Goal: Information Seeking & Learning: Learn about a topic

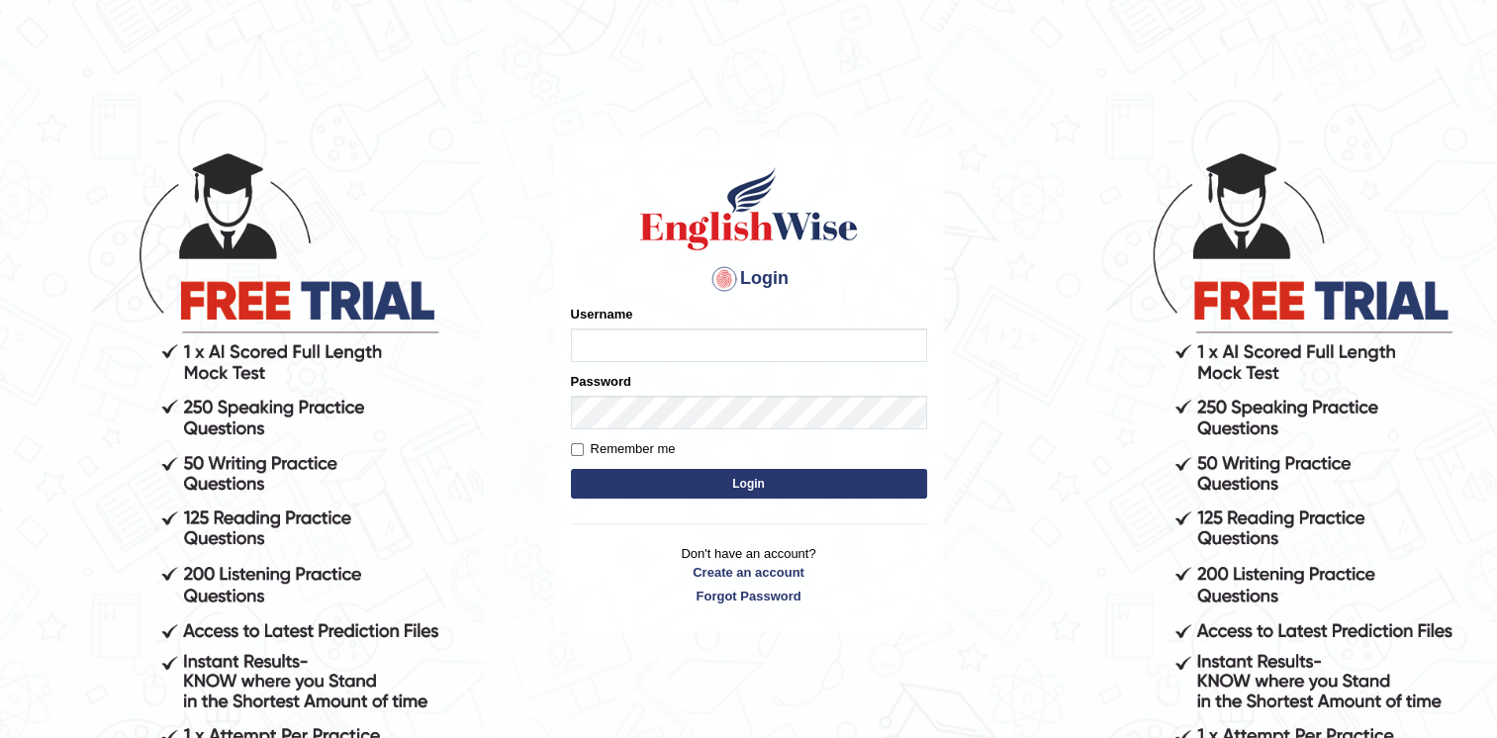
type input "Afreen11"
click at [744, 479] on button "Login" at bounding box center [749, 484] width 356 height 30
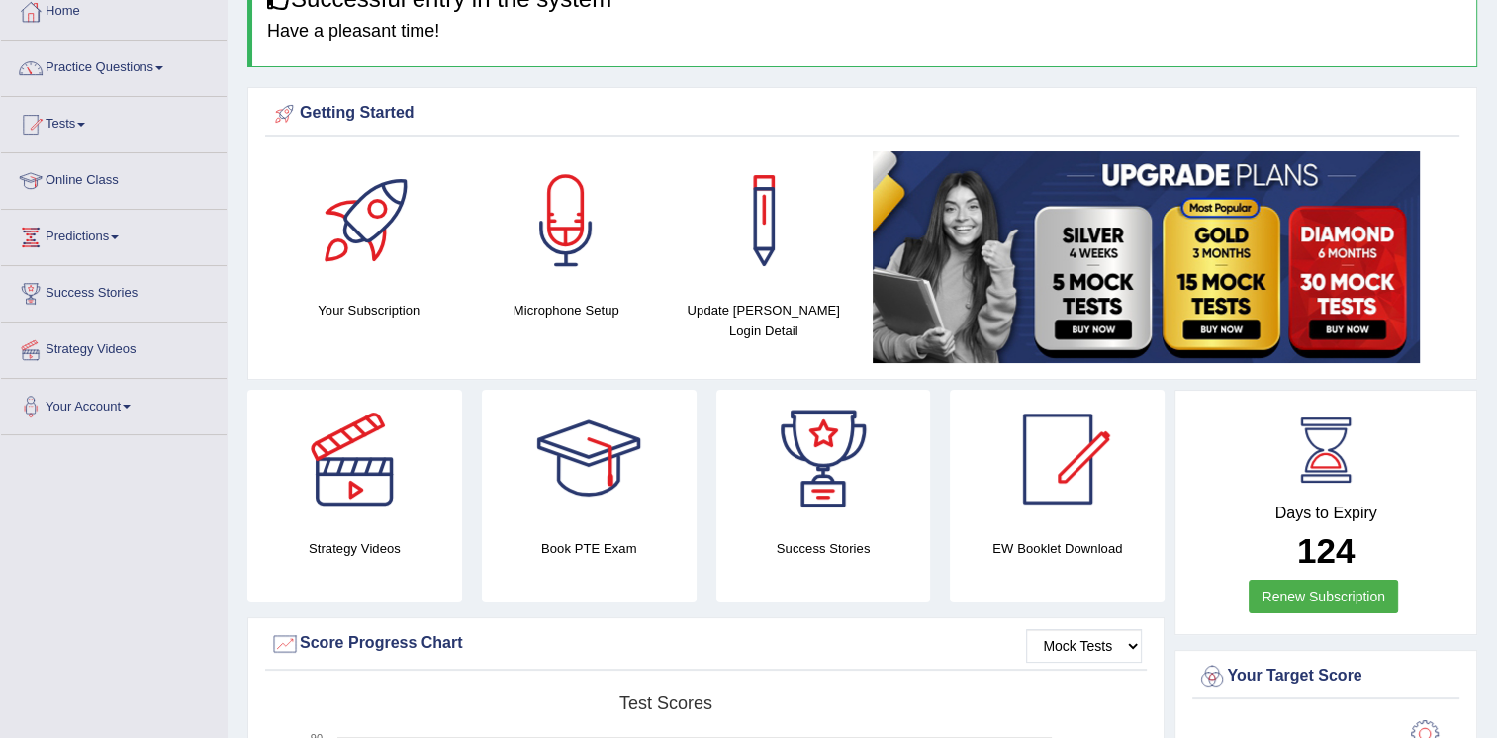
scroll to position [118, 0]
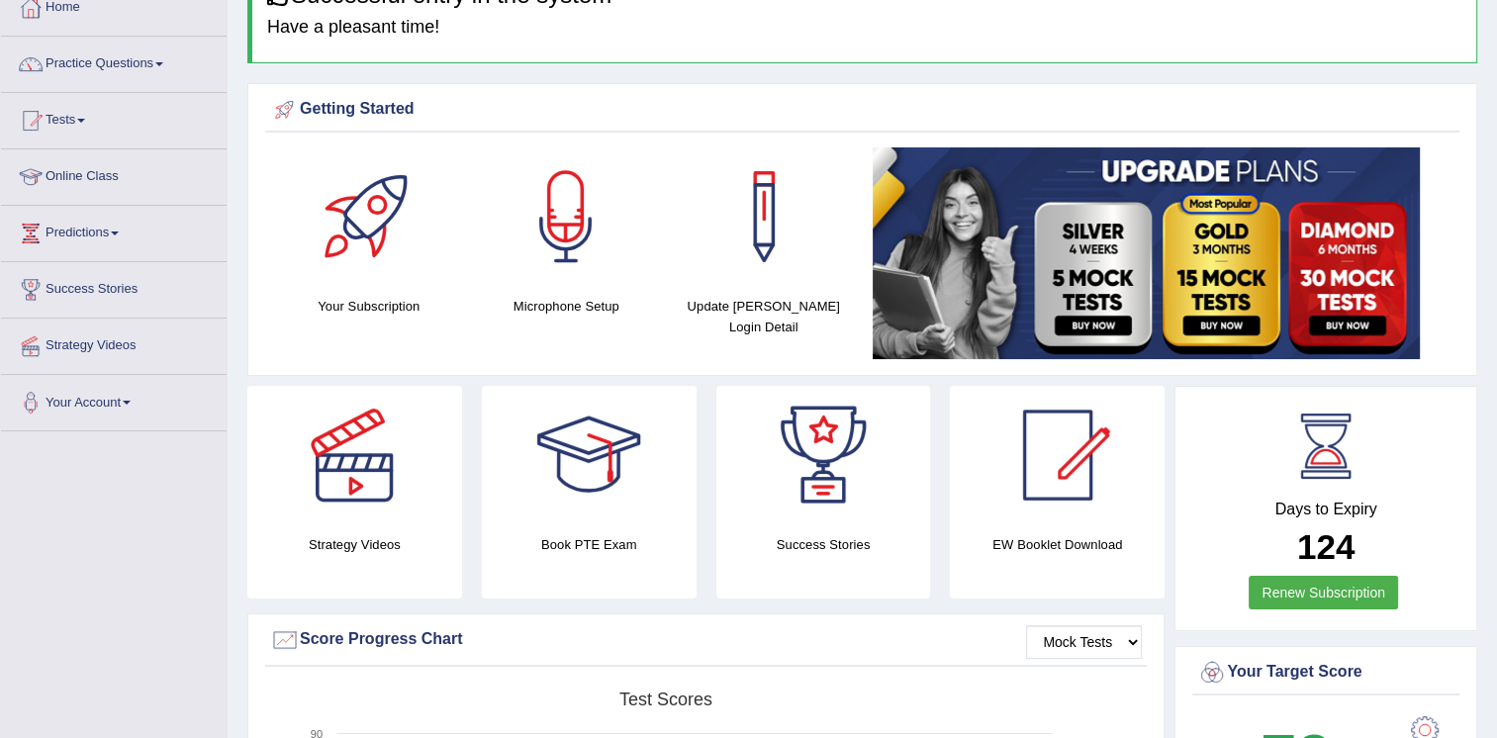
click at [82, 179] on link "Online Class" at bounding box center [114, 173] width 226 height 49
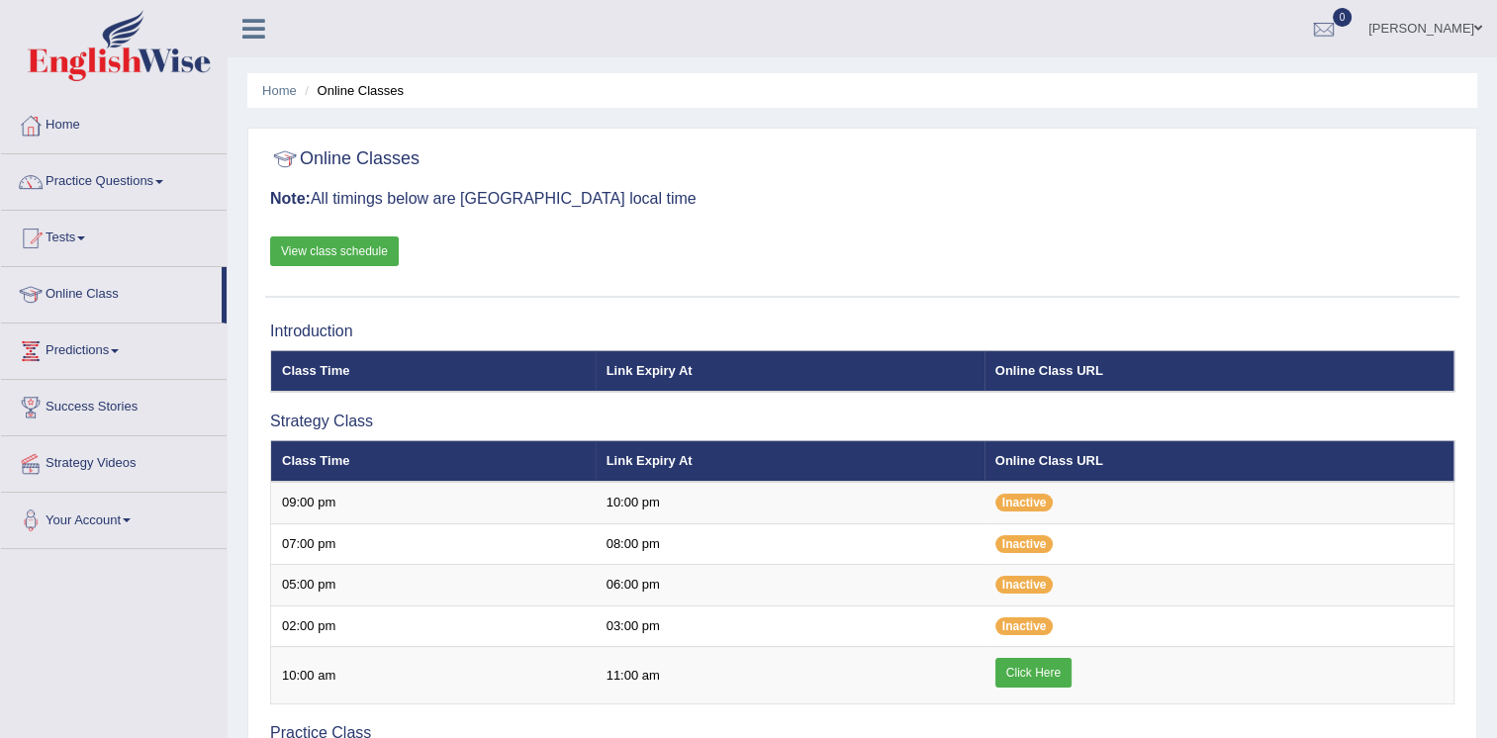
click at [346, 243] on link "View class schedule" at bounding box center [334, 252] width 129 height 30
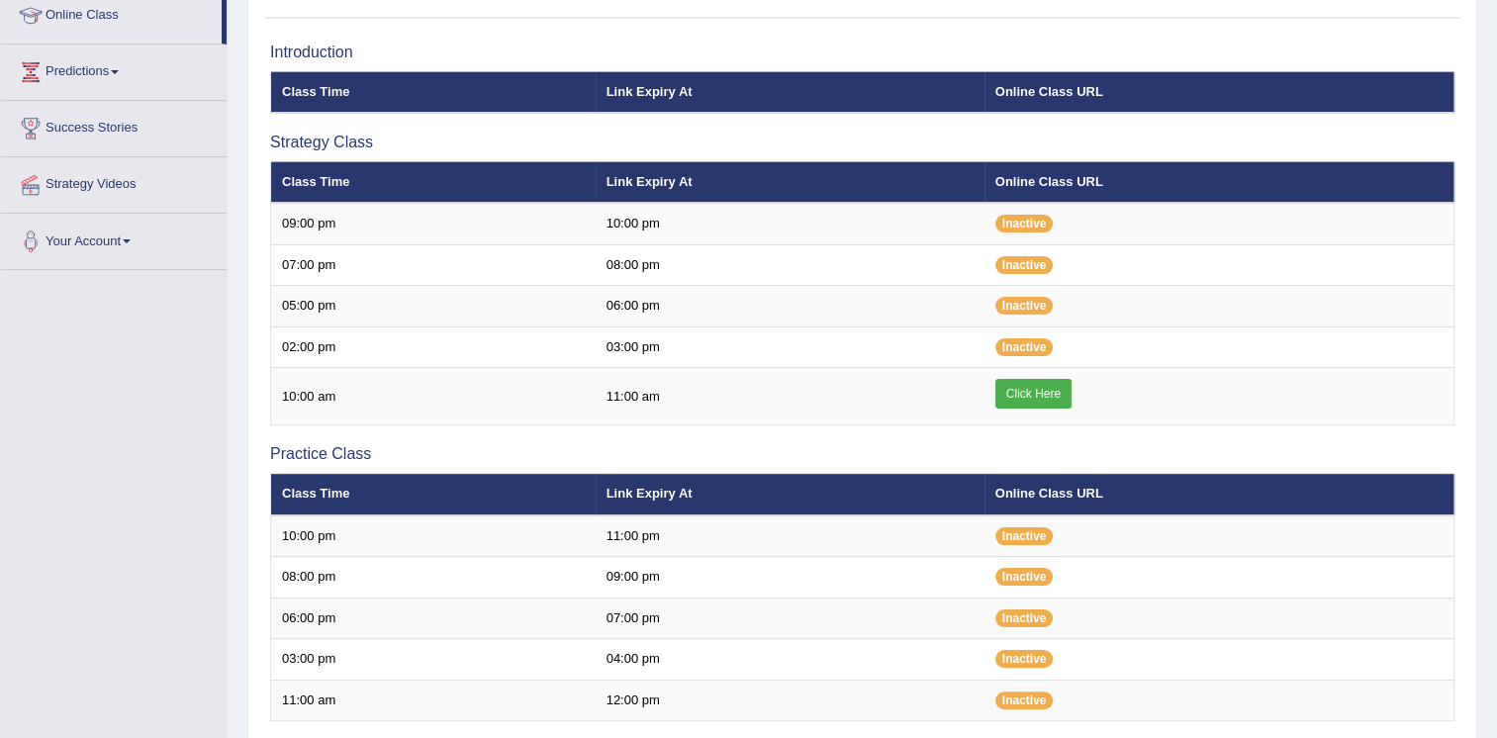
scroll to position [282, 0]
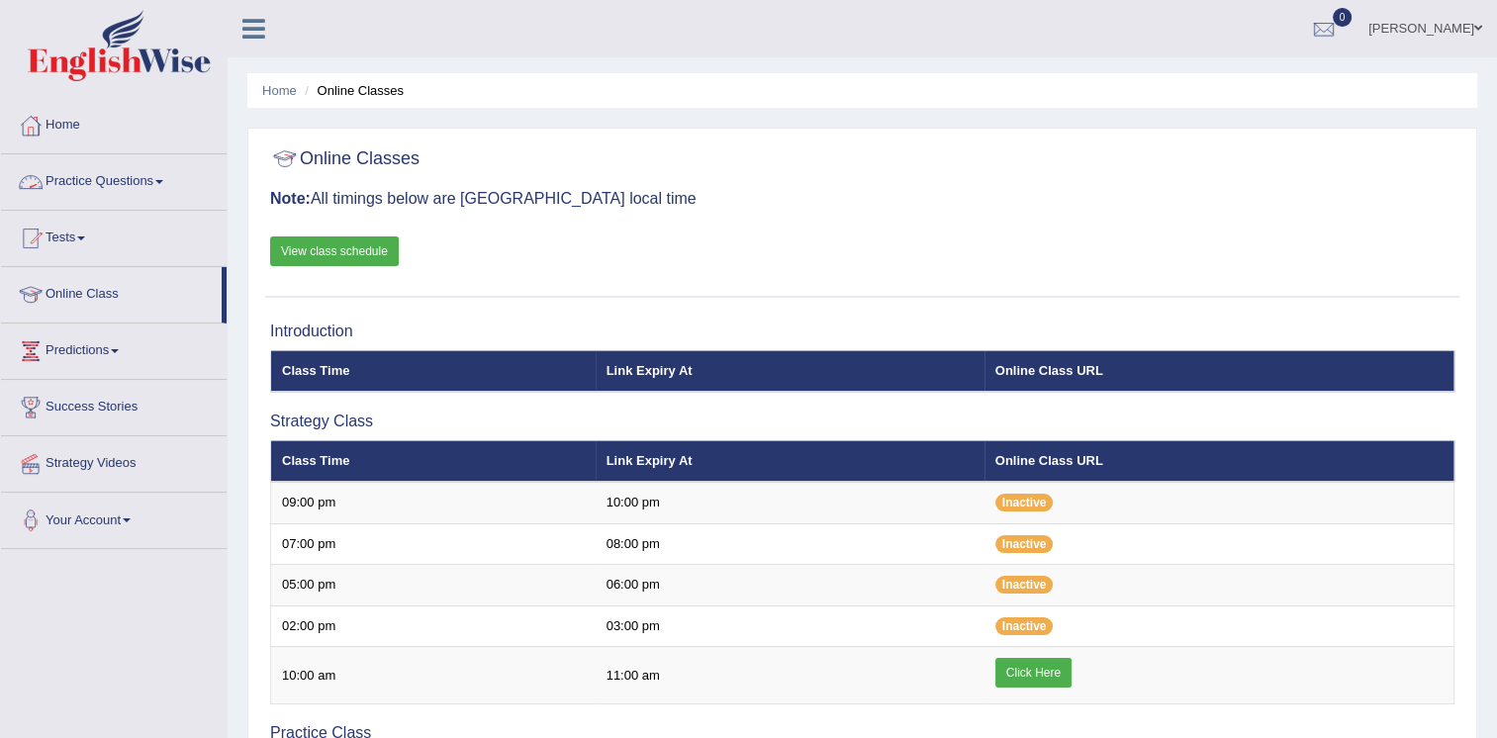
click at [158, 182] on link "Practice Questions" at bounding box center [114, 178] width 226 height 49
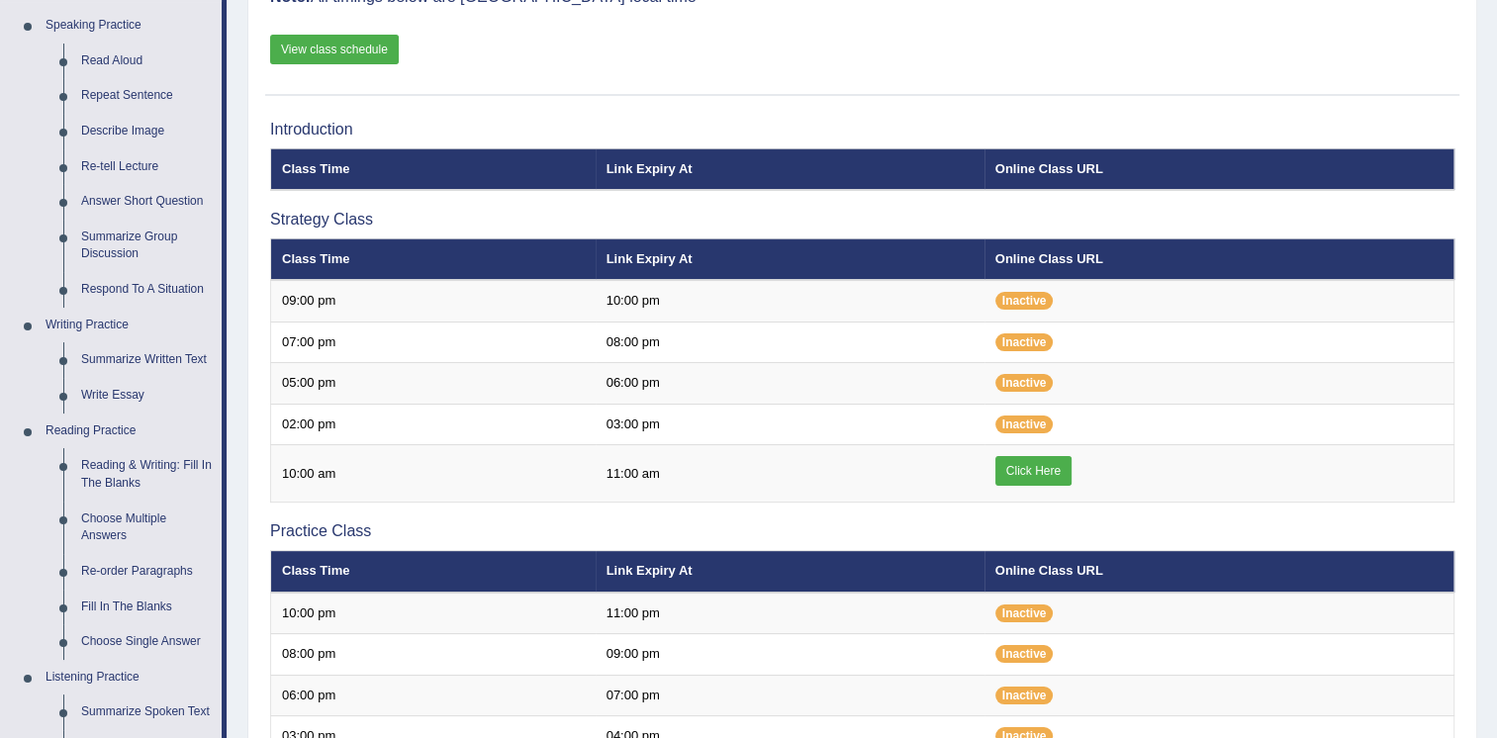
scroll to position [205, 0]
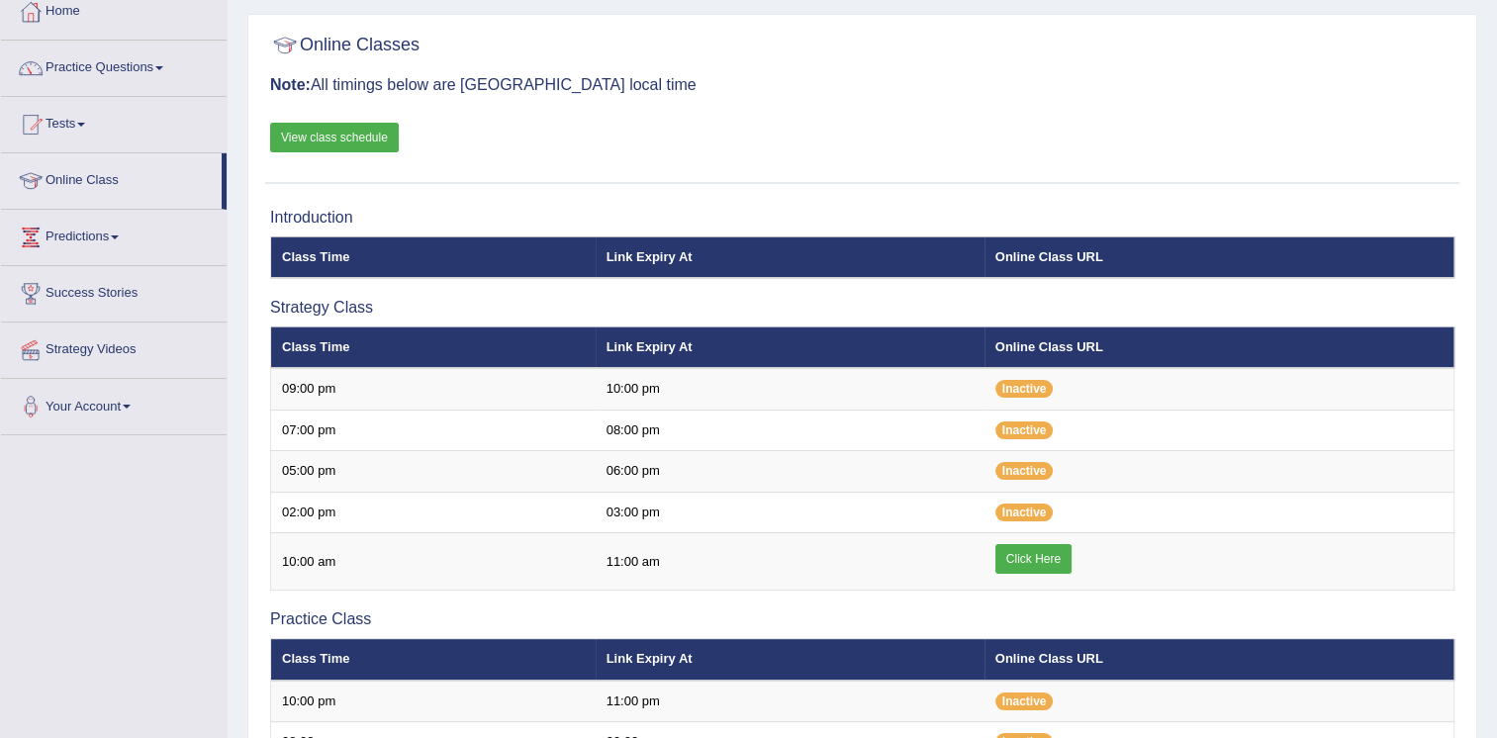
scroll to position [107, 0]
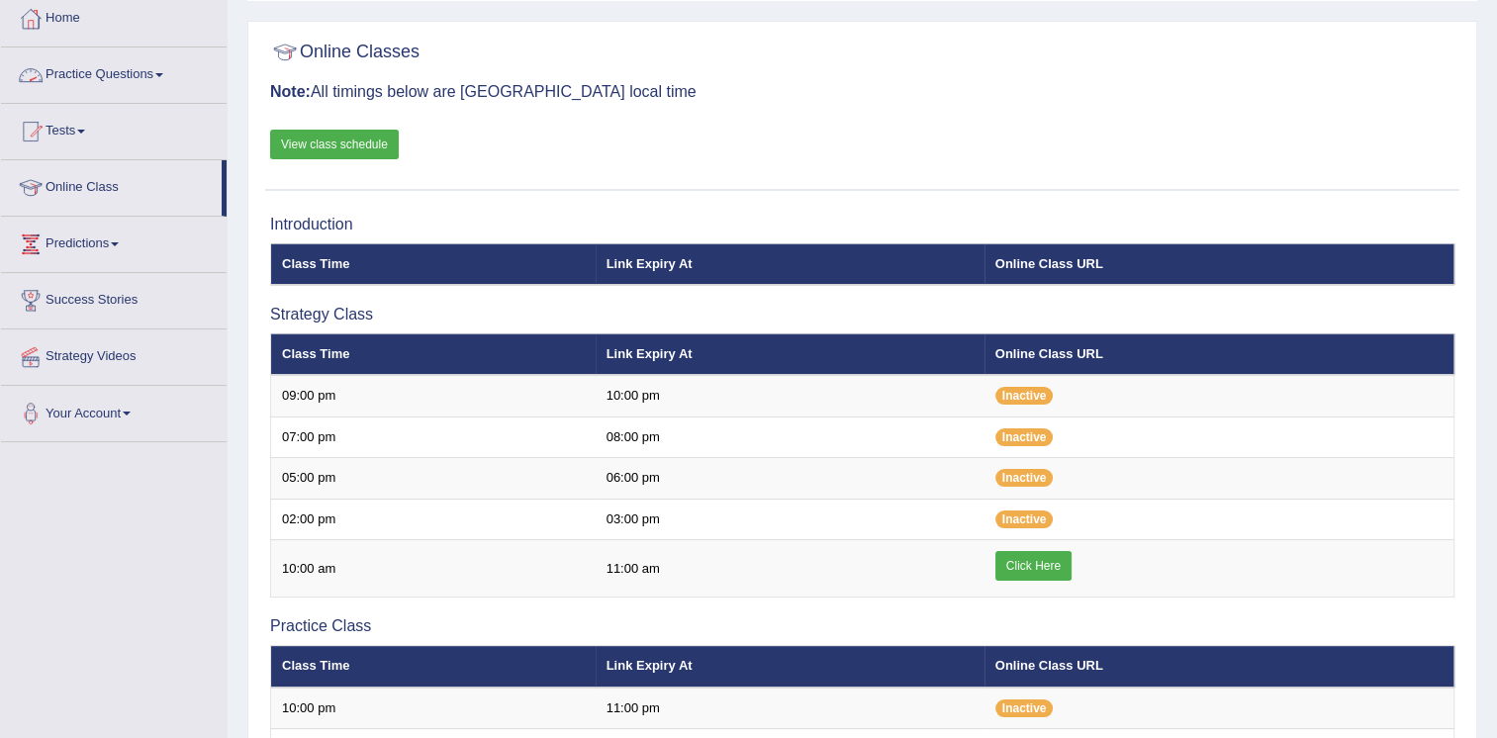
click at [146, 73] on link "Practice Questions" at bounding box center [114, 72] width 226 height 49
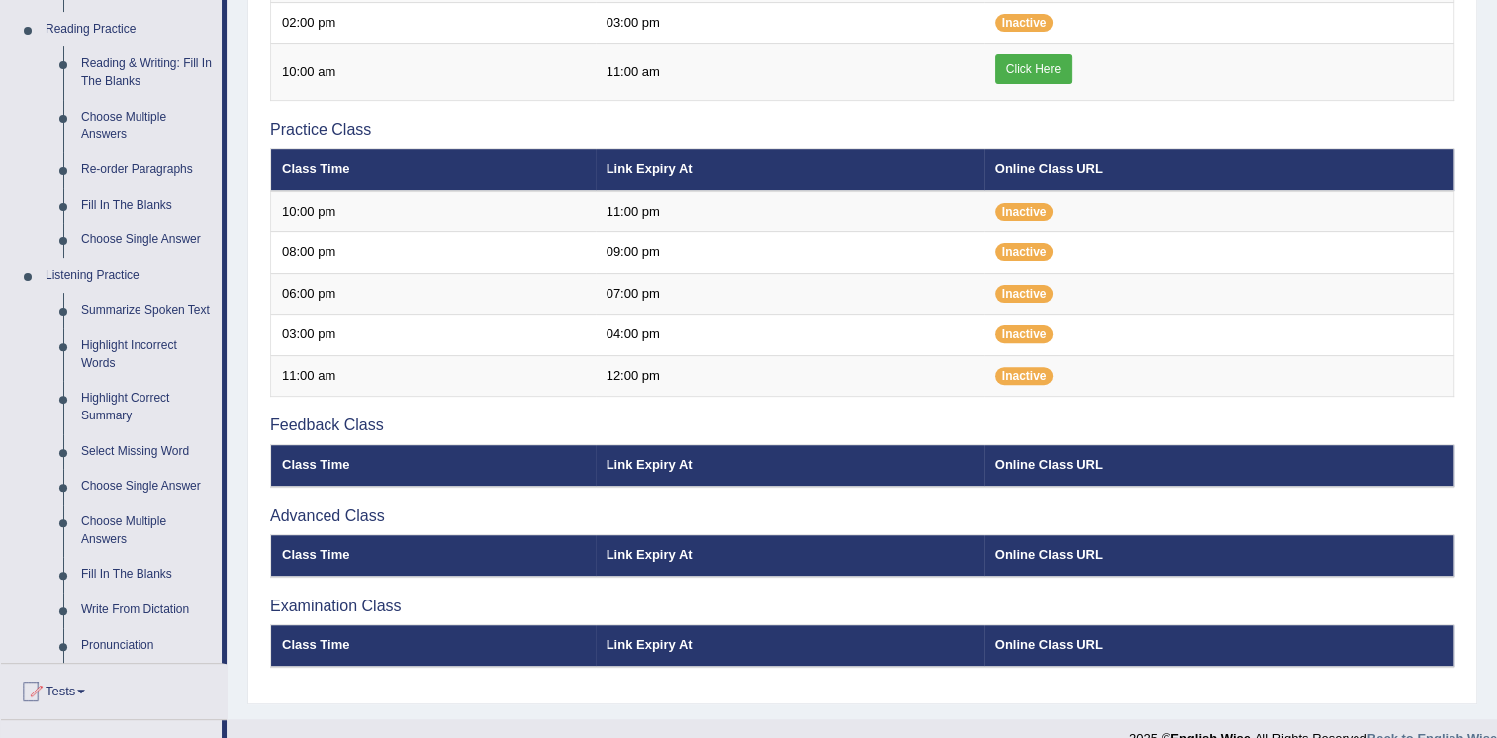
scroll to position [622, 0]
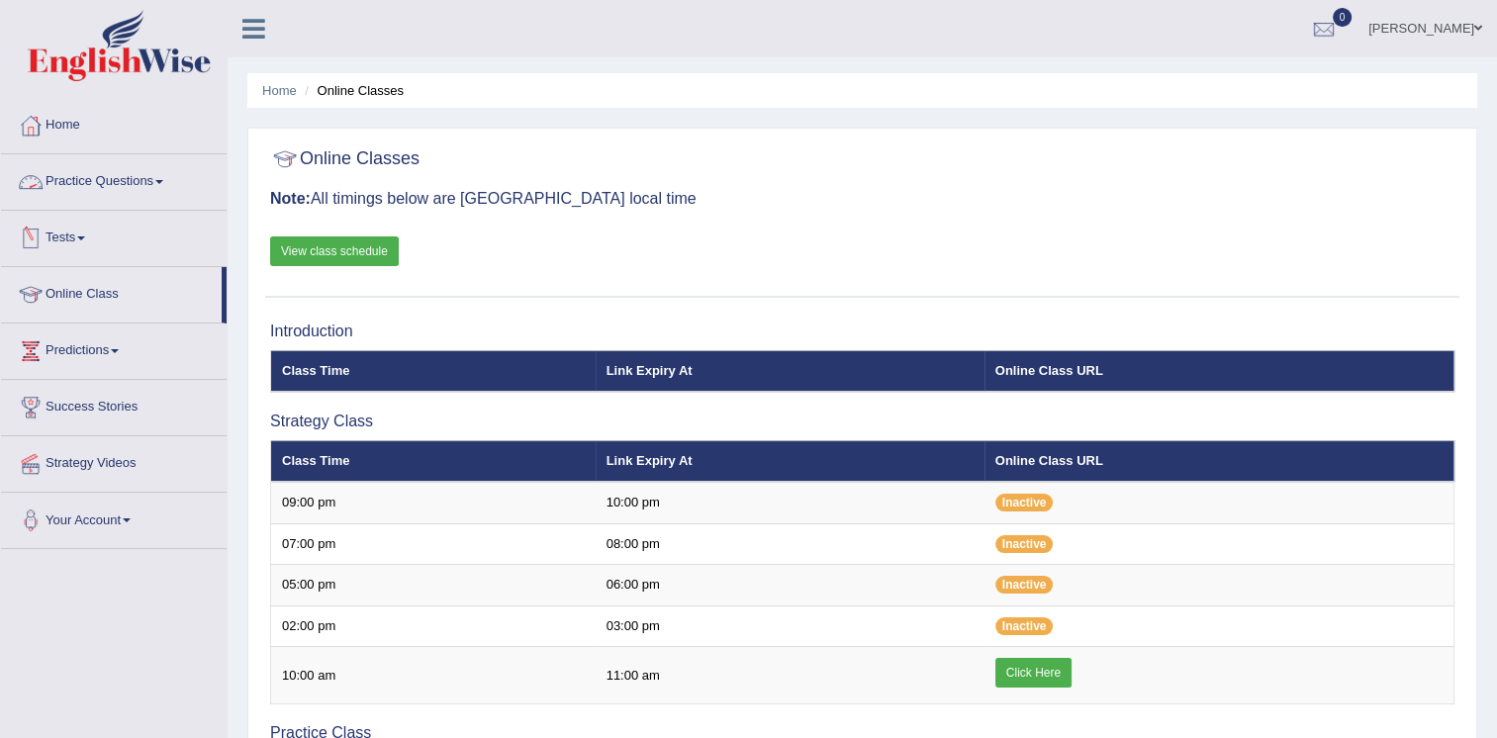
click at [139, 174] on link "Practice Questions" at bounding box center [114, 178] width 226 height 49
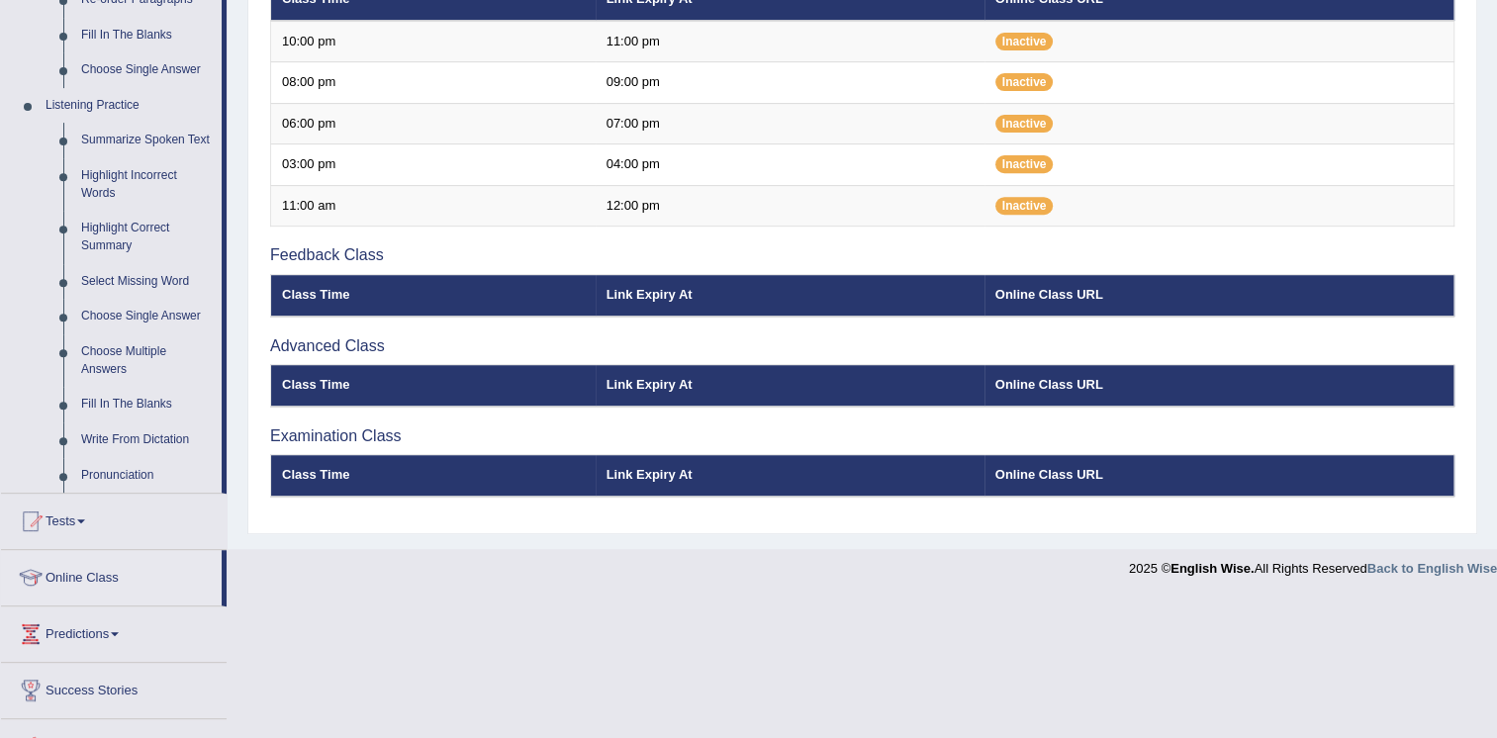
scroll to position [777, 0]
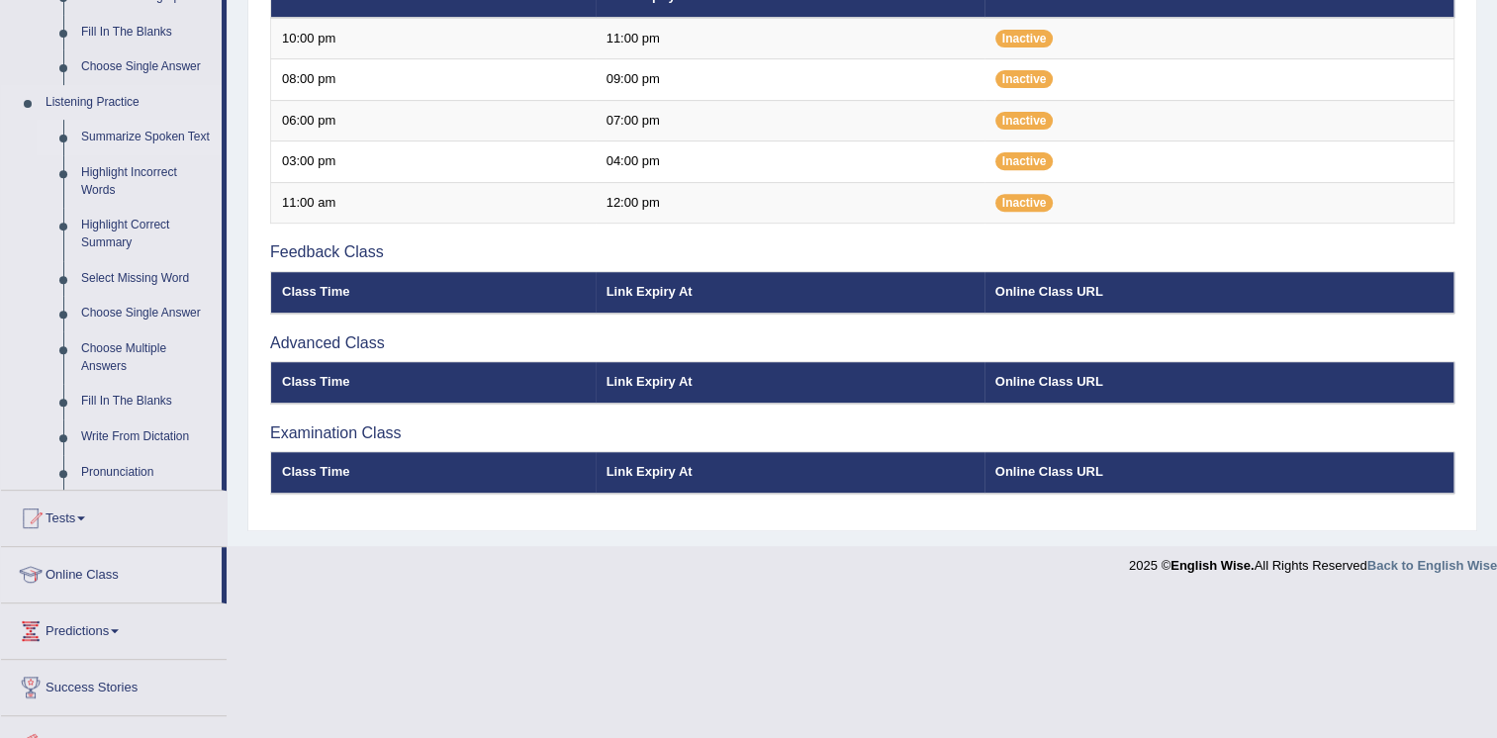
click at [100, 134] on link "Summarize Spoken Text" at bounding box center [146, 138] width 149 height 36
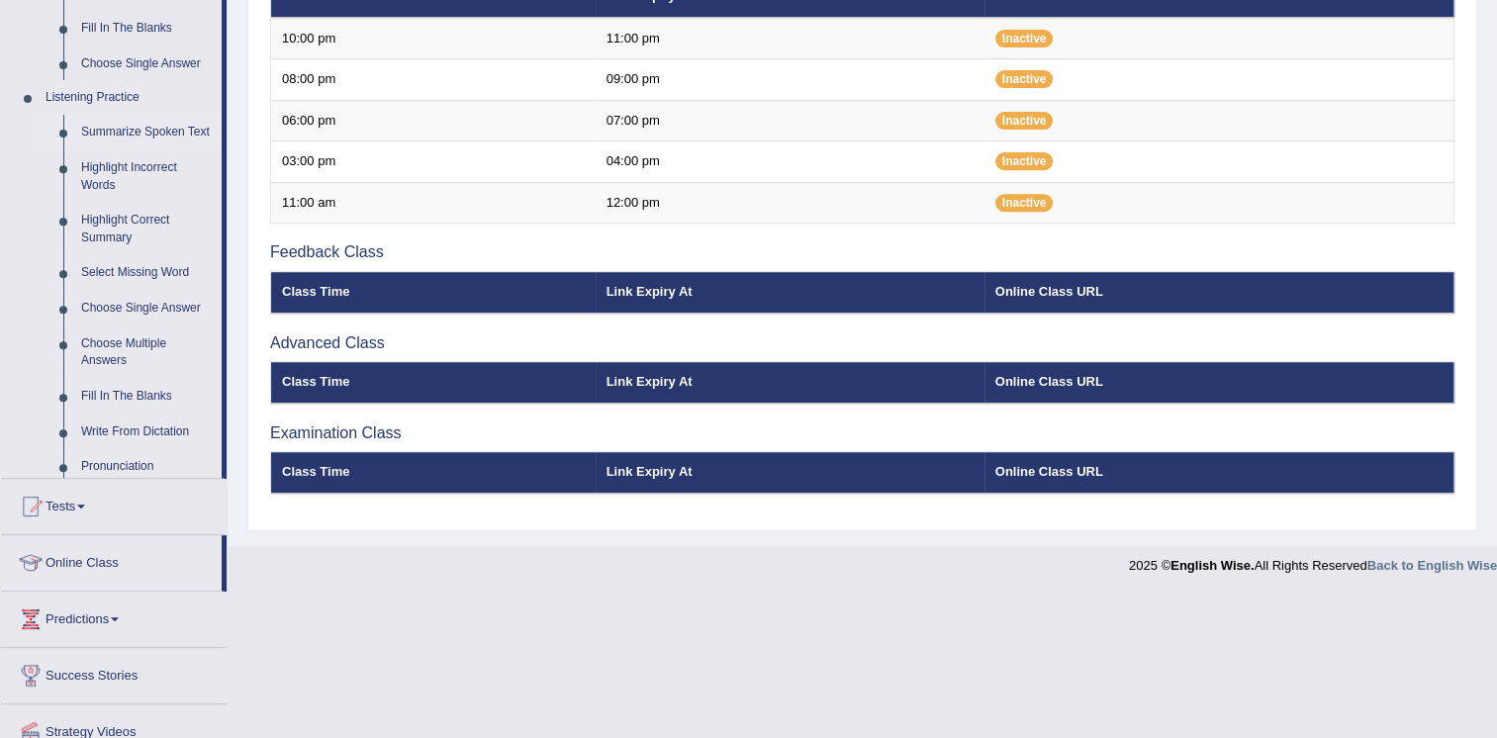
scroll to position [630, 0]
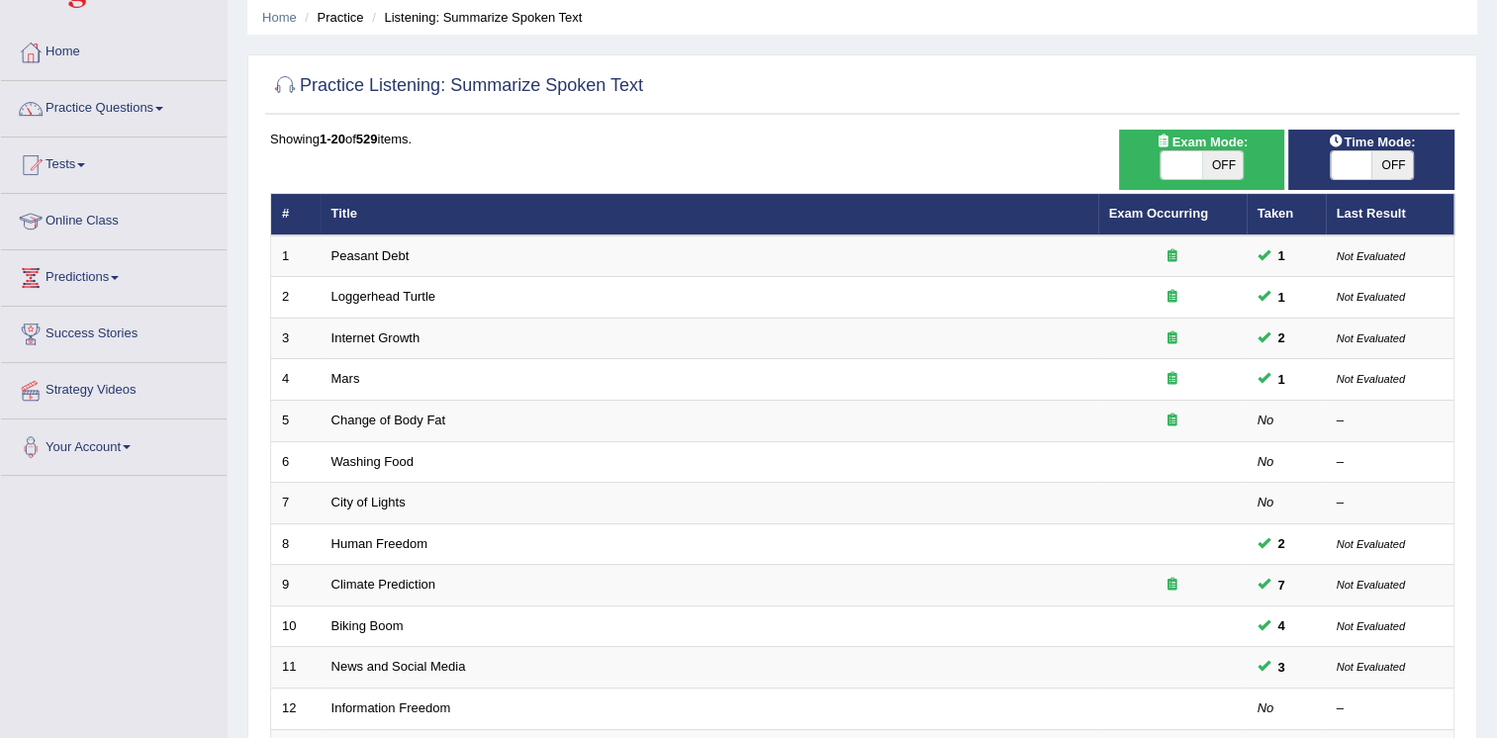
scroll to position [139, 0]
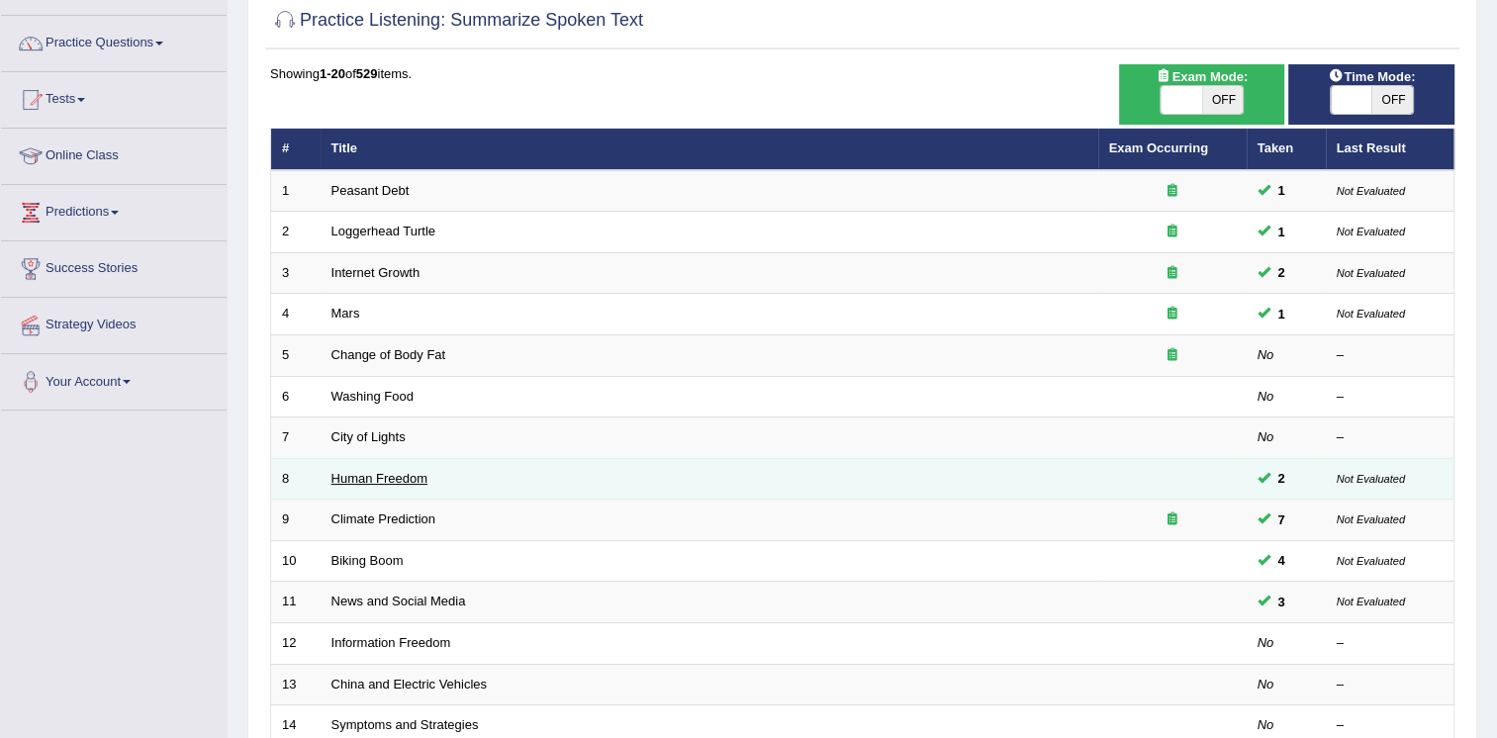
click at [378, 471] on link "Human Freedom" at bounding box center [380, 478] width 97 height 15
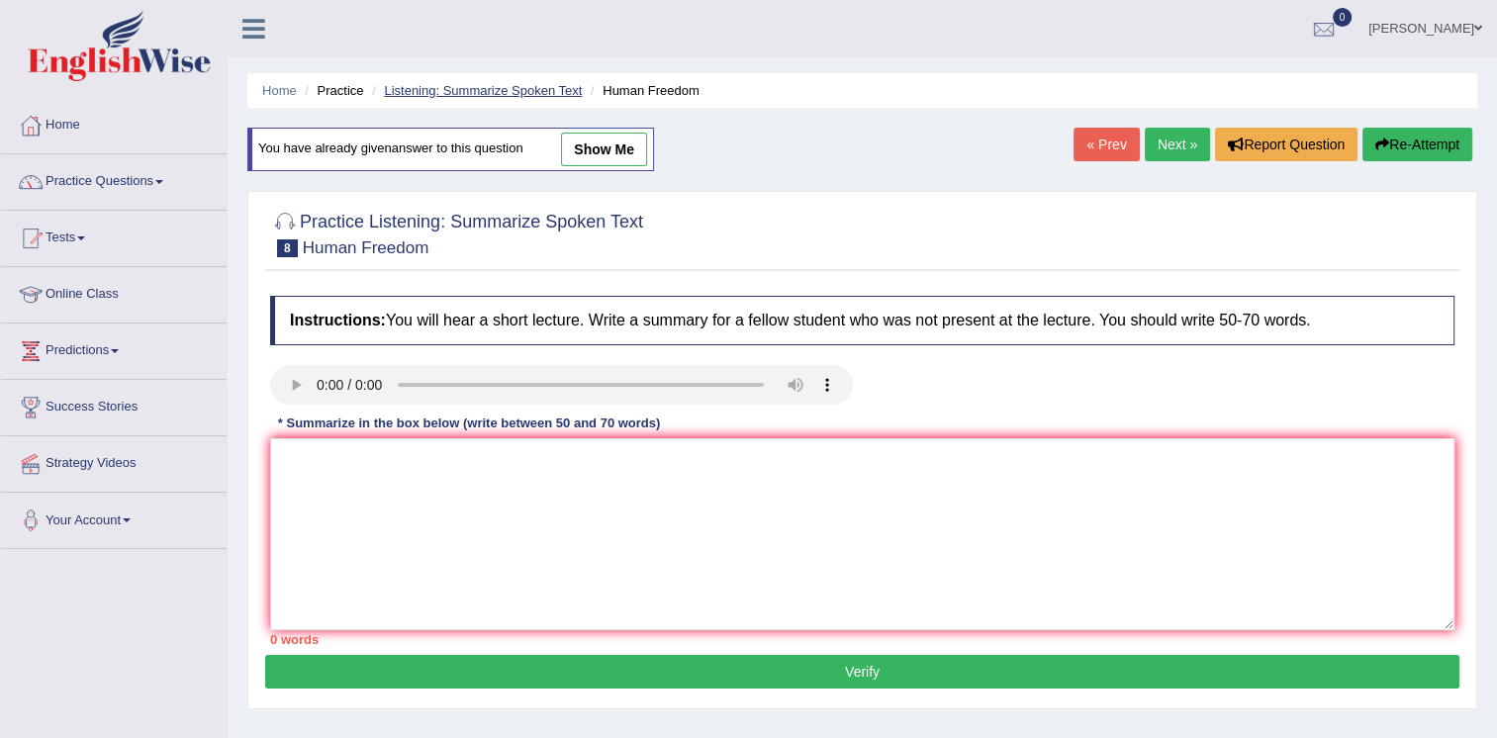
click at [456, 89] on link "Listening: Summarize Spoken Text" at bounding box center [483, 90] width 198 height 15
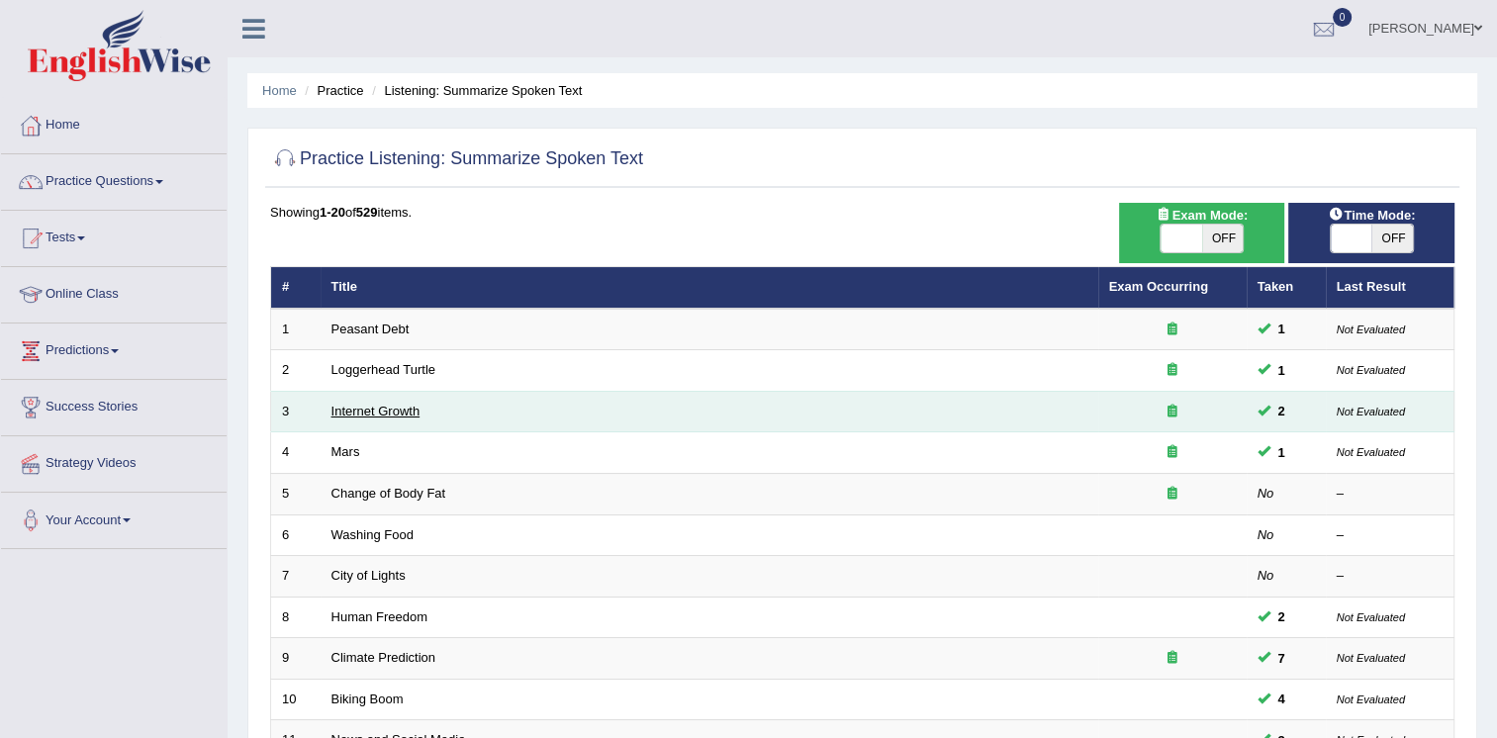
click at [375, 409] on link "Internet Growth" at bounding box center [376, 411] width 89 height 15
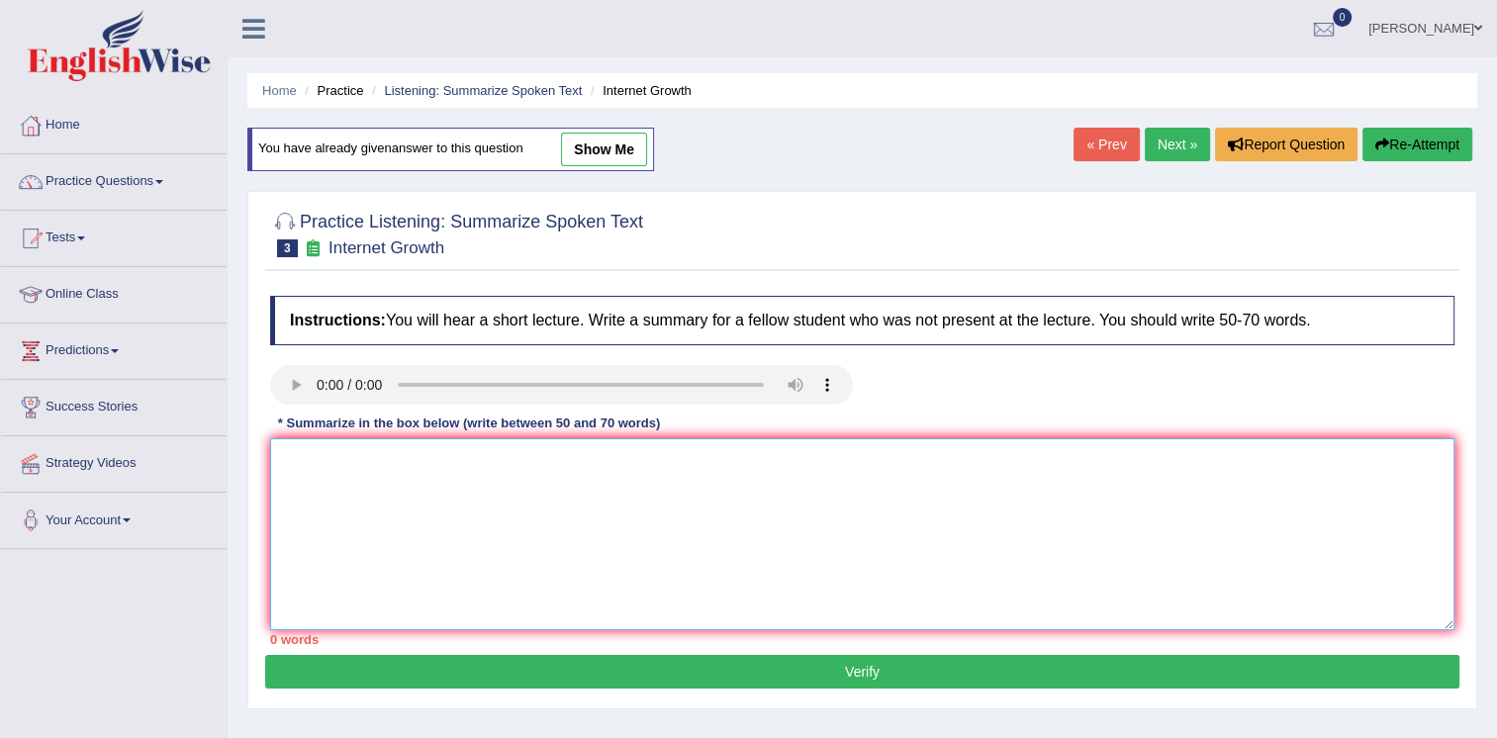
click at [530, 497] on textarea at bounding box center [862, 534] width 1185 height 192
type textarea "m"
click at [295, 464] on textarea at bounding box center [862, 534] width 1185 height 192
paste textarea "The speaker provided a comprehensive overview of [main topic], highlighting sev…"
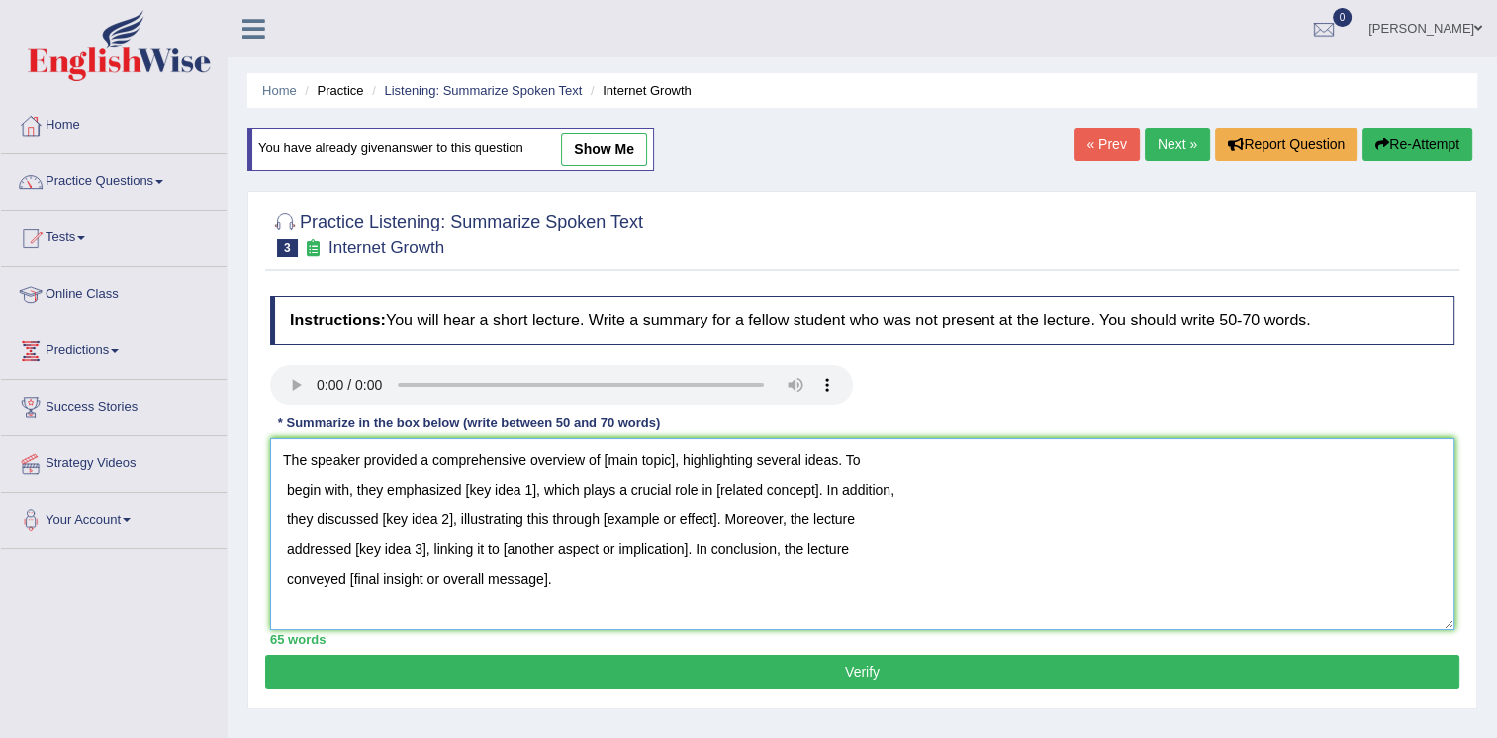
type textarea "The speaker provided a comprehensive overview of [main topic], highlighting sev…"
click at [725, 671] on button "Verify" at bounding box center [862, 672] width 1194 height 34
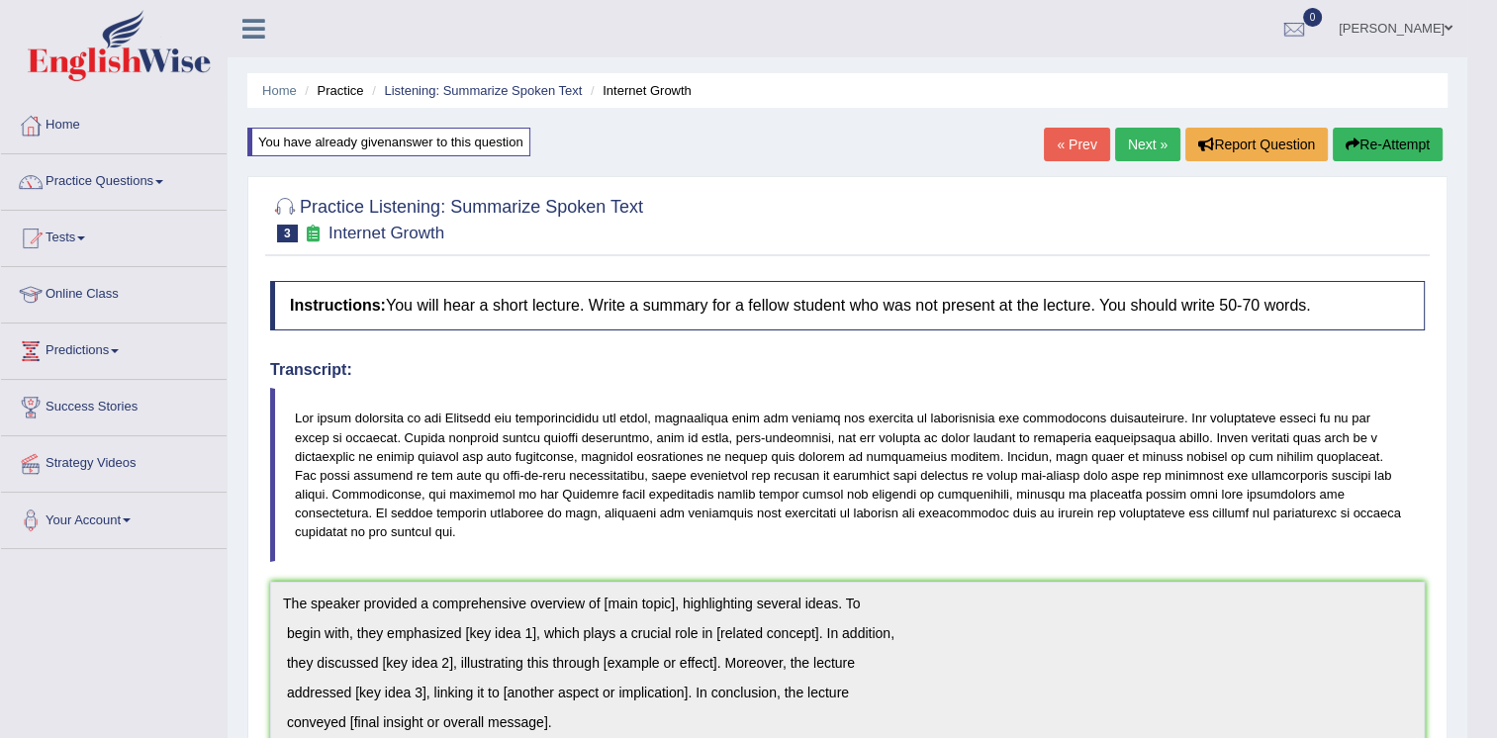
click at [1374, 139] on button "Re-Attempt" at bounding box center [1388, 145] width 110 height 34
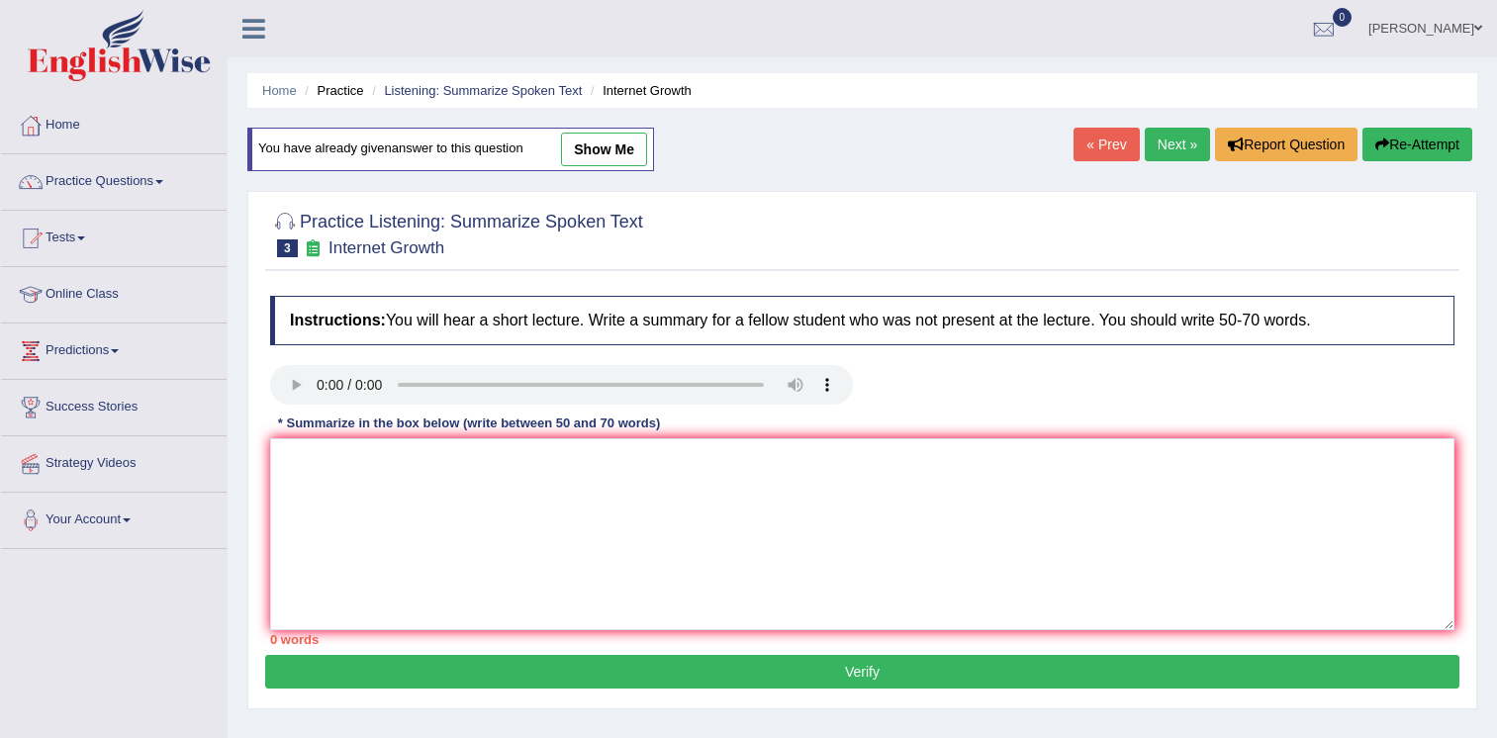
click at [608, 148] on link "show me" at bounding box center [604, 150] width 86 height 34
type textarea "The speaker provided a comprehensive overview of [main topic], highlighting sev…"
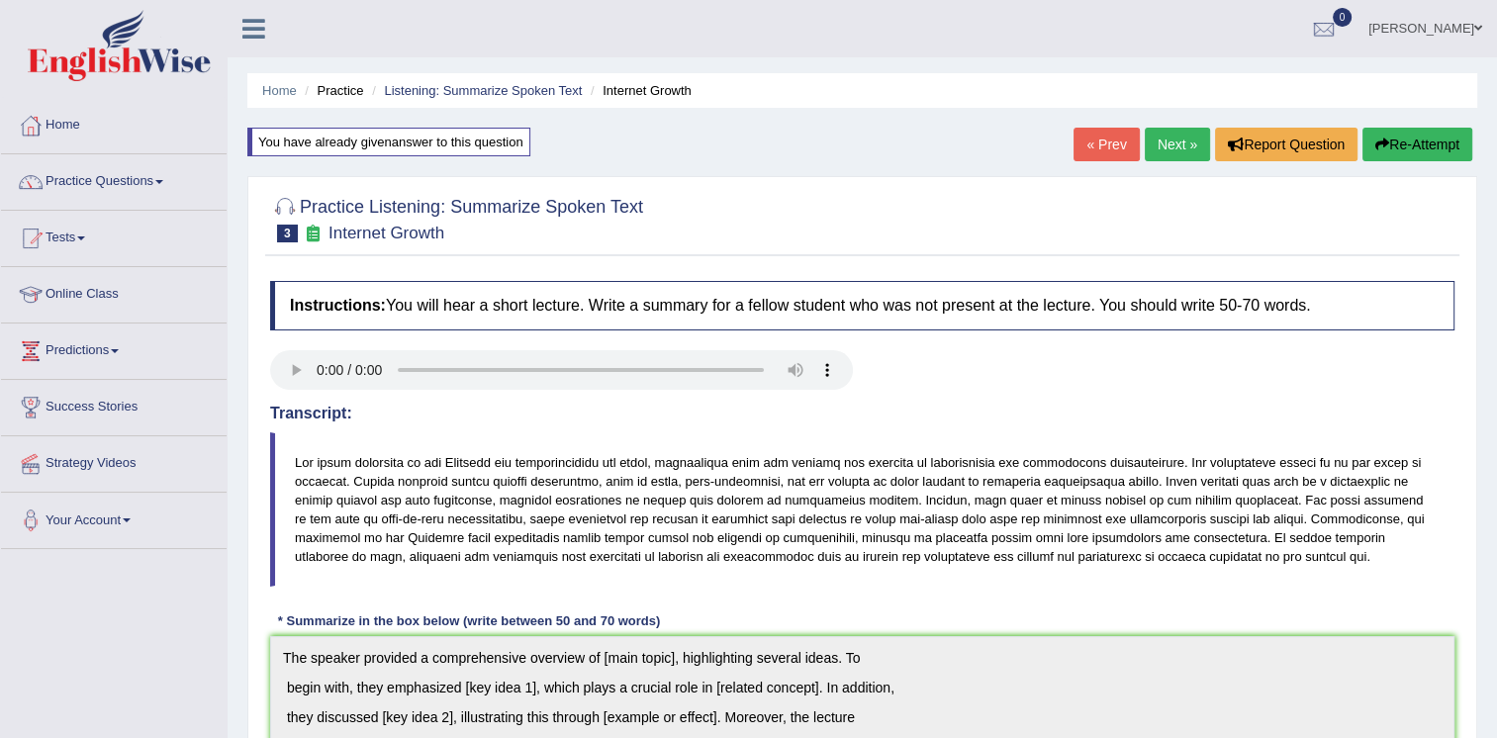
click at [1396, 163] on div "« Prev Next » Report Question Re-Attempt" at bounding box center [1276, 147] width 404 height 39
click at [1377, 150] on icon "button" at bounding box center [1383, 145] width 14 height 14
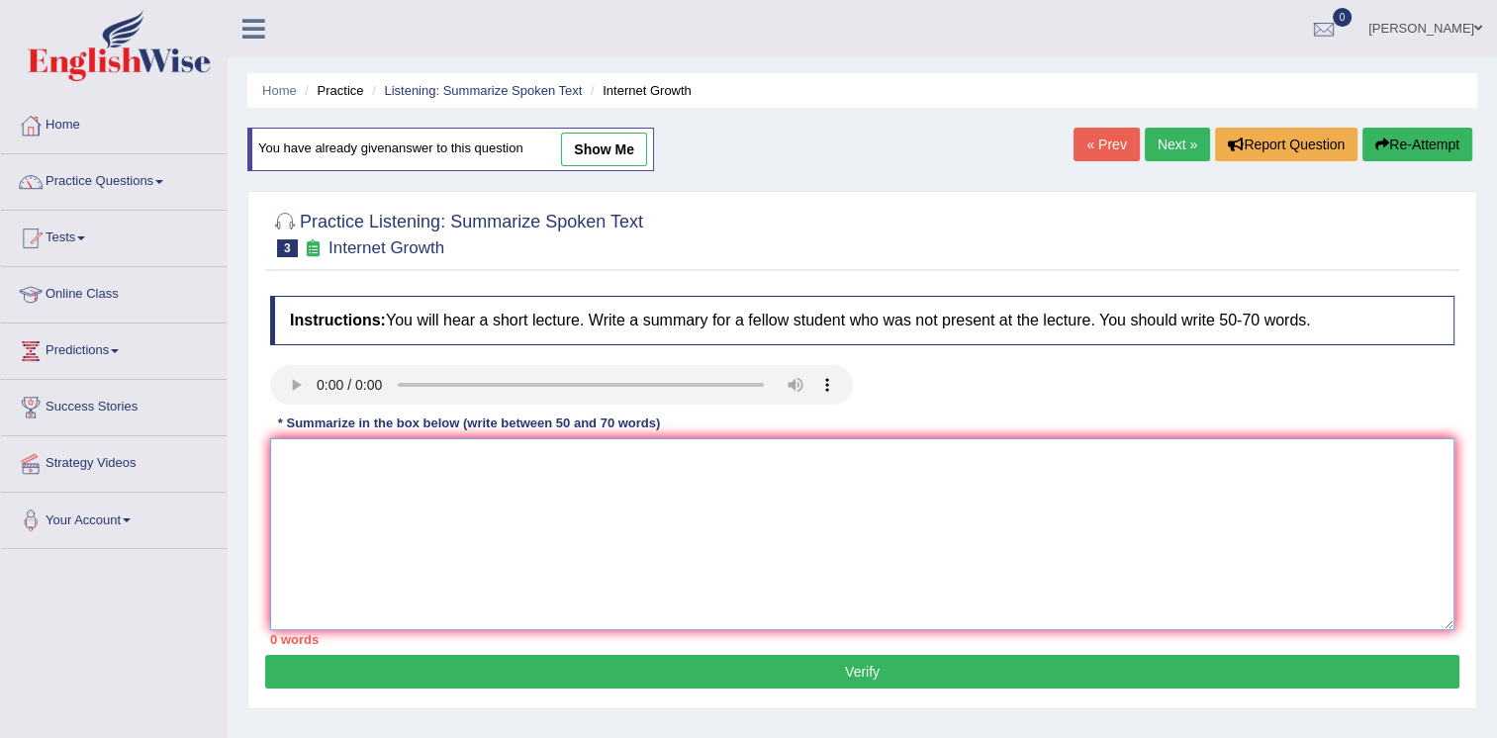
click at [463, 514] on textarea at bounding box center [862, 534] width 1185 height 192
paste textarea "The speaker provided a comprehensive overview of [main topic], highlighting sev…"
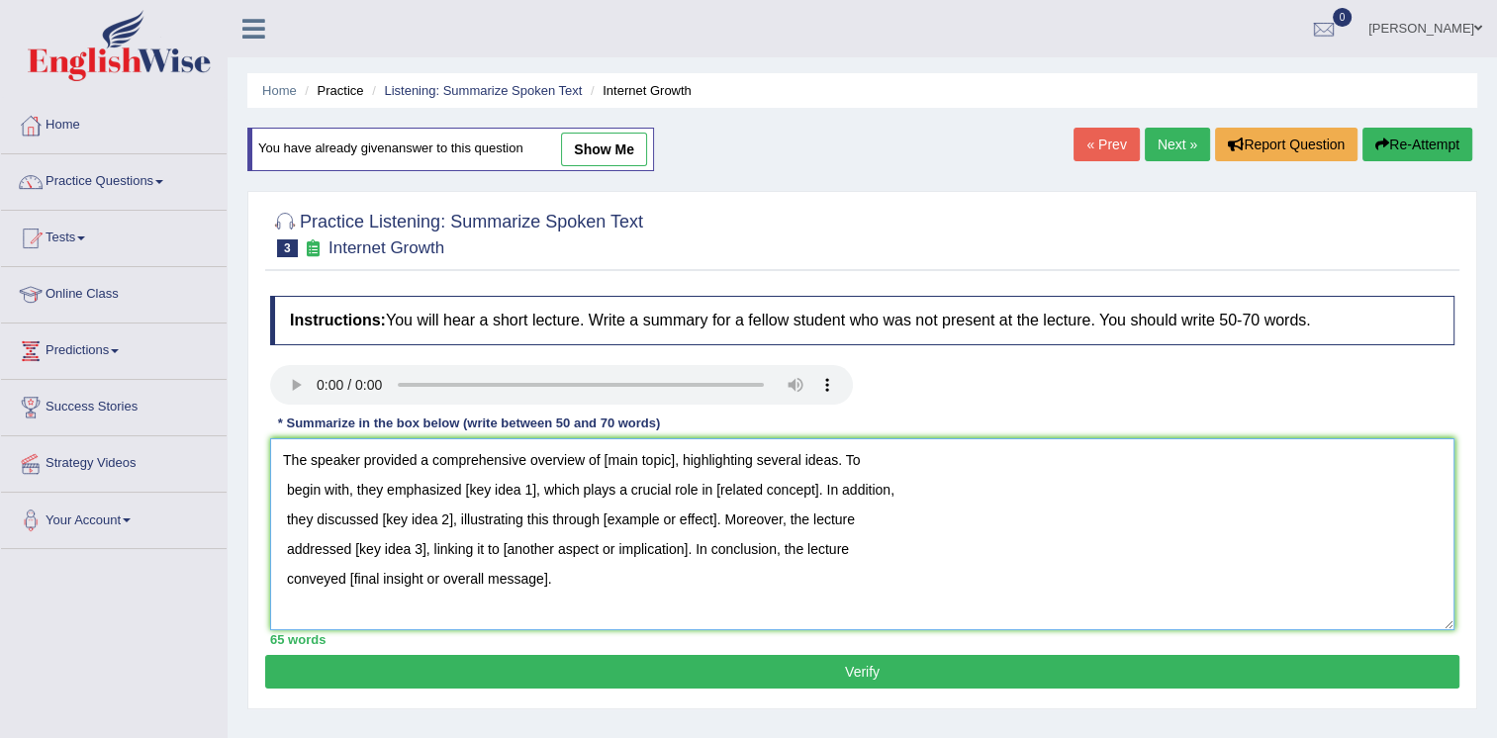
click at [674, 463] on textarea "The speaker provided a comprehensive overview of [main topic], highlighting sev…" at bounding box center [862, 534] width 1185 height 192
click at [530, 488] on textarea "The speaker provided a comprehensive overview of Internet growth, highlighting …" at bounding box center [862, 534] width 1185 height 192
drag, startPoint x: 956, startPoint y: 492, endPoint x: 849, endPoint y: 493, distance: 106.9
click at [849, 493] on textarea "The speaker provided a comprehensive overview of Internet growth, highlighting …" at bounding box center [862, 534] width 1185 height 192
click at [447, 517] on textarea "The speaker provided a comprehensive overview of Internet growth, highlighting …" at bounding box center [862, 534] width 1185 height 192
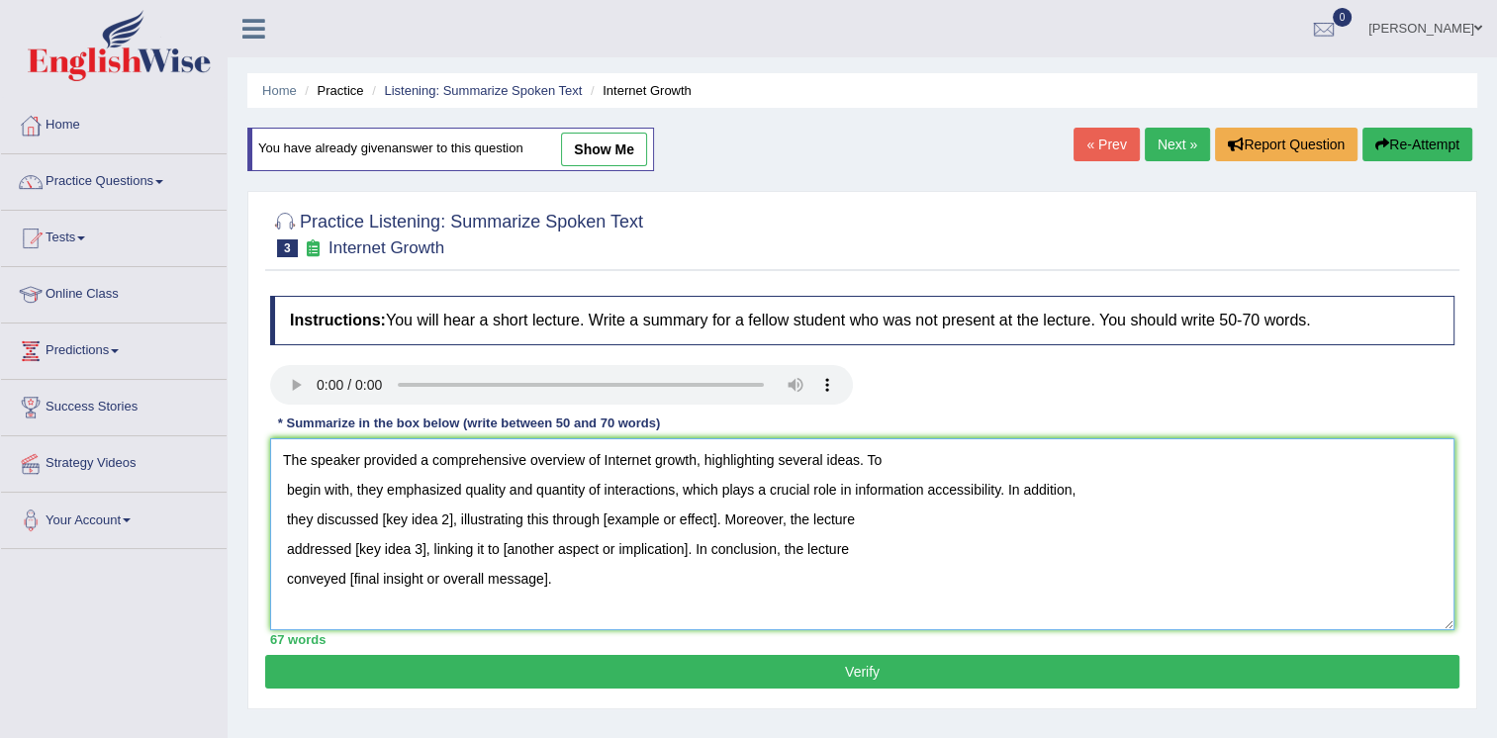
click at [457, 522] on textarea "The speaker provided a comprehensive overview of Internet growth, highlighting …" at bounding box center [862, 534] width 1185 height 192
drag, startPoint x: 842, startPoint y: 520, endPoint x: 727, endPoint y: 524, distance: 114.9
click at [727, 524] on textarea "The speaker provided a comprehensive overview of Internet growth, highlighting …" at bounding box center [862, 534] width 1185 height 192
drag, startPoint x: 422, startPoint y: 548, endPoint x: 352, endPoint y: 555, distance: 69.6
click at [352, 555] on textarea "The speaker provided a comprehensive overview of Internet growth, highlighting …" at bounding box center [862, 534] width 1185 height 192
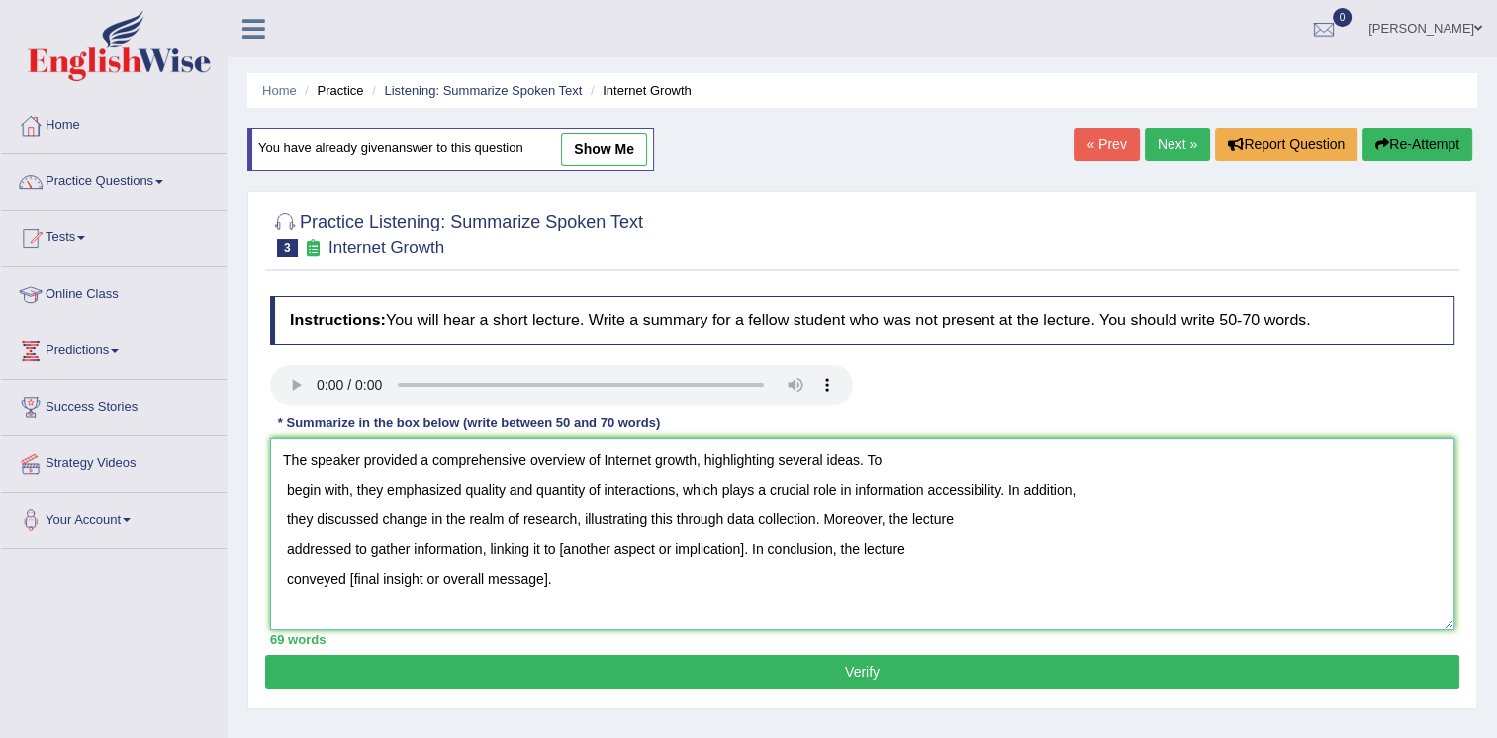
drag, startPoint x: 751, startPoint y: 551, endPoint x: 560, endPoint y: 546, distance: 191.1
click at [560, 546] on textarea "The speaker provided a comprehensive overview of Internet growth, highlighting …" at bounding box center [862, 534] width 1185 height 192
drag, startPoint x: 578, startPoint y: 573, endPoint x: 345, endPoint y: 583, distance: 232.8
click at [345, 583] on textarea "The speaker provided a comprehensive overview of Internet growth, highlighting …" at bounding box center [862, 534] width 1185 height 192
type textarea "The speaker provided a comprehensive overview of Internet growth, highlighting …"
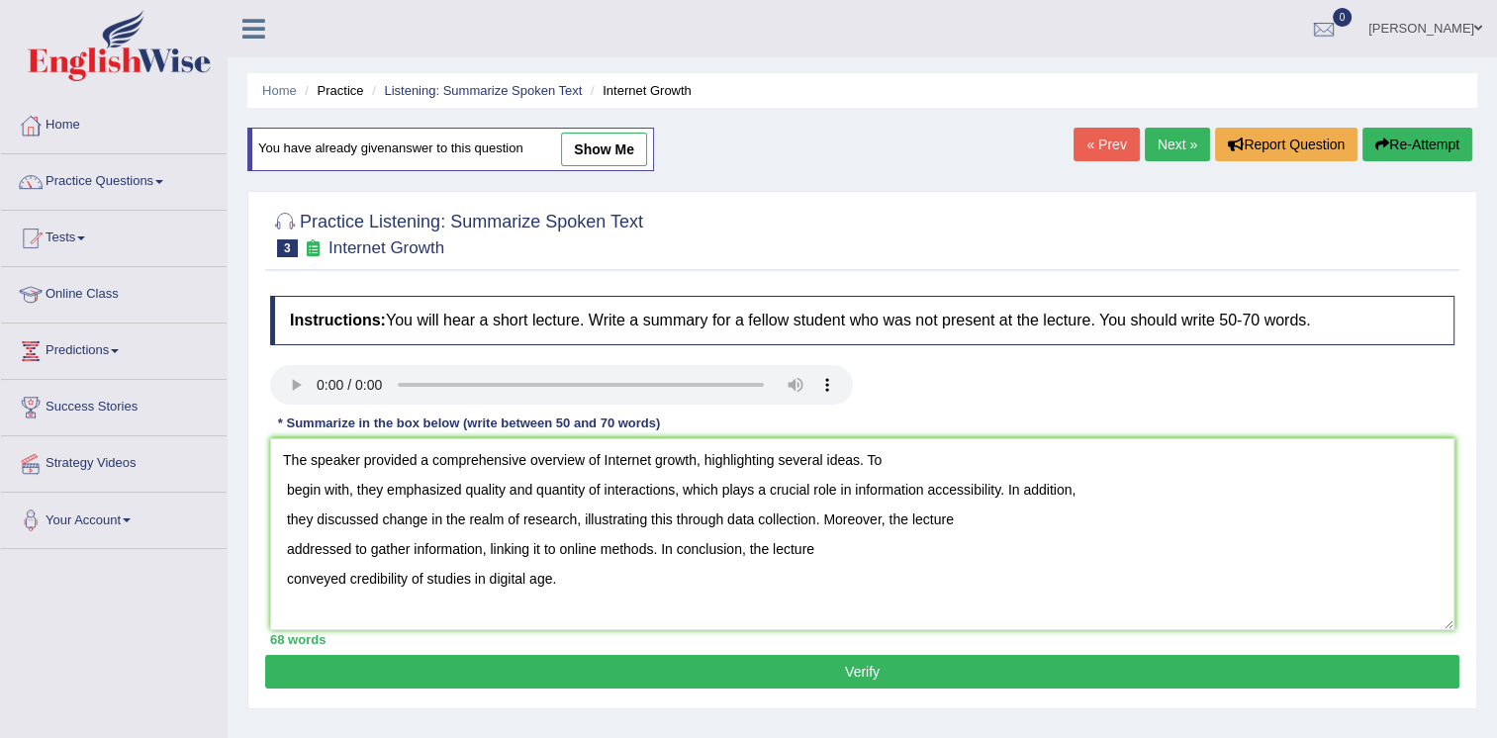
click at [820, 669] on button "Verify" at bounding box center [862, 672] width 1194 height 34
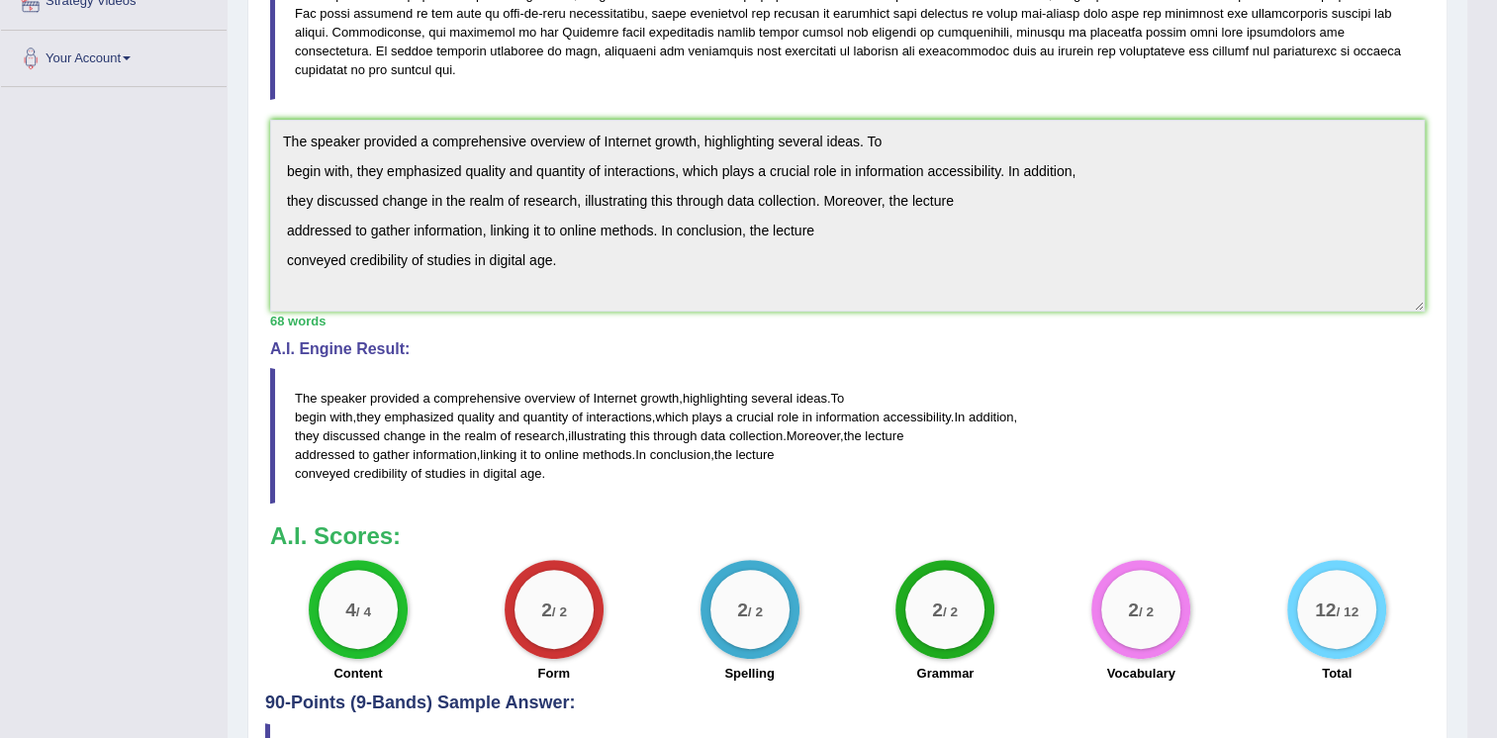
scroll to position [541, 0]
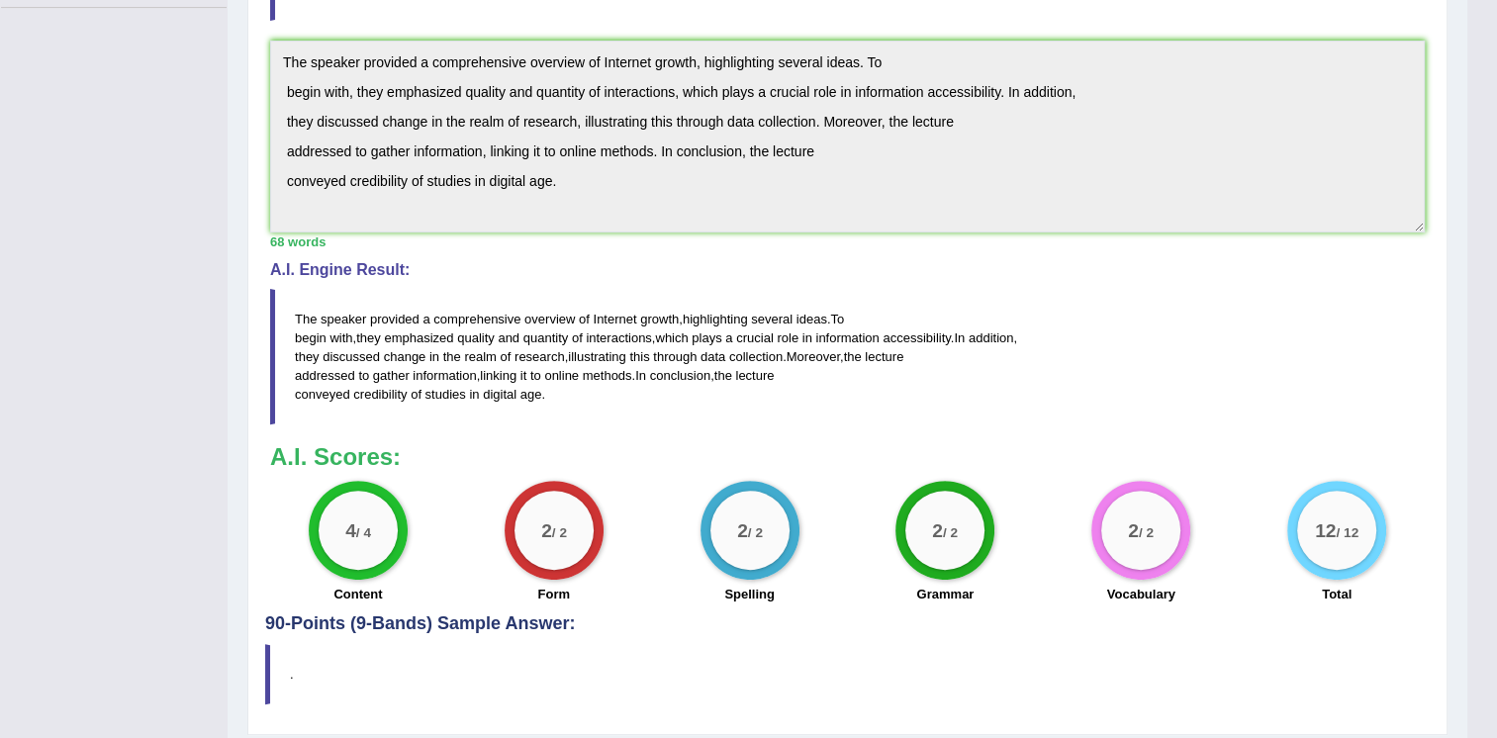
click at [409, 521] on div "4 / 4 Content" at bounding box center [358, 545] width 196 height 128
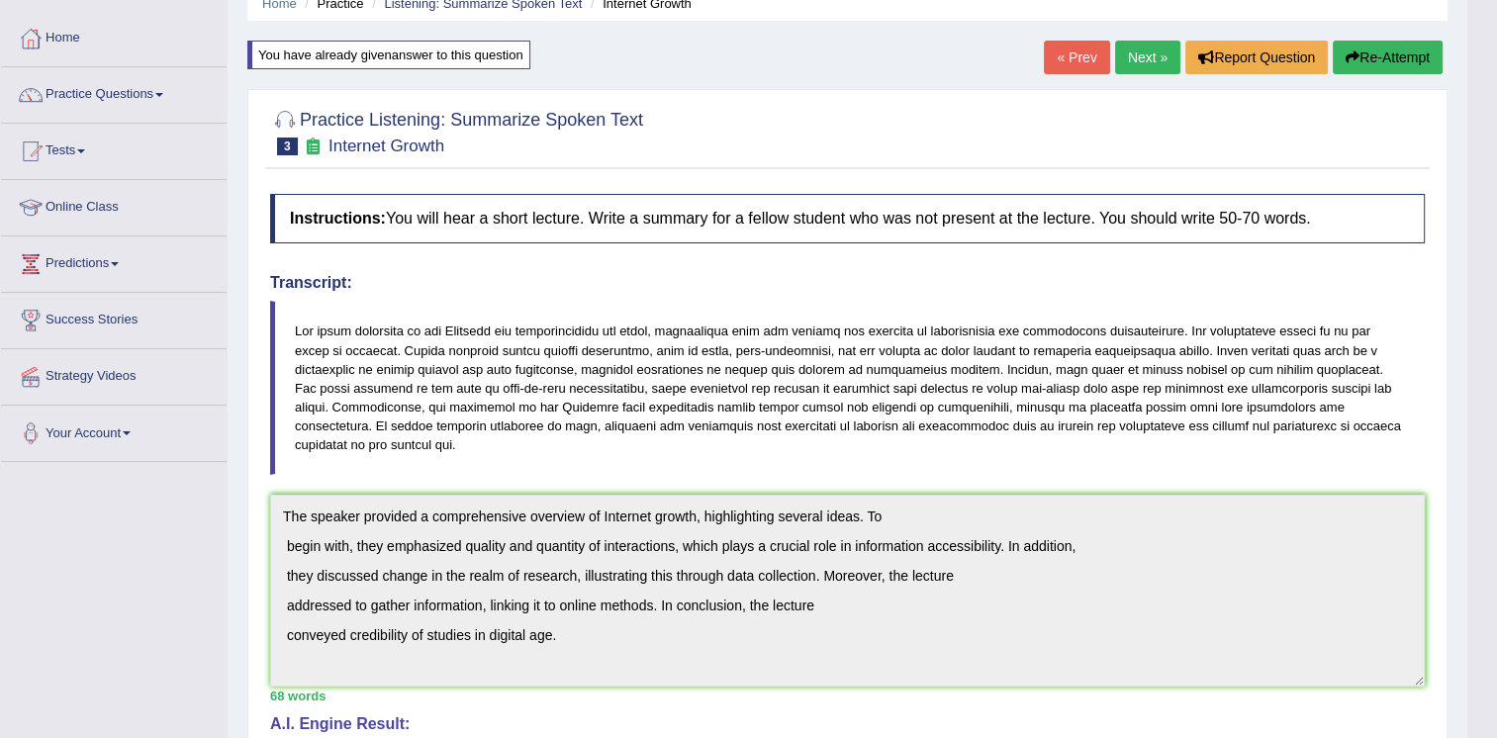
scroll to position [0, 0]
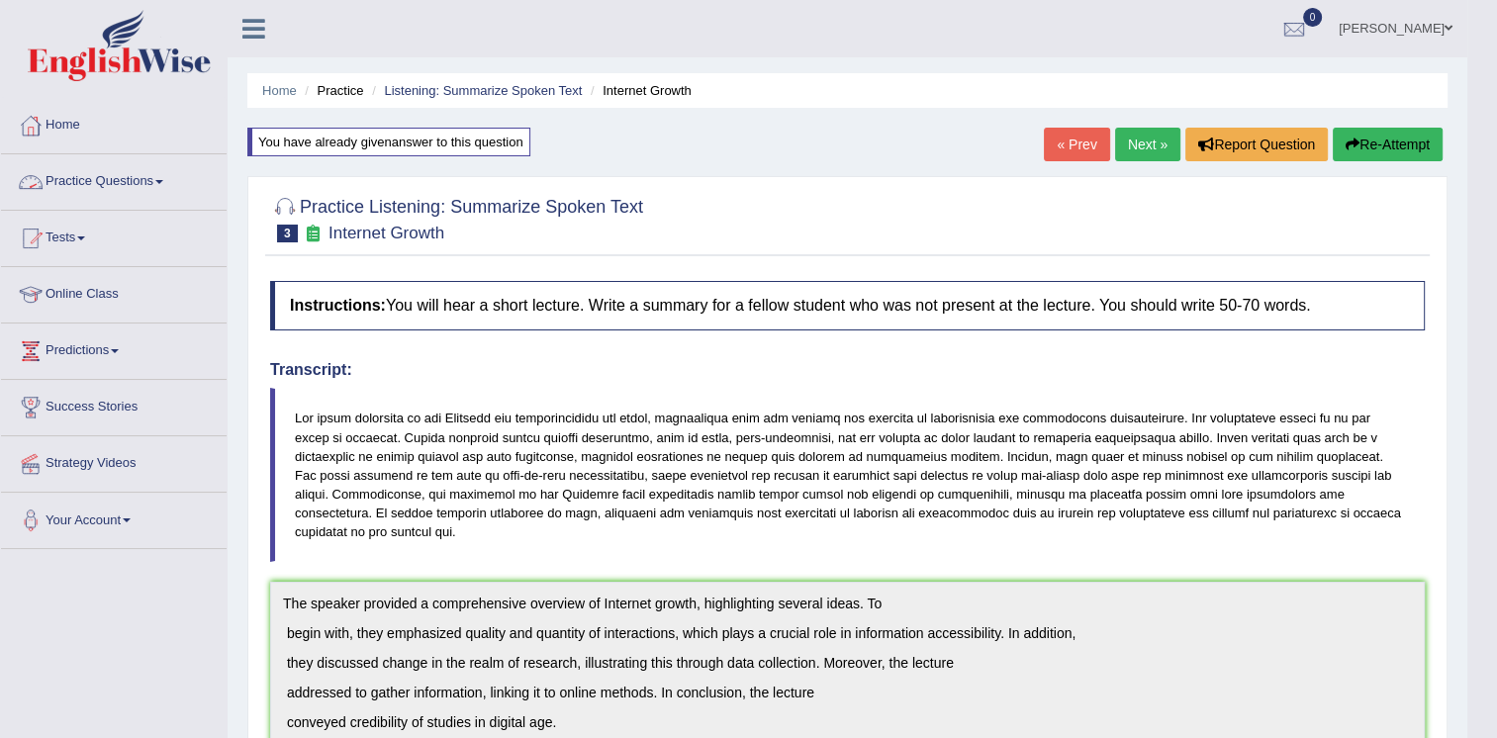
click at [119, 183] on link "Practice Questions" at bounding box center [114, 178] width 226 height 49
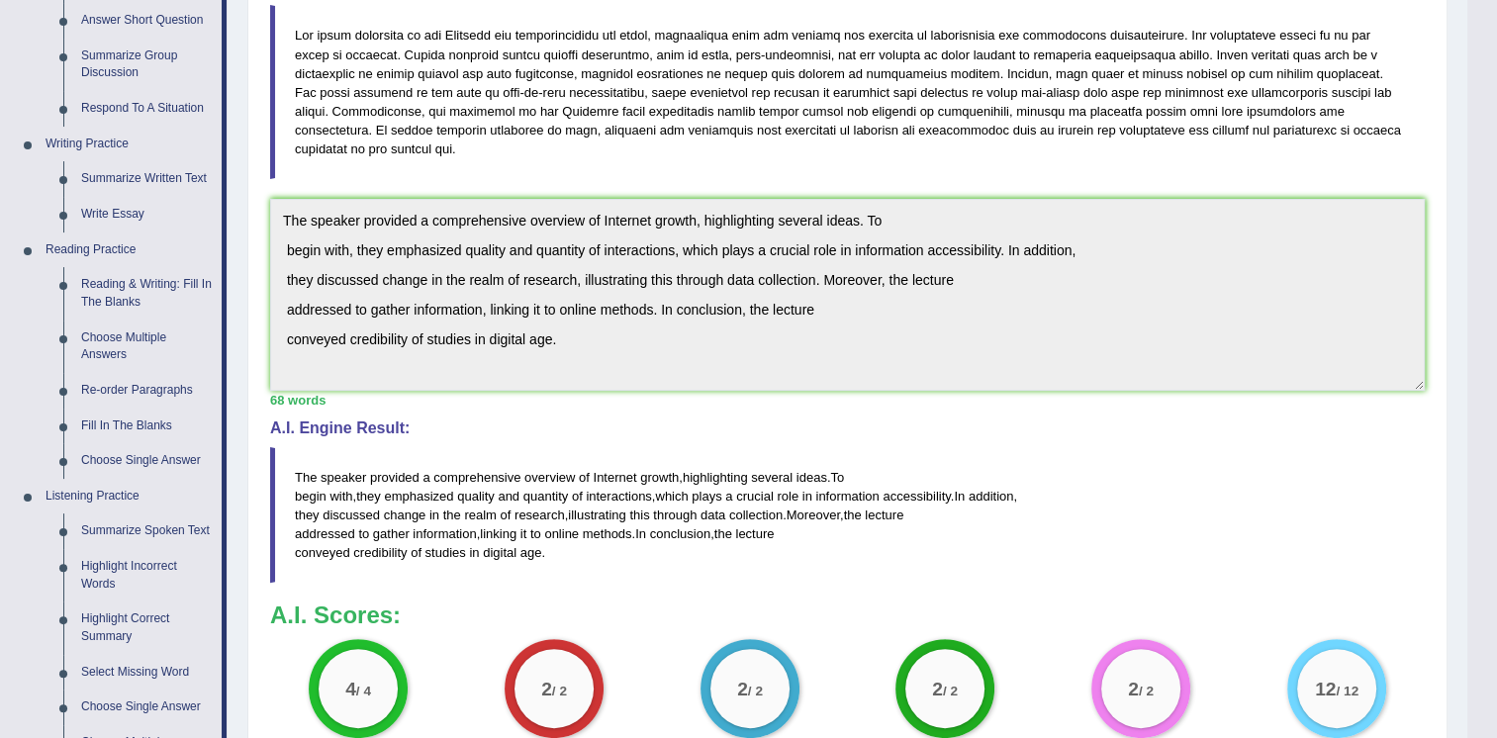
scroll to position [396, 0]
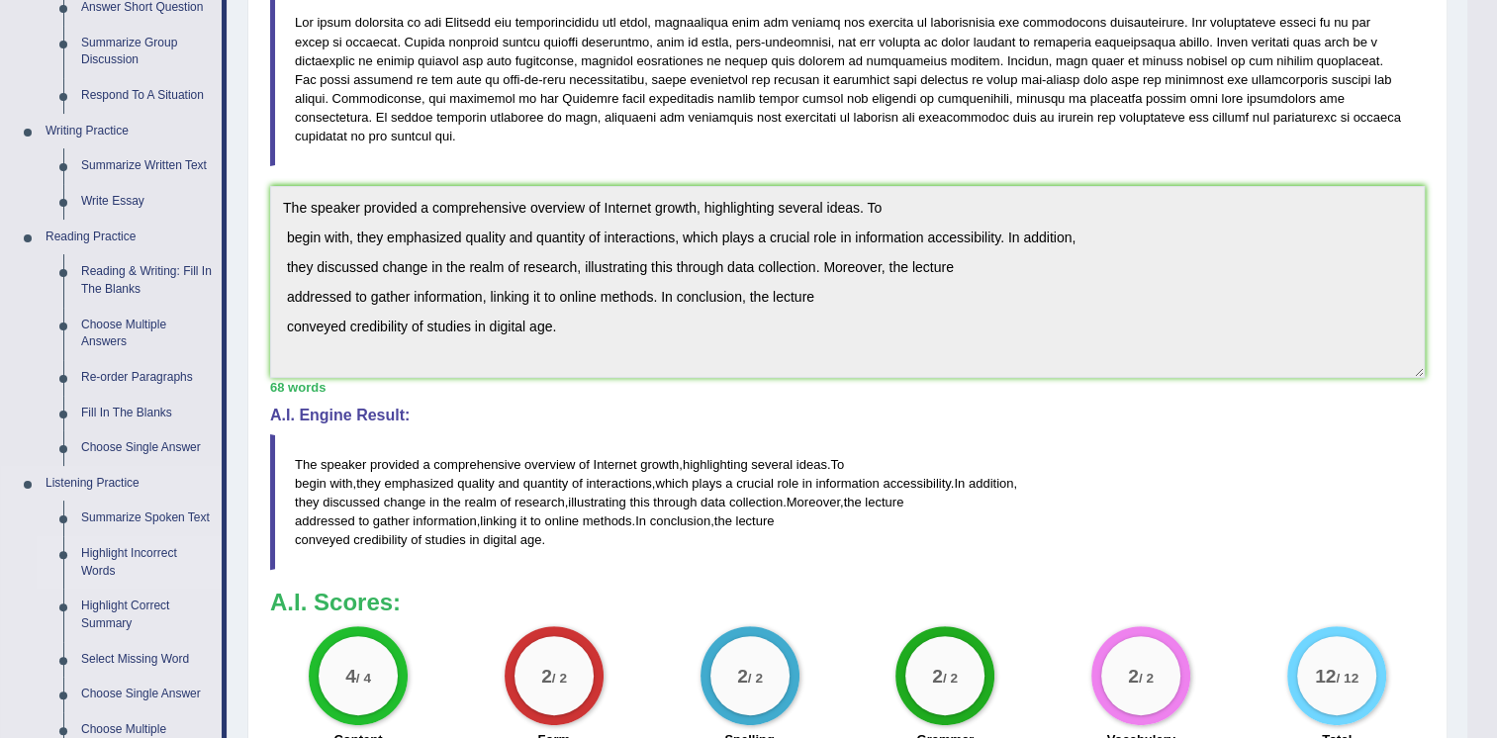
click at [102, 559] on link "Highlight Incorrect Words" at bounding box center [146, 562] width 149 height 52
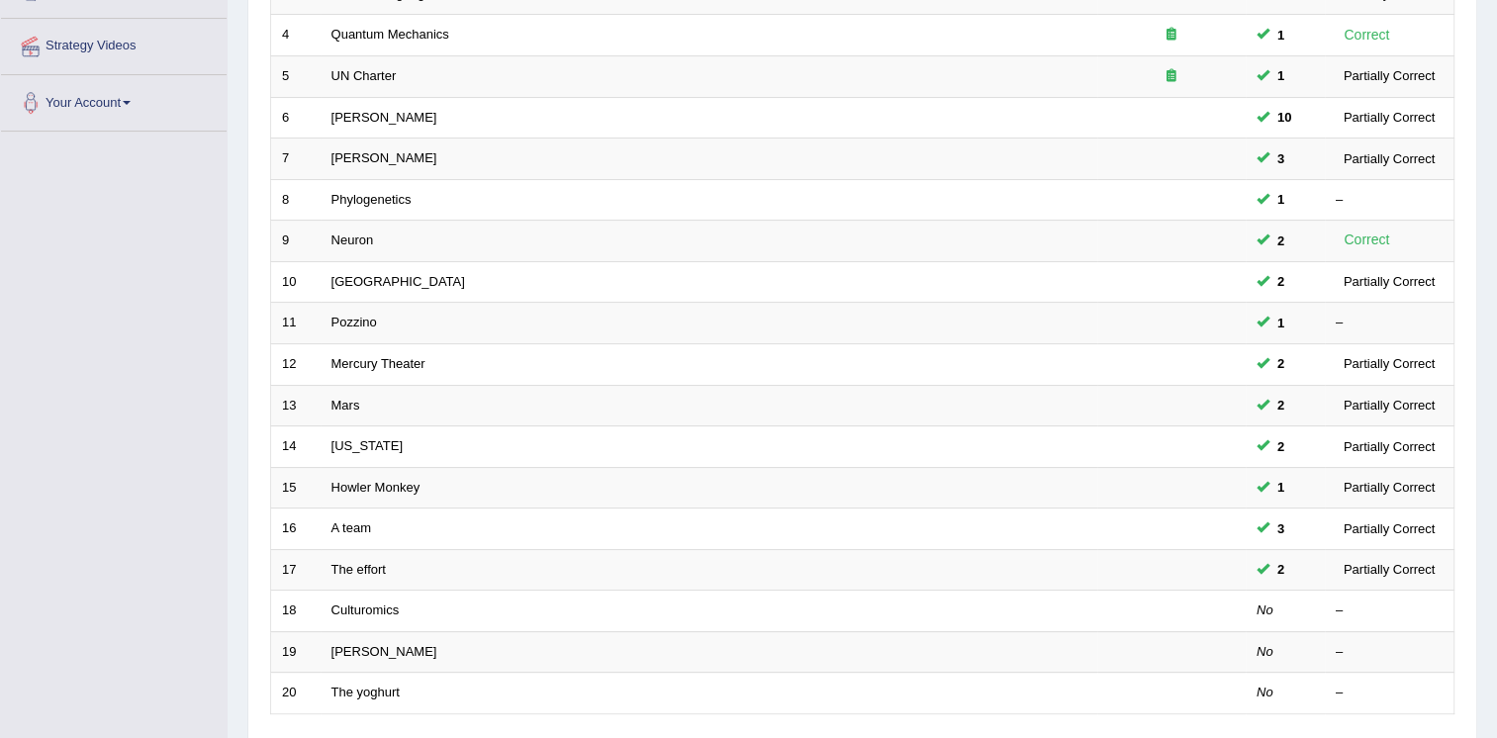
scroll to position [424, 0]
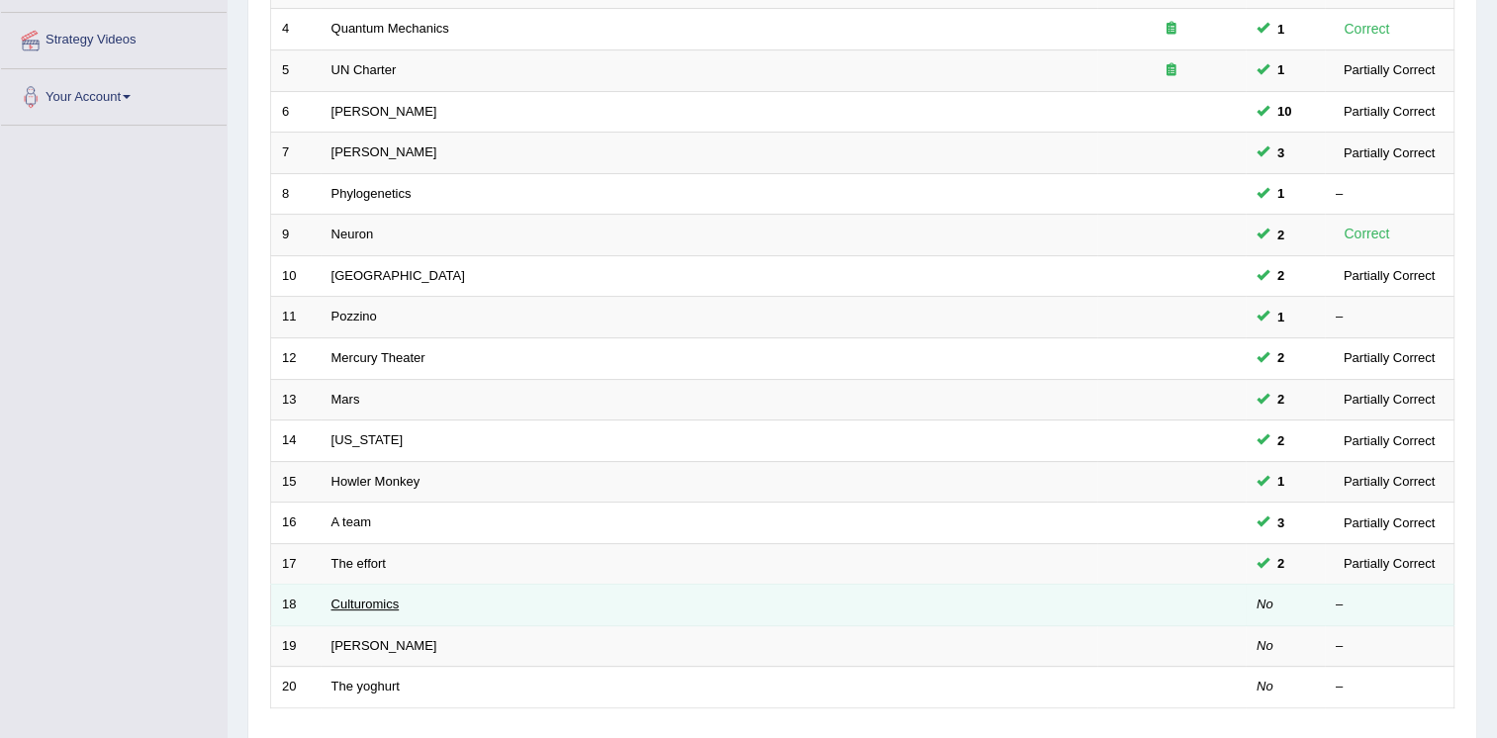
click at [364, 606] on link "Culturomics" at bounding box center [366, 604] width 68 height 15
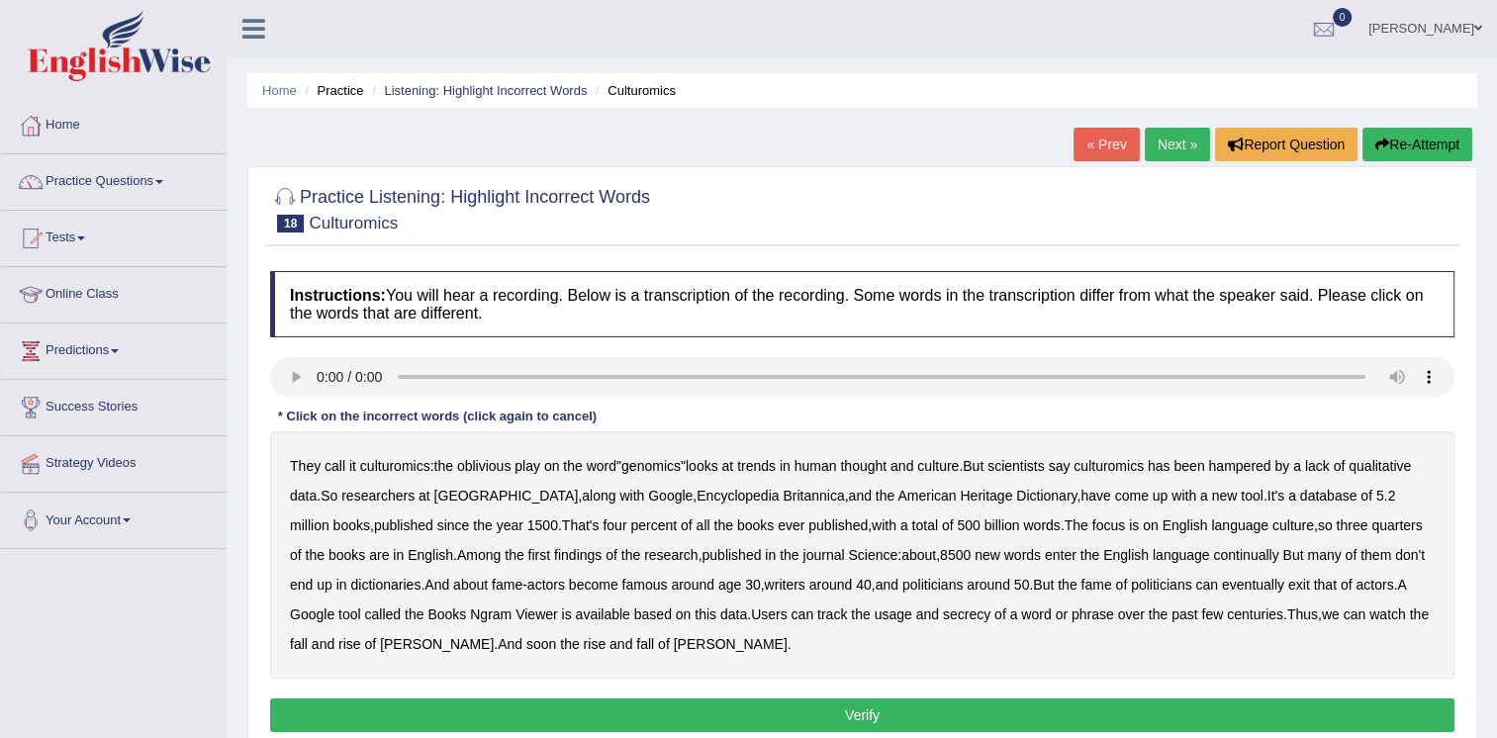
click at [386, 465] on b "culturomics" at bounding box center [395, 466] width 70 height 16
click at [393, 464] on b "culturomics" at bounding box center [395, 466] width 70 height 16
click at [391, 467] on b "culturomics" at bounding box center [395, 466] width 70 height 16
click at [1213, 556] on b "continually" at bounding box center [1245, 555] width 65 height 16
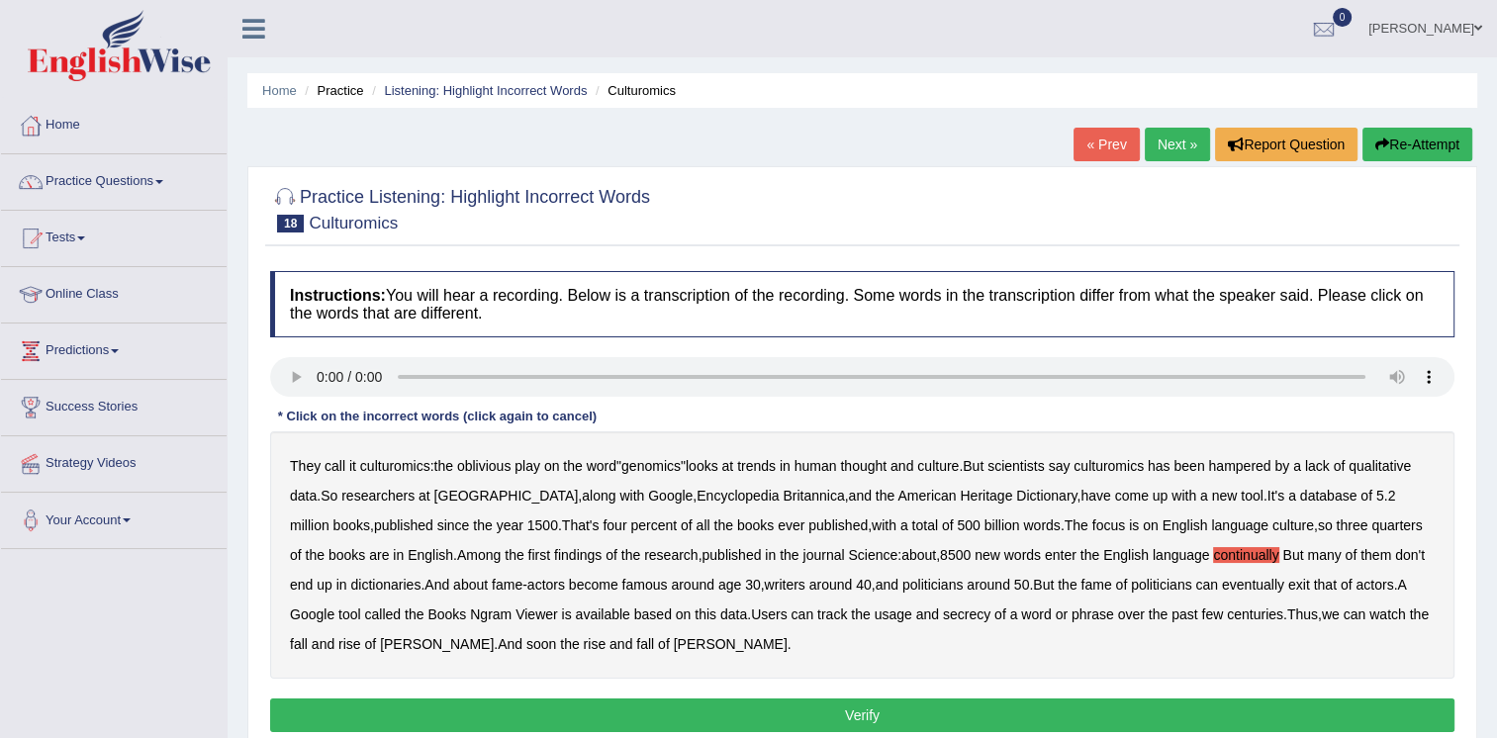
click at [1289, 580] on b "exit" at bounding box center [1300, 585] width 22 height 16
click at [943, 614] on b "secrecy" at bounding box center [967, 615] width 48 height 16
click at [859, 705] on button "Verify" at bounding box center [862, 716] width 1185 height 34
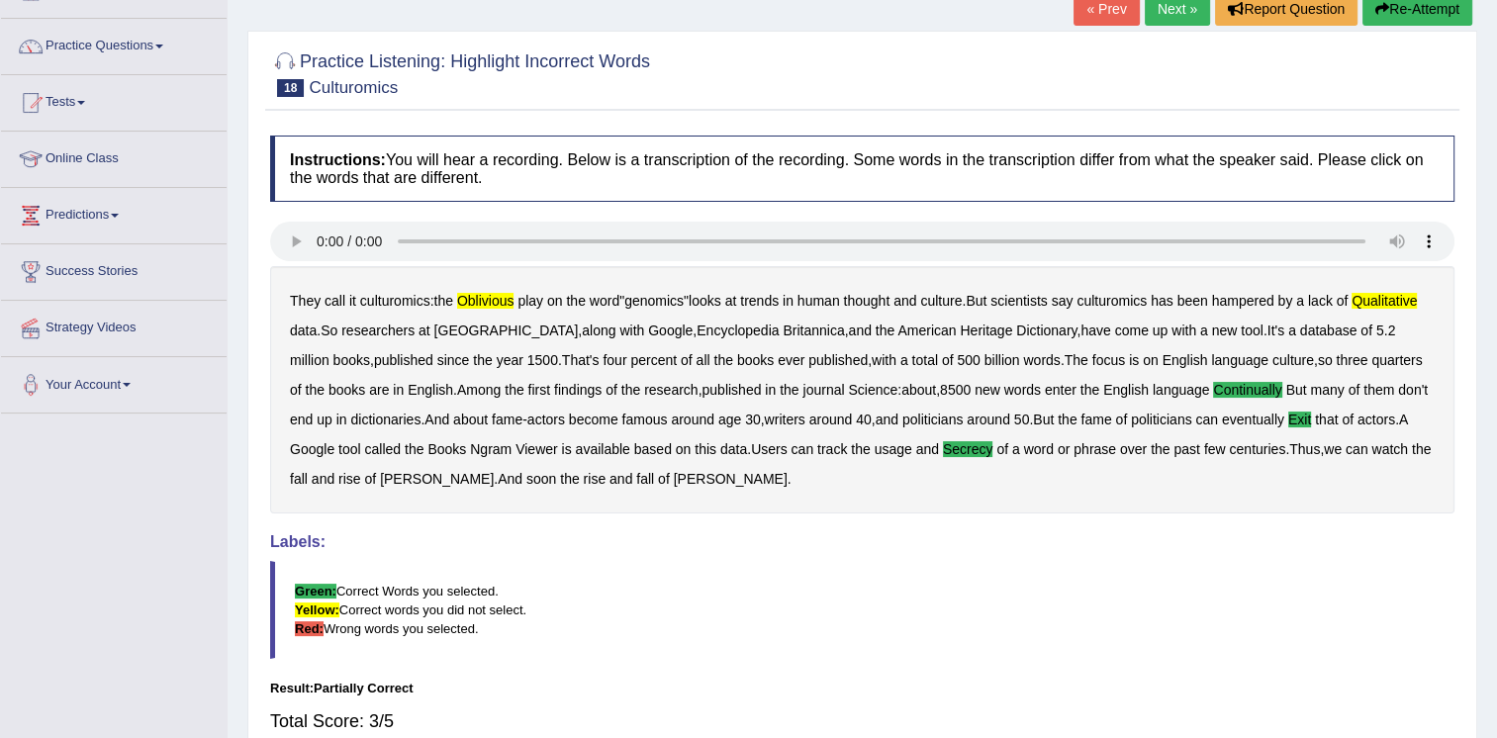
scroll to position [233, 0]
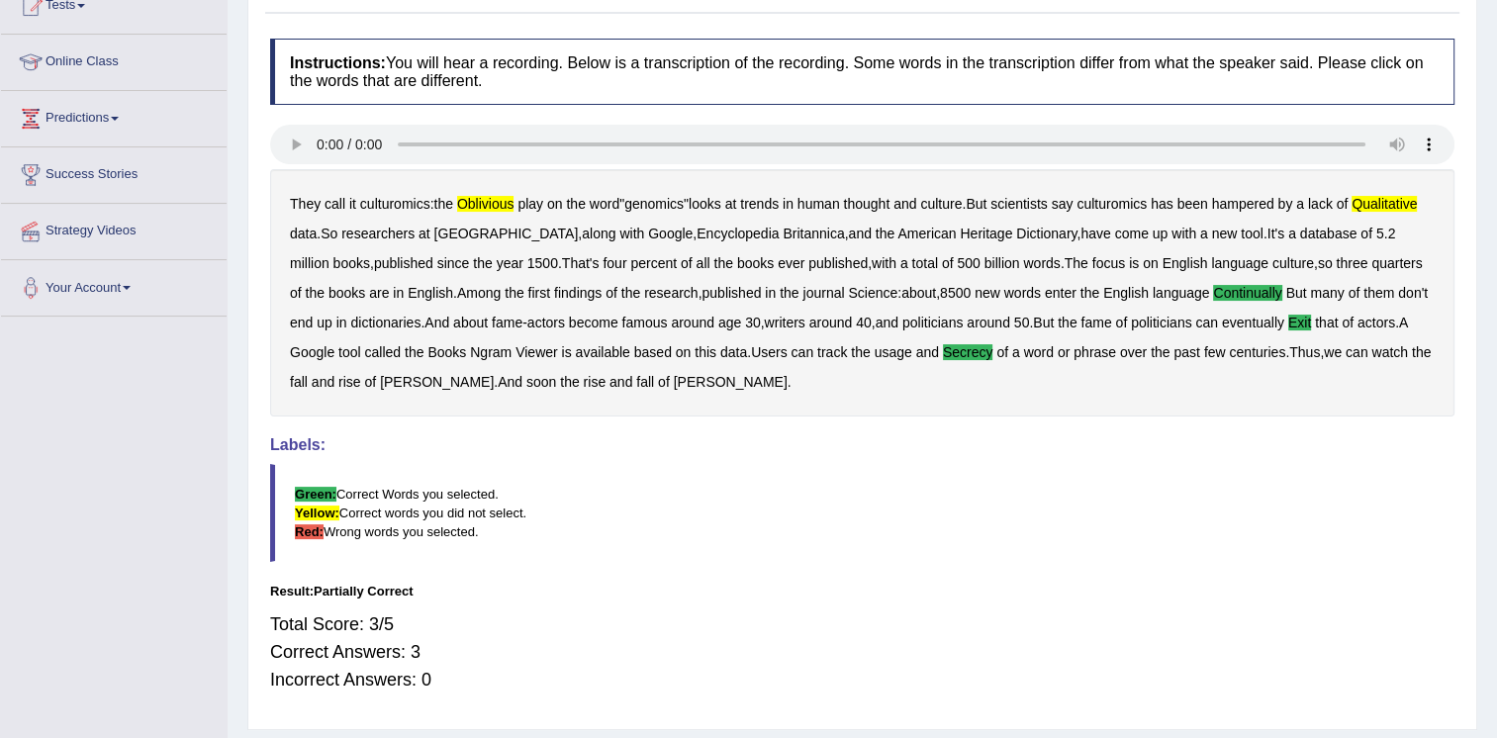
click at [674, 382] on b "Snooki" at bounding box center [731, 382] width 114 height 16
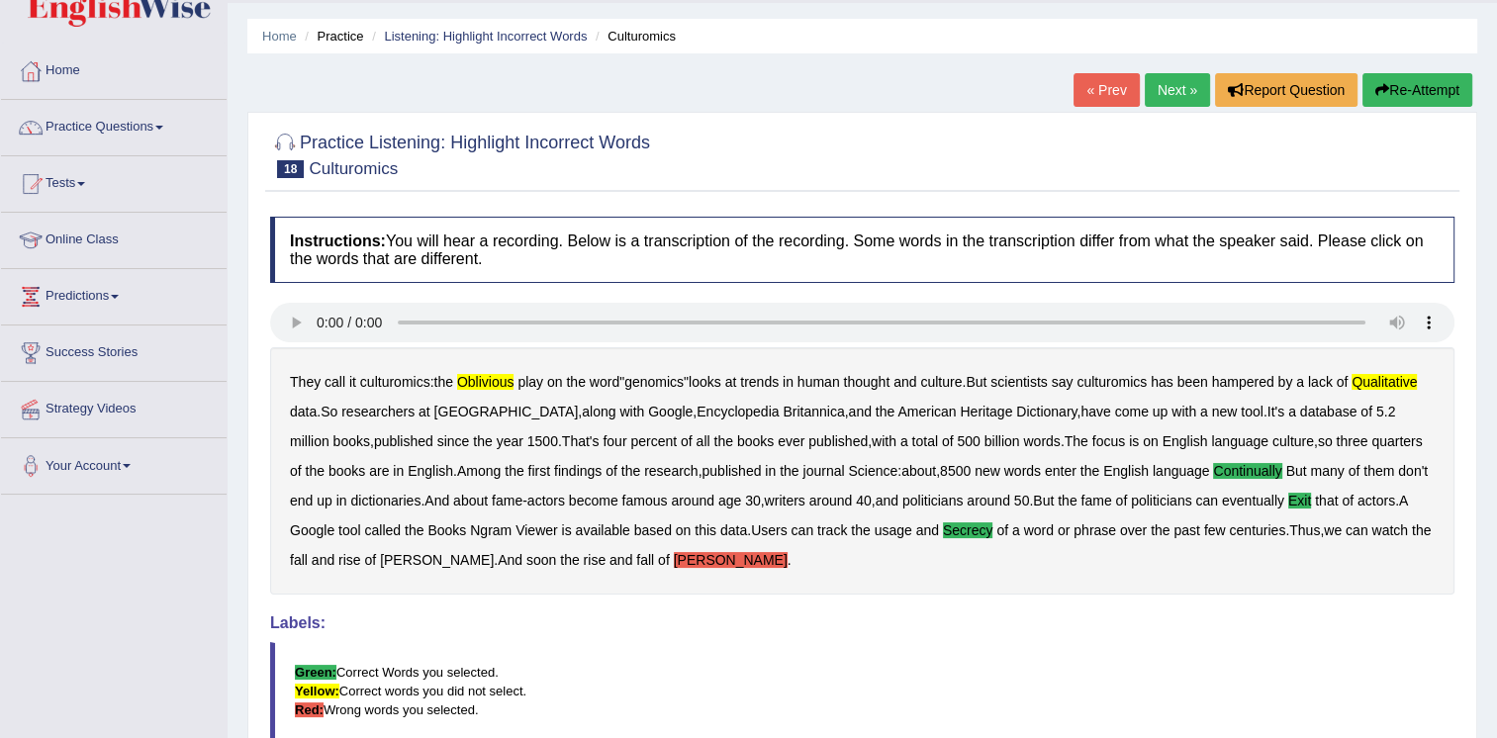
scroll to position [16, 0]
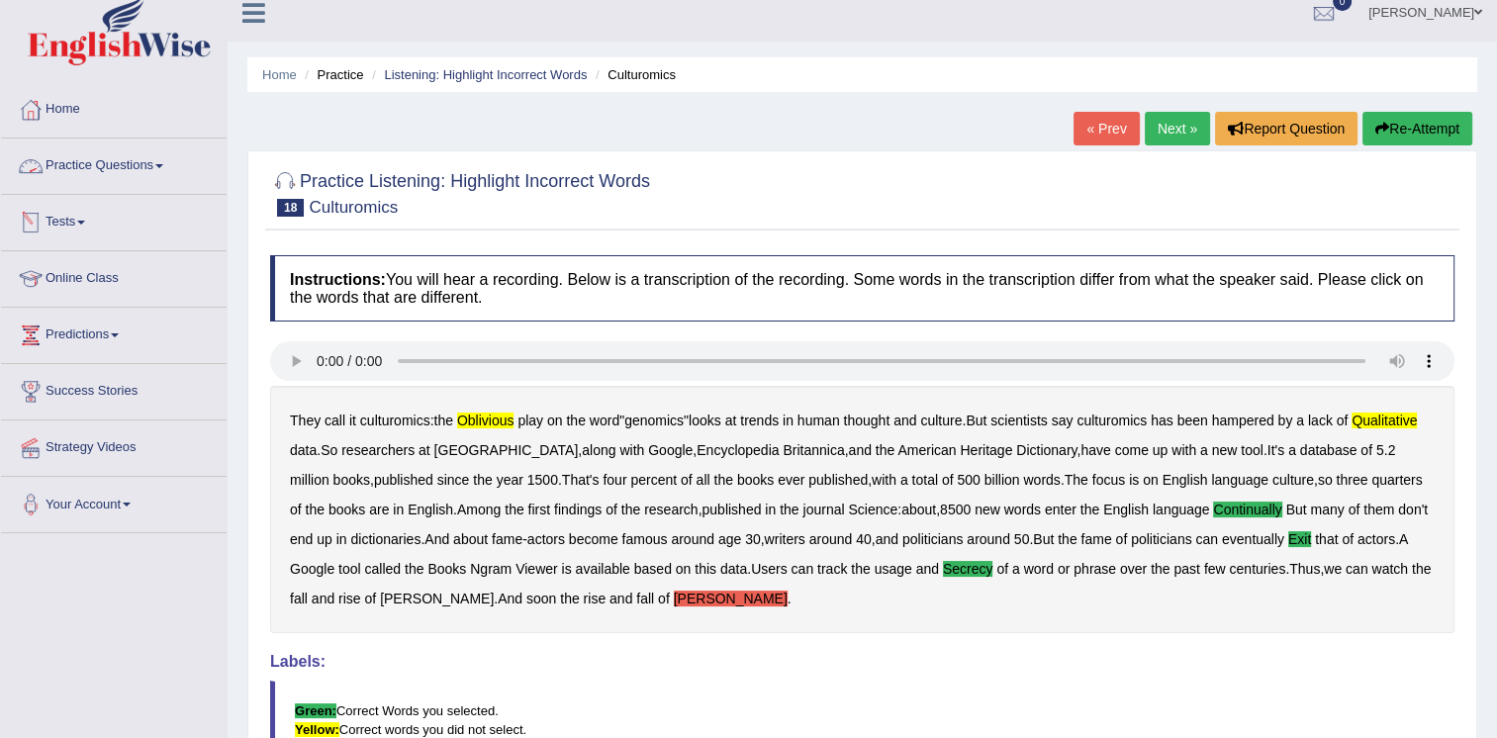
click at [127, 172] on link "Practice Questions" at bounding box center [114, 163] width 226 height 49
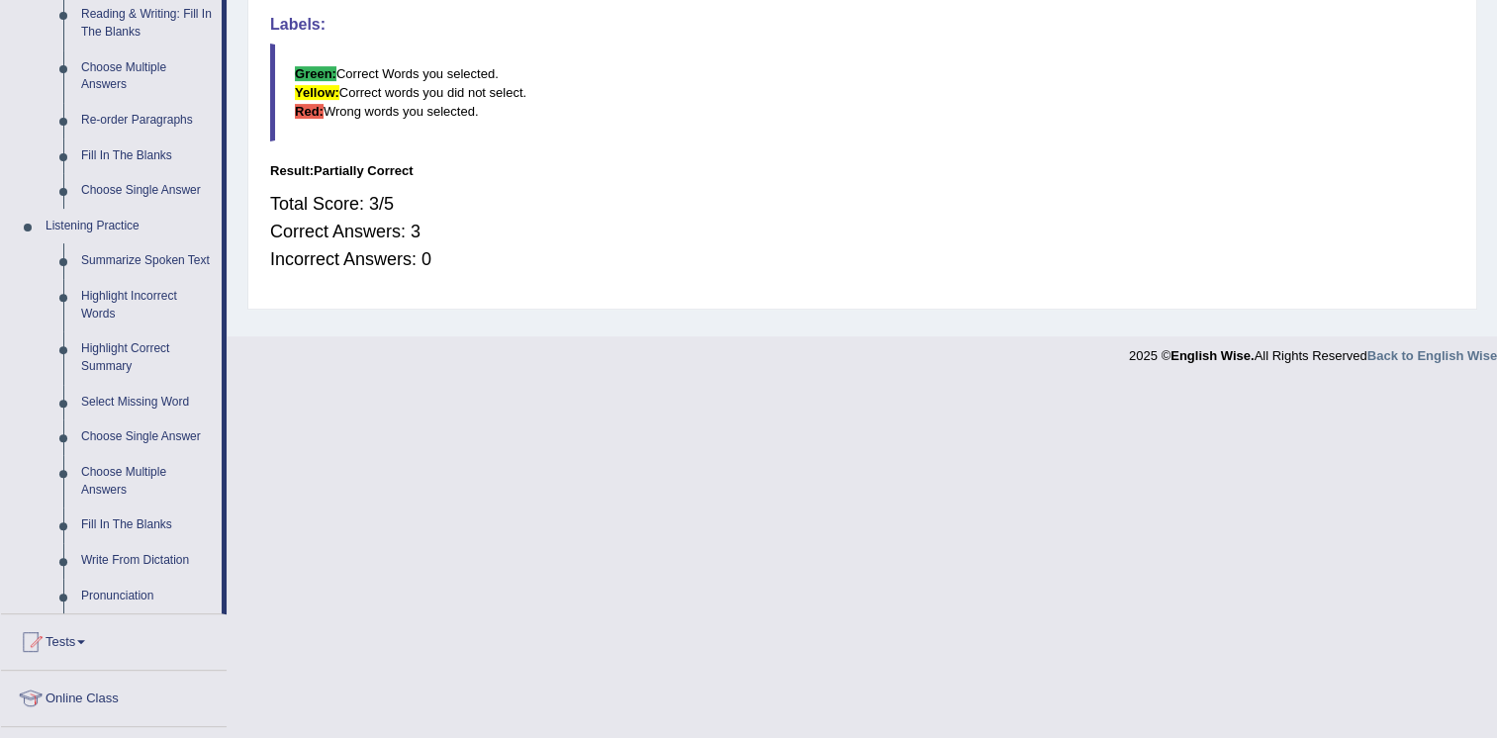
scroll to position [666, 0]
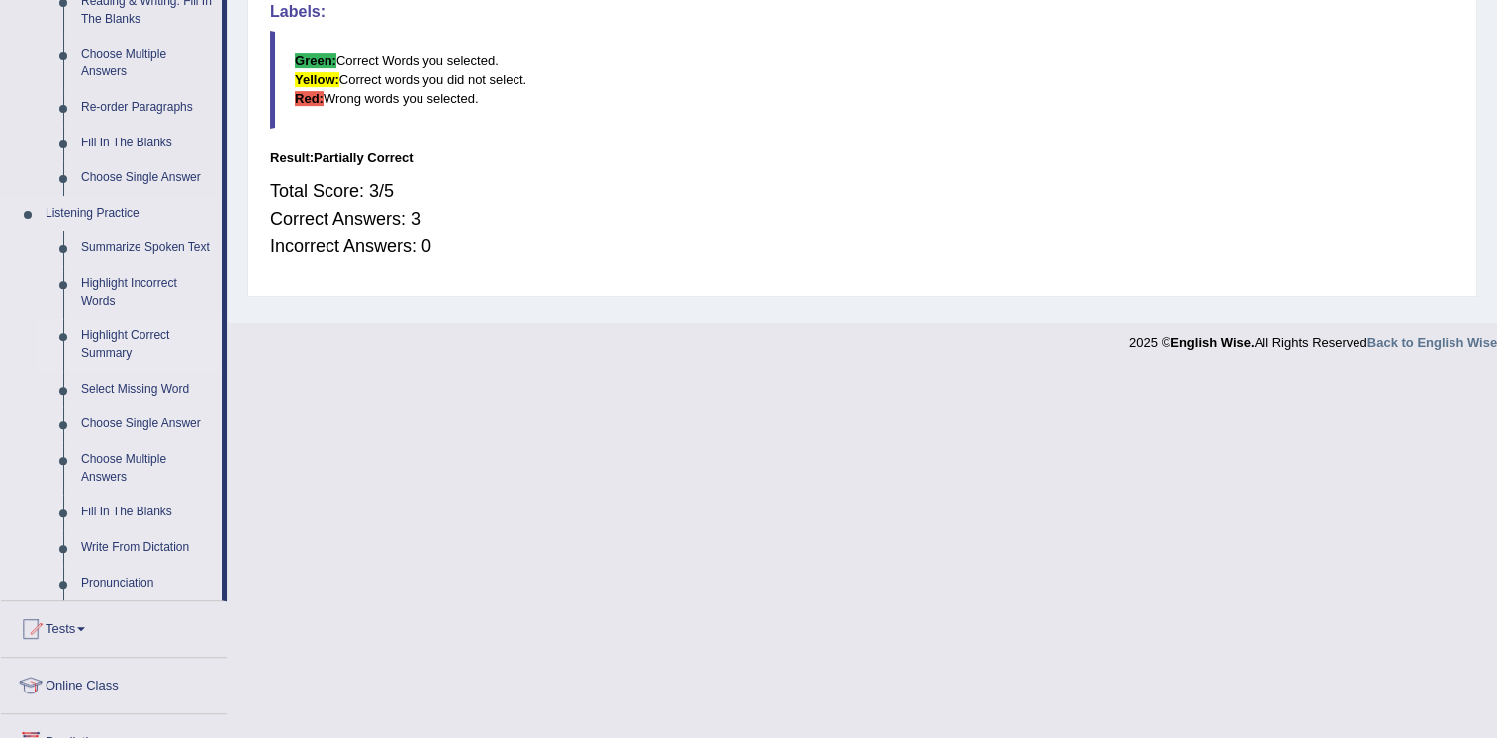
click at [112, 342] on link "Highlight Correct Summary" at bounding box center [146, 345] width 149 height 52
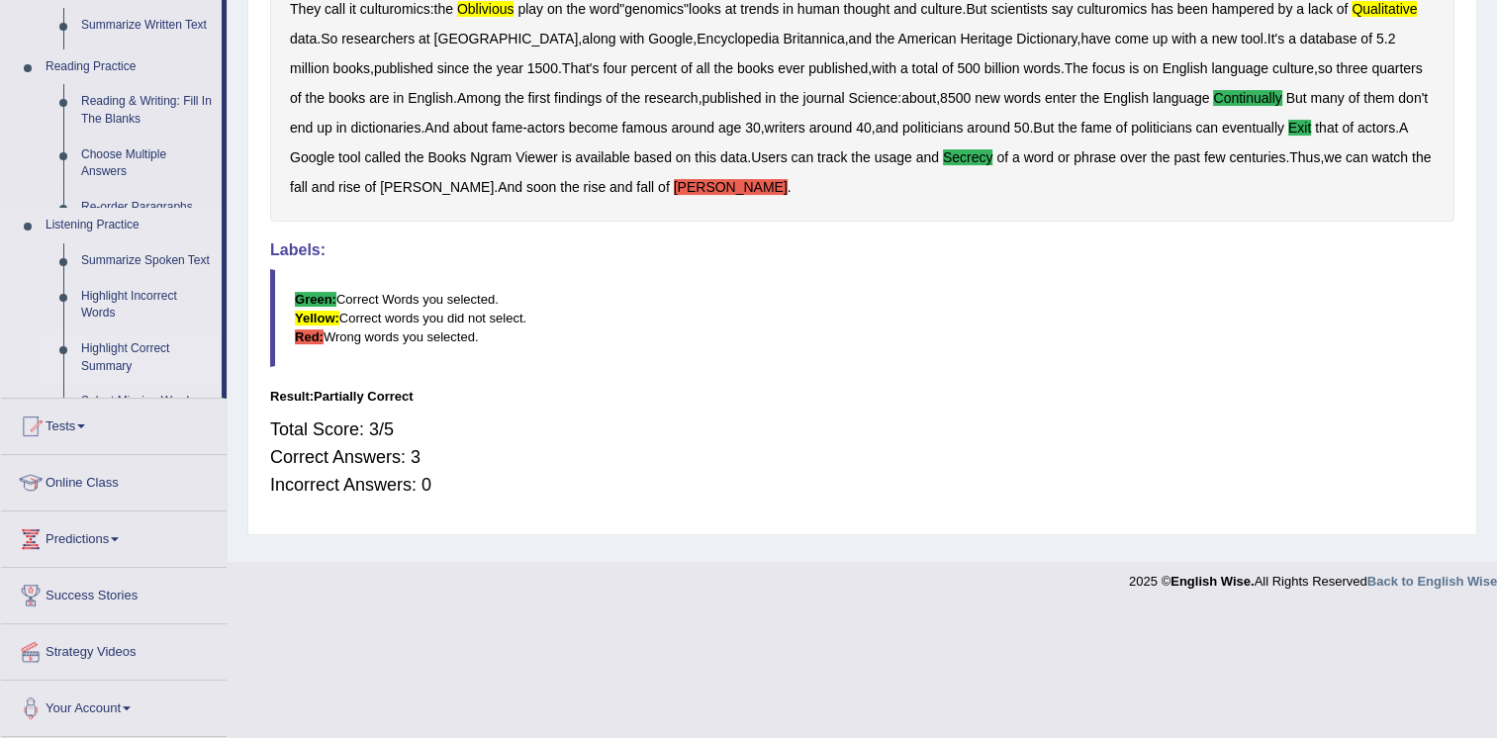
scroll to position [301, 0]
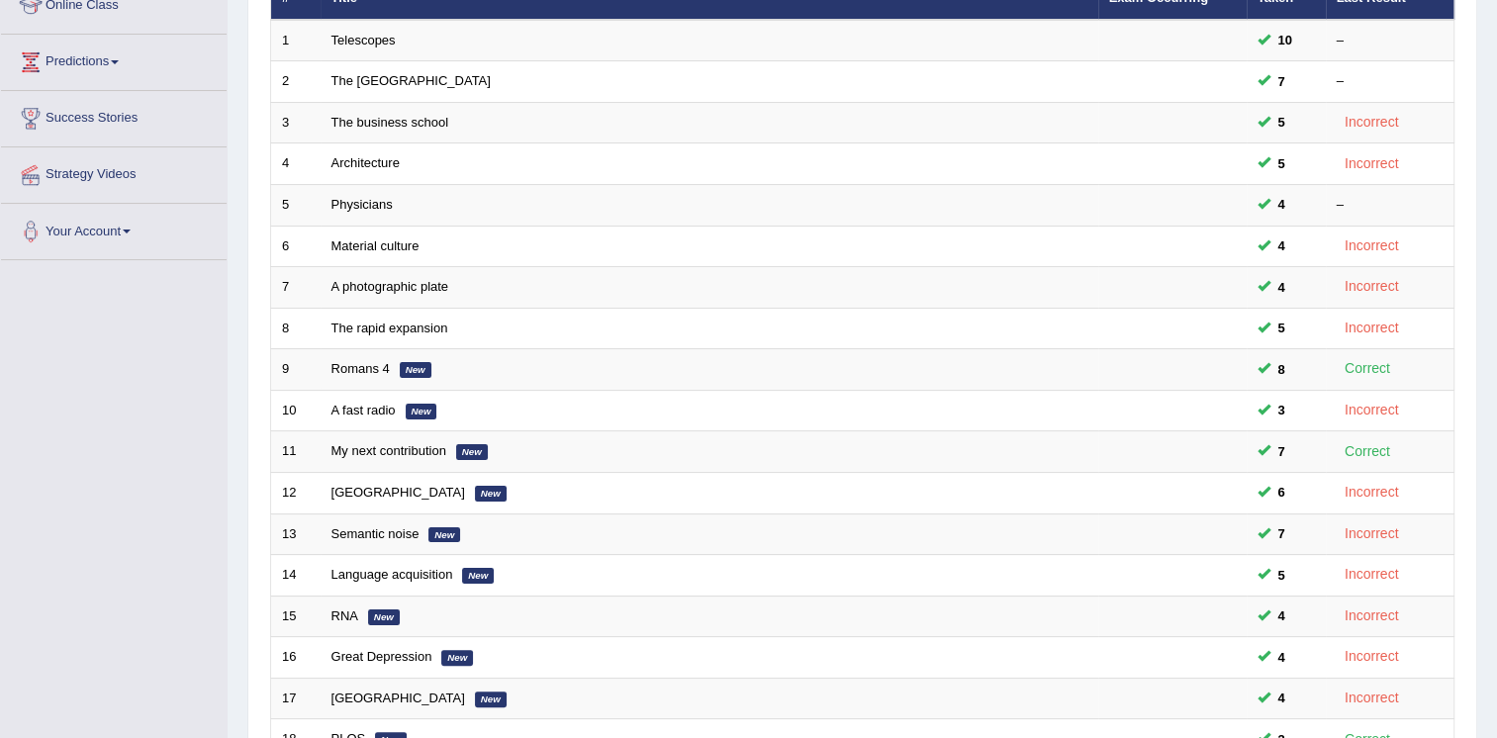
scroll to position [298, 0]
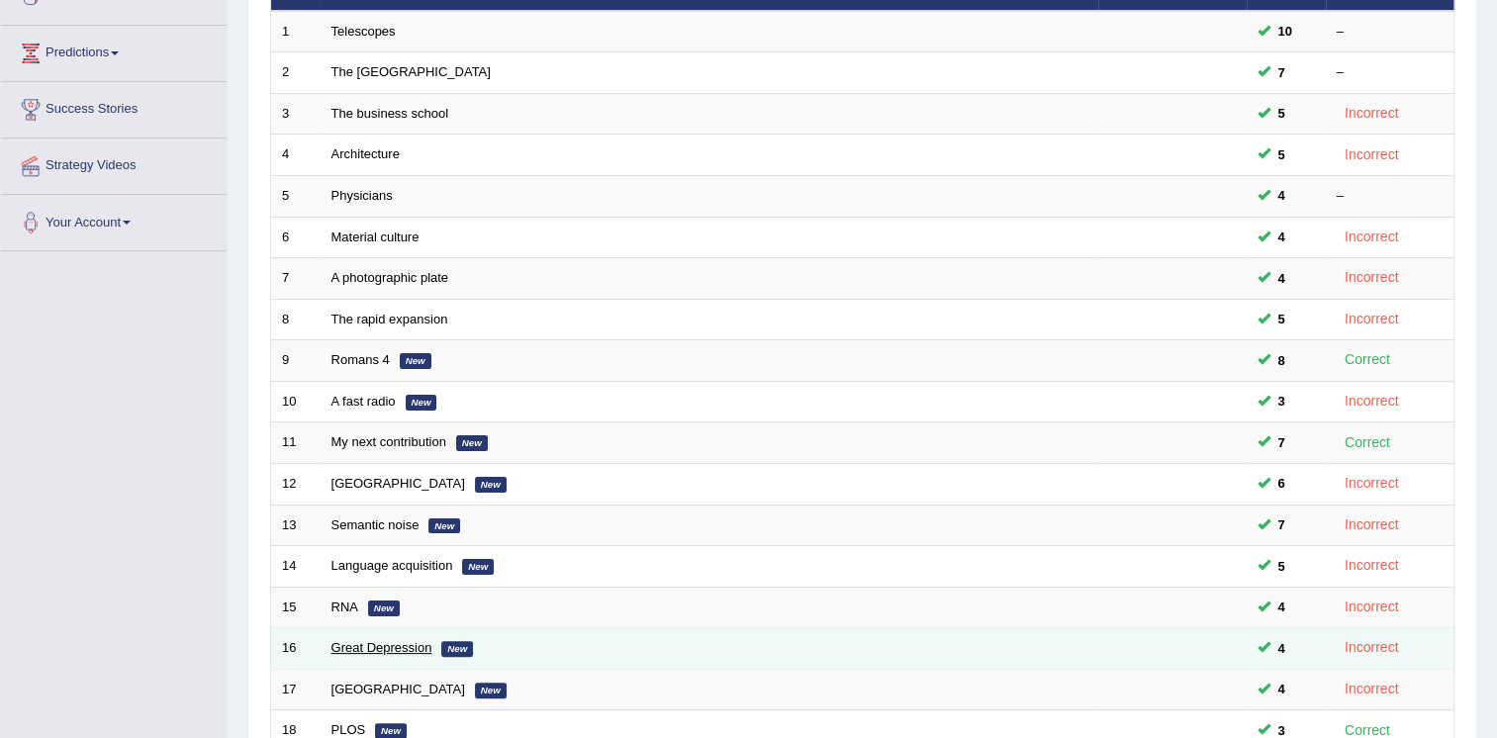
click at [402, 641] on link "Great Depression" at bounding box center [382, 647] width 101 height 15
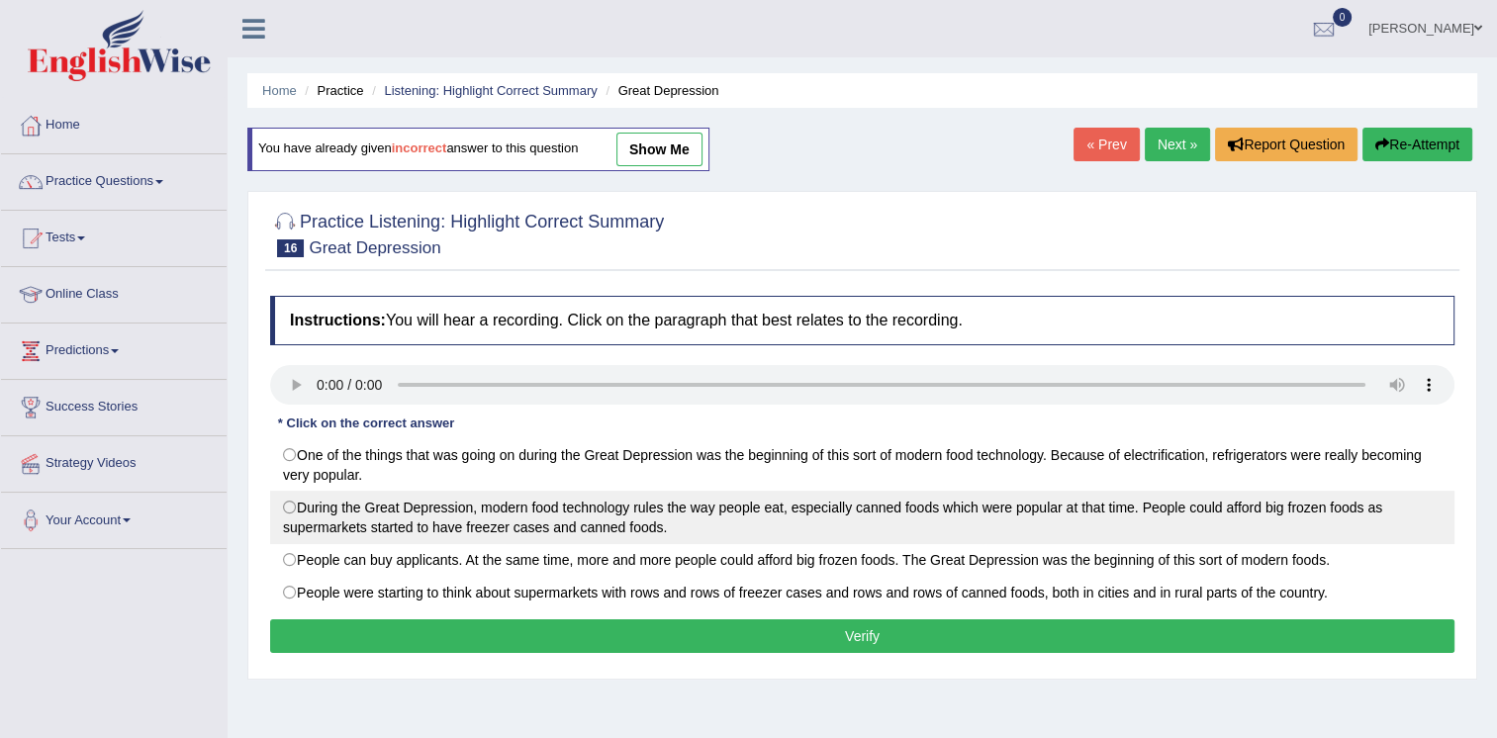
click at [293, 509] on label "During the Great Depression, modern food technology rules the way people eat, e…" at bounding box center [862, 517] width 1185 height 53
radio input "true"
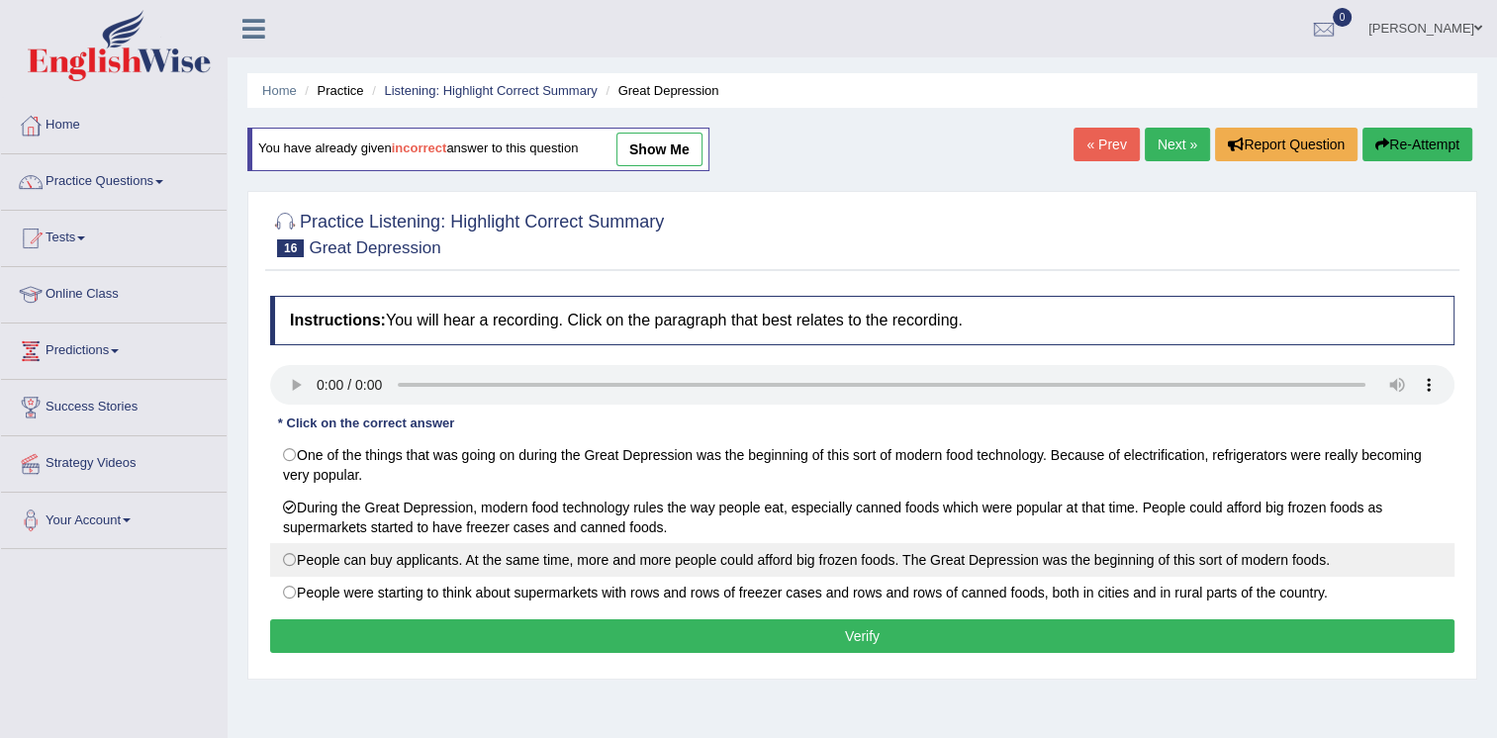
click at [386, 553] on label "People can buy applicants. At the same time, more and more people could afford …" at bounding box center [862, 560] width 1185 height 34
radio input "true"
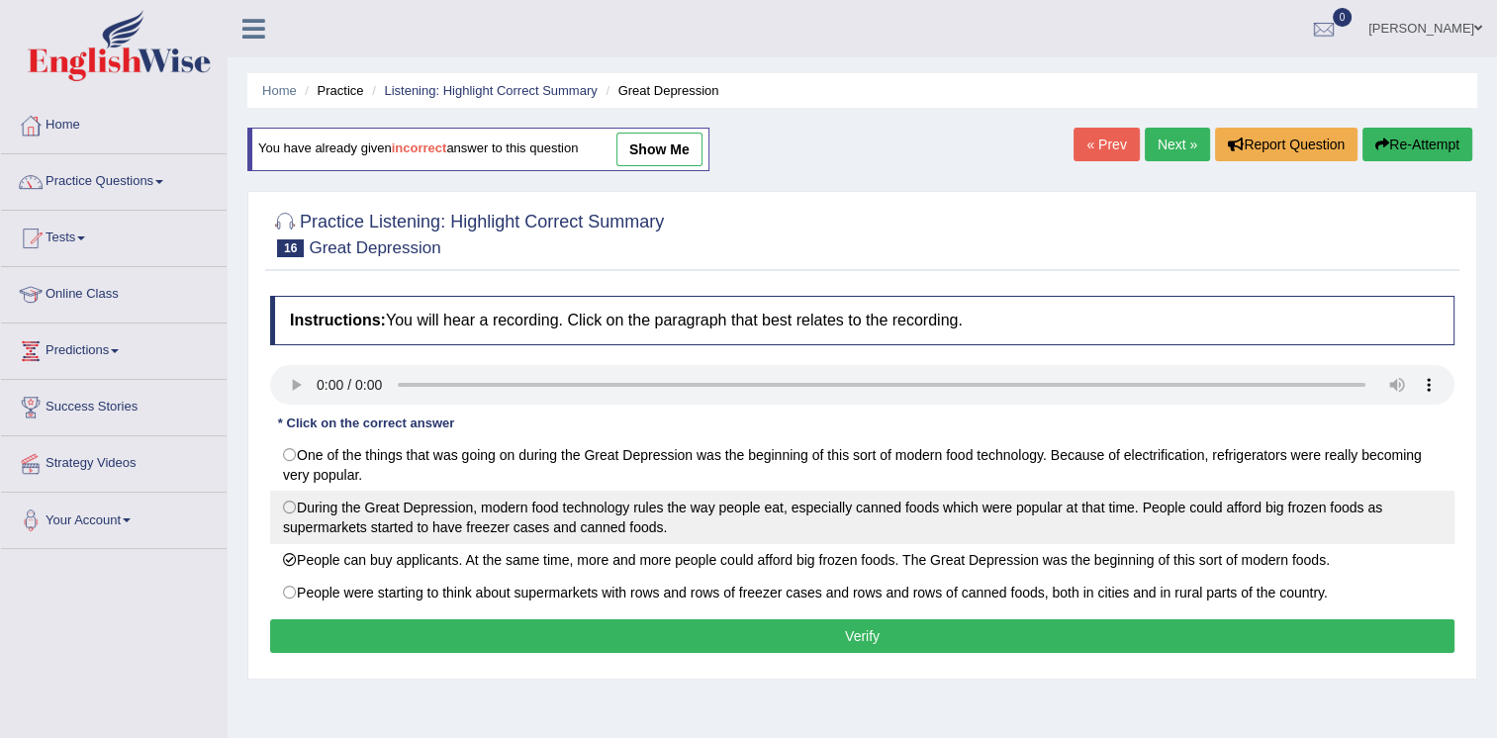
click at [289, 508] on label "During the Great Depression, modern food technology rules the way people eat, e…" at bounding box center [862, 517] width 1185 height 53
radio input "true"
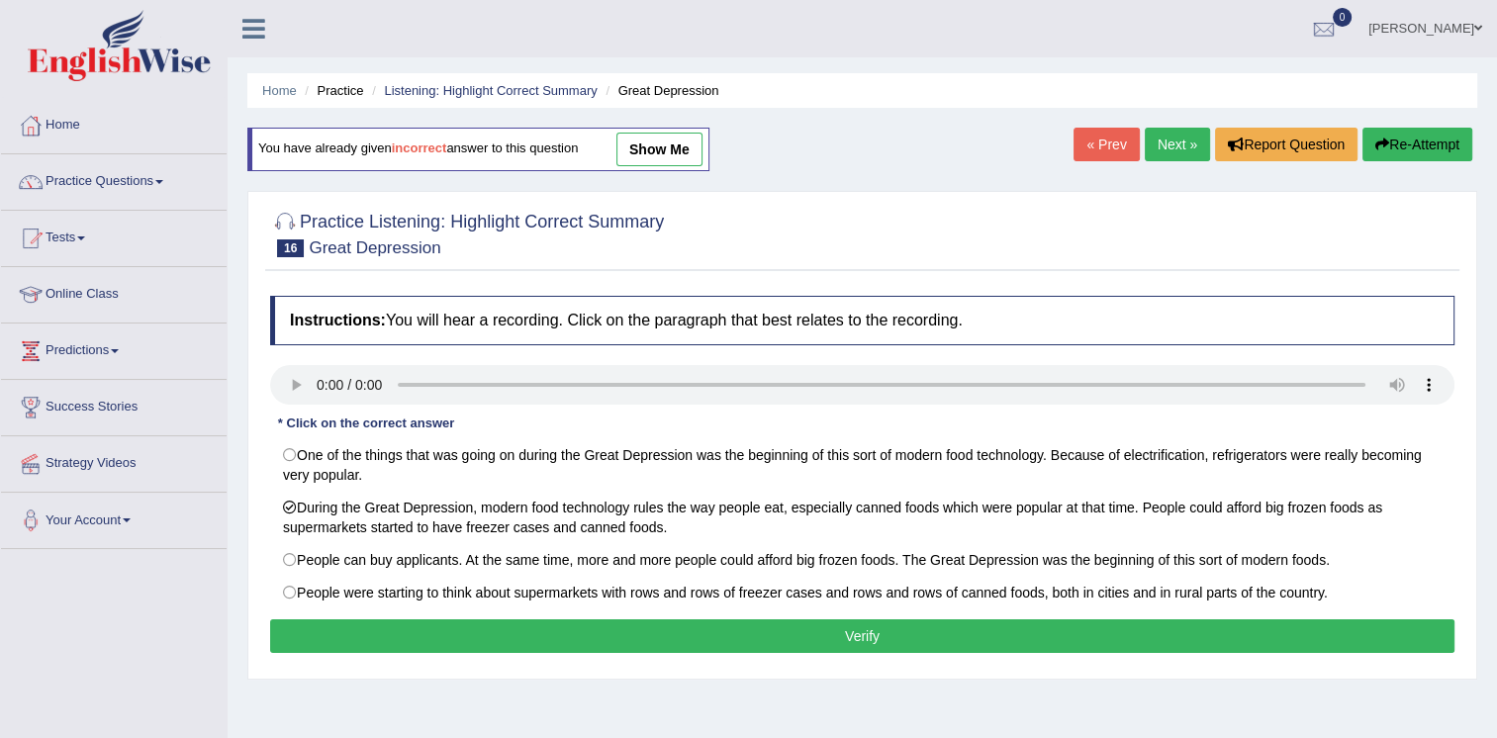
click at [573, 620] on button "Verify" at bounding box center [862, 637] width 1185 height 34
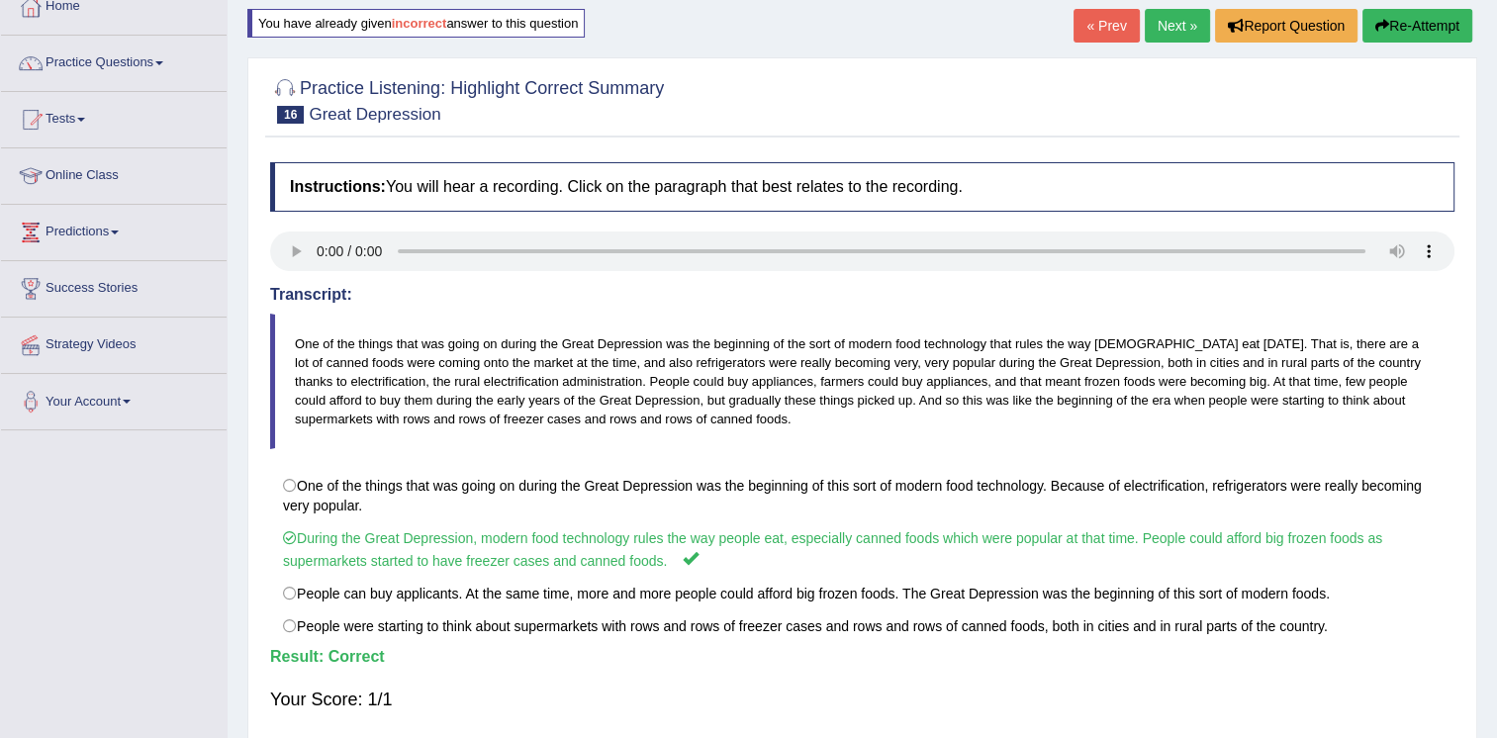
scroll to position [127, 0]
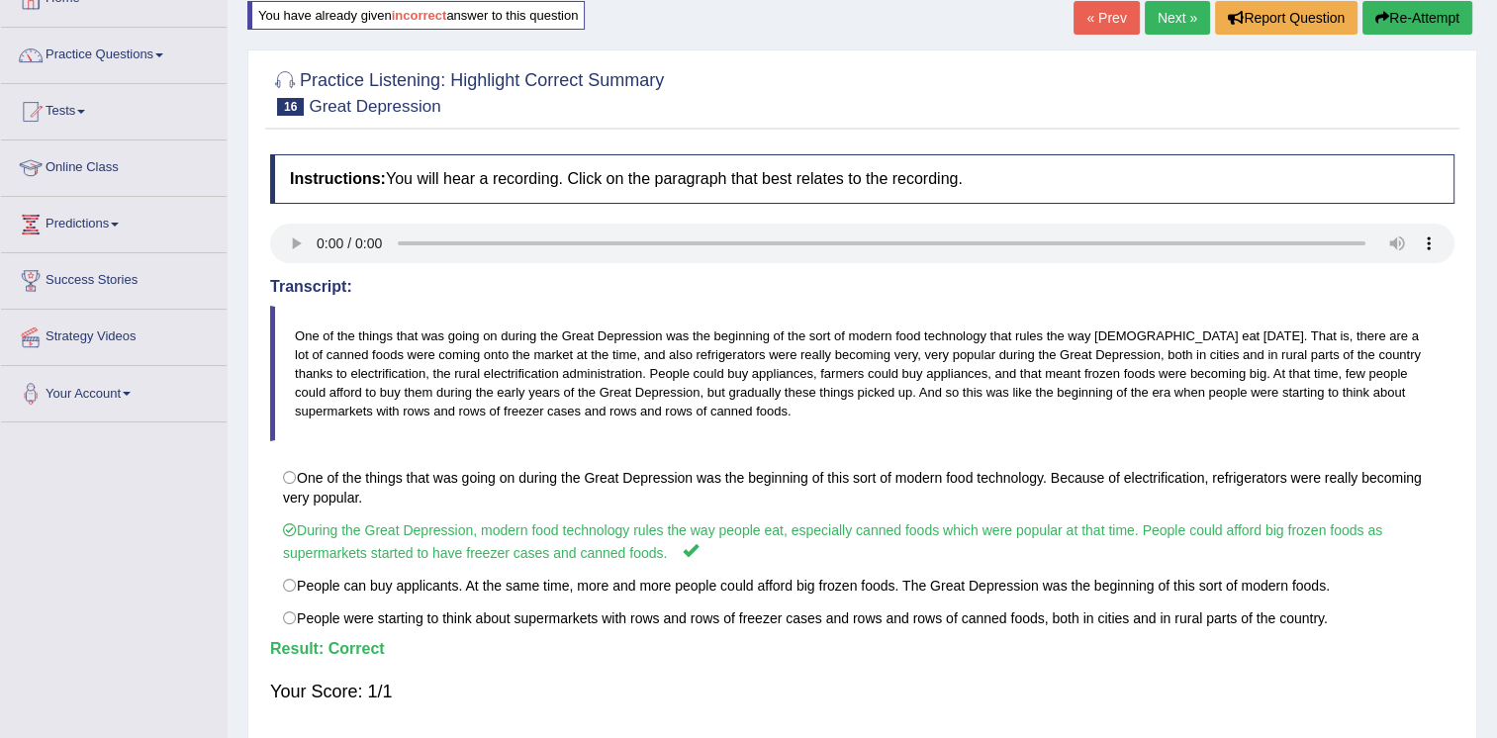
click at [1496, 157] on html "Toggle navigation Home Practice Questions Speaking Practice Read Aloud Repeat S…" at bounding box center [748, 242] width 1497 height 738
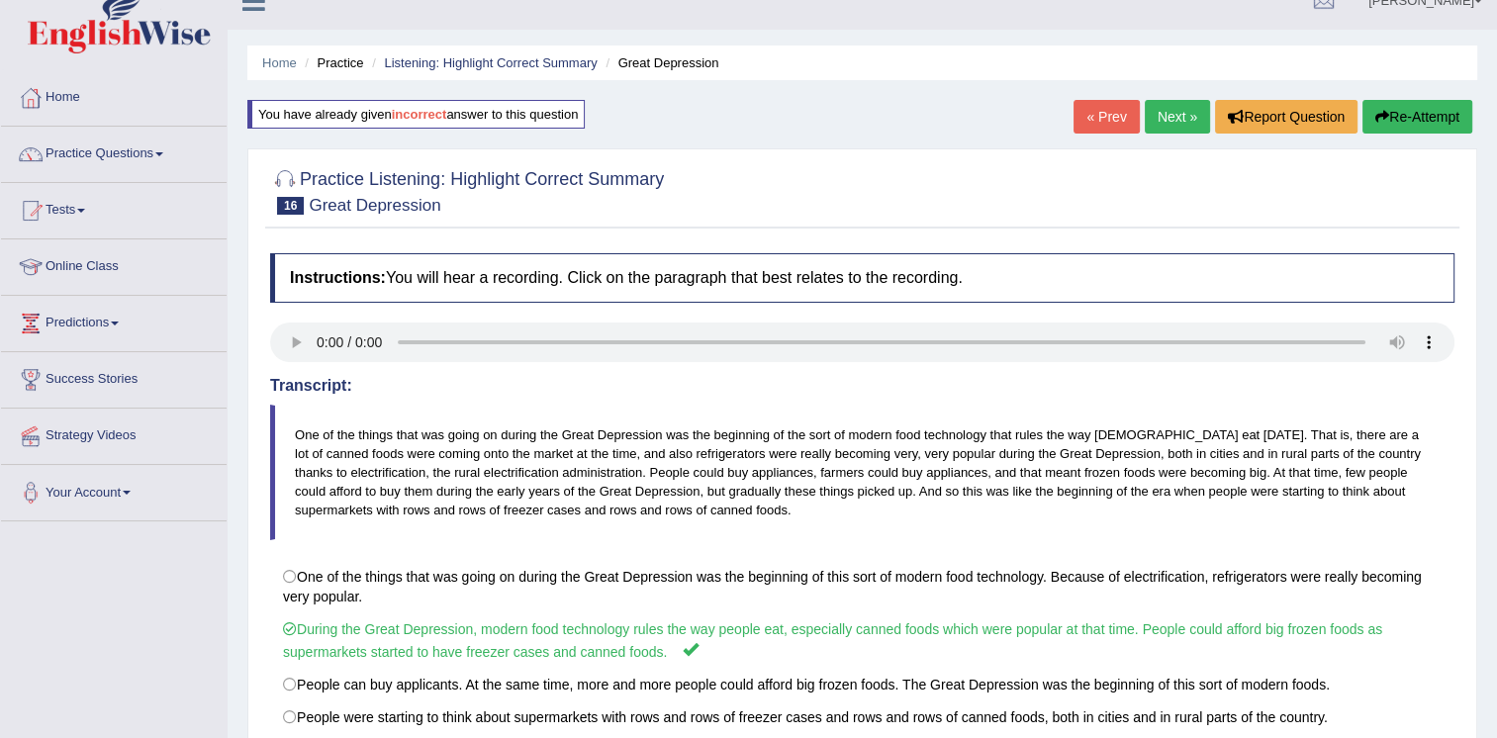
scroll to position [28, 0]
click at [152, 155] on link "Practice Questions" at bounding box center [114, 151] width 226 height 49
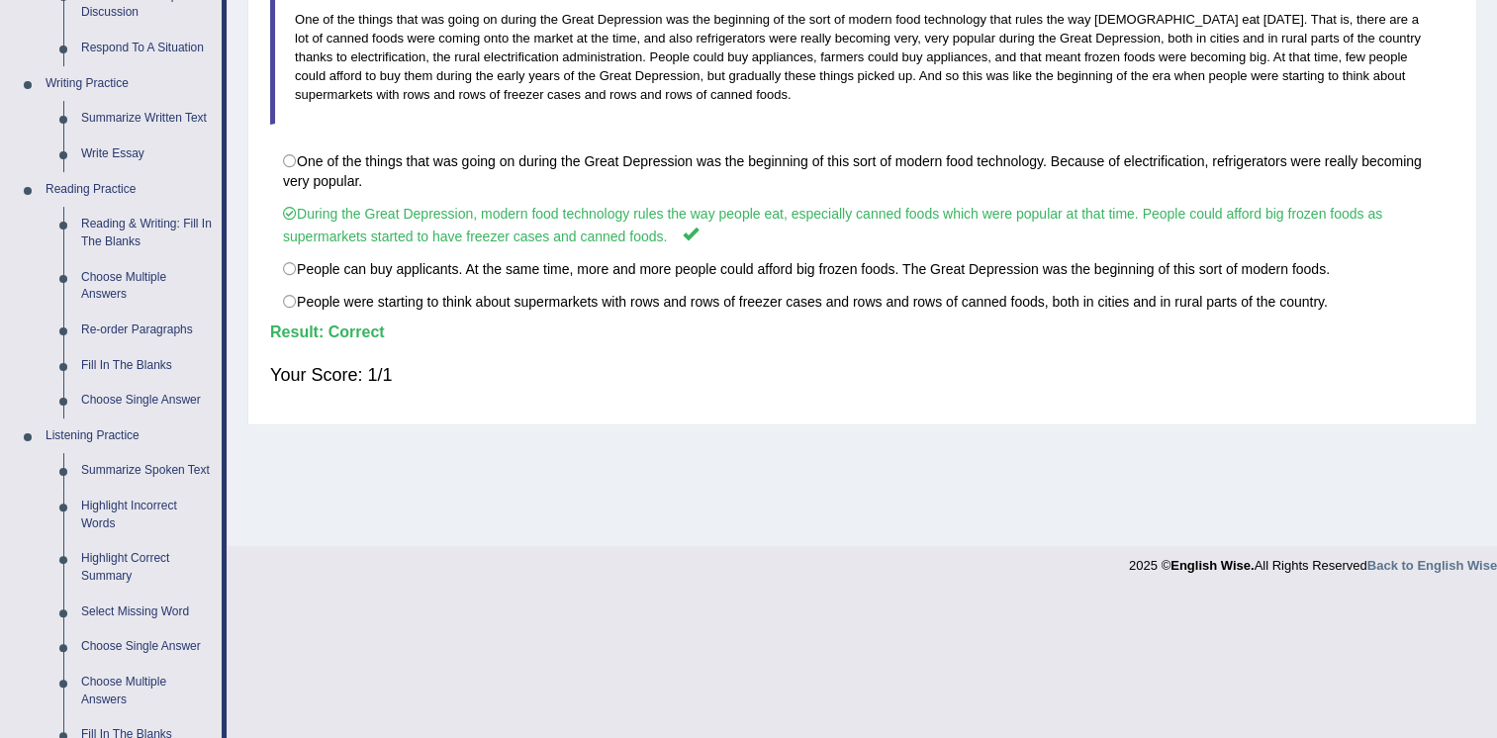
scroll to position [468, 0]
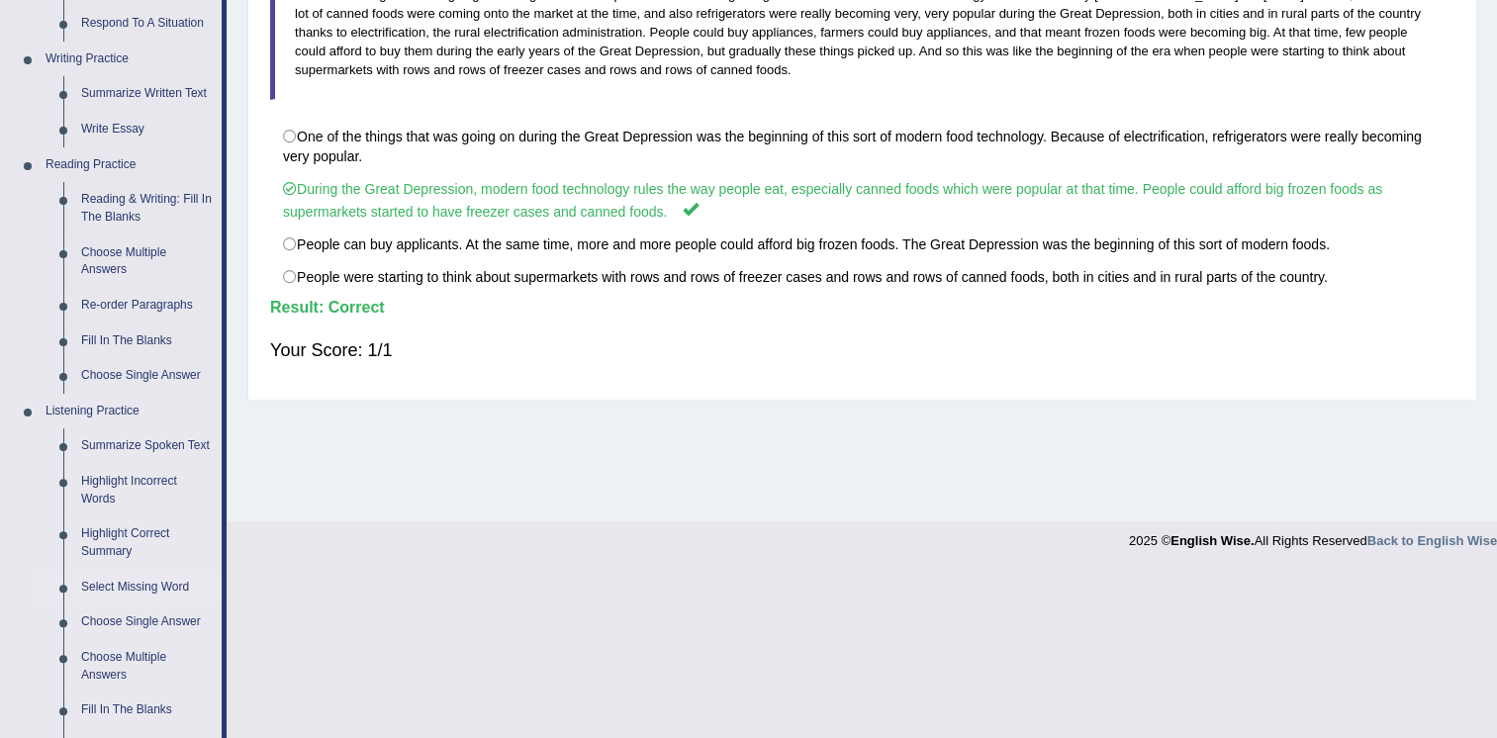
click at [126, 583] on link "Select Missing Word" at bounding box center [146, 588] width 149 height 36
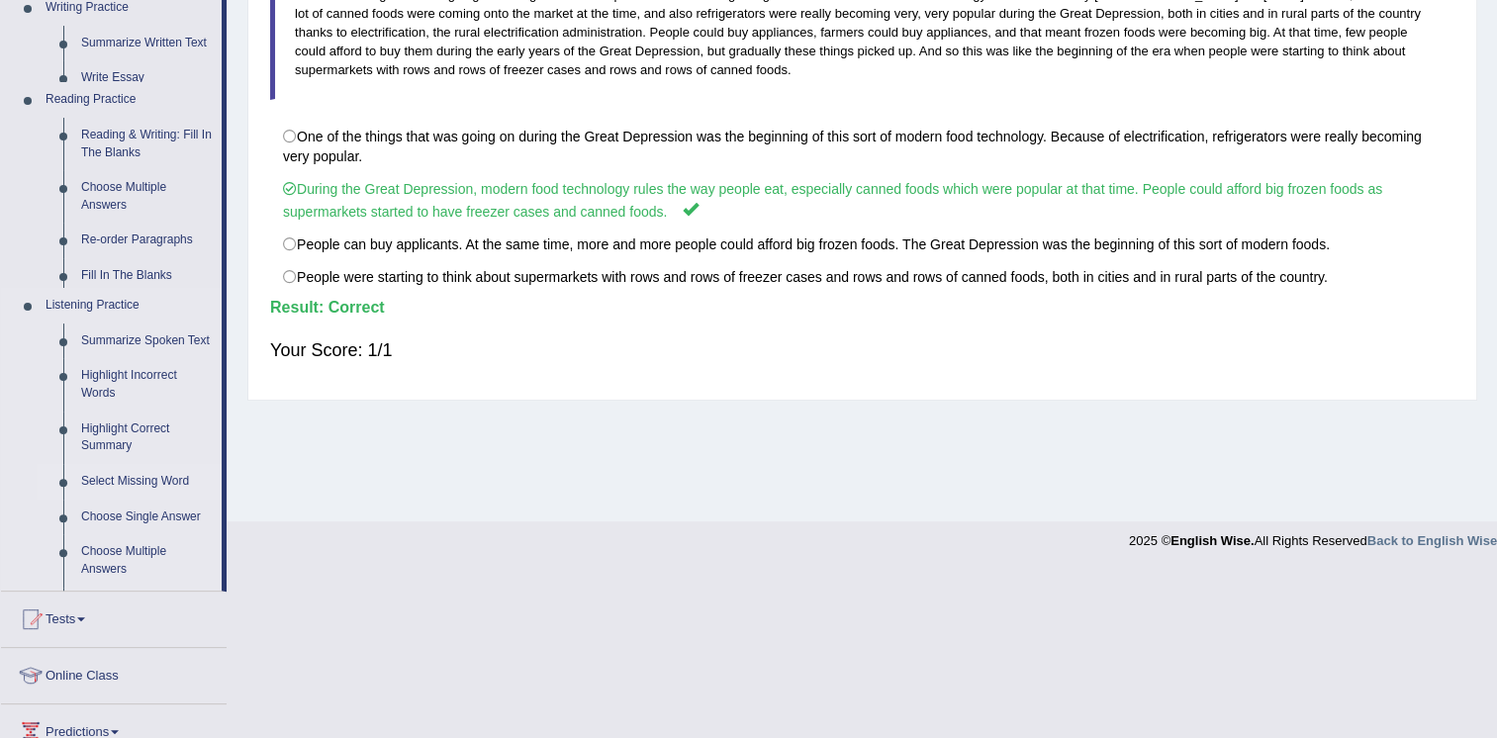
scroll to position [301, 0]
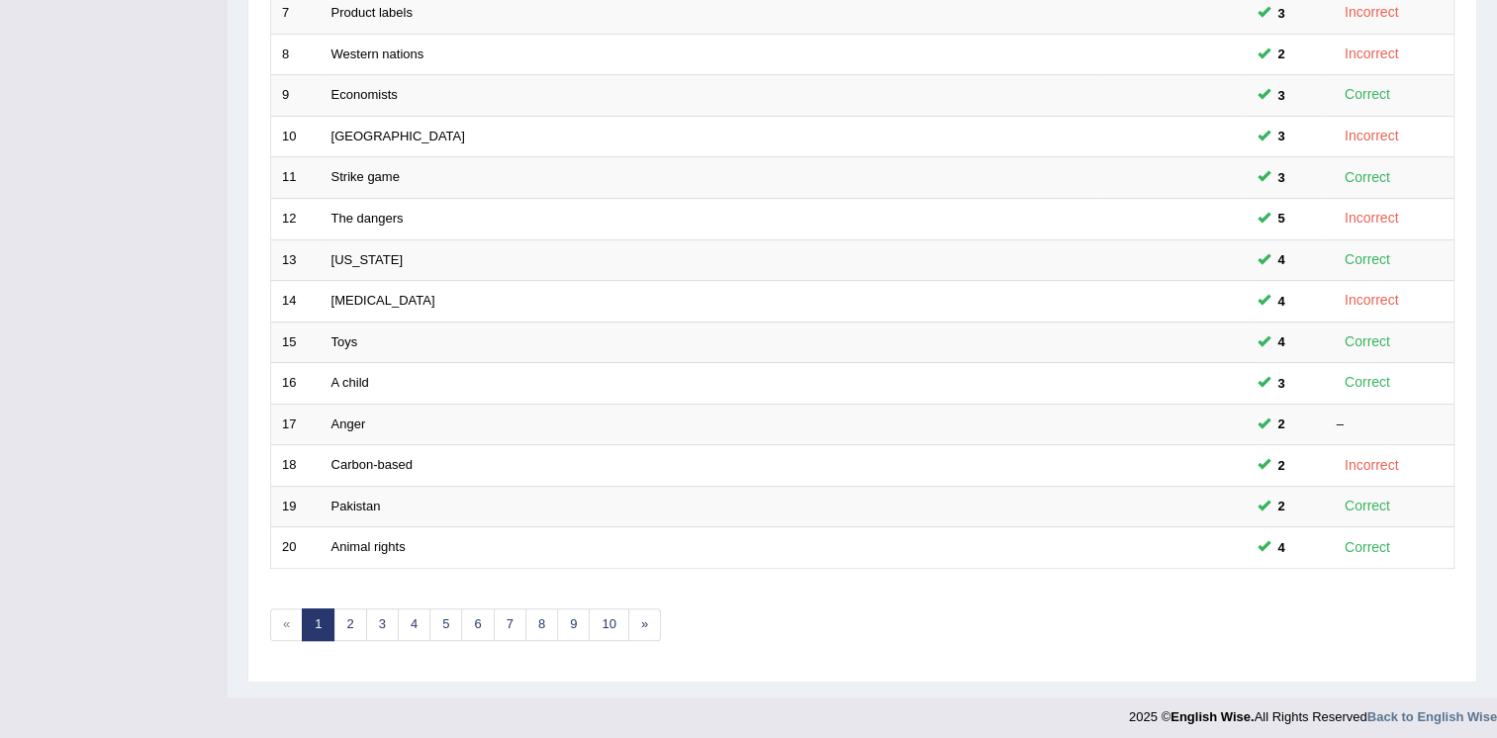
scroll to position [566, 0]
click at [440, 619] on link "5" at bounding box center [446, 622] width 33 height 33
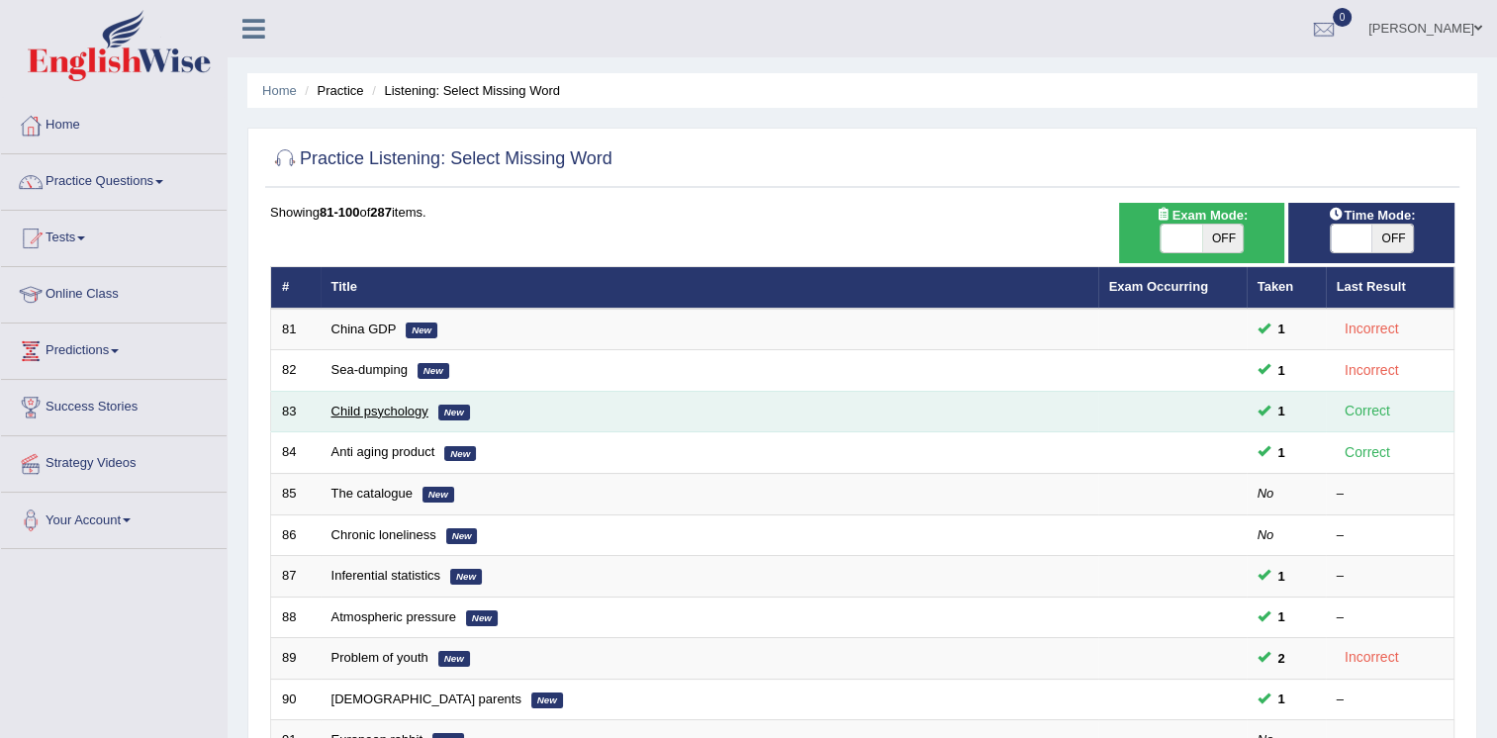
click at [404, 412] on link "Child psychology" at bounding box center [380, 411] width 97 height 15
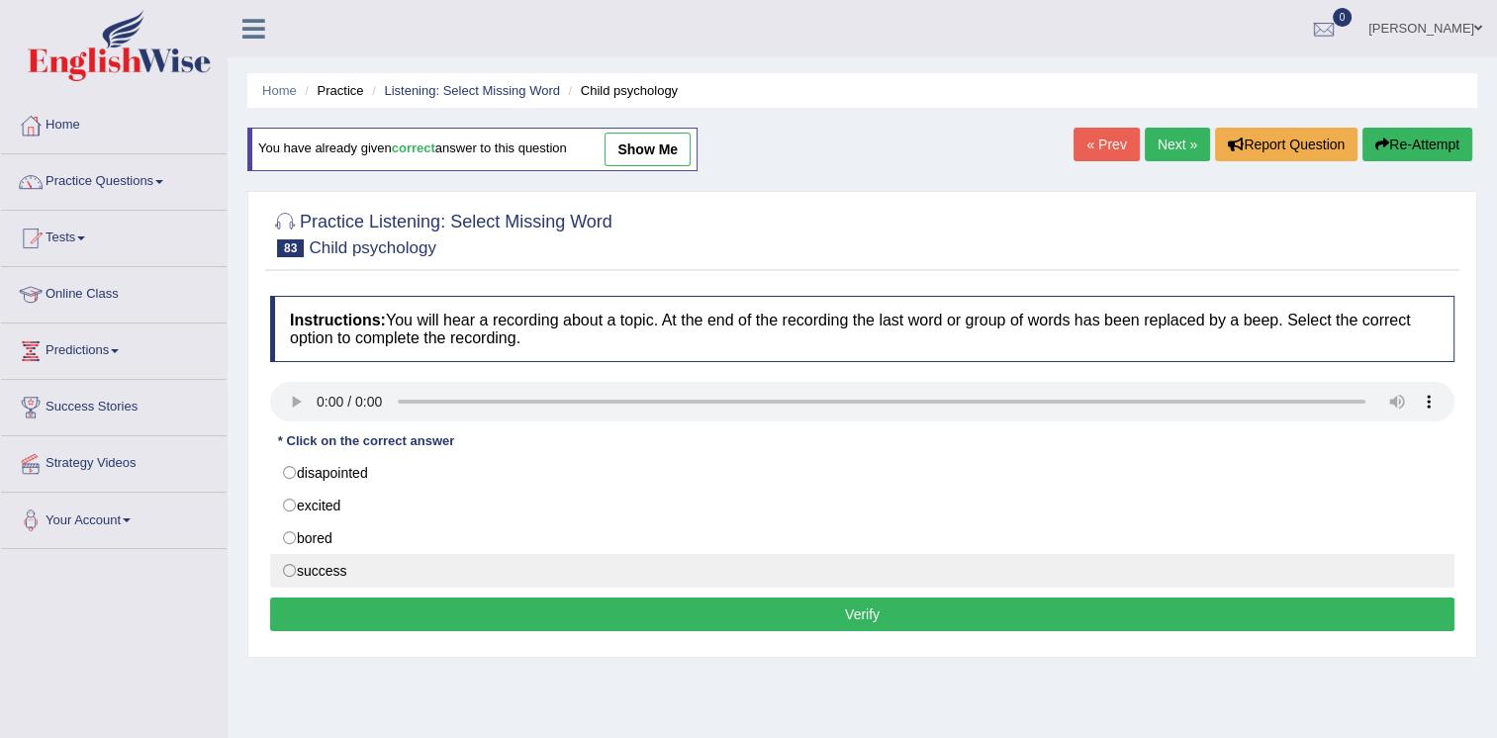
drag, startPoint x: 356, startPoint y: 466, endPoint x: 417, endPoint y: 570, distance: 120.2
click at [417, 570] on div "disapointed excited bored success" at bounding box center [862, 522] width 1185 height 132
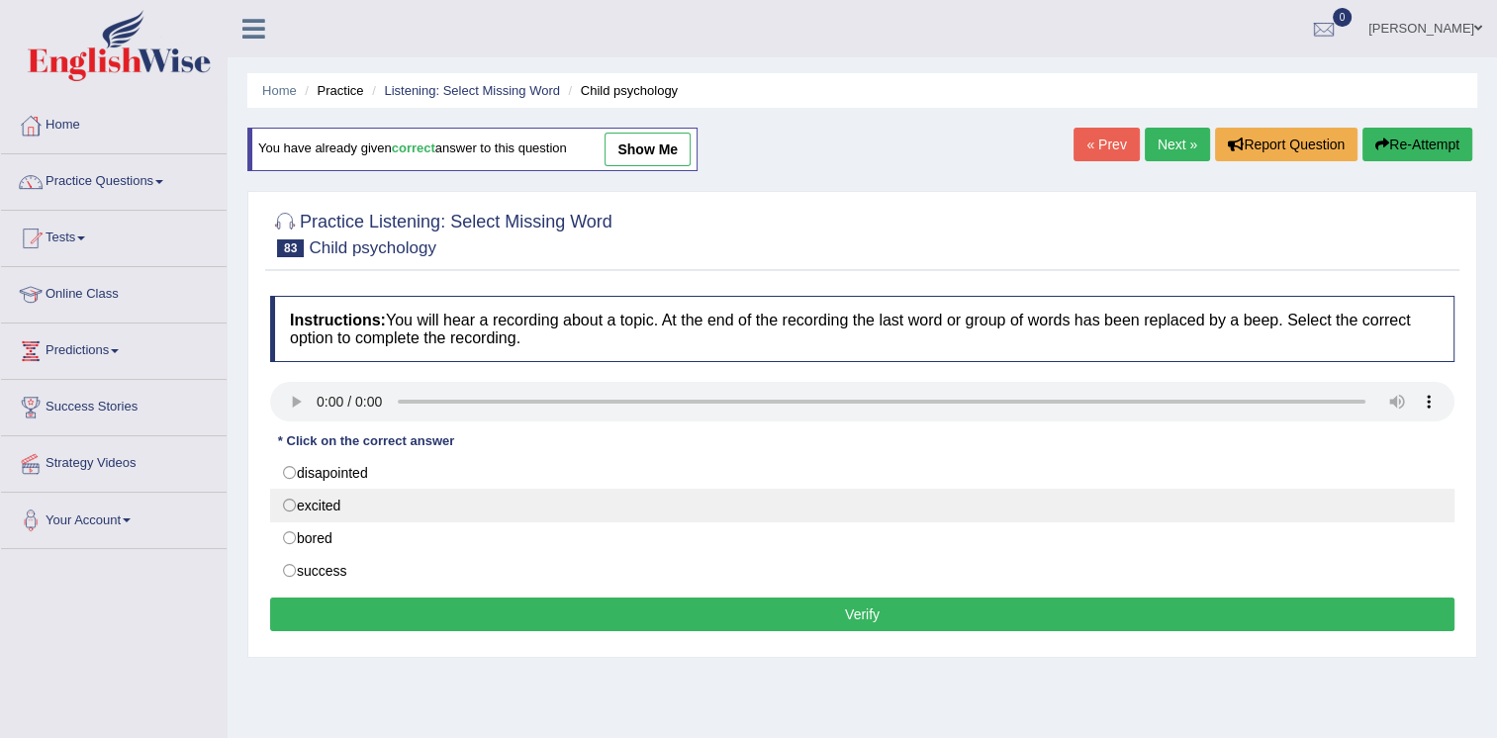
click at [322, 497] on label "excited" at bounding box center [862, 506] width 1185 height 34
radio input "true"
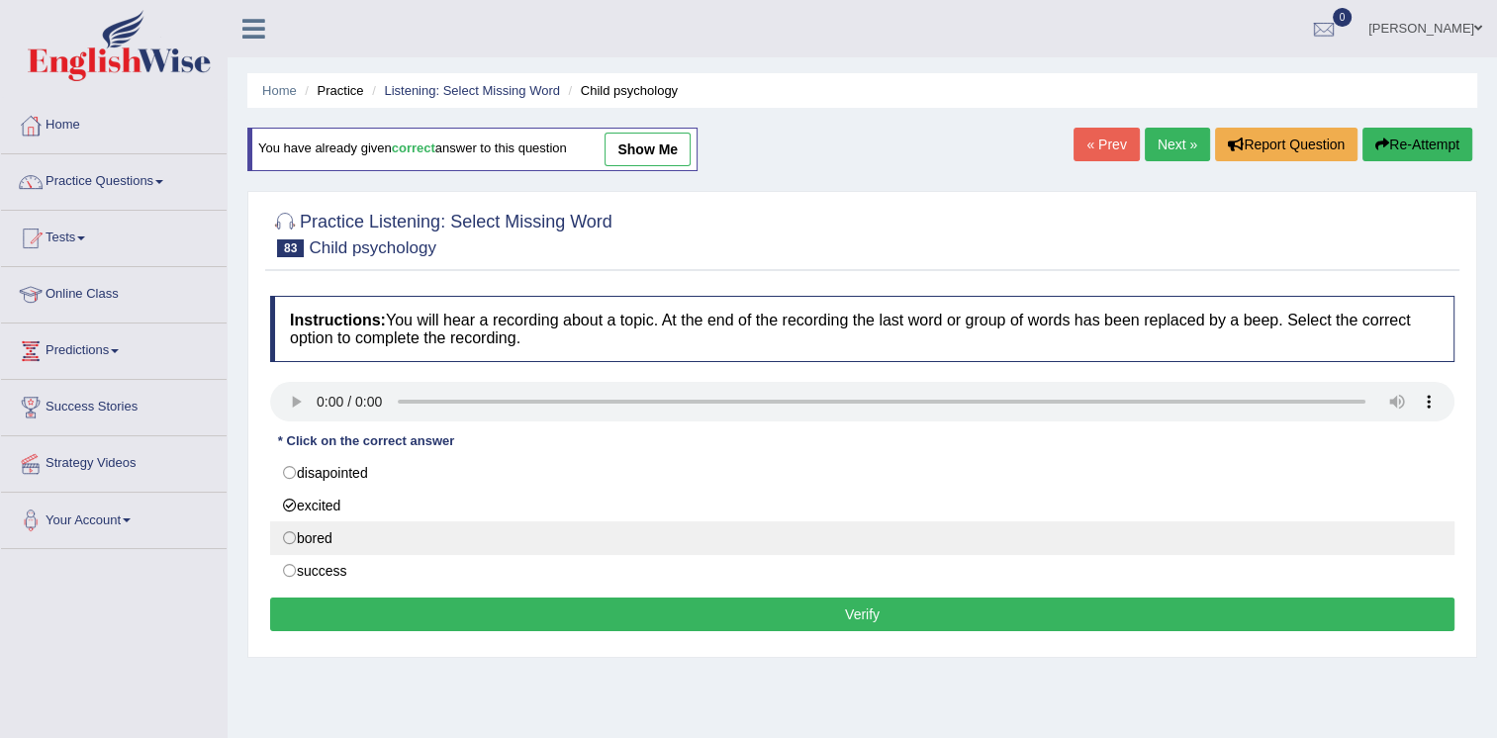
click at [319, 540] on label "bored" at bounding box center [862, 539] width 1185 height 34
radio input "true"
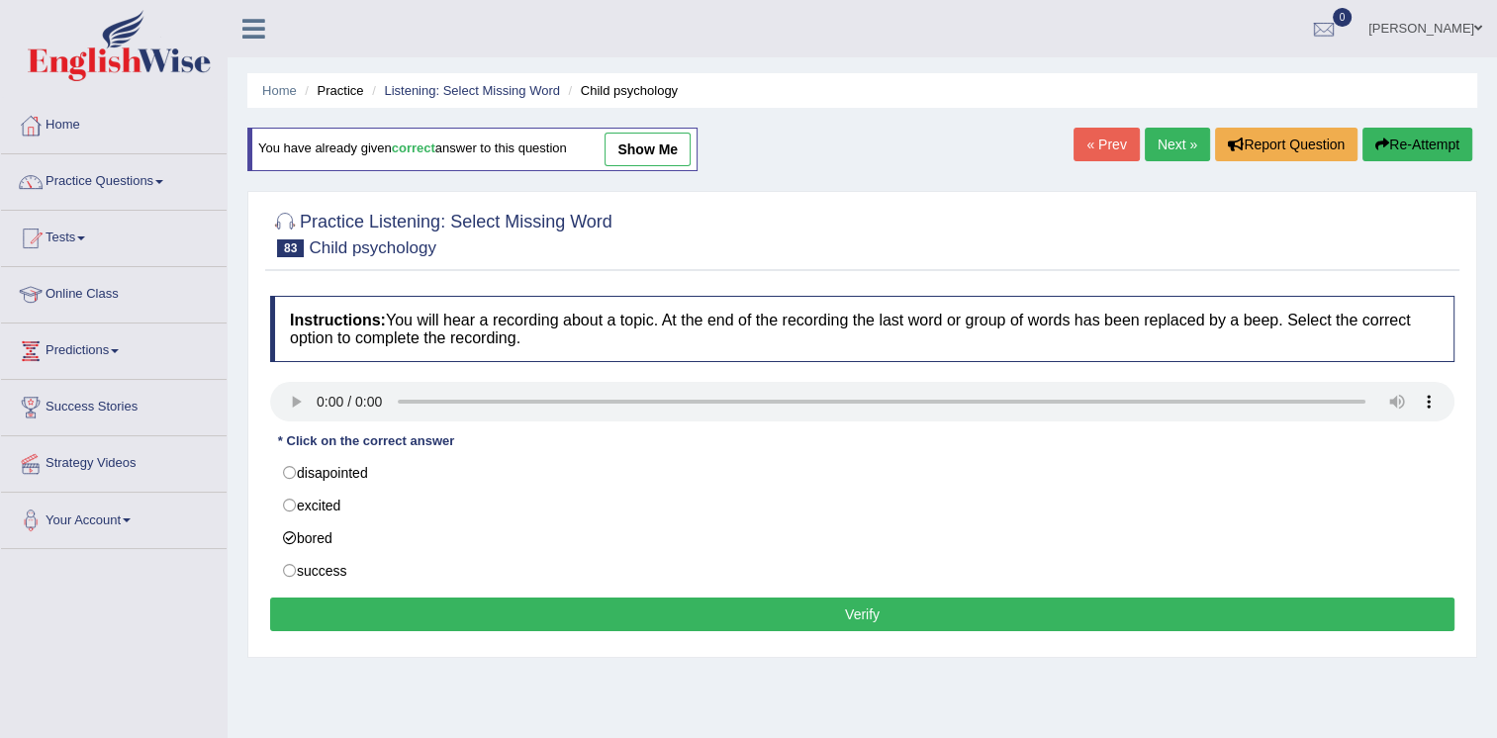
click at [503, 611] on button "Verify" at bounding box center [862, 615] width 1185 height 34
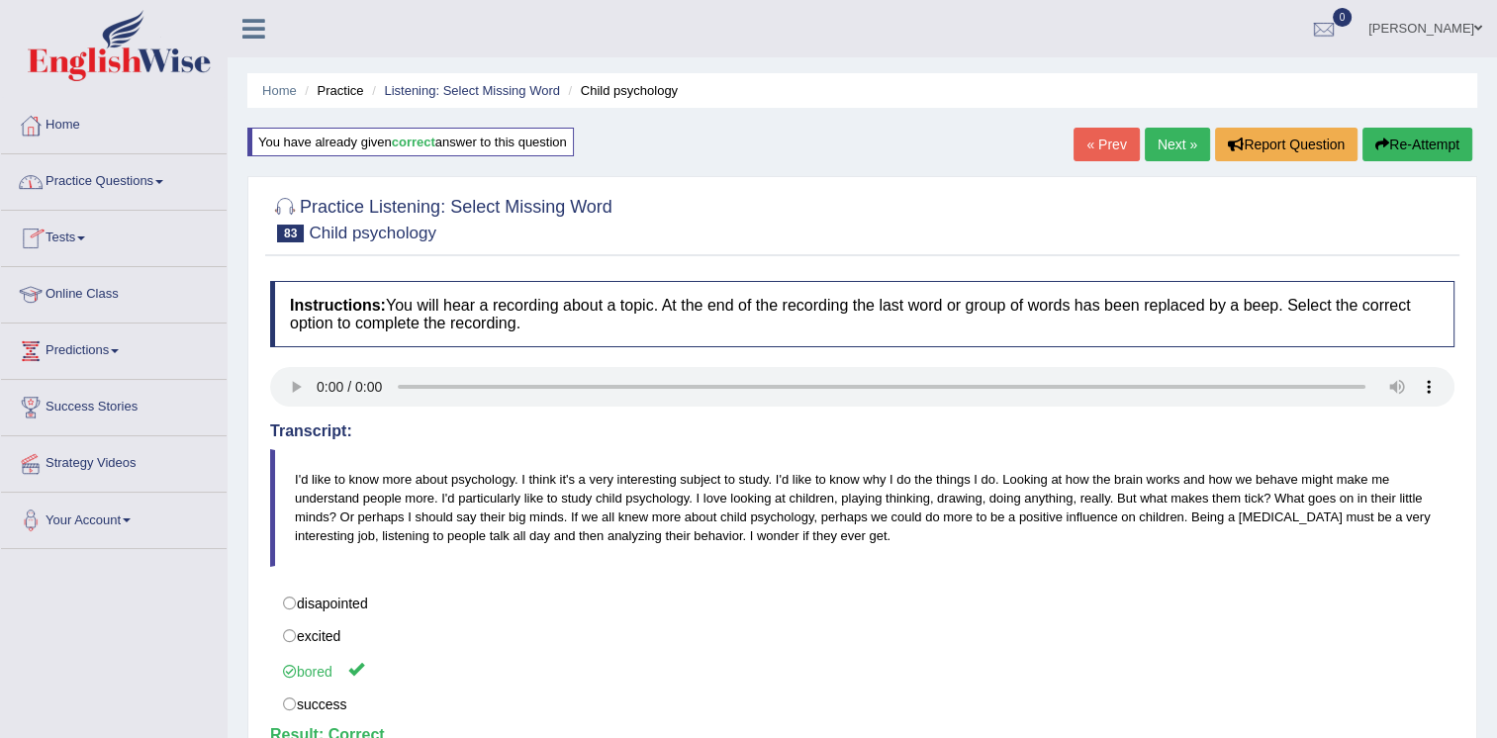
click at [132, 182] on link "Practice Questions" at bounding box center [114, 178] width 226 height 49
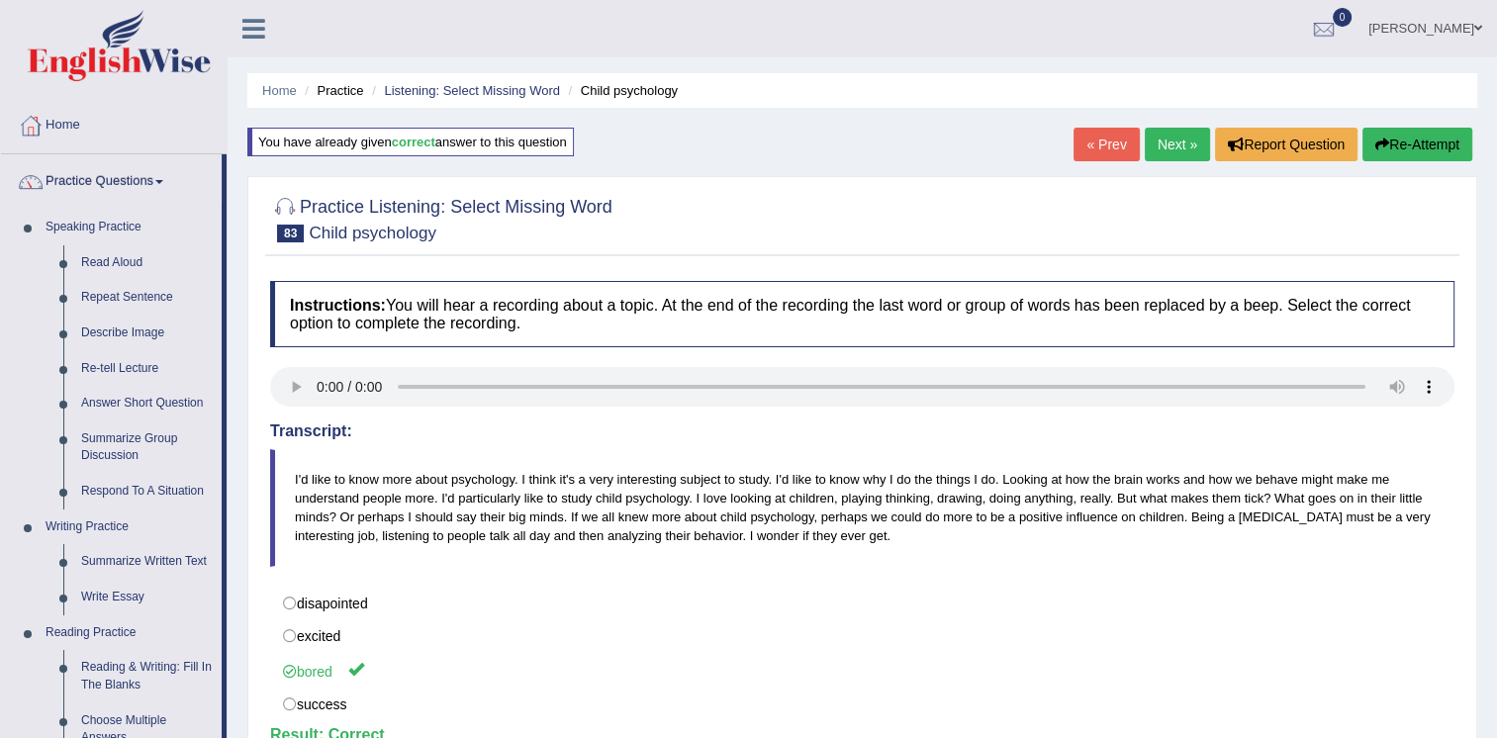
click at [1172, 136] on link "Next »" at bounding box center [1177, 145] width 65 height 34
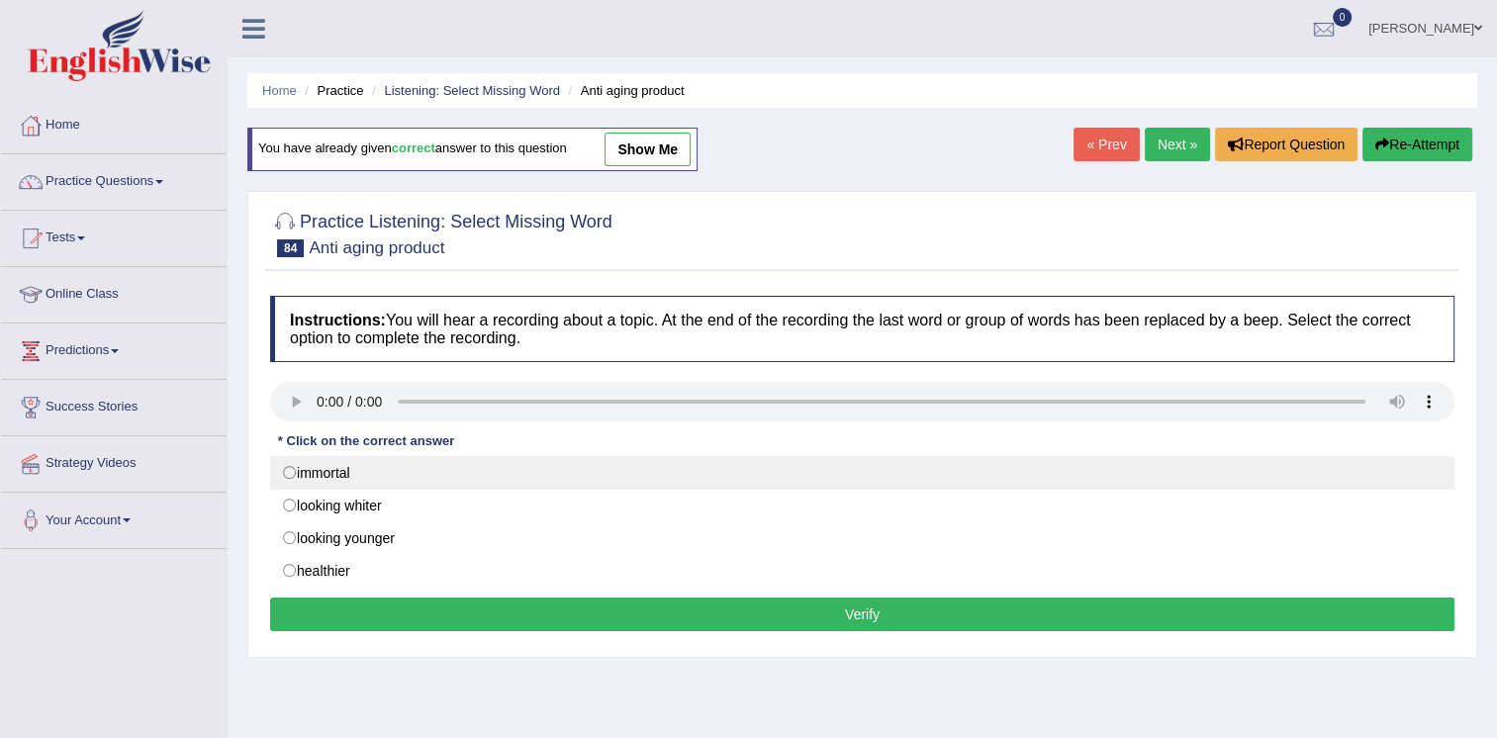
click at [326, 477] on label "immortal" at bounding box center [862, 473] width 1185 height 34
radio input "true"
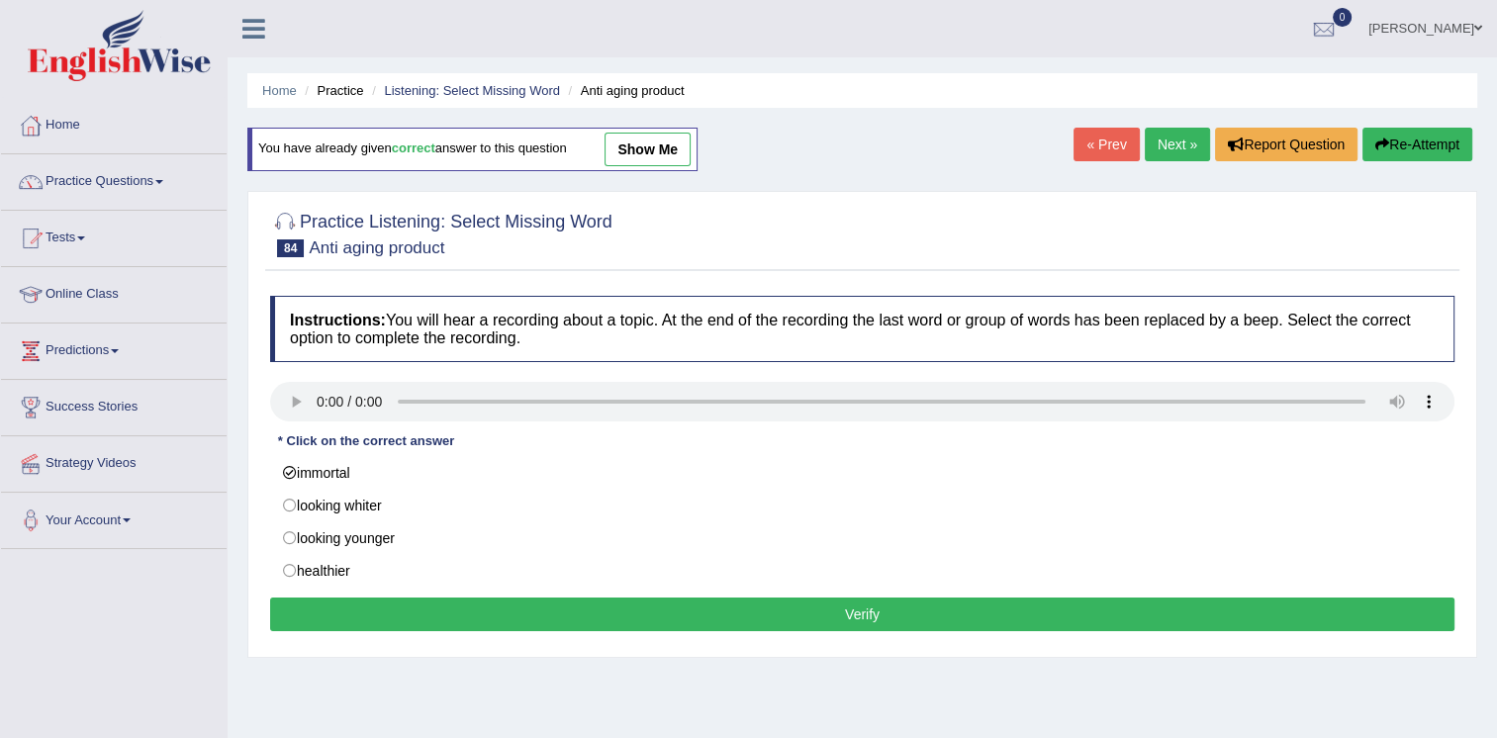
click at [724, 616] on button "Verify" at bounding box center [862, 615] width 1185 height 34
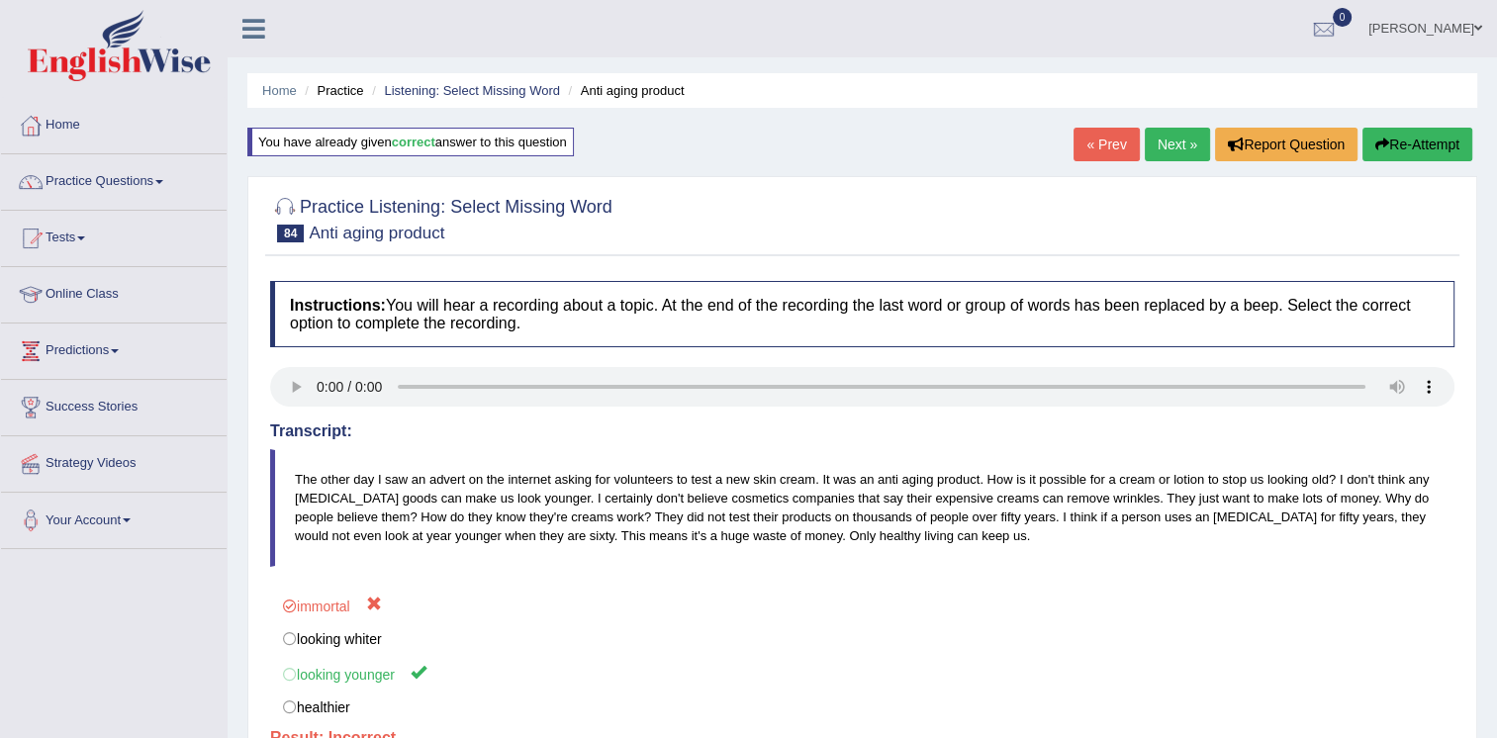
click at [1187, 143] on link "Next »" at bounding box center [1177, 145] width 65 height 34
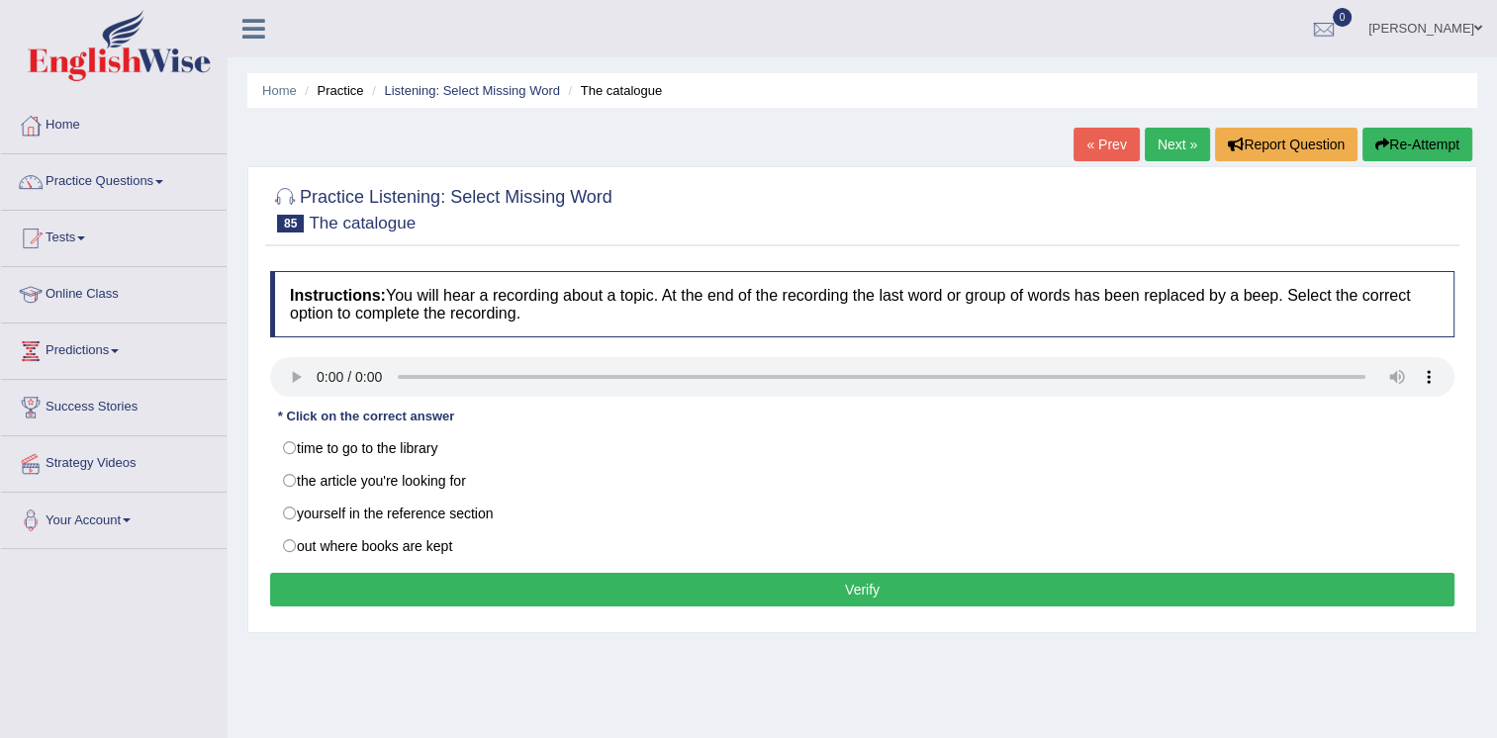
click at [1187, 143] on link "Next »" at bounding box center [1177, 145] width 65 height 34
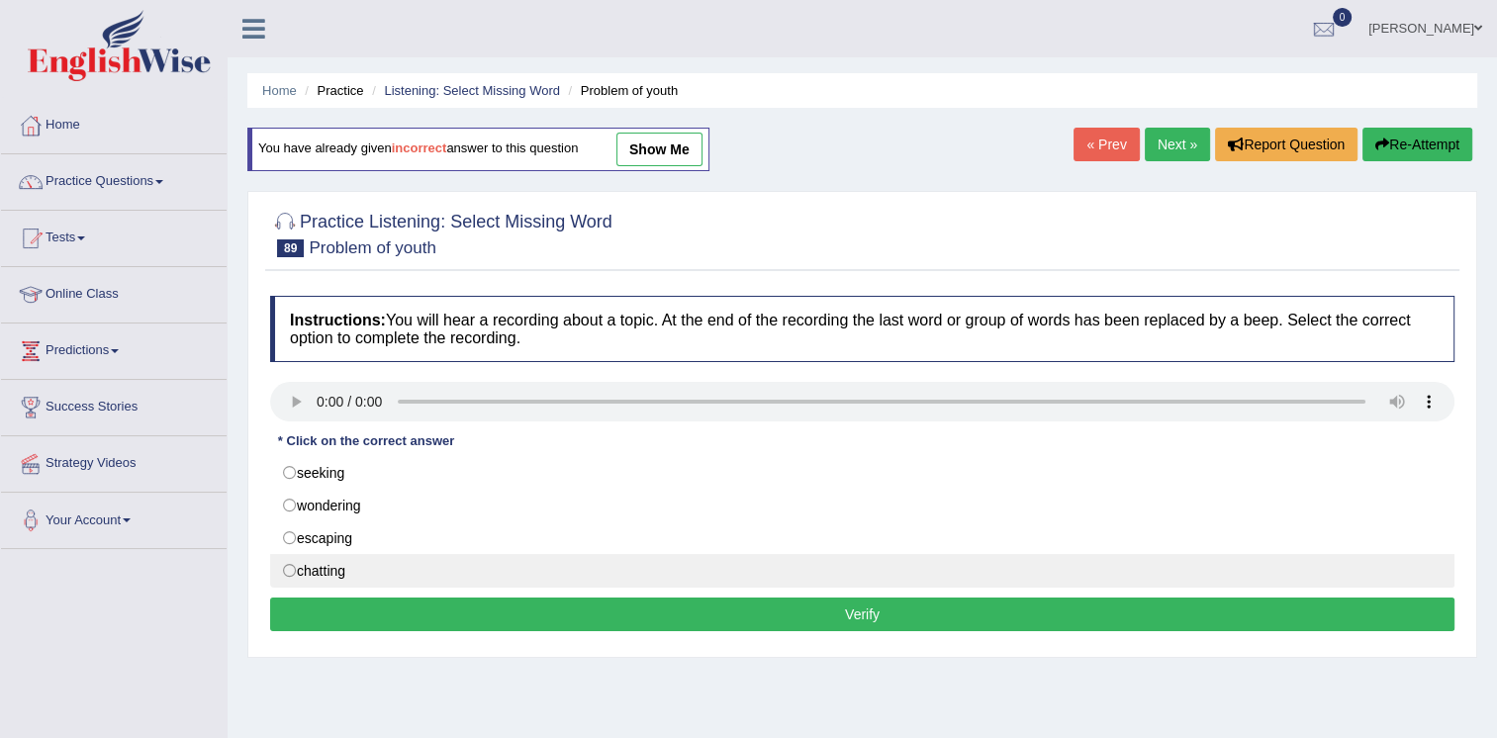
click at [358, 570] on label "chatting" at bounding box center [862, 571] width 1185 height 34
radio input "true"
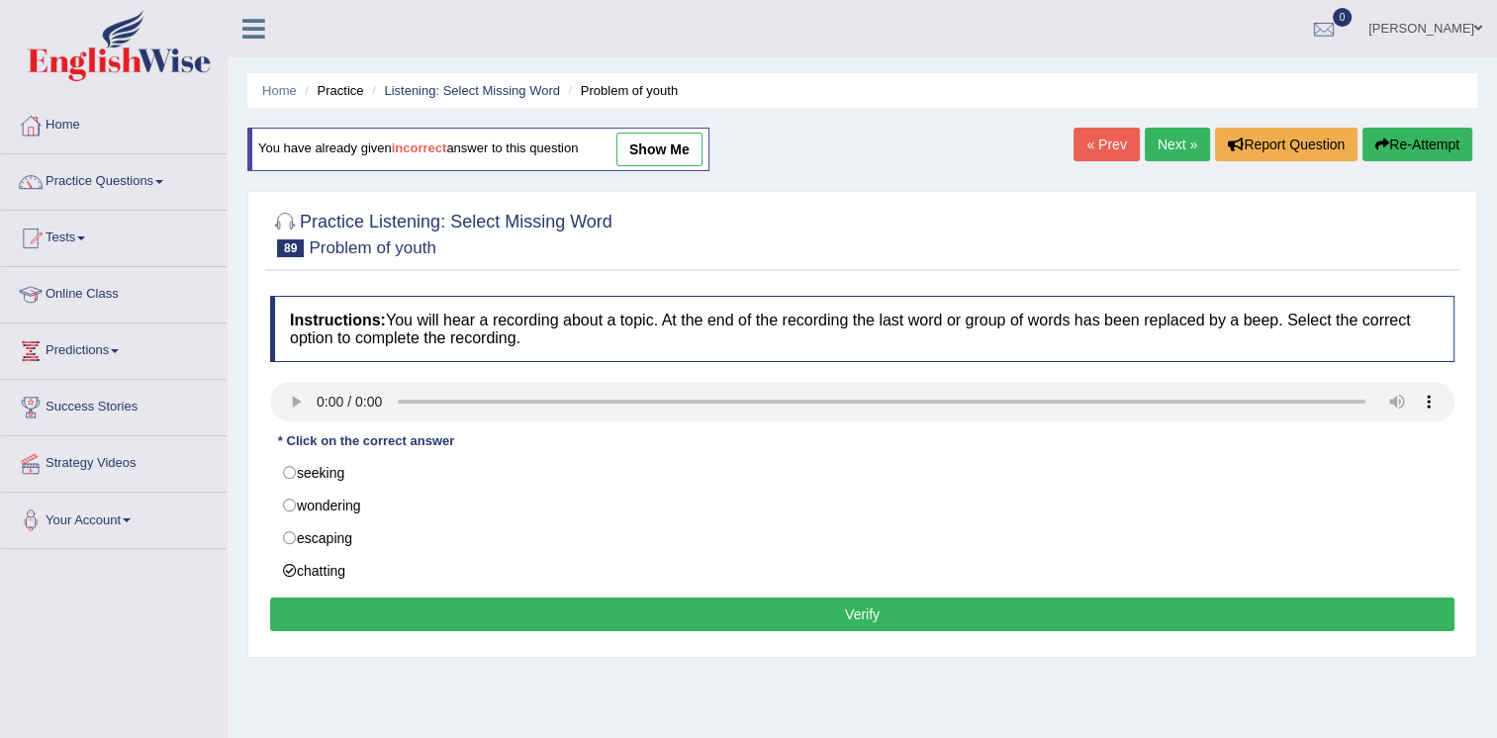
click at [495, 613] on button "Verify" at bounding box center [862, 615] width 1185 height 34
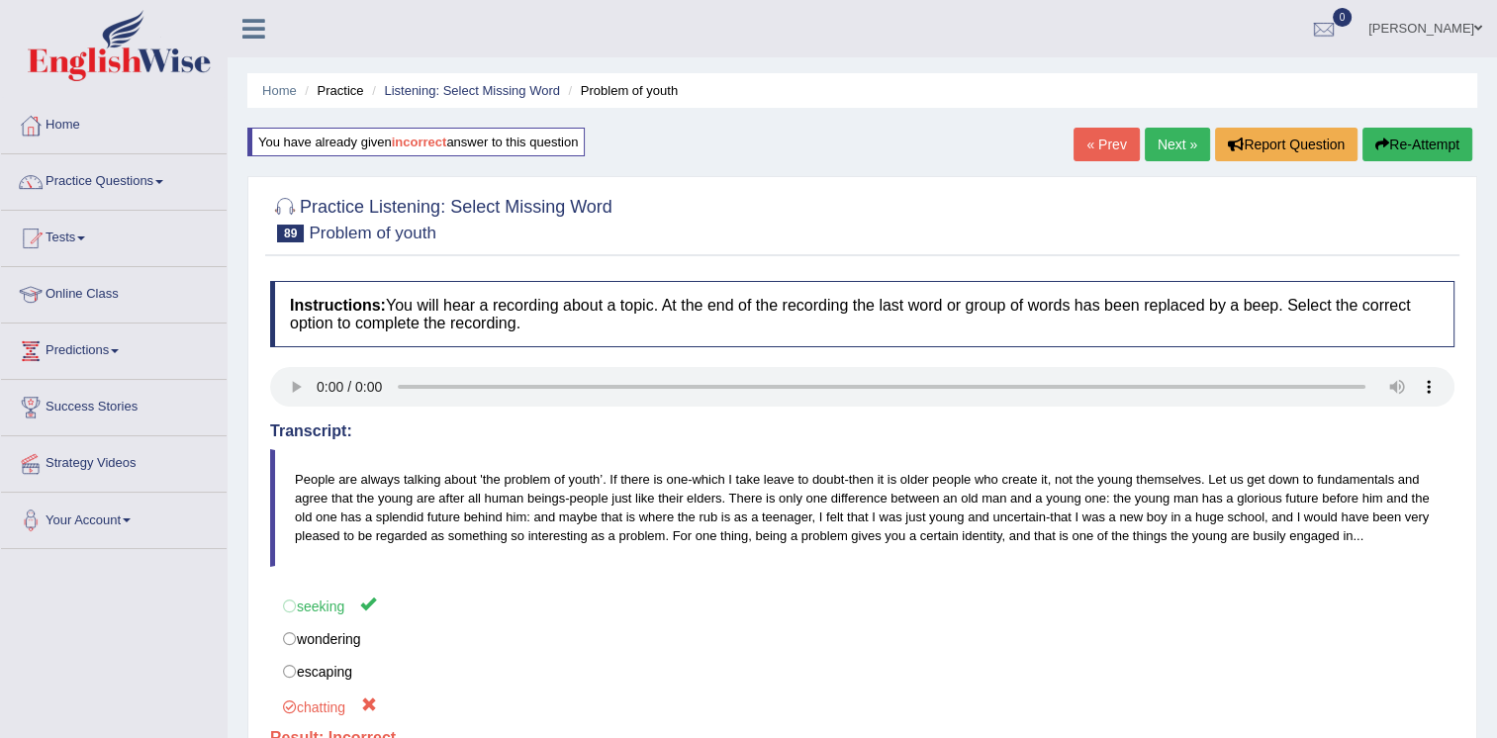
click at [1162, 141] on link "Next »" at bounding box center [1177, 145] width 65 height 34
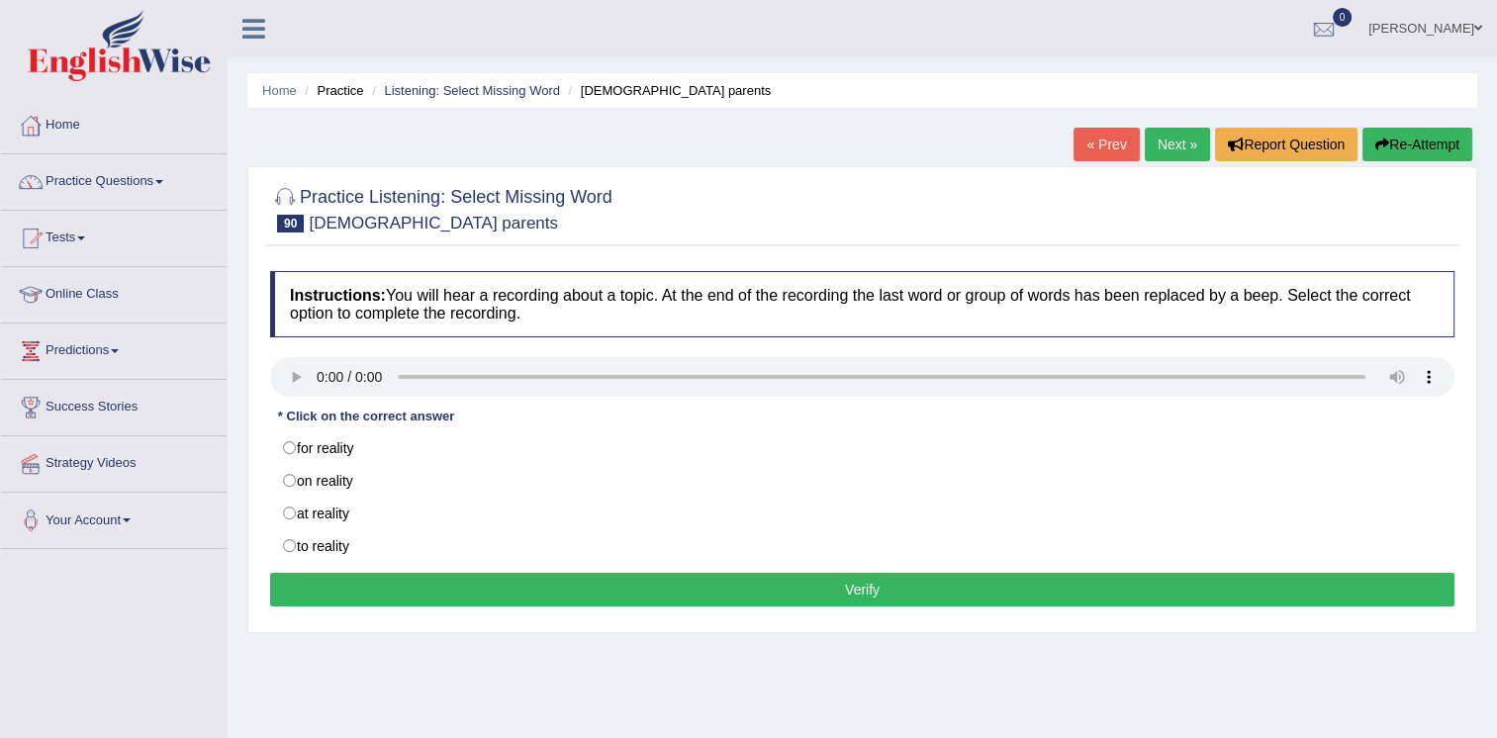
click at [1162, 141] on link "Next »" at bounding box center [1177, 145] width 65 height 34
click at [426, 96] on link "Listening: Select Missing Word" at bounding box center [472, 90] width 176 height 15
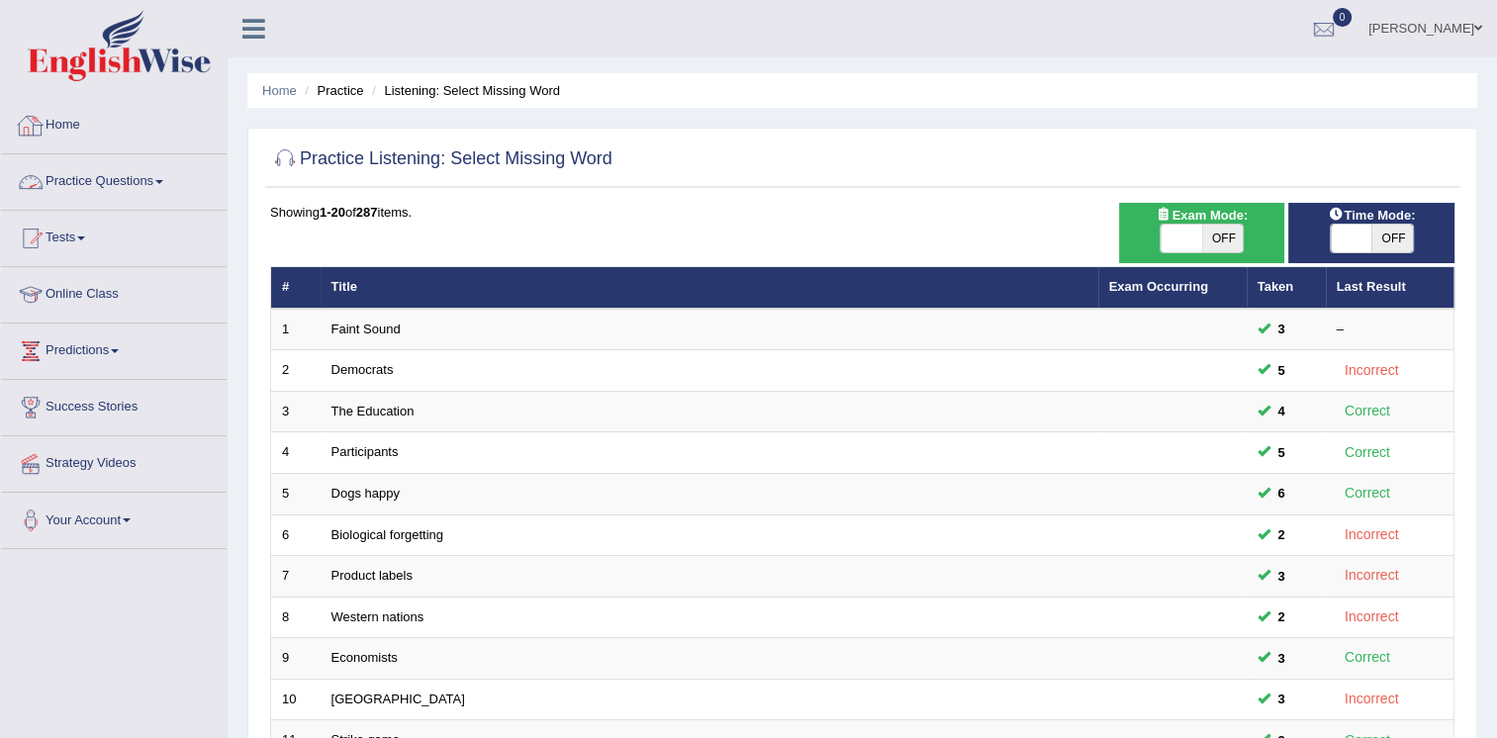
click at [132, 170] on link "Practice Questions" at bounding box center [114, 178] width 226 height 49
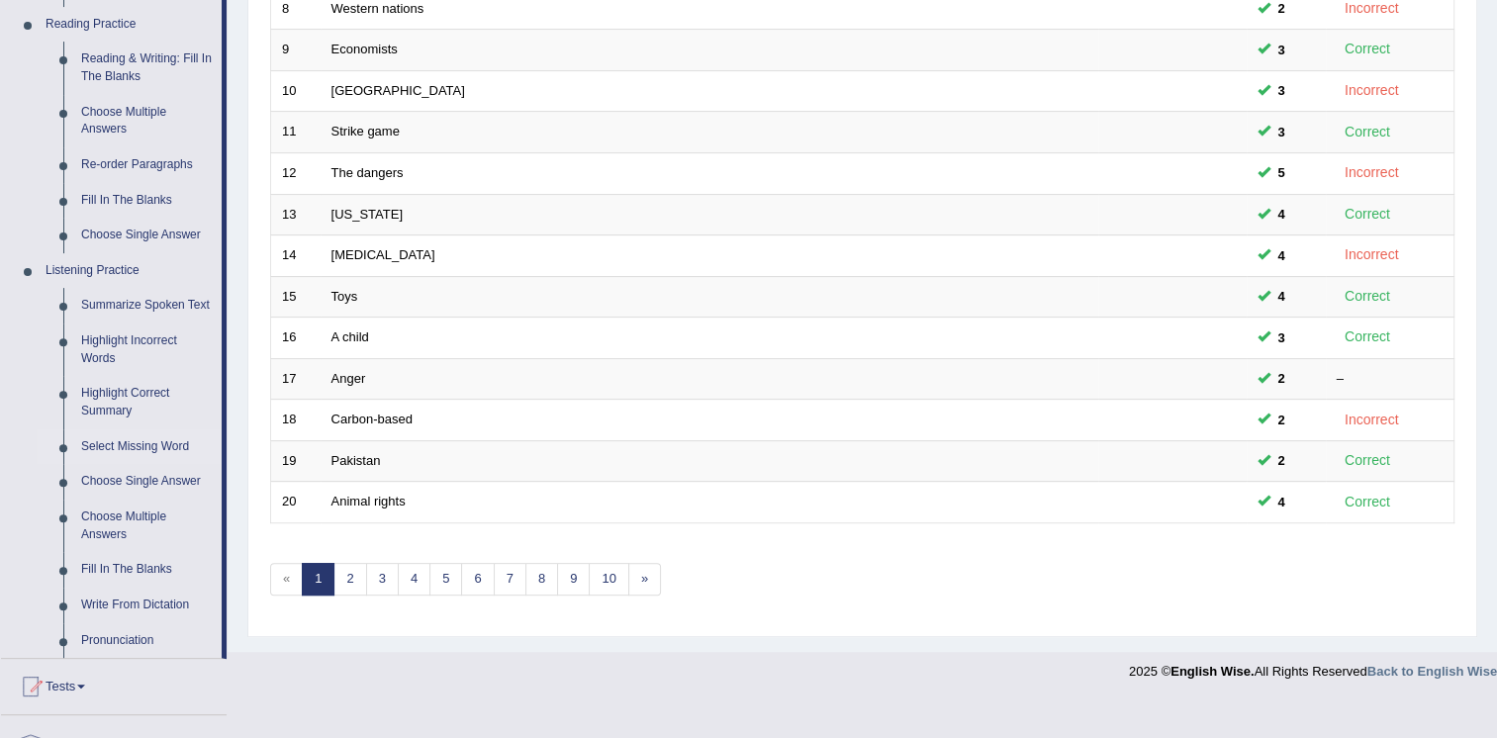
scroll to position [667, 0]
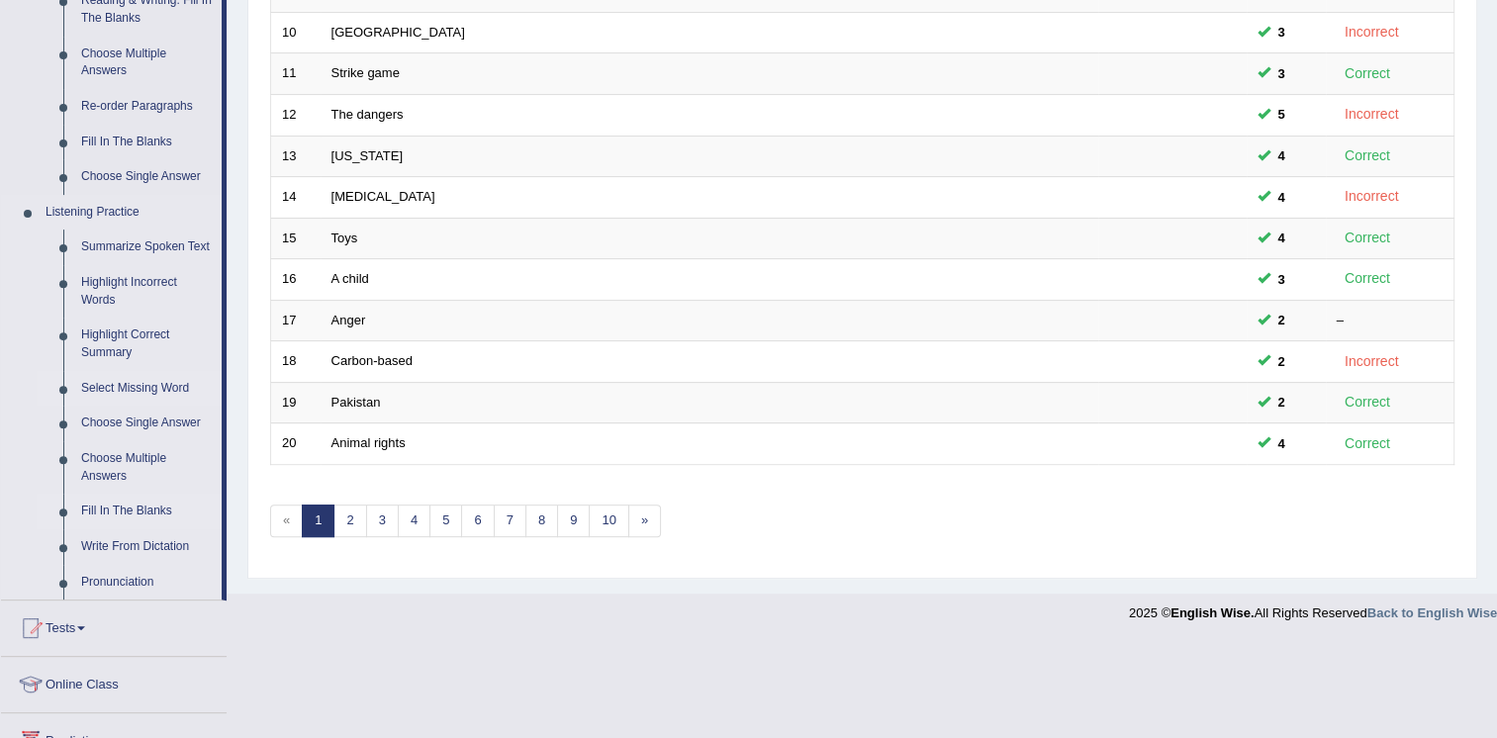
click at [119, 512] on link "Fill In The Blanks" at bounding box center [146, 512] width 149 height 36
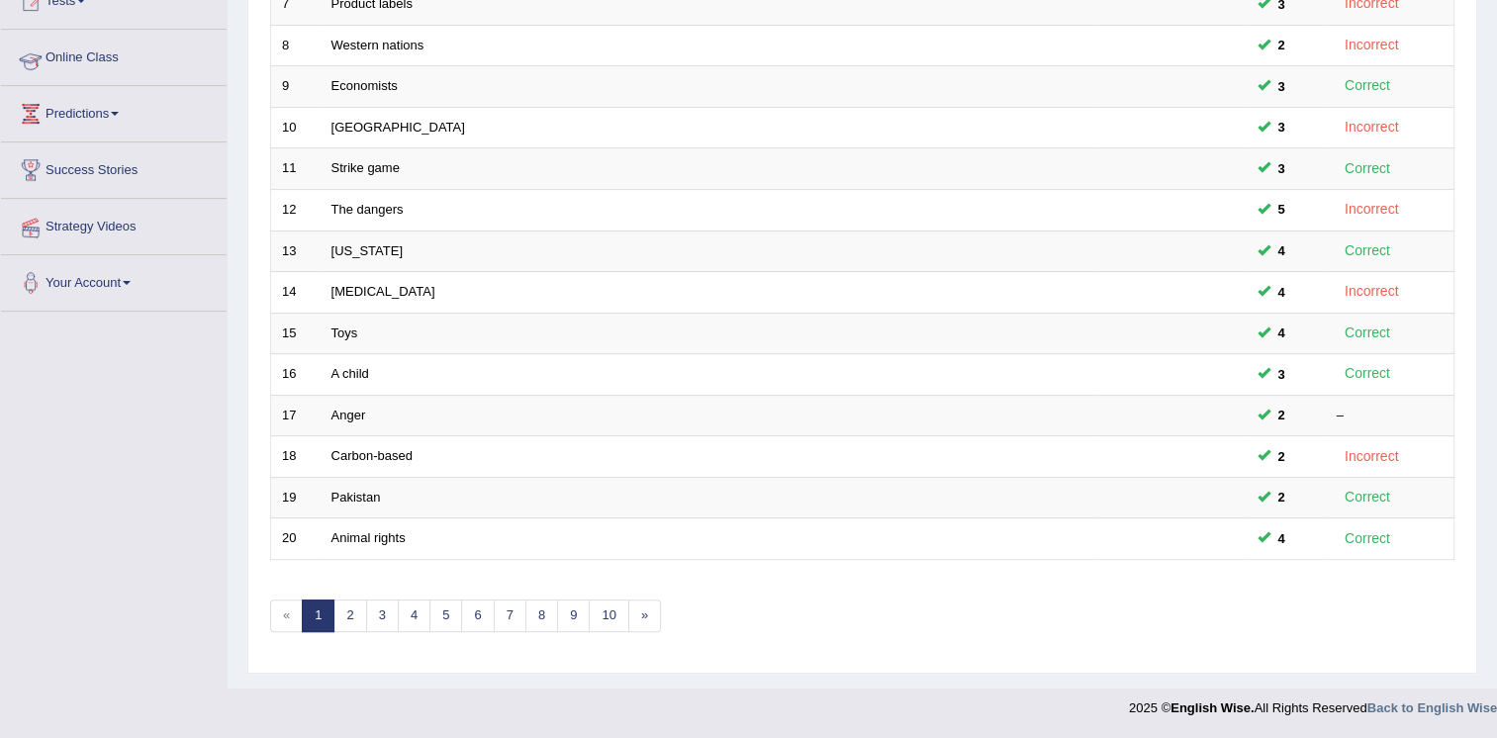
scroll to position [350, 0]
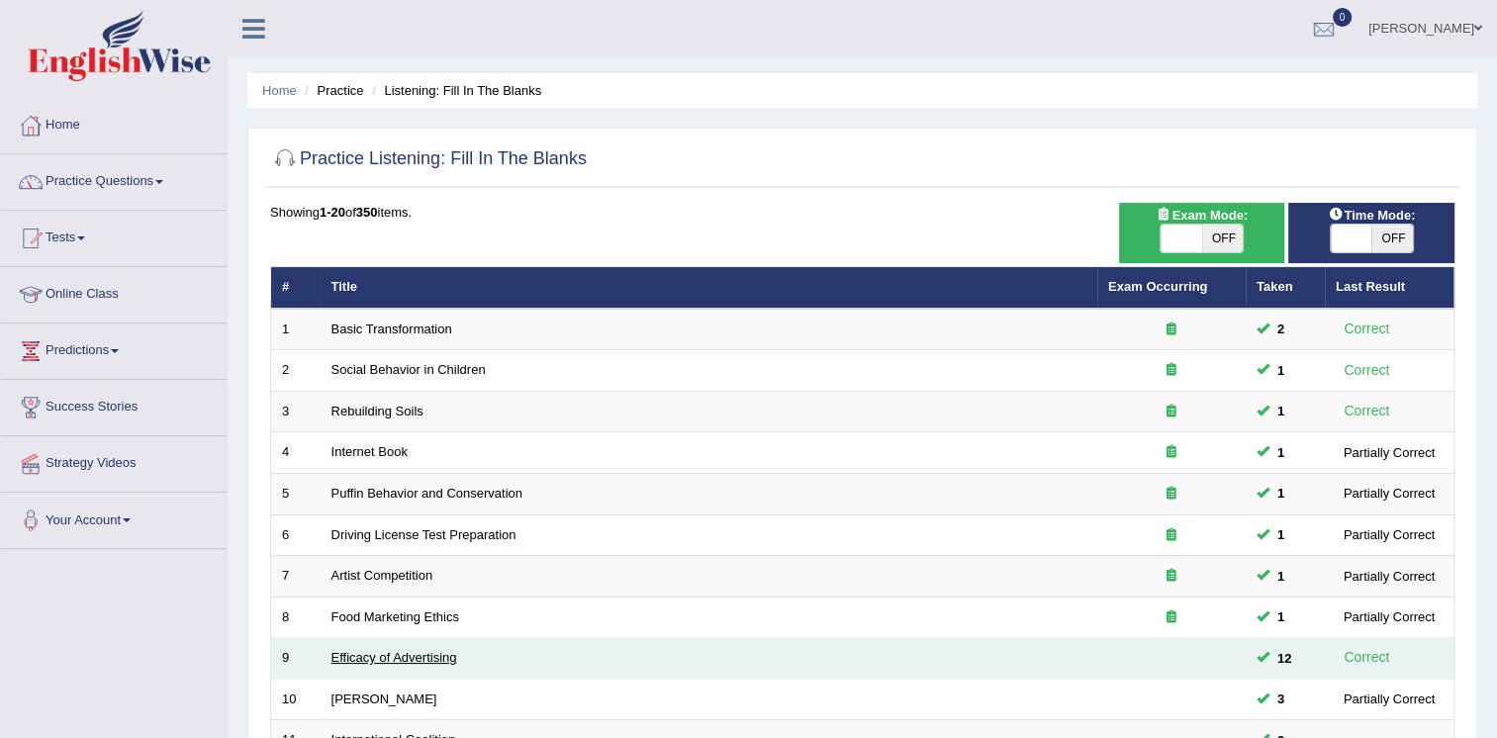
click at [418, 650] on link "Efficacy of Advertising" at bounding box center [395, 657] width 126 height 15
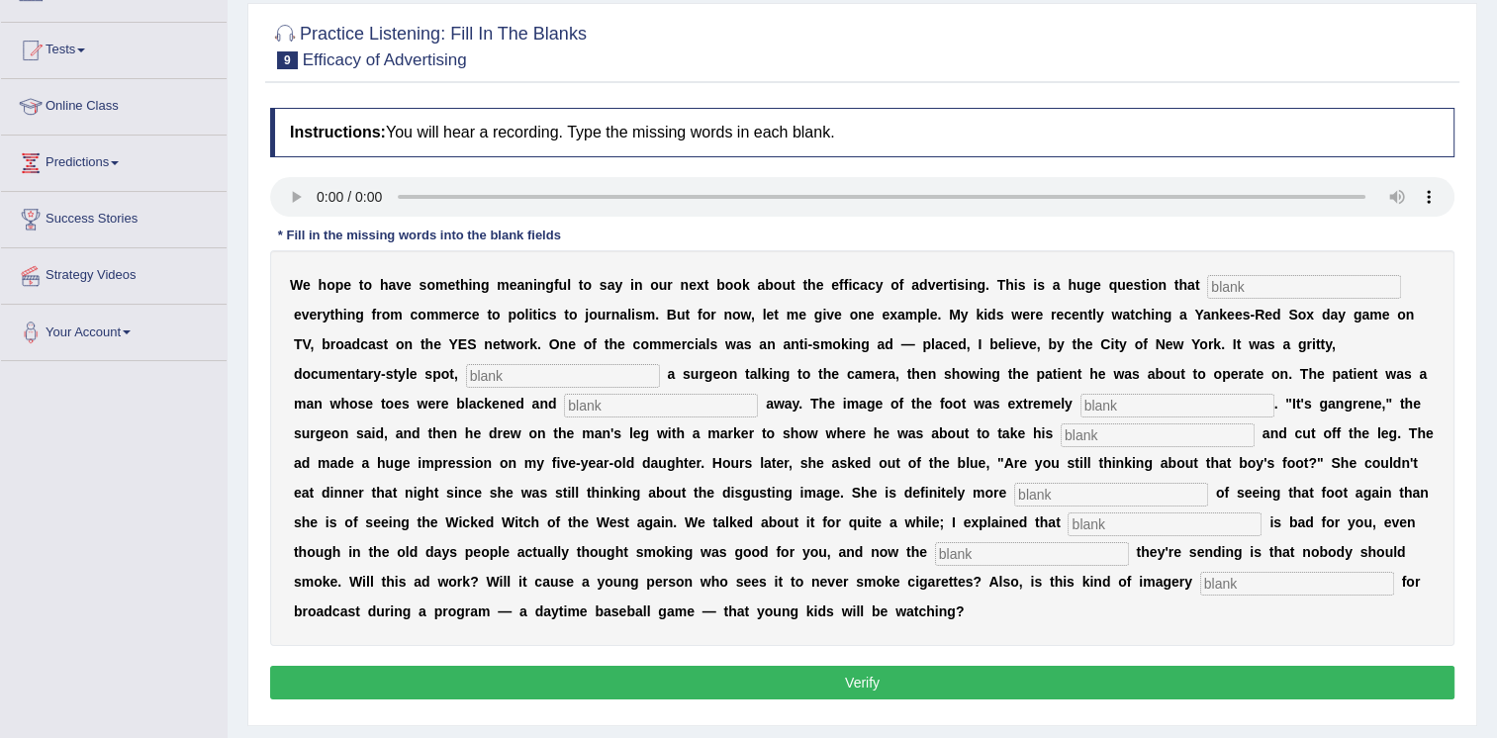
scroll to position [211, 0]
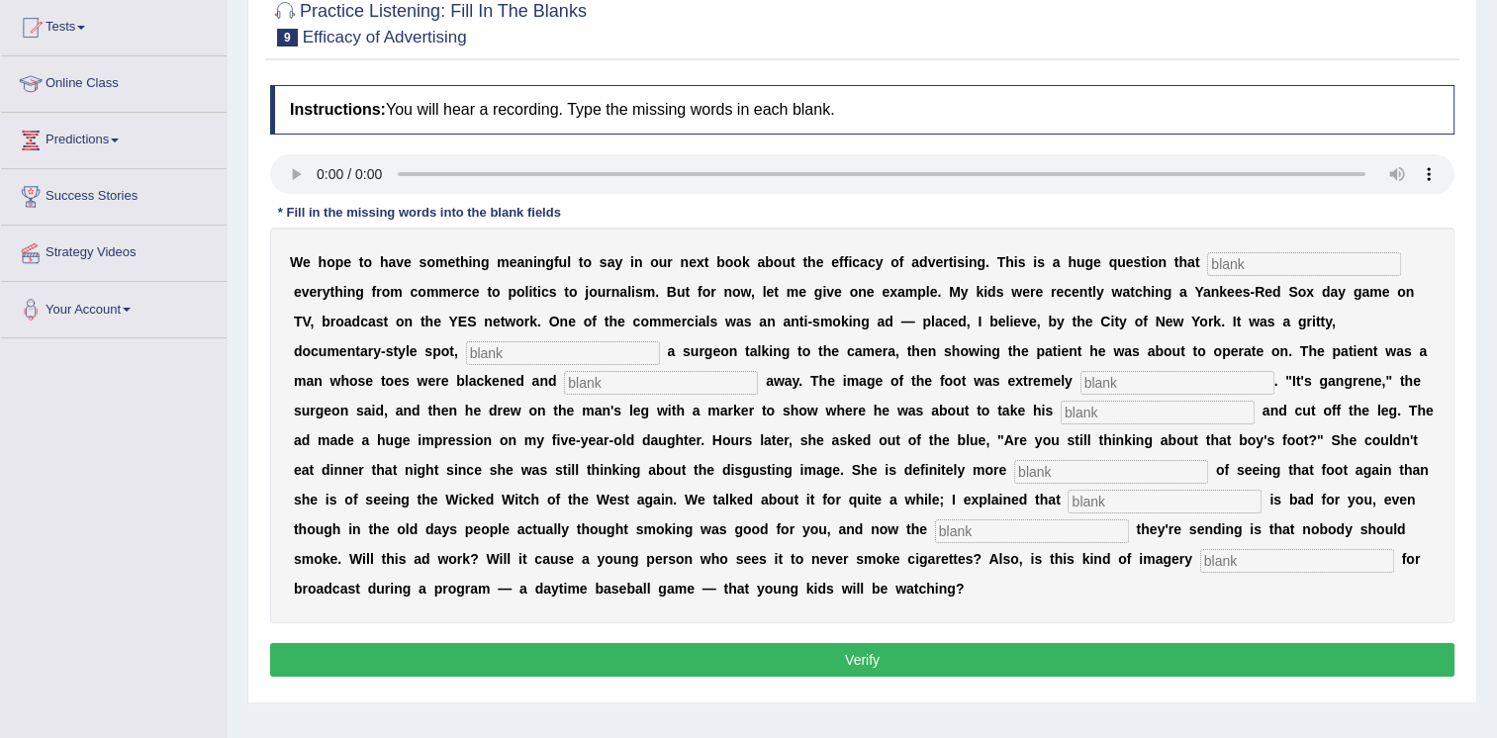
click at [1207, 261] on input "text" at bounding box center [1304, 264] width 194 height 24
type input "a"
click at [1207, 258] on input "text" at bounding box center [1304, 264] width 194 height 24
type input "impcts"
click at [660, 341] on input "text" at bounding box center [563, 353] width 194 height 24
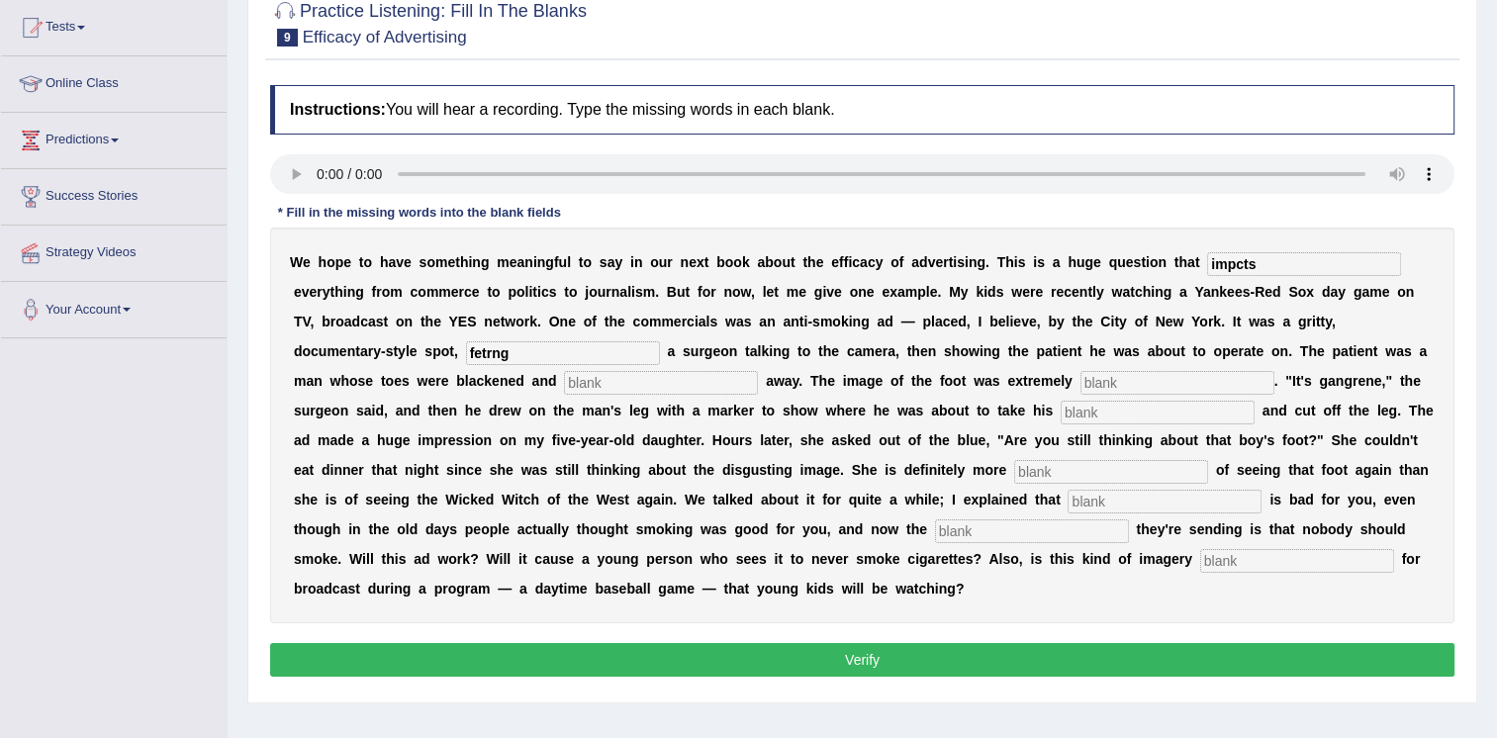
type input "fetrng"
click at [564, 371] on input "text" at bounding box center [661, 383] width 194 height 24
click at [564, 387] on input "text" at bounding box center [661, 383] width 194 height 24
type input "rttng"
click at [1081, 376] on input "text" at bounding box center [1178, 383] width 194 height 24
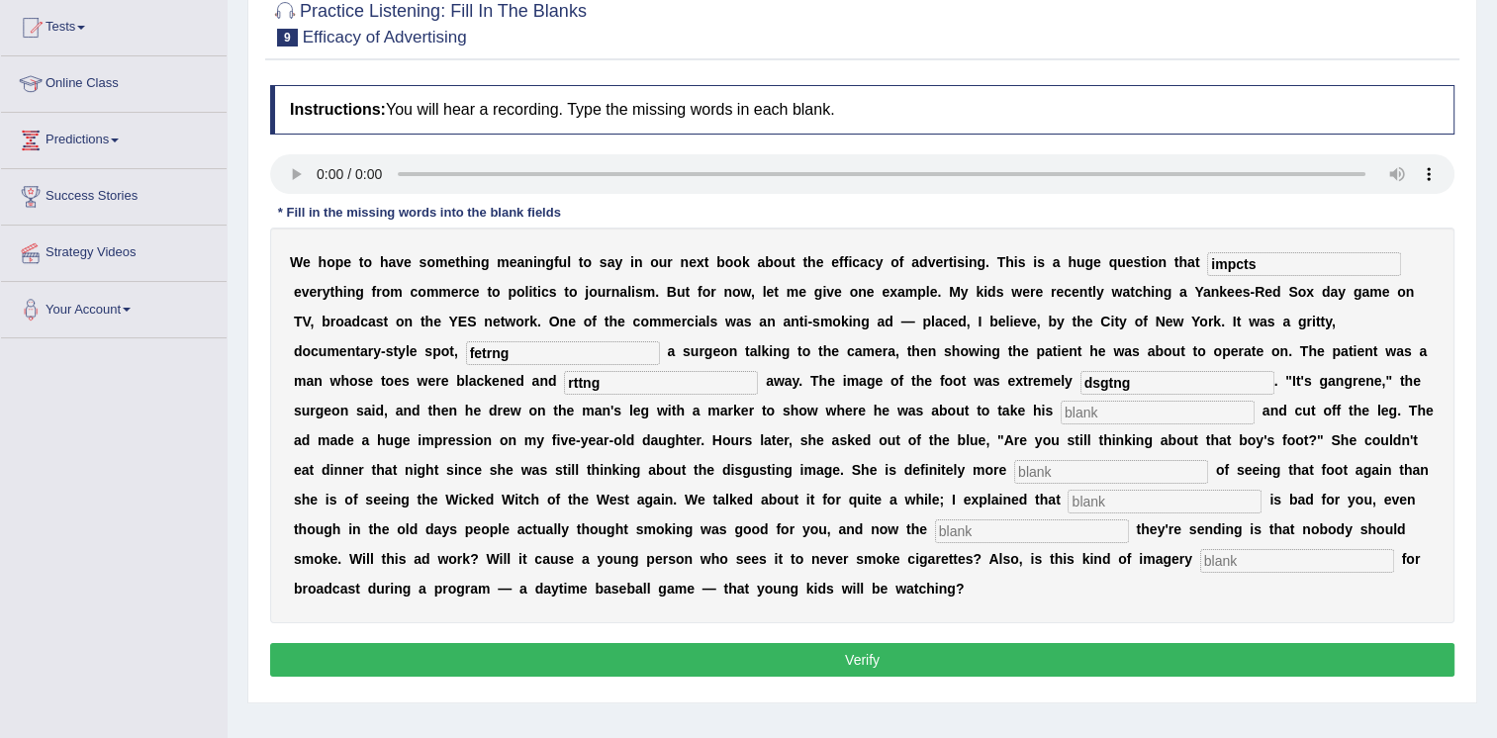
type input "dsgtng"
click at [1061, 418] on input "text" at bounding box center [1158, 413] width 194 height 24
type input "hcksw"
click at [1014, 468] on input "text" at bounding box center [1111, 472] width 194 height 24
type input "scrd"
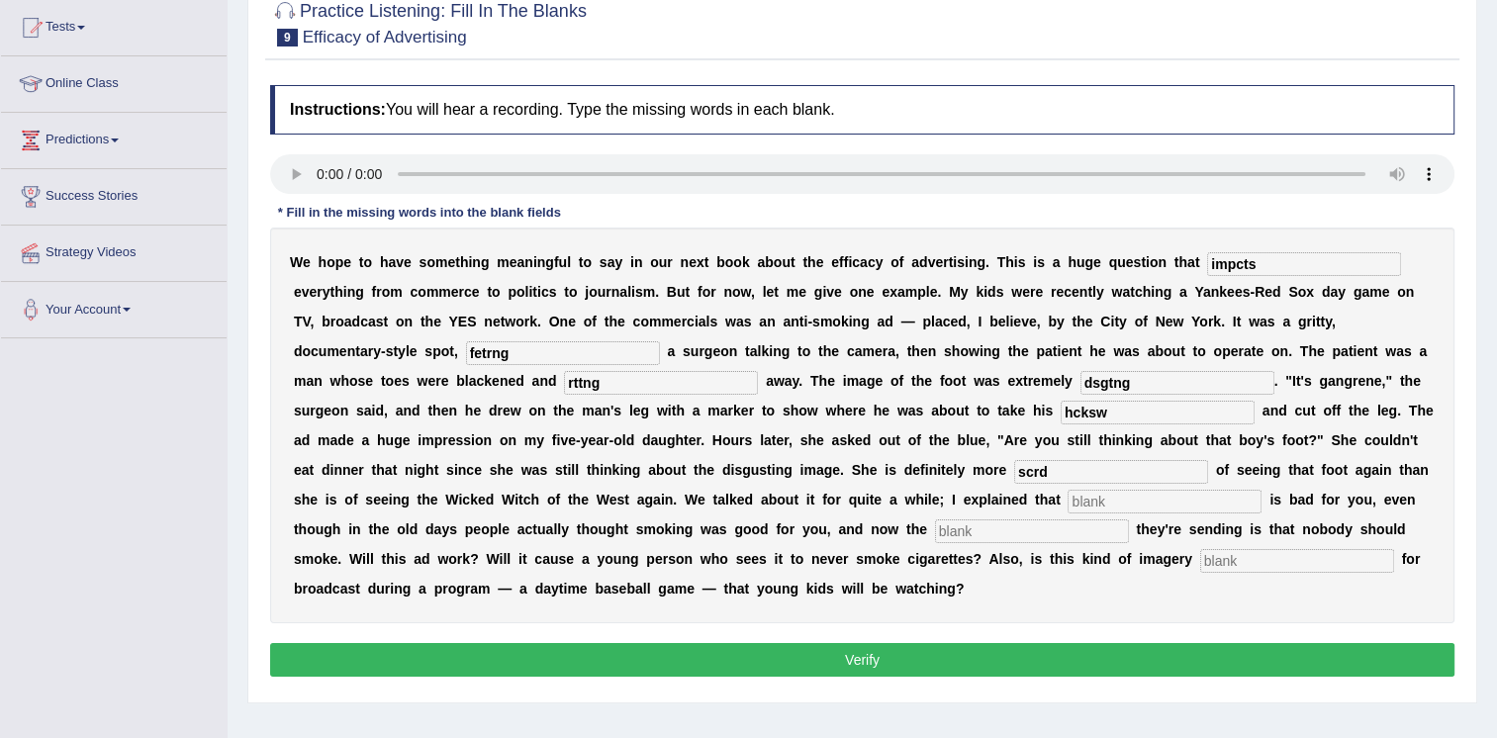
click at [1068, 501] on input "text" at bounding box center [1165, 502] width 194 height 24
type input "smkng"
click at [935, 525] on input "text" at bounding box center [1032, 532] width 194 height 24
type input "mesge"
click at [1200, 566] on input "text" at bounding box center [1297, 561] width 194 height 24
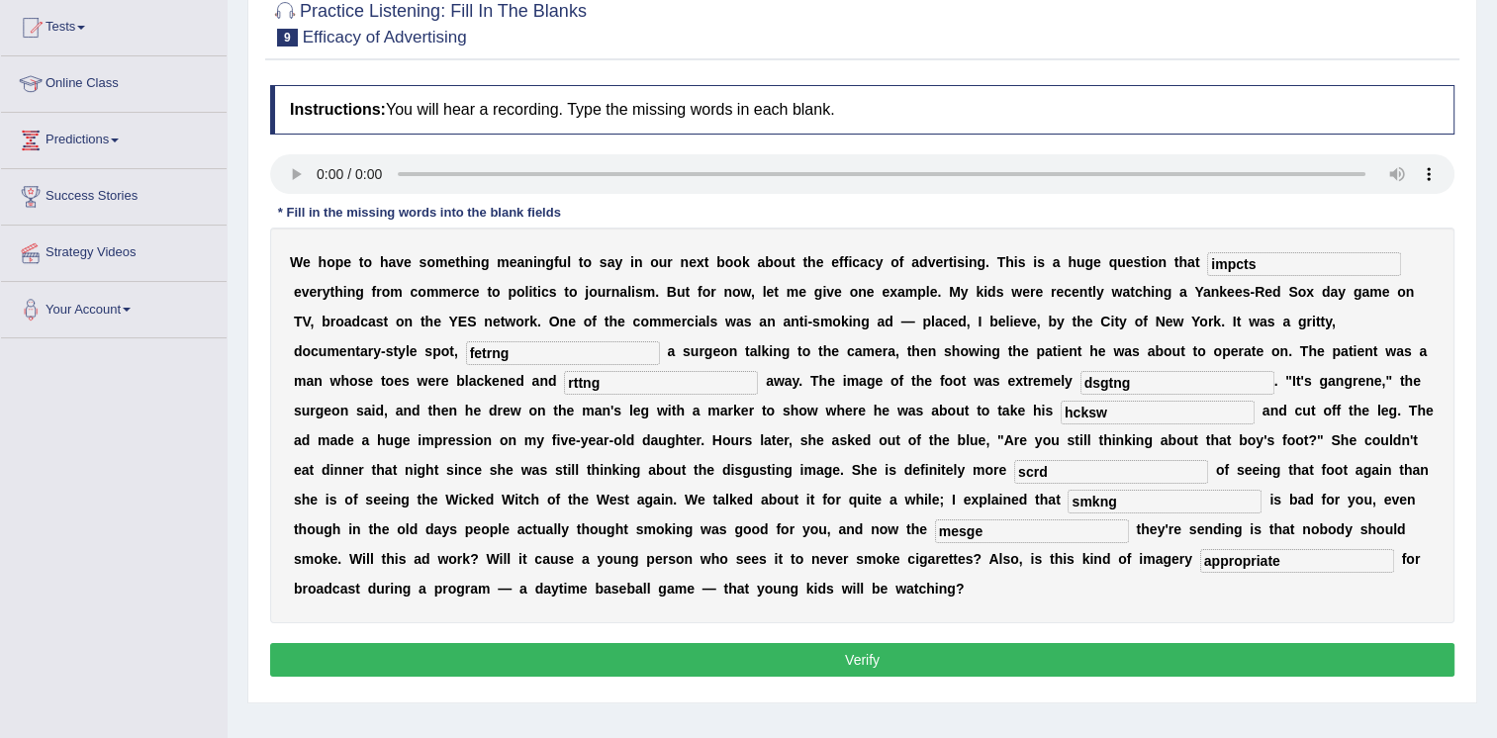
type input "appropriate"
click at [1208, 259] on input "impcts" at bounding box center [1304, 264] width 194 height 24
type input "impacts"
click at [660, 341] on input "fetrng" at bounding box center [563, 353] width 194 height 24
type input "featuring"
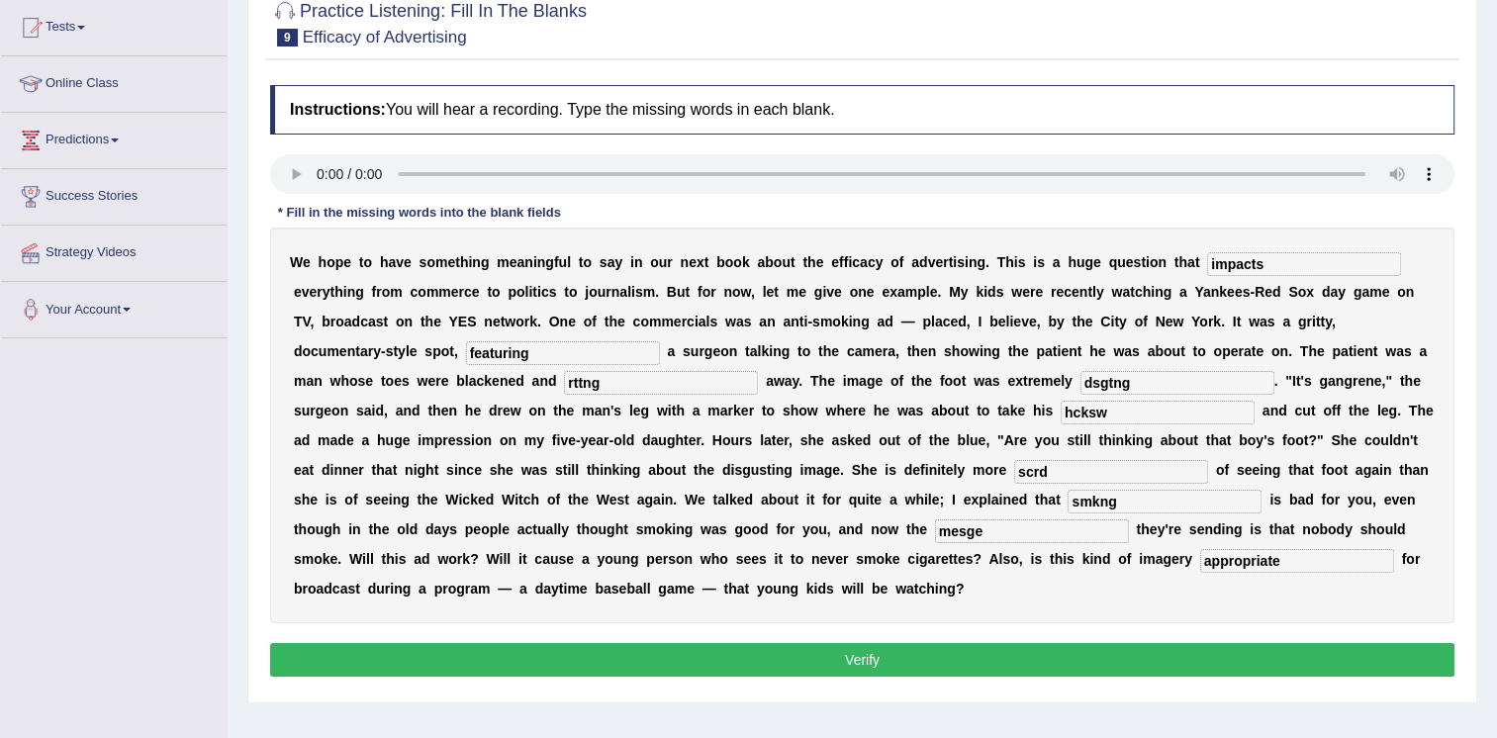
click at [564, 382] on input "rttng" at bounding box center [661, 383] width 194 height 24
type input "rotting"
click at [1081, 378] on input "dsgtng" at bounding box center [1178, 383] width 194 height 24
type input "disgusting"
click at [1061, 404] on input "hcksw" at bounding box center [1158, 413] width 194 height 24
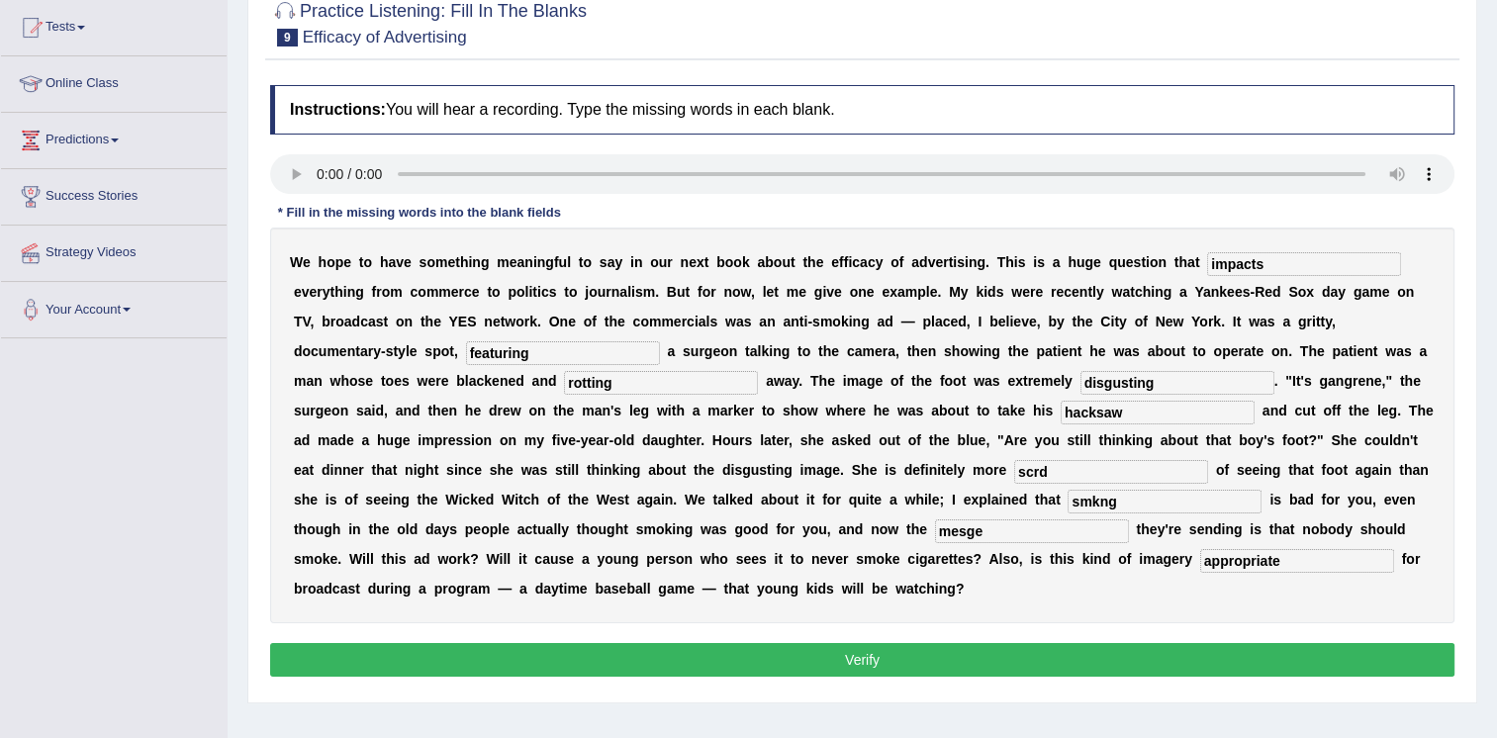
type input "hacksaw"
click at [1014, 469] on input "scrd" at bounding box center [1111, 472] width 194 height 24
type input "scared"
click at [1068, 499] on input "smkng" at bounding box center [1165, 502] width 194 height 24
type input "smoking"
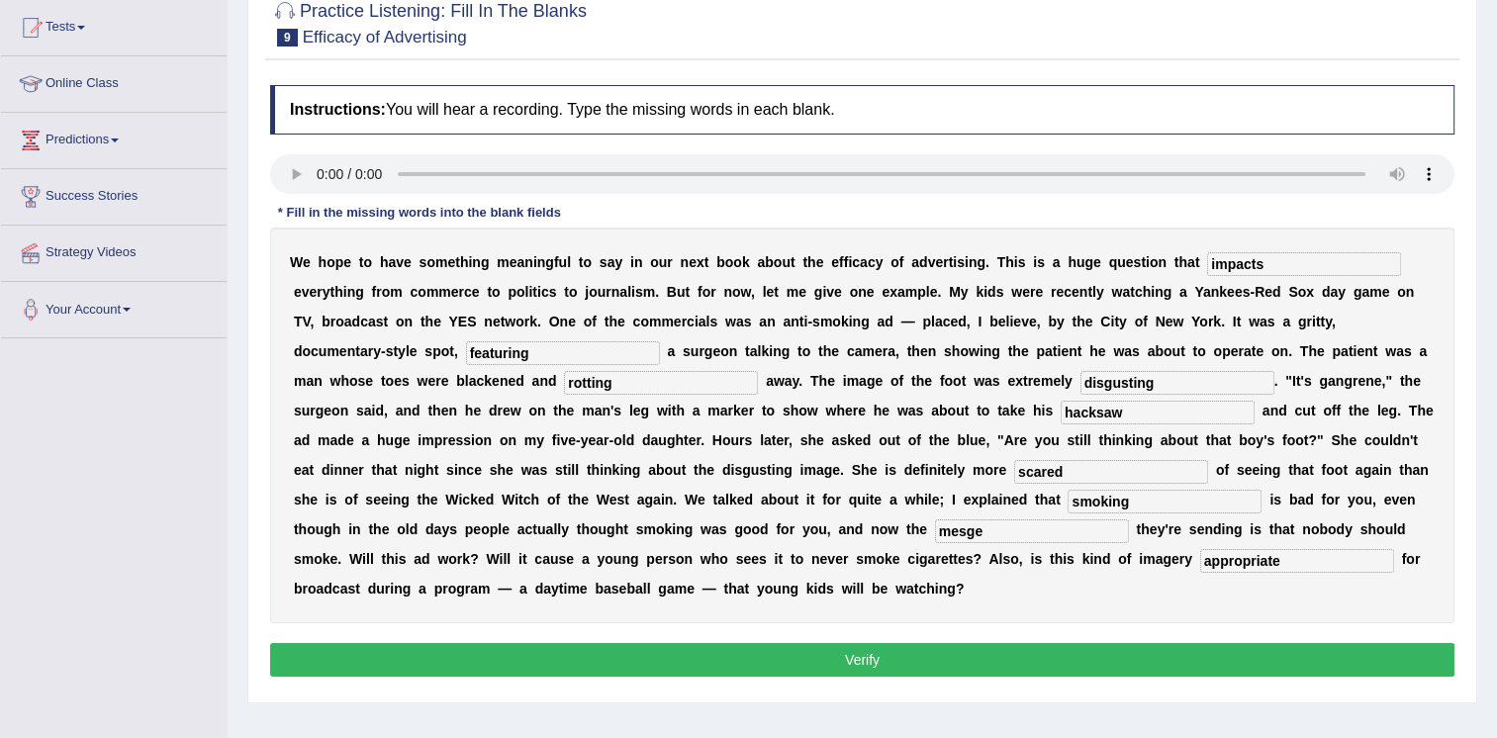
click at [351, 541] on div "W e h o p e t o h a v e s o m e t h i n g m e a n i n g f u l t o s a y i n o u…" at bounding box center [862, 426] width 1185 height 396
click at [935, 536] on input "mesge" at bounding box center [1032, 532] width 194 height 24
type input "message"
click at [829, 643] on button "Verify" at bounding box center [862, 660] width 1185 height 34
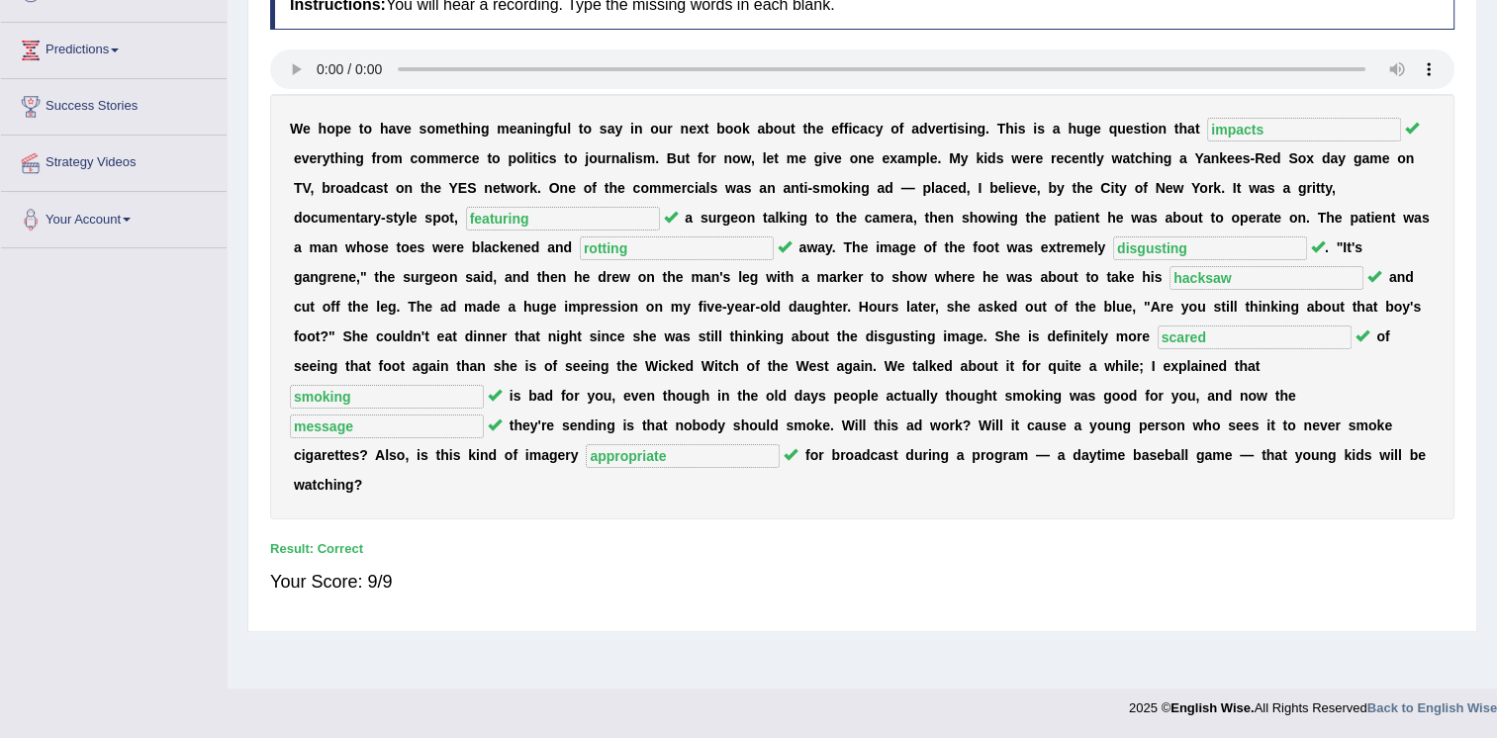
scroll to position [0, 0]
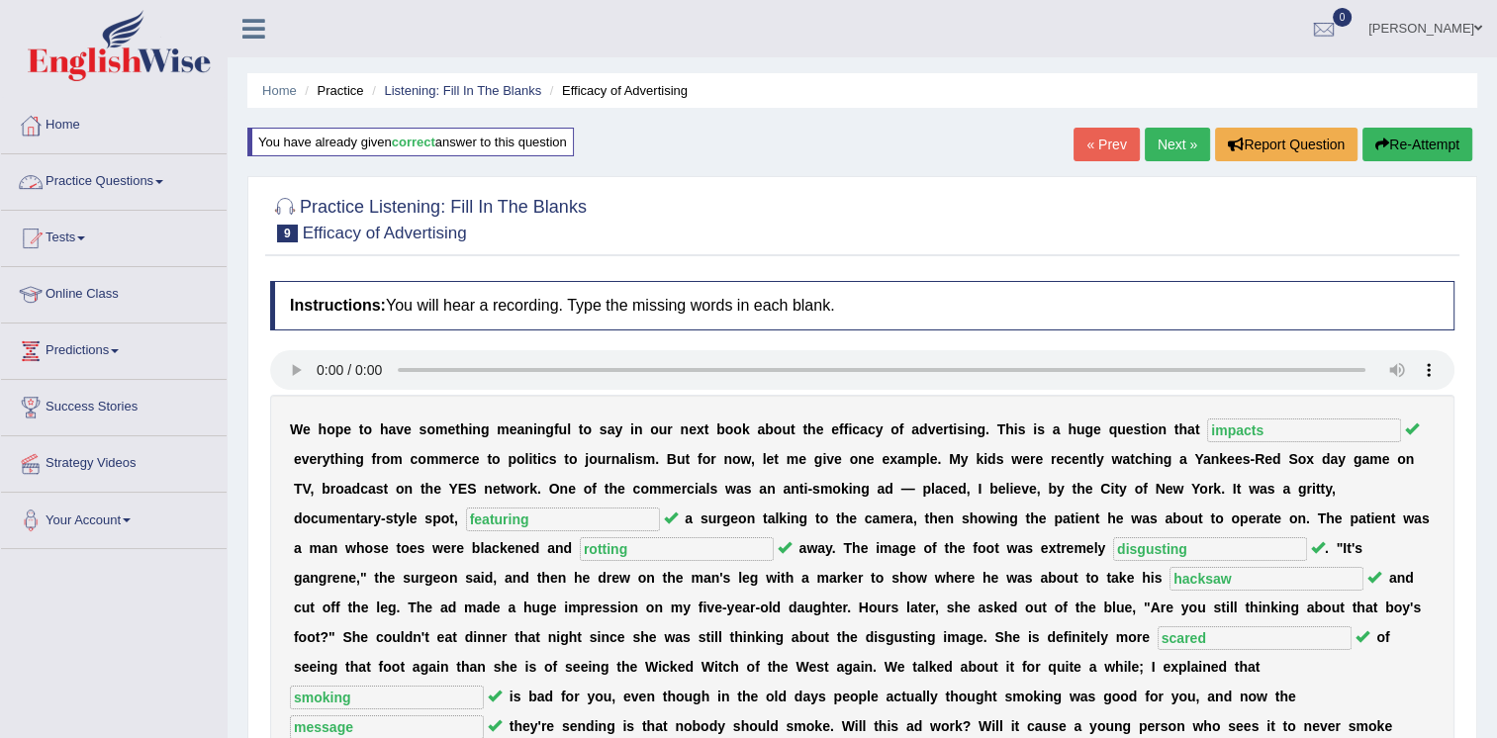
click at [124, 182] on link "Practice Questions" at bounding box center [114, 178] width 226 height 49
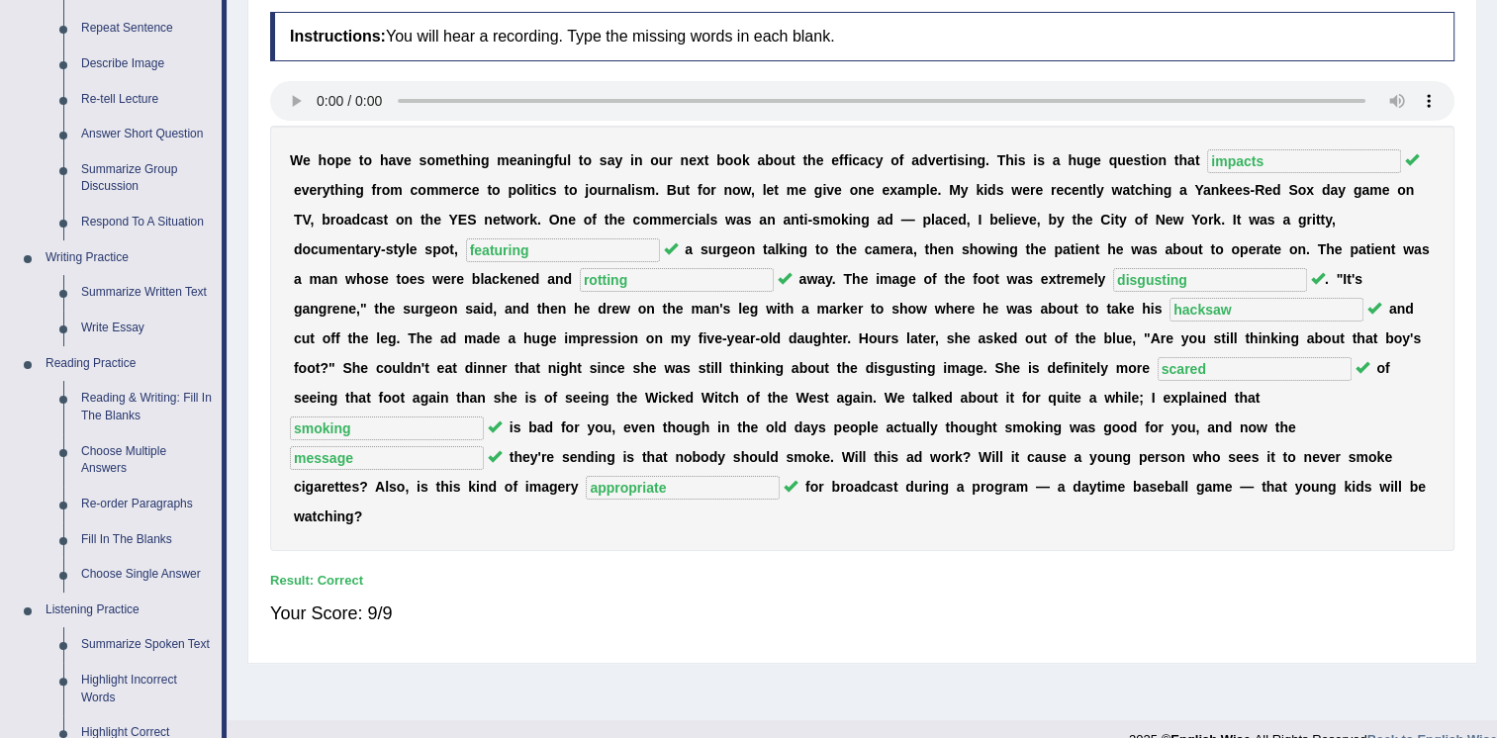
scroll to position [731, 0]
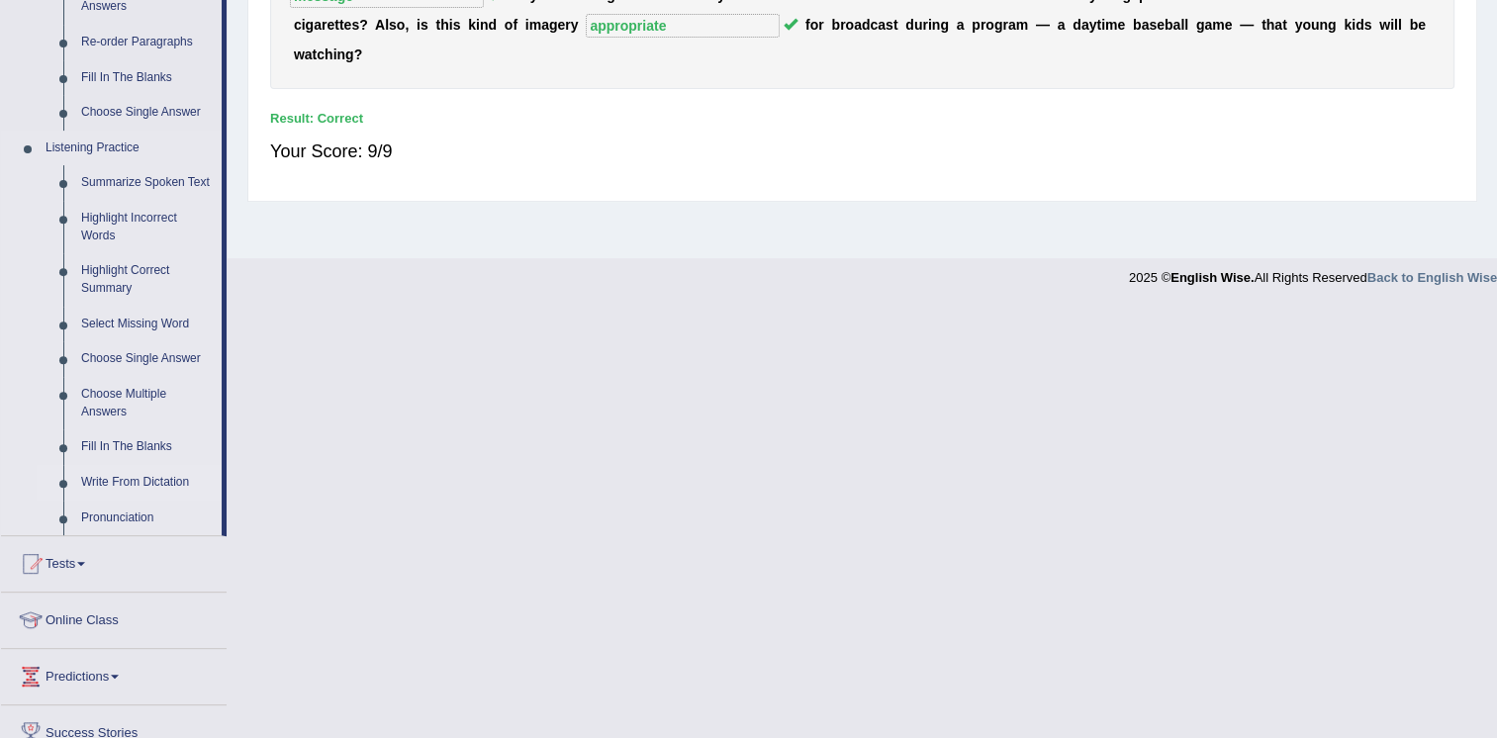
click at [162, 483] on link "Write From Dictation" at bounding box center [146, 483] width 149 height 36
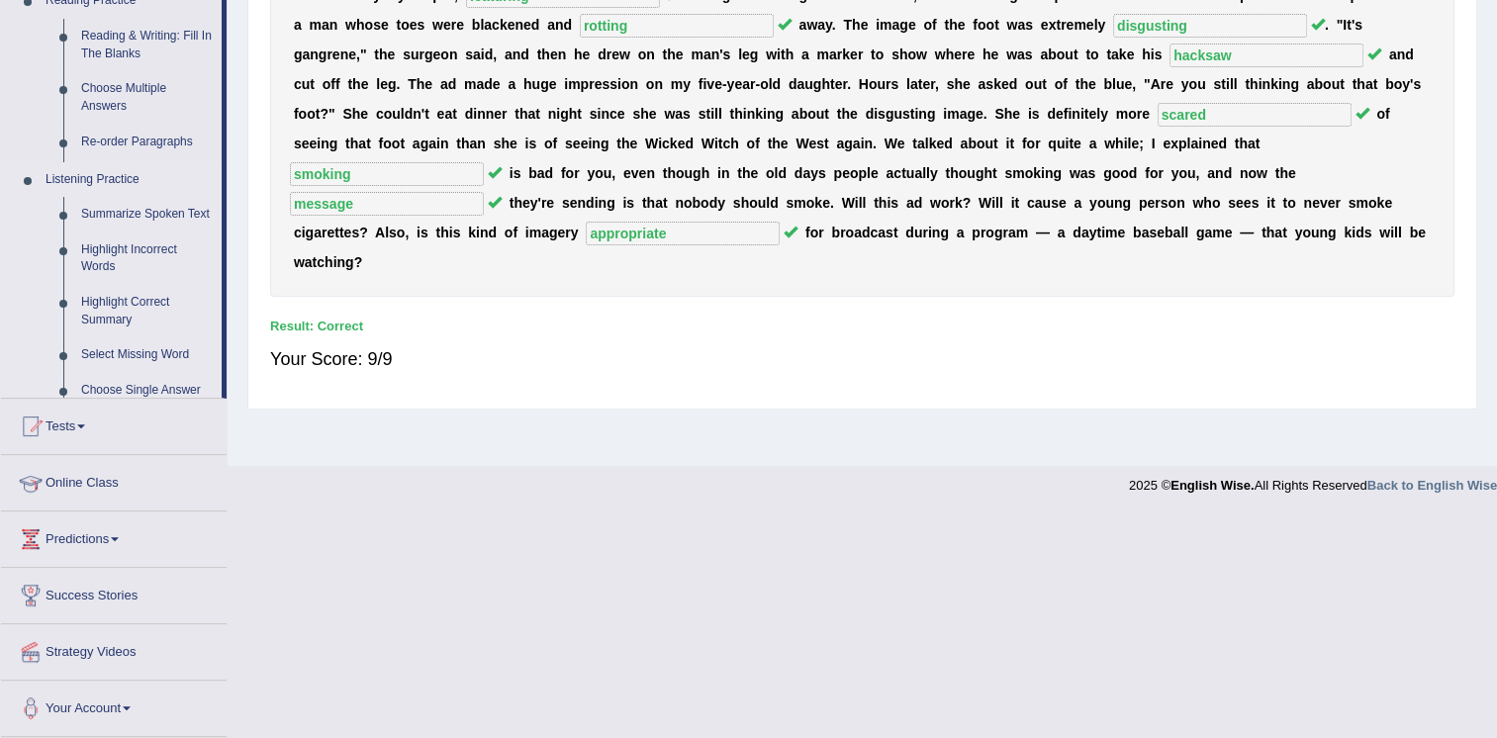
scroll to position [301, 0]
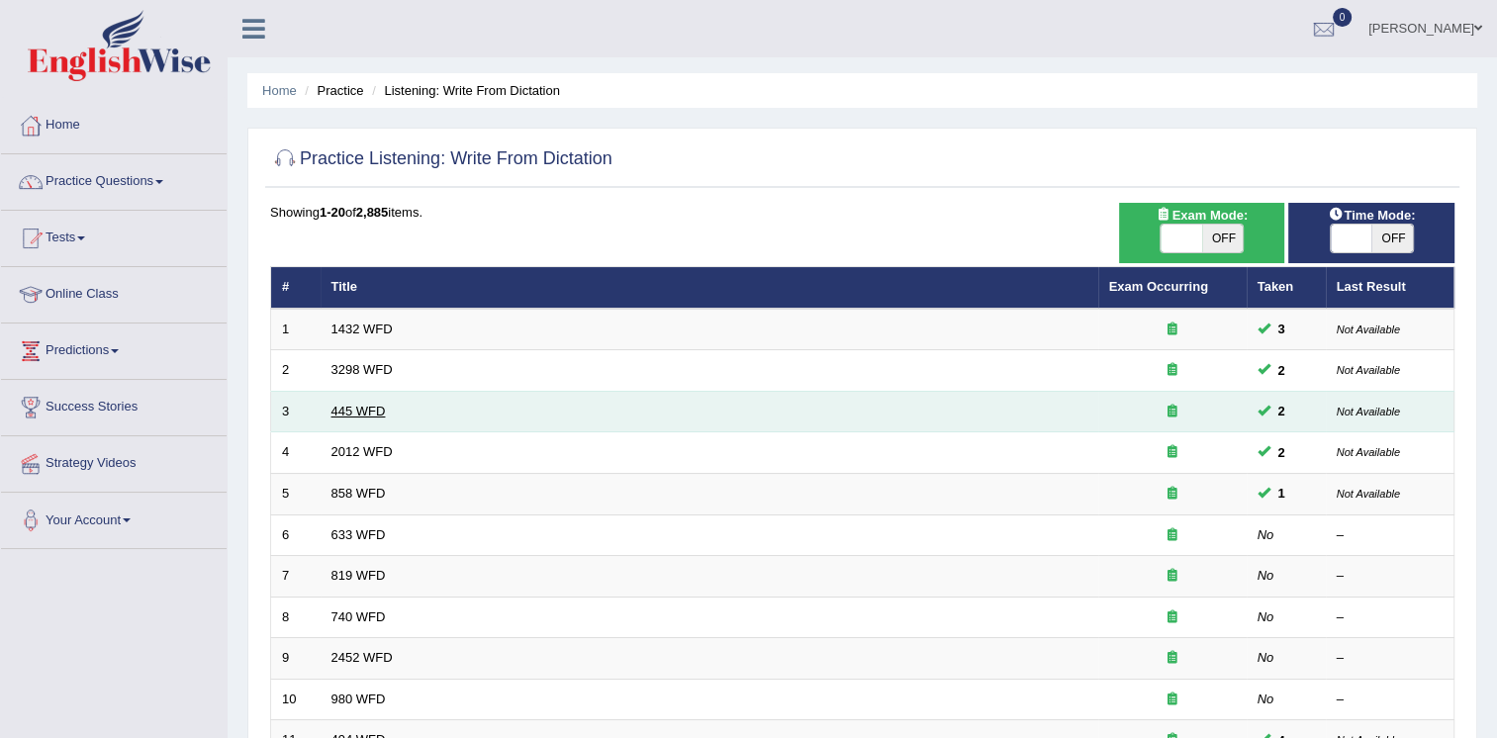
click at [374, 409] on link "445 WFD" at bounding box center [359, 411] width 54 height 15
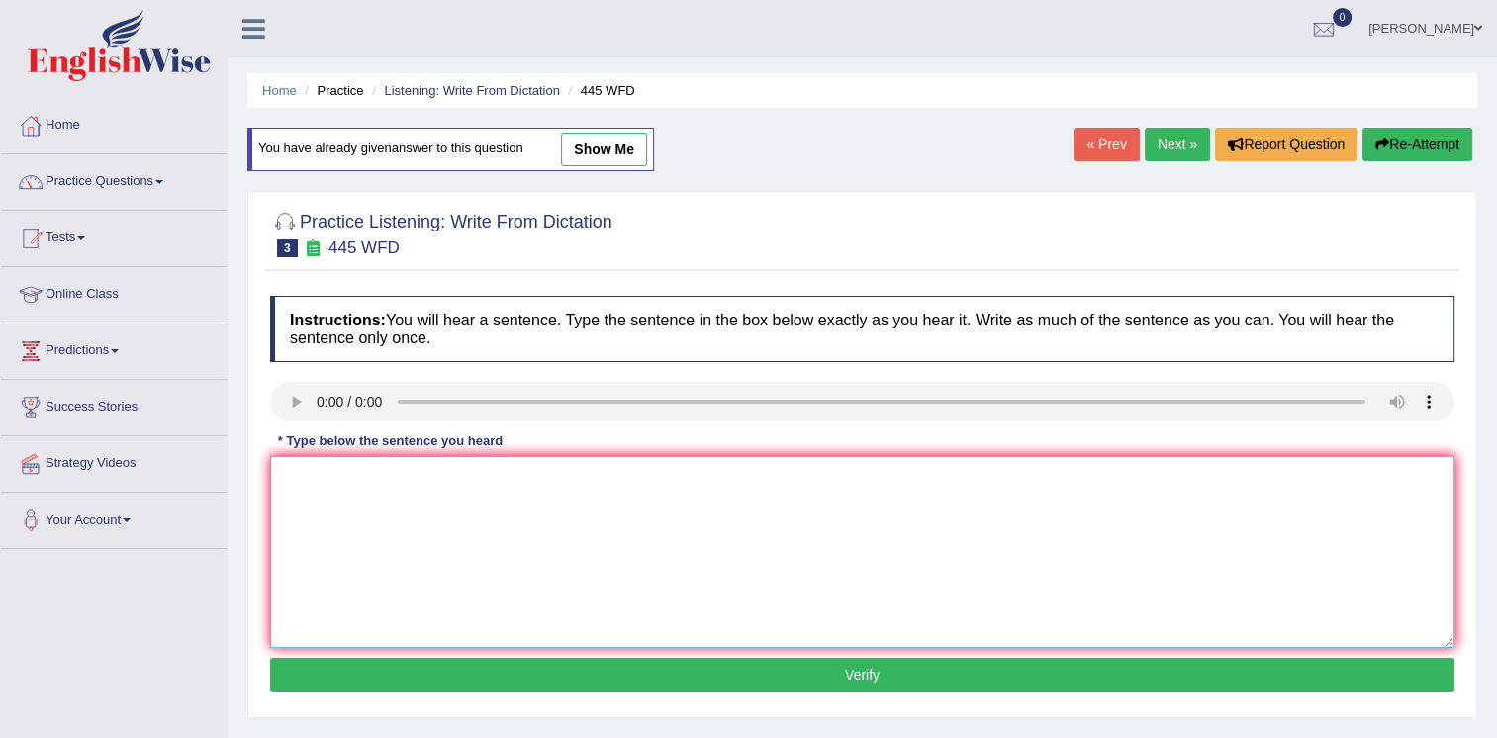
click at [301, 581] on textarea at bounding box center [862, 552] width 1185 height 192
click at [334, 501] on textarea at bounding box center [862, 552] width 1185 height 192
click at [340, 476] on textarea "The amercan astr mde a plan to lan spce on mars" at bounding box center [862, 552] width 1185 height 192
click at [318, 477] on textarea "The american astr mde a plan to lan spce on mars" at bounding box center [862, 552] width 1185 height 192
click at [595, 474] on textarea "The merican astr mde a plan to lan spce on mars" at bounding box center [862, 552] width 1185 height 192
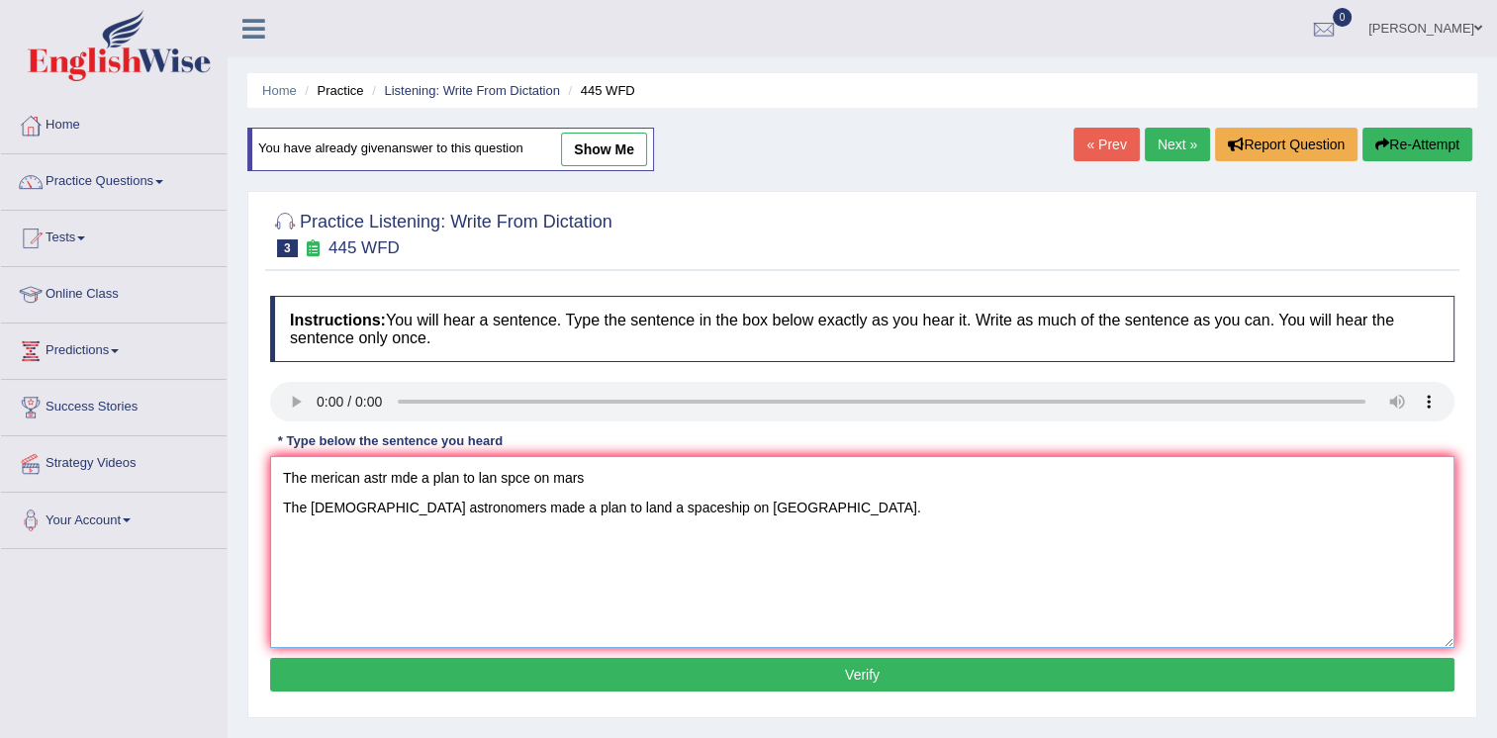
drag, startPoint x: 594, startPoint y: 483, endPoint x: 277, endPoint y: 485, distance: 316.7
click at [277, 485] on textarea "The merican astr mde a plan to lan spce on mars The [DEMOGRAPHIC_DATA] astronom…" at bounding box center [862, 552] width 1185 height 192
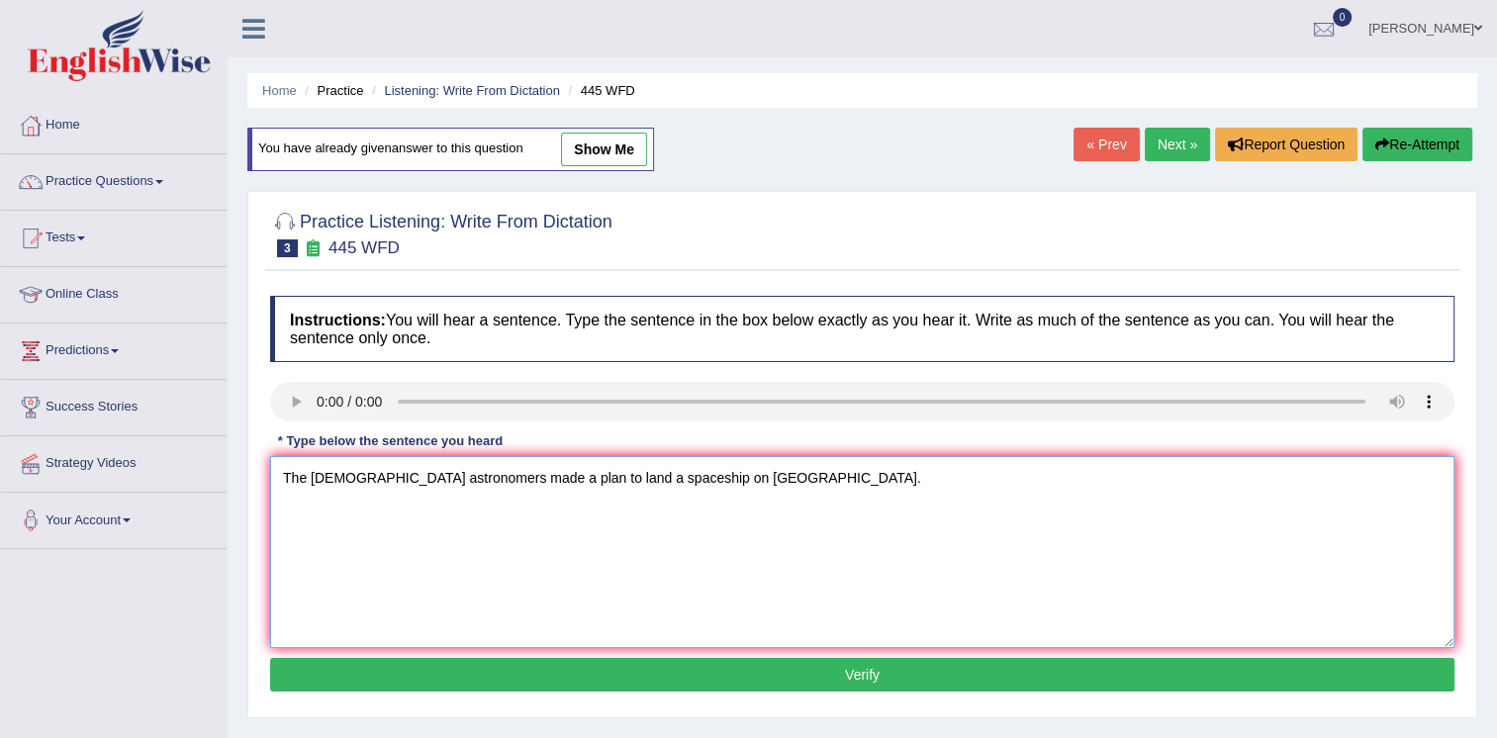
type textarea "The [DEMOGRAPHIC_DATA] astronomers made a plan to land a spaceship on [GEOGRAPH…"
click at [785, 682] on button "Verify" at bounding box center [862, 675] width 1185 height 34
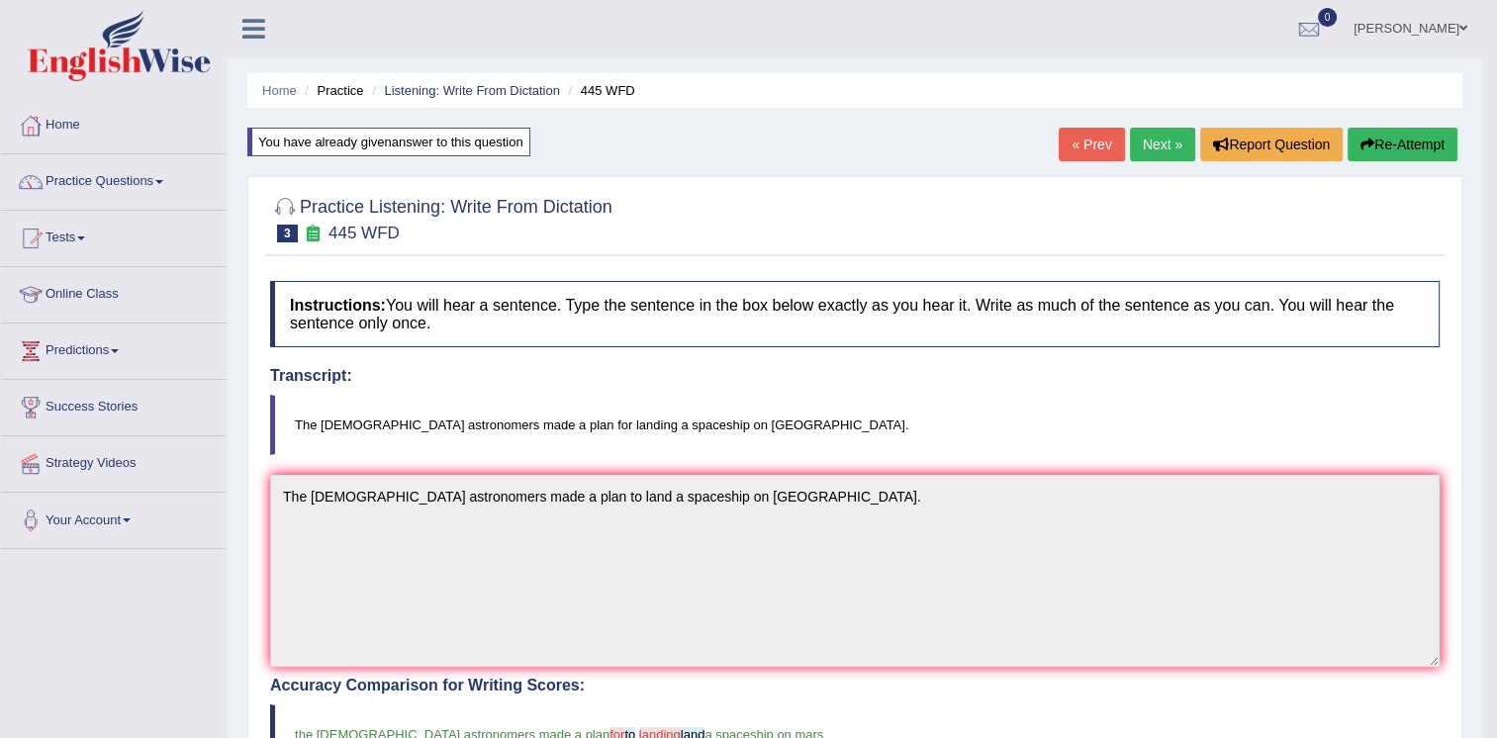
click at [1144, 138] on link "Next »" at bounding box center [1162, 145] width 65 height 34
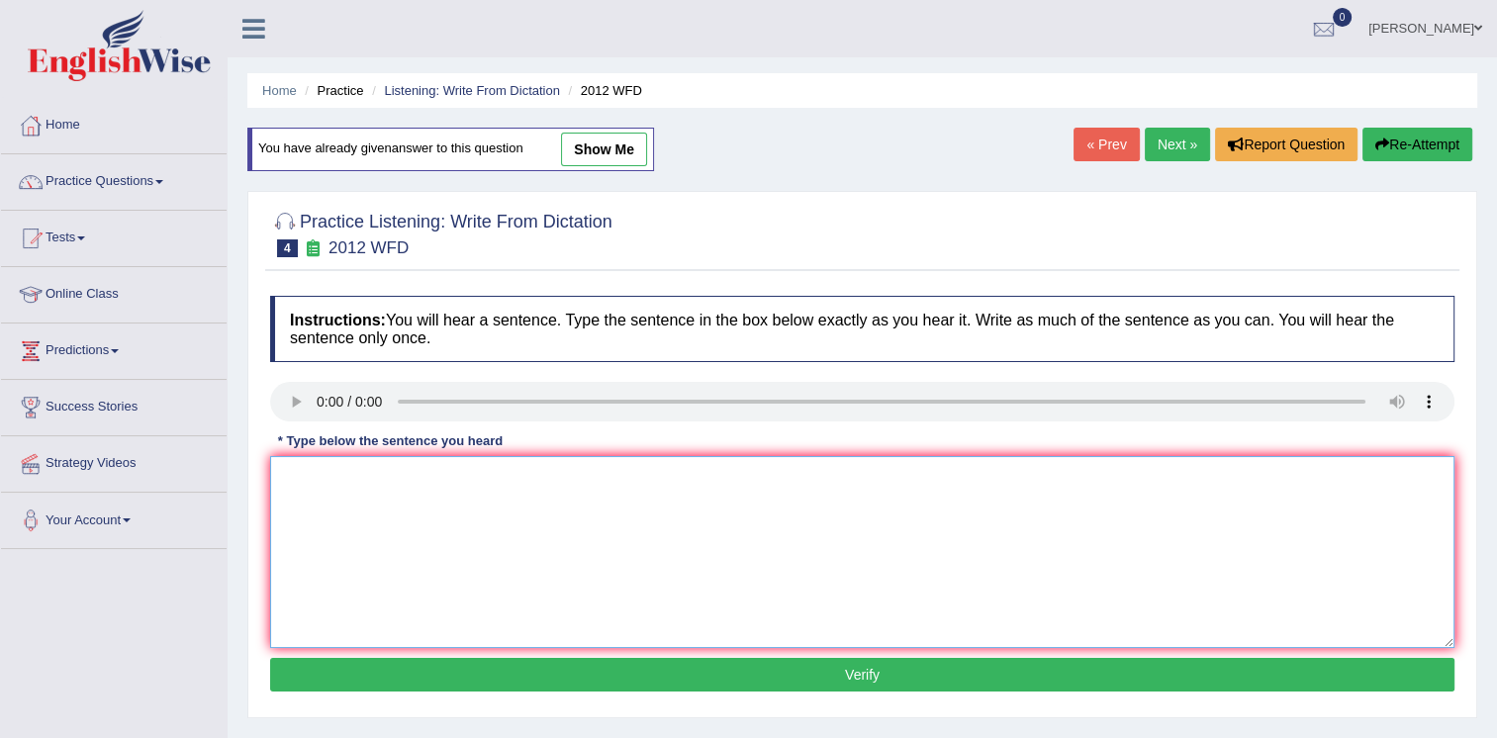
click at [302, 475] on textarea at bounding box center [862, 552] width 1185 height 192
click at [379, 497] on textarea "tiagdodott There is a great deal of debate on this topic." at bounding box center [862, 552] width 1185 height 192
drag, startPoint x: 376, startPoint y: 468, endPoint x: 266, endPoint y: 478, distance: 110.3
click at [266, 478] on div "Instructions: You will hear a sentence. Type the sentence in the box below exac…" at bounding box center [862, 497] width 1194 height 422
type textarea "There is a great deal of debate on this topic."
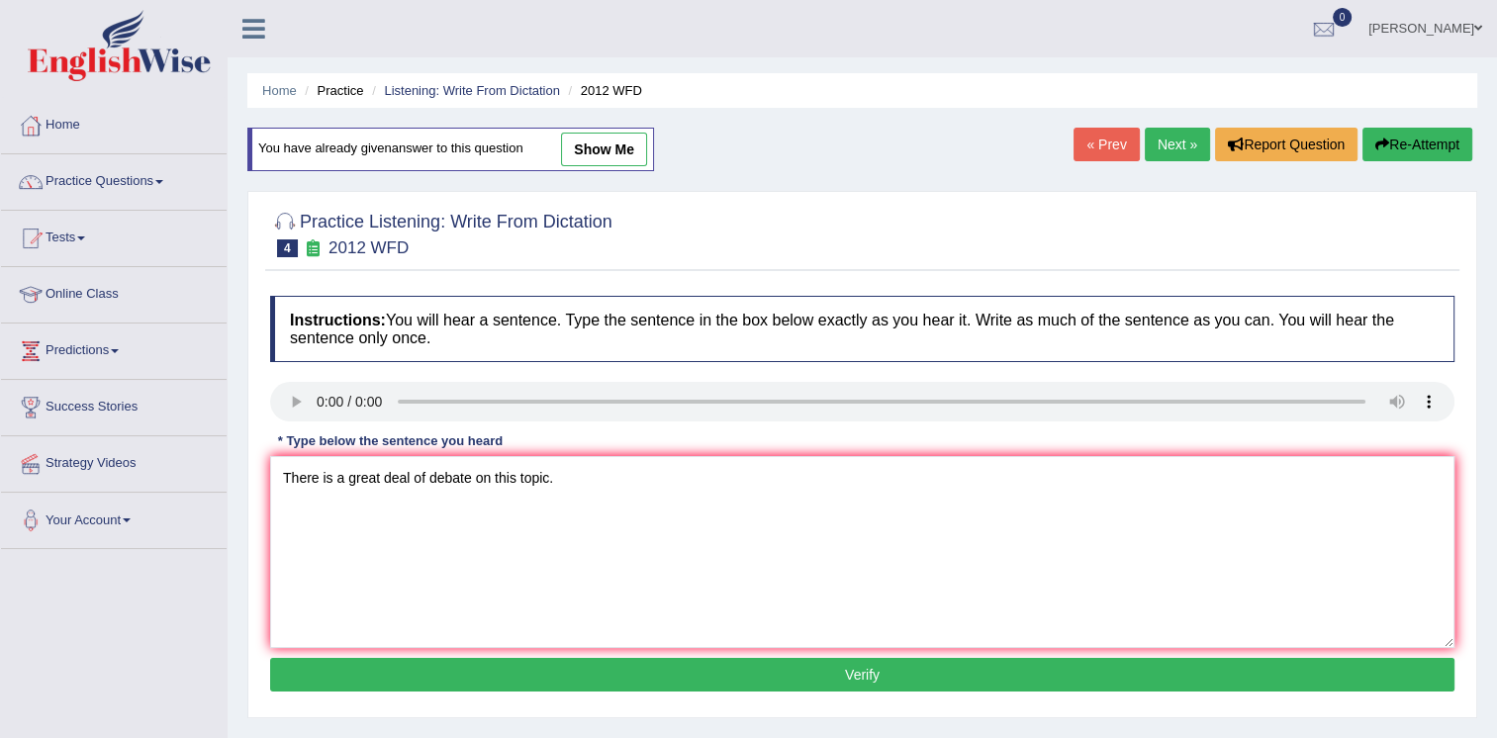
click at [852, 658] on button "Verify" at bounding box center [862, 675] width 1185 height 34
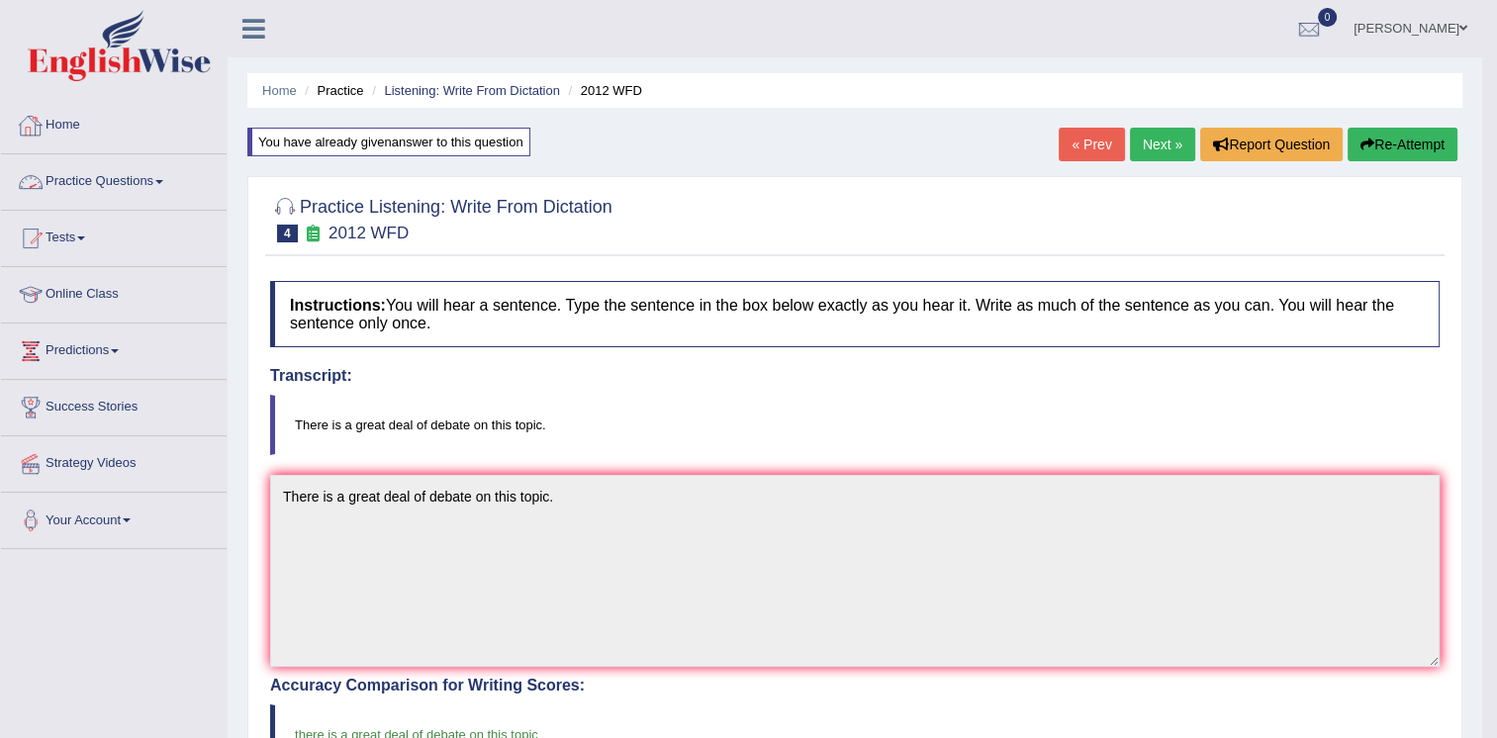
click at [160, 173] on link "Practice Questions" at bounding box center [114, 178] width 226 height 49
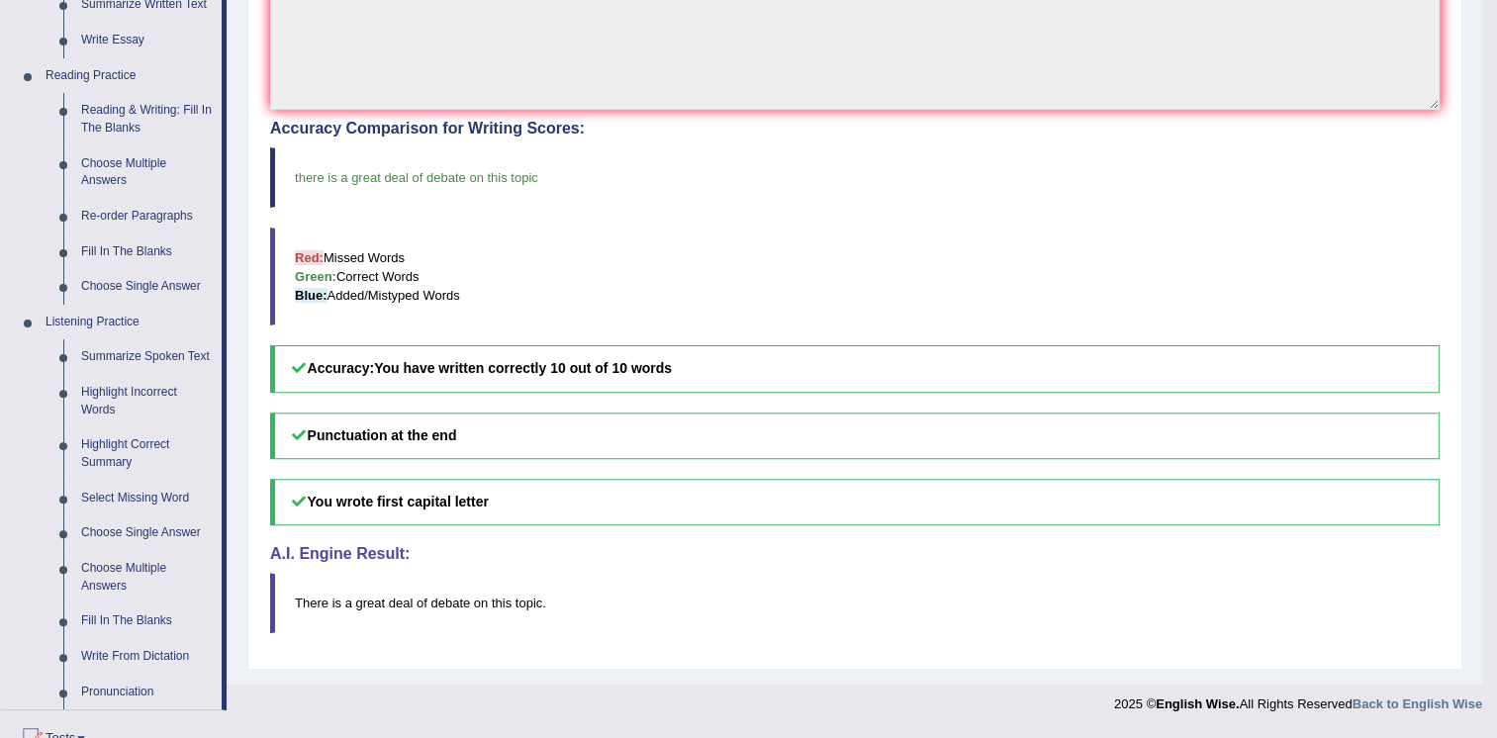
scroll to position [564, 0]
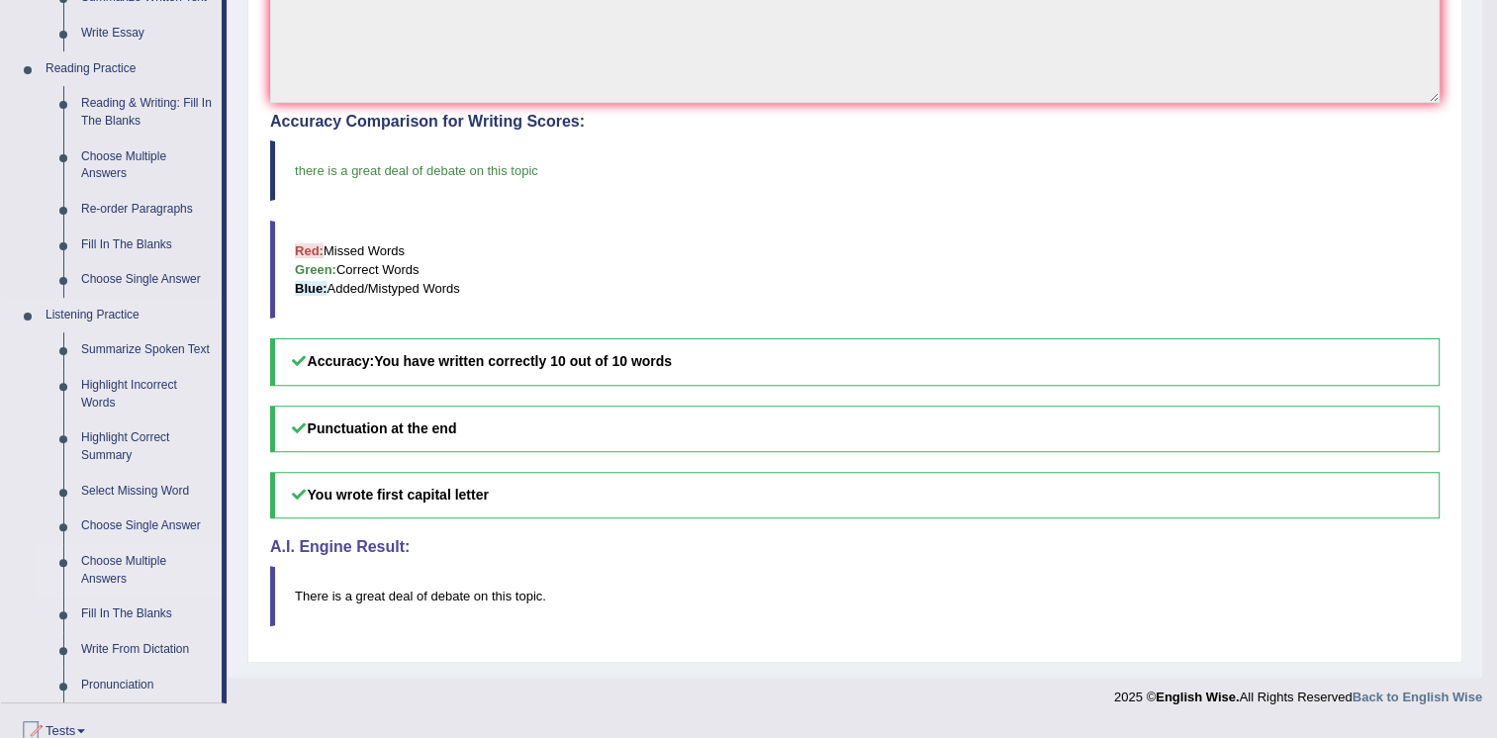
click at [111, 568] on link "Choose Multiple Answers" at bounding box center [146, 570] width 149 height 52
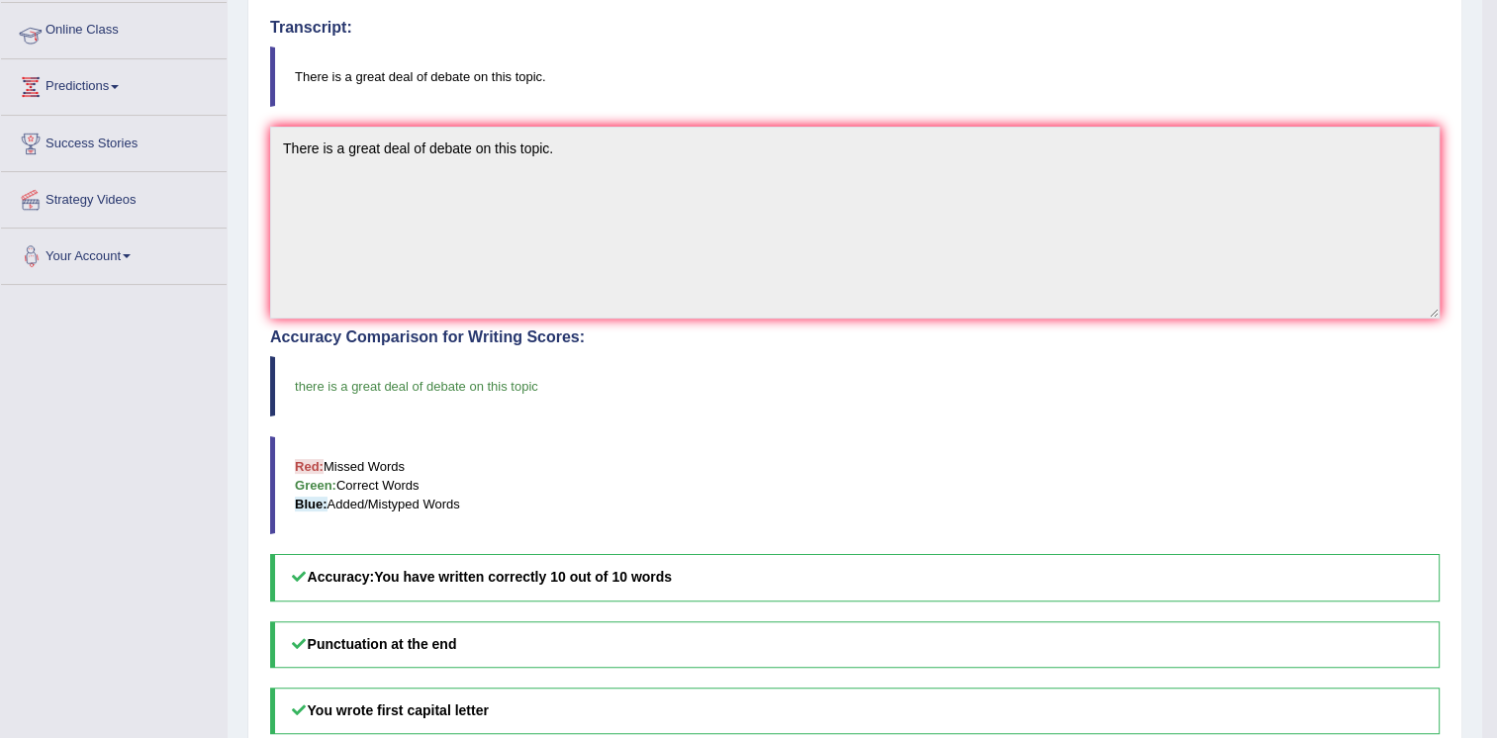
scroll to position [327, 0]
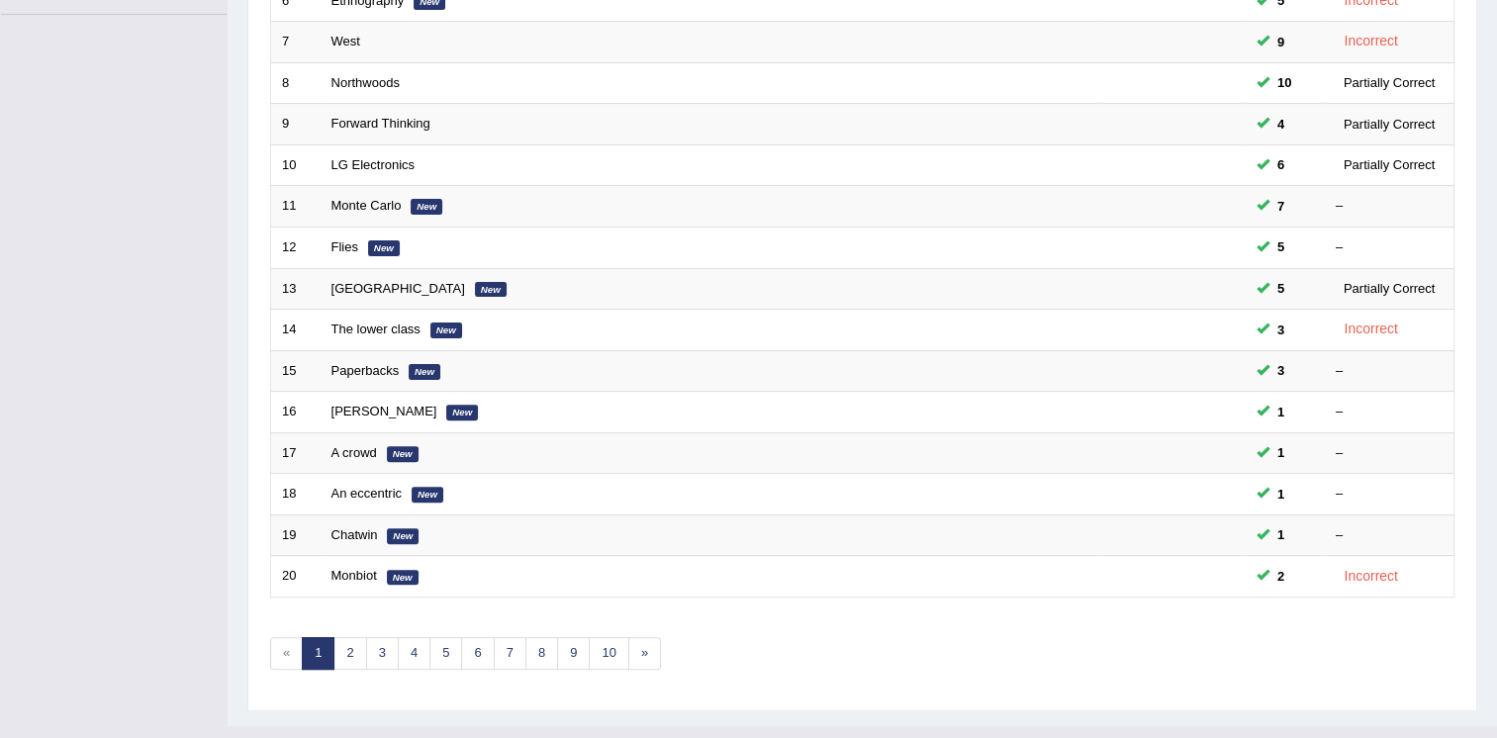
scroll to position [566, 0]
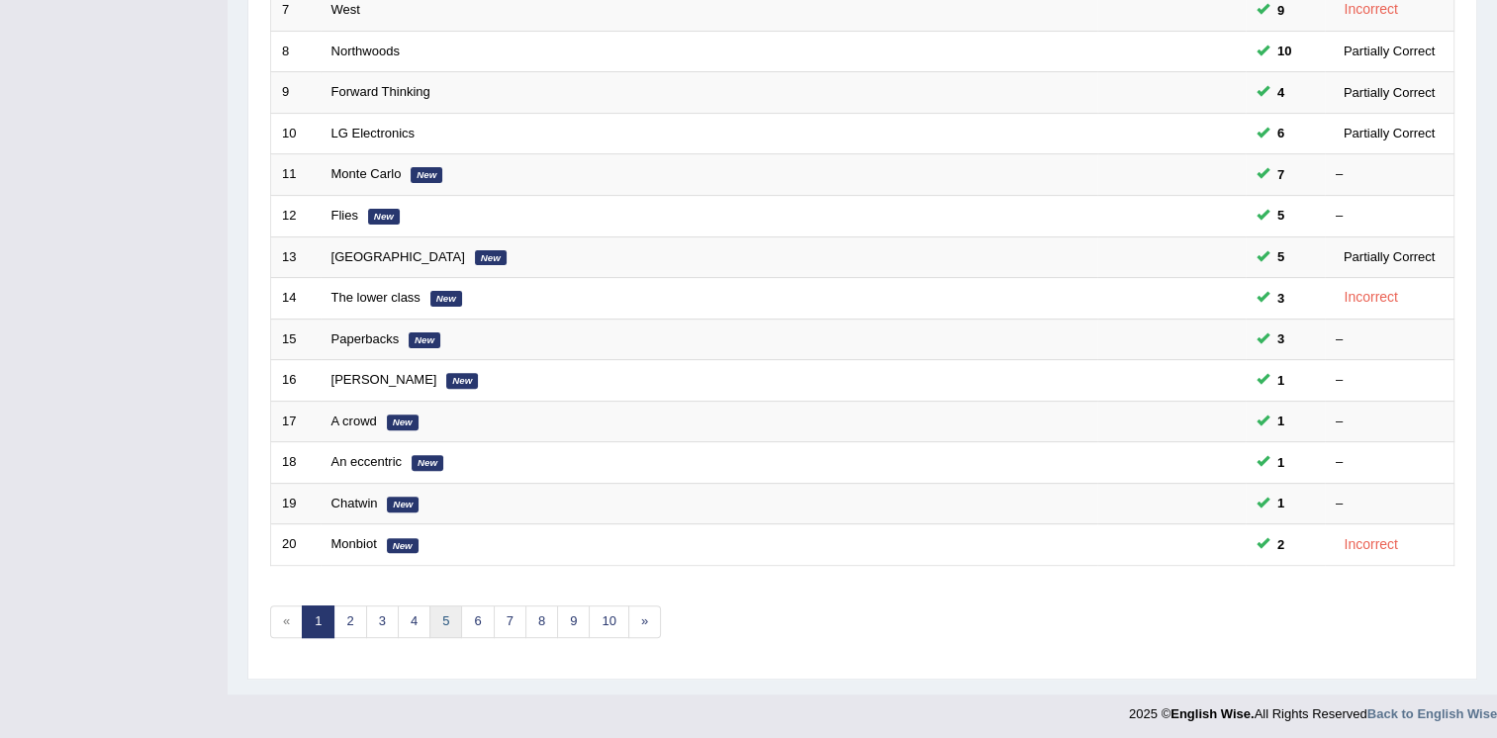
click at [436, 609] on link "5" at bounding box center [446, 622] width 33 height 33
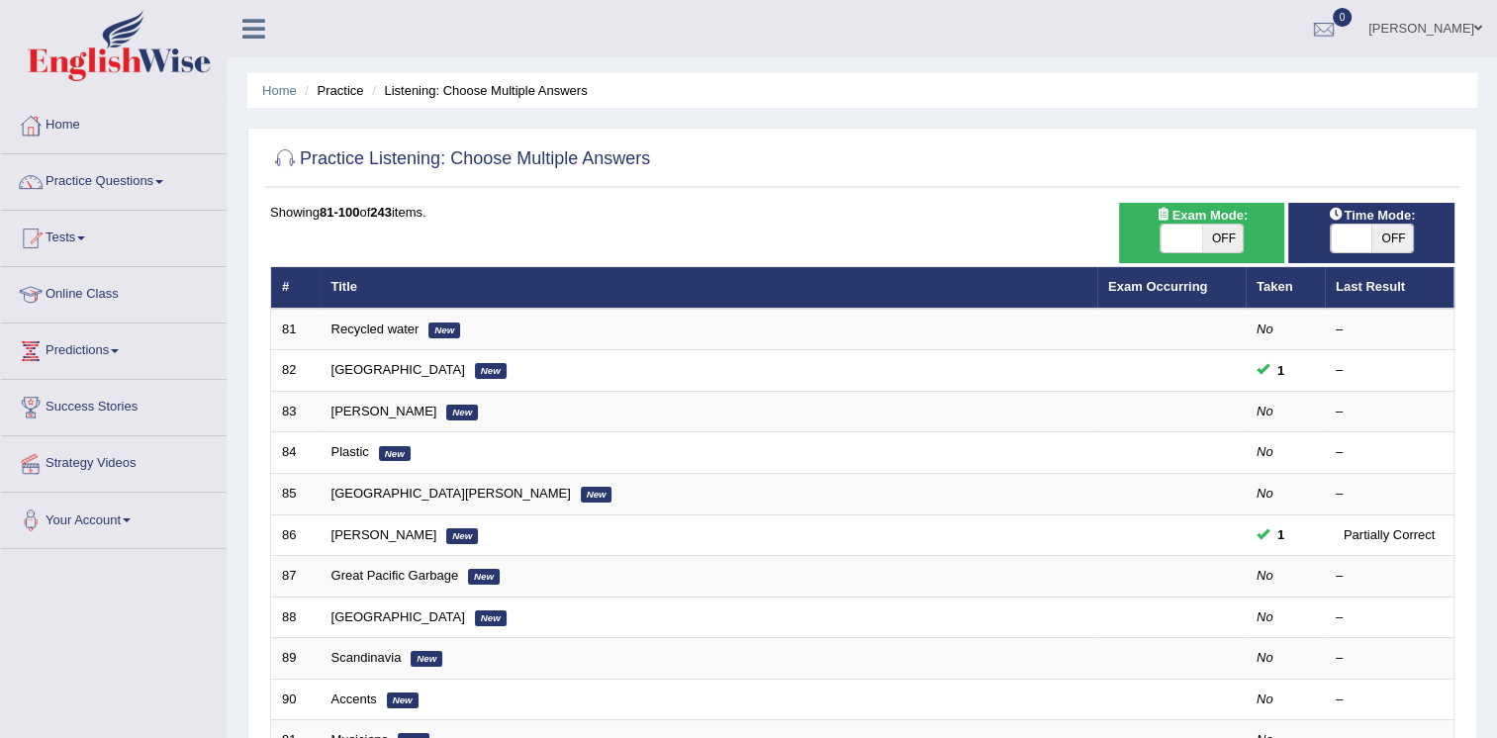
click at [392, 334] on link "Recycled water" at bounding box center [376, 329] width 88 height 15
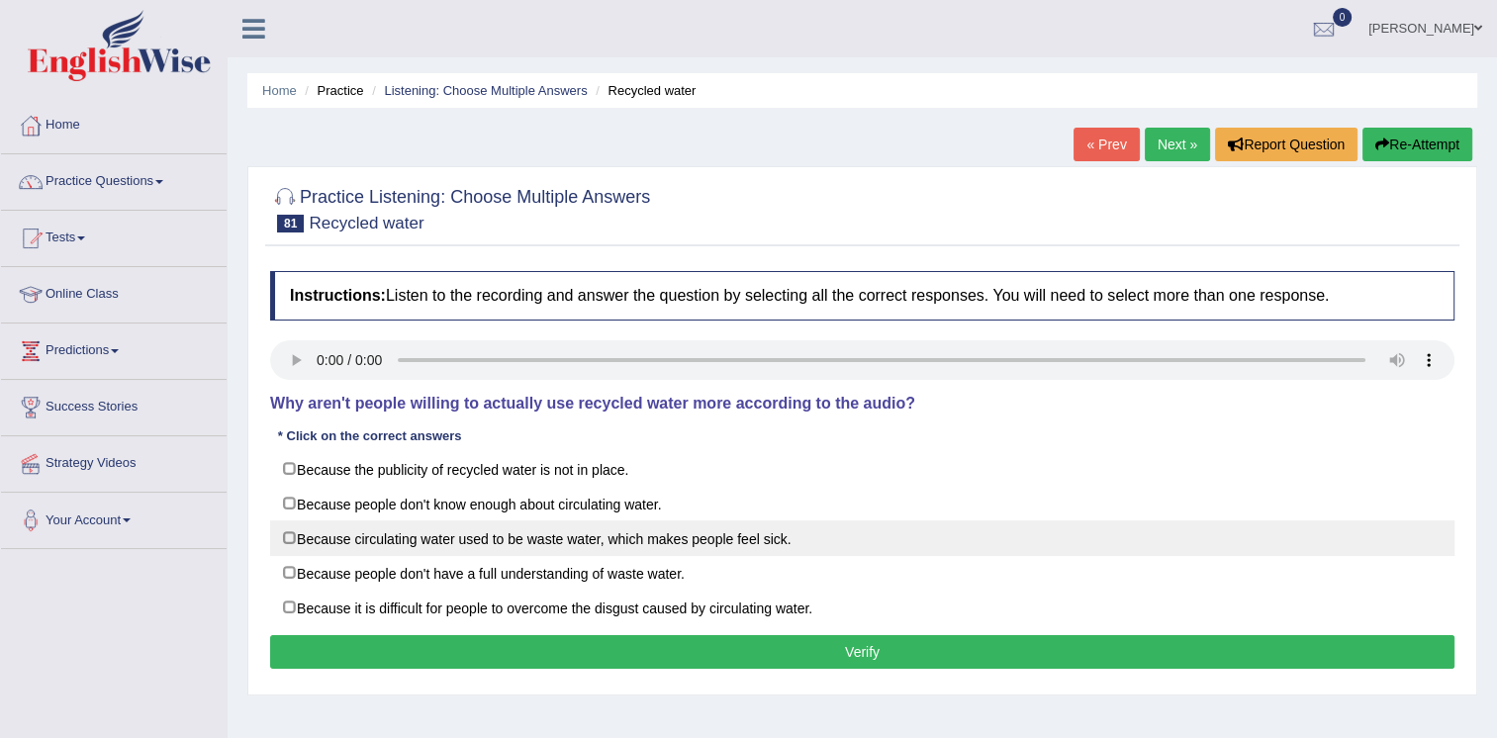
click at [317, 536] on label "Because circulating water used to be waste water, which makes people feel sick." at bounding box center [862, 539] width 1185 height 36
checkbox input "true"
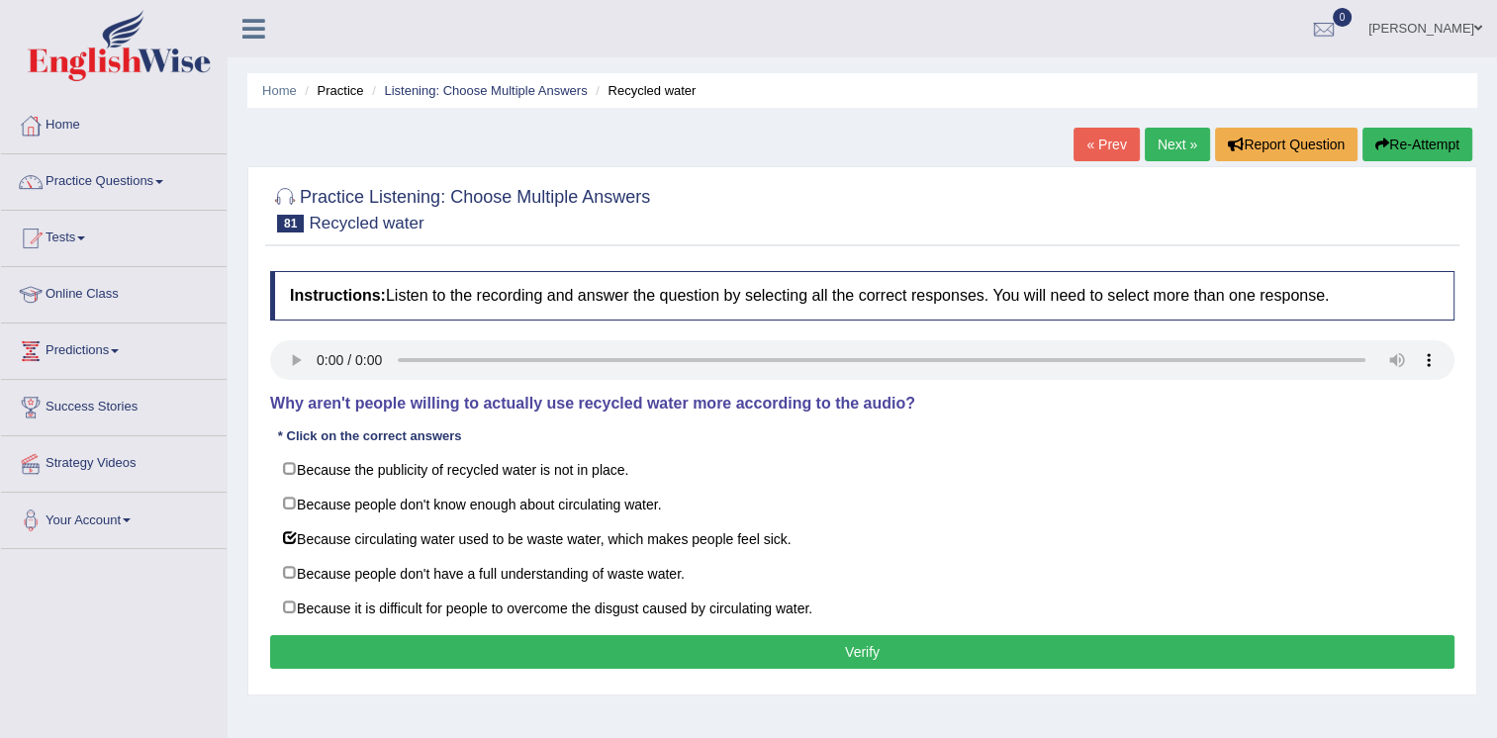
click at [515, 655] on button "Verify" at bounding box center [862, 652] width 1185 height 34
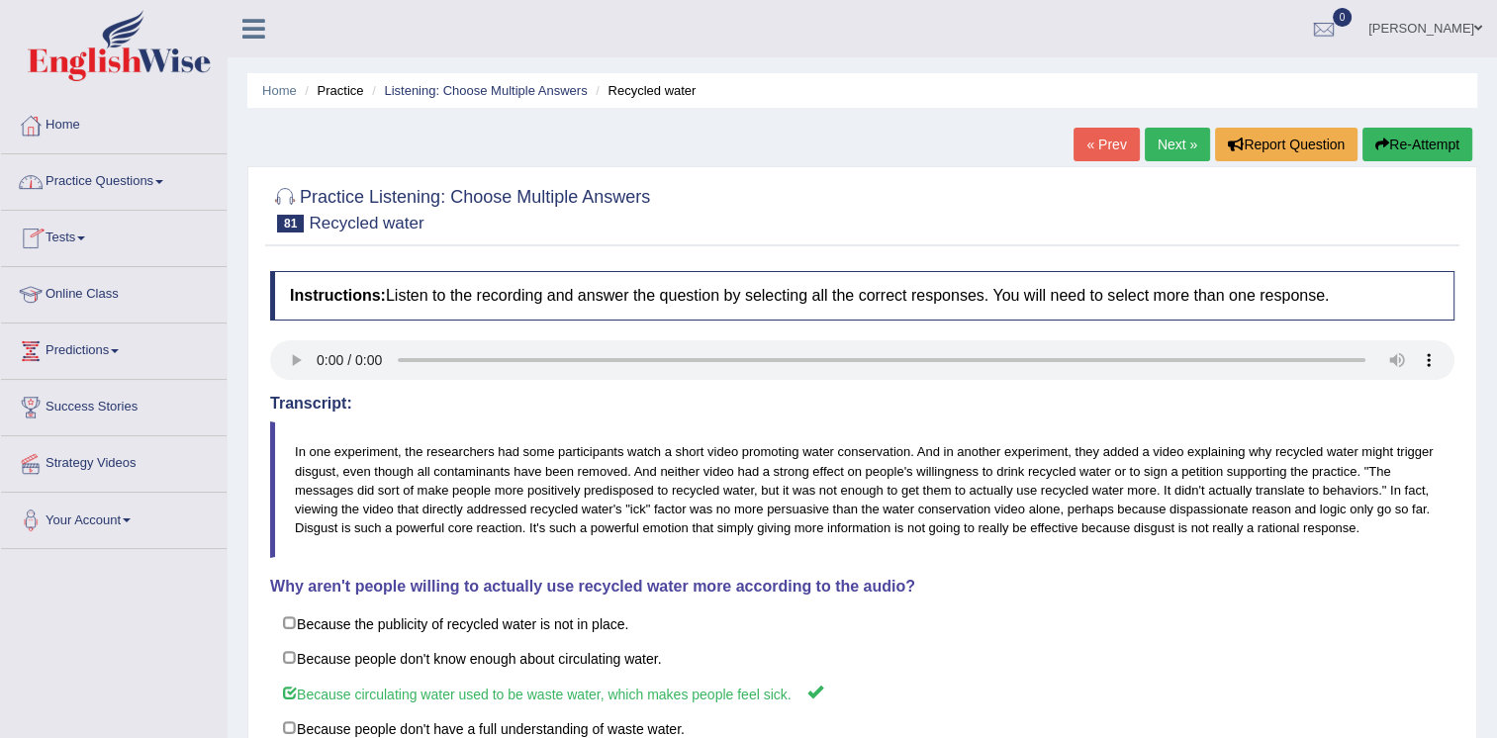
click at [127, 177] on link "Practice Questions" at bounding box center [114, 178] width 226 height 49
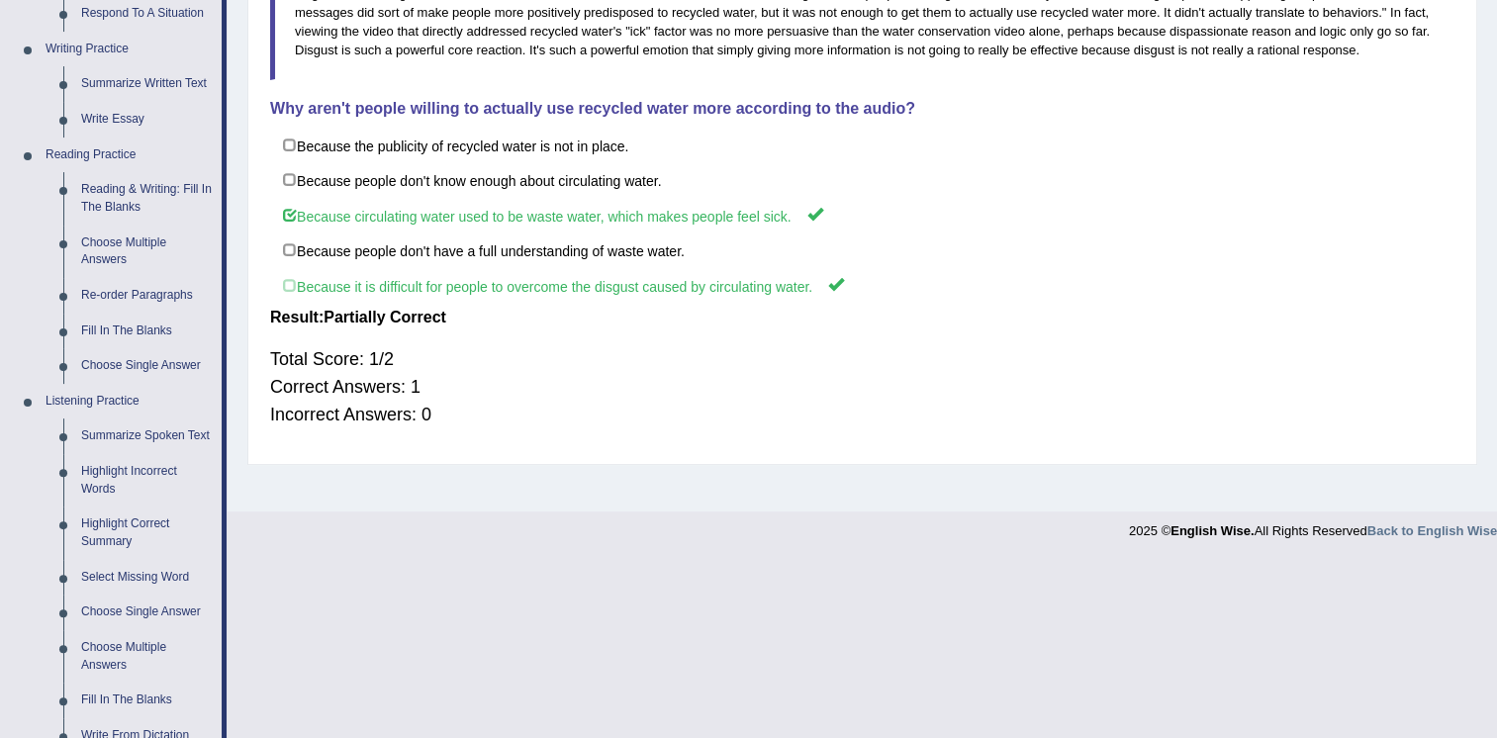
scroll to position [626, 0]
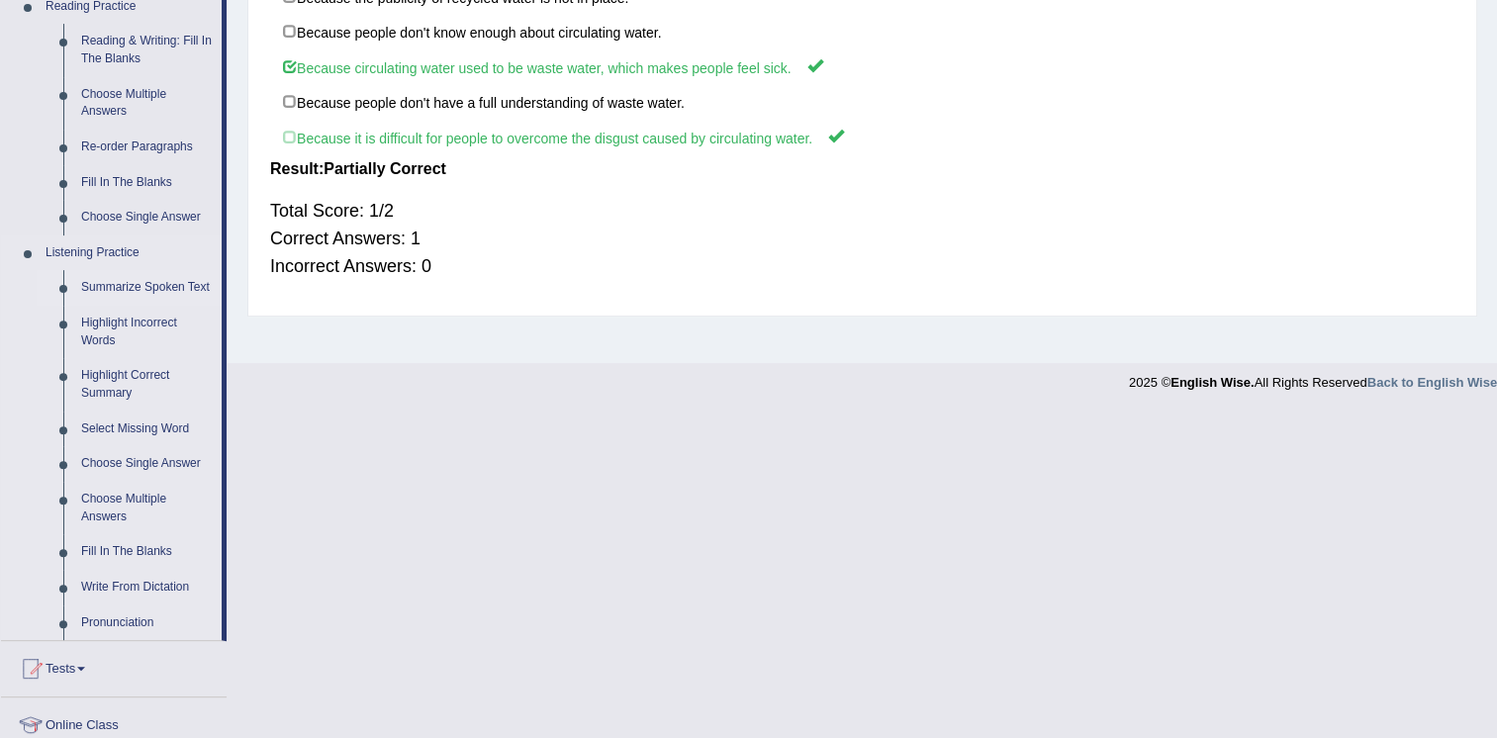
click at [91, 285] on link "Summarize Spoken Text" at bounding box center [146, 288] width 149 height 36
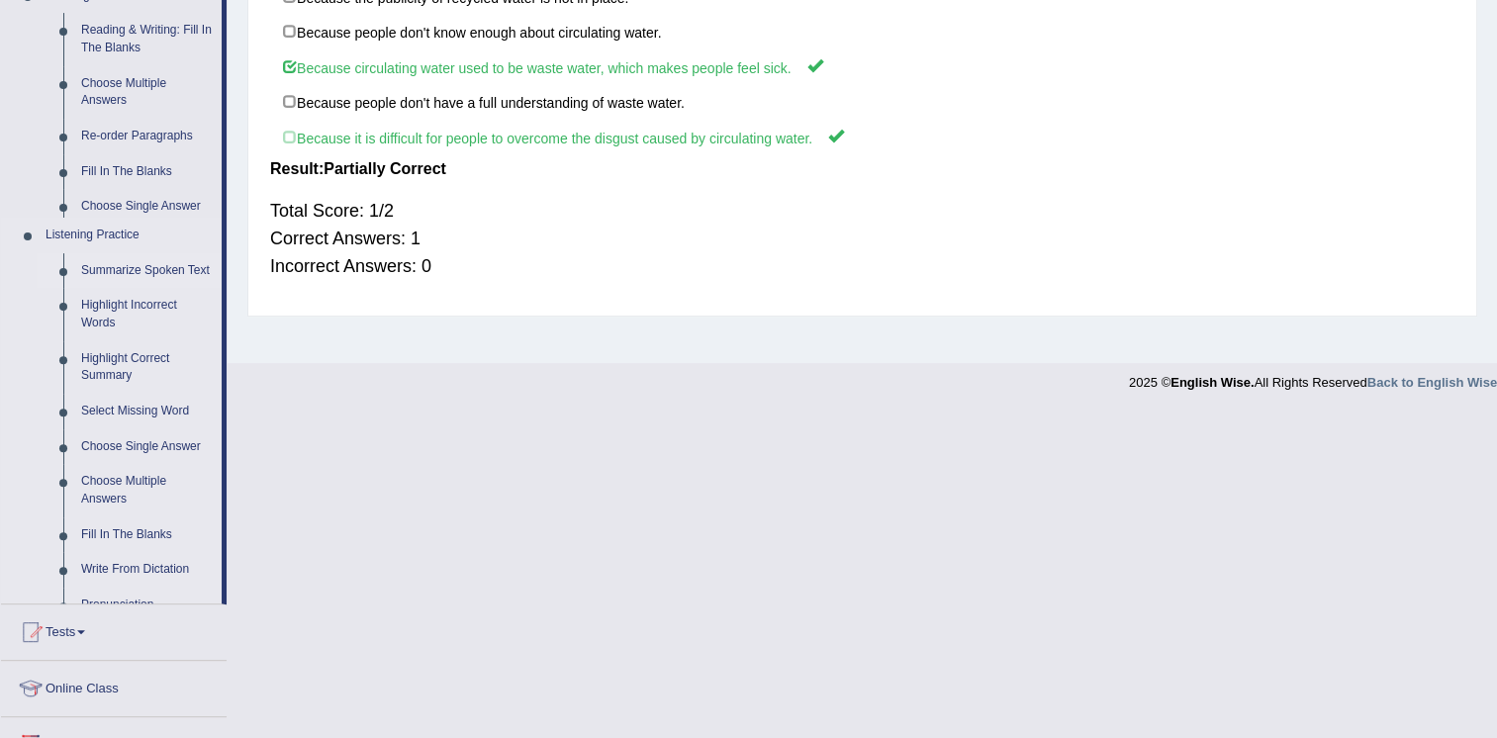
scroll to position [301, 0]
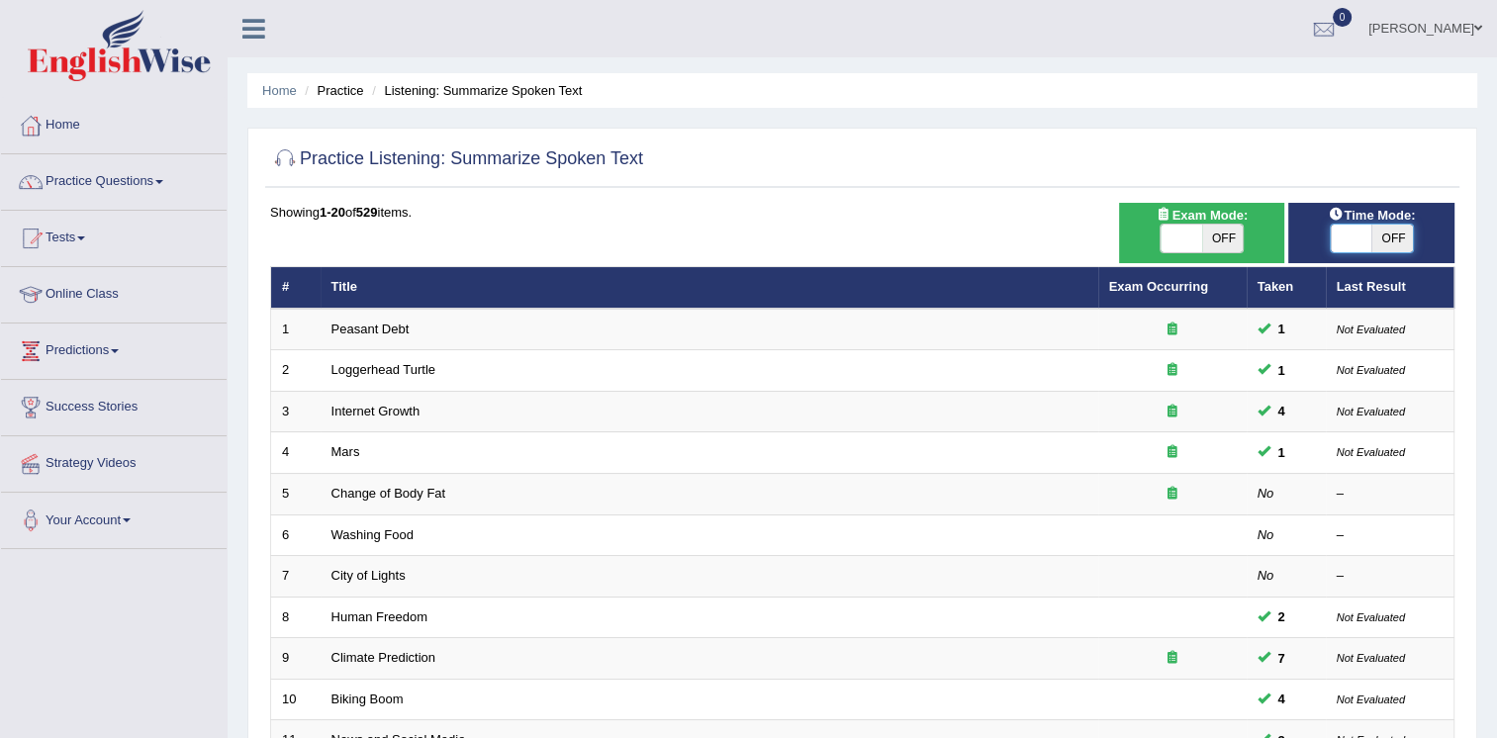
click at [1345, 239] on span at bounding box center [1352, 239] width 42 height 28
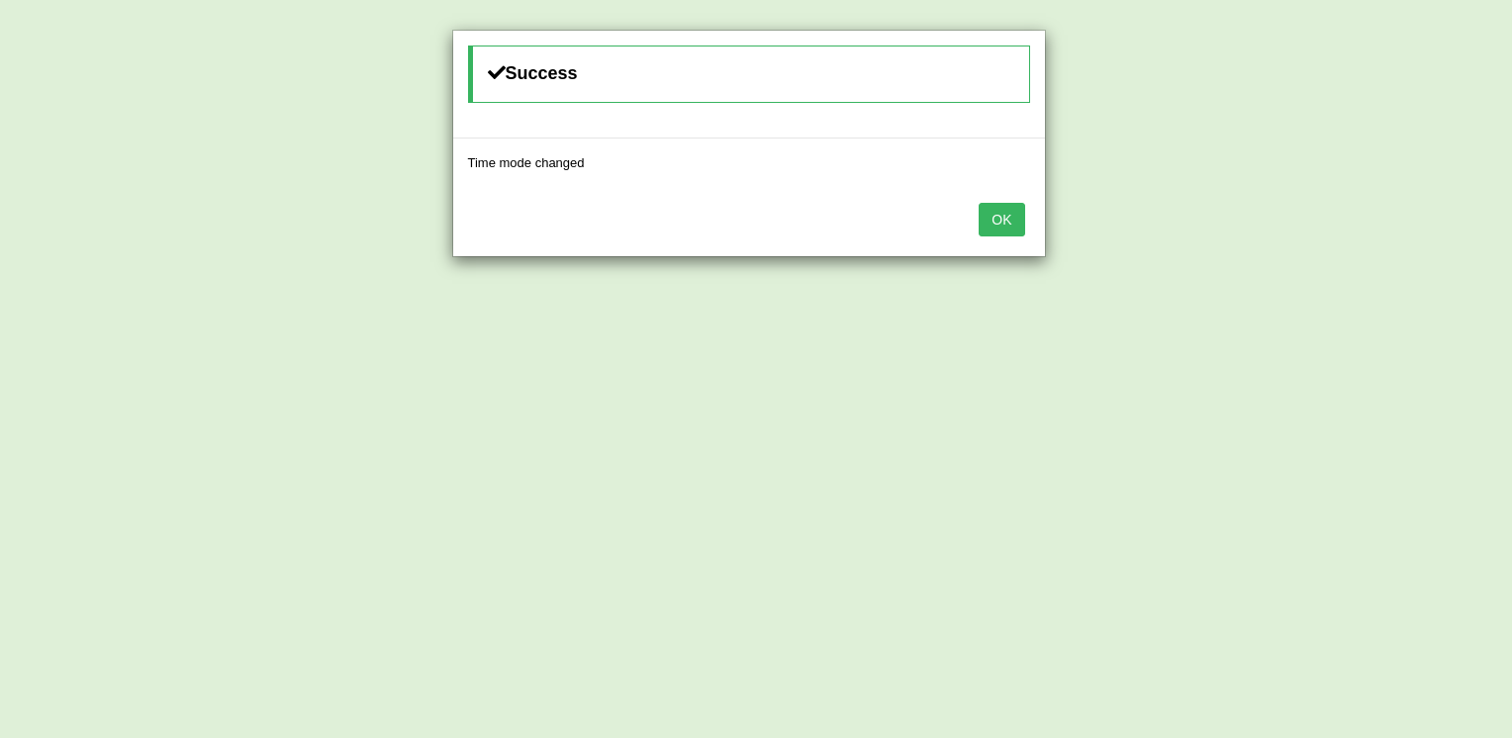
click at [995, 214] on button "OK" at bounding box center [1002, 220] width 46 height 34
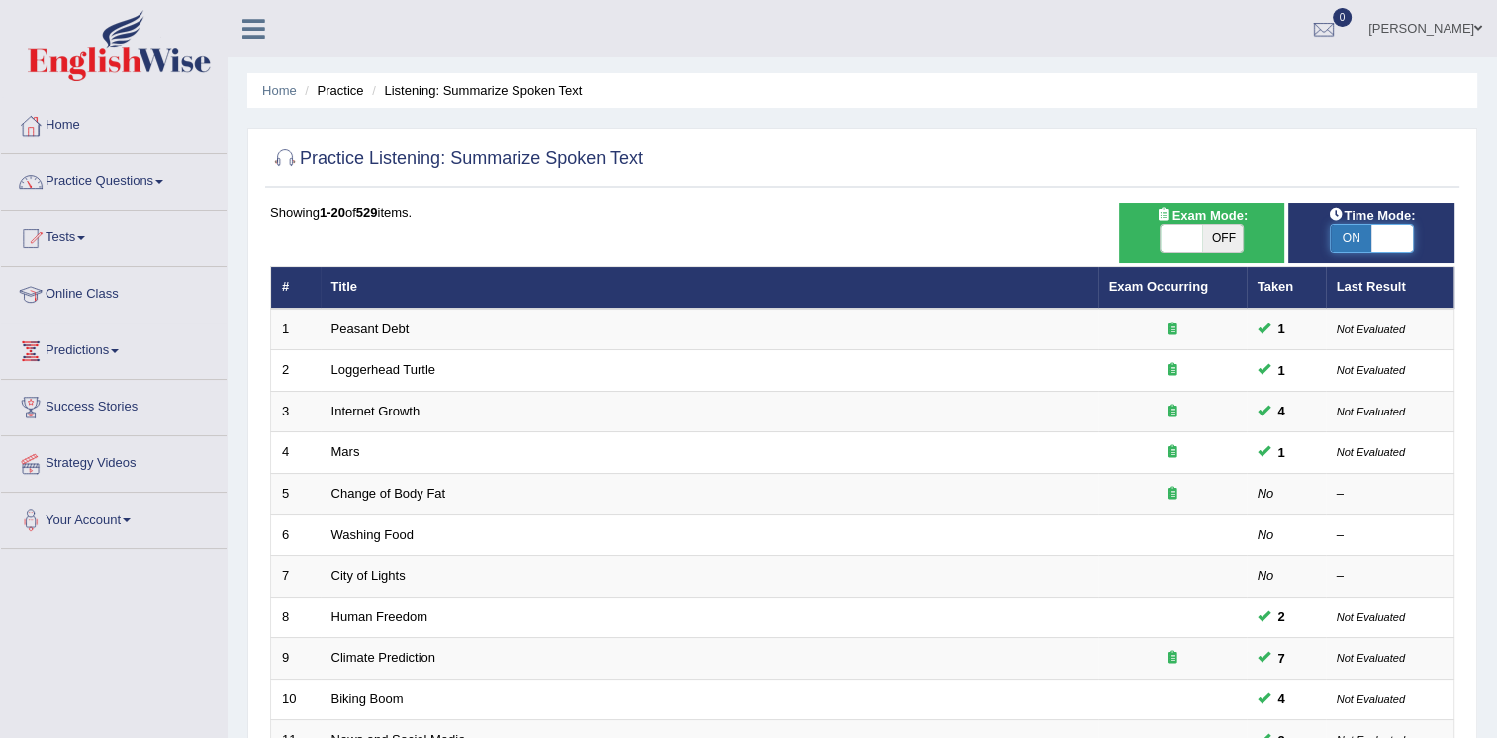
click at [1380, 239] on span at bounding box center [1393, 239] width 42 height 28
checkbox input "false"
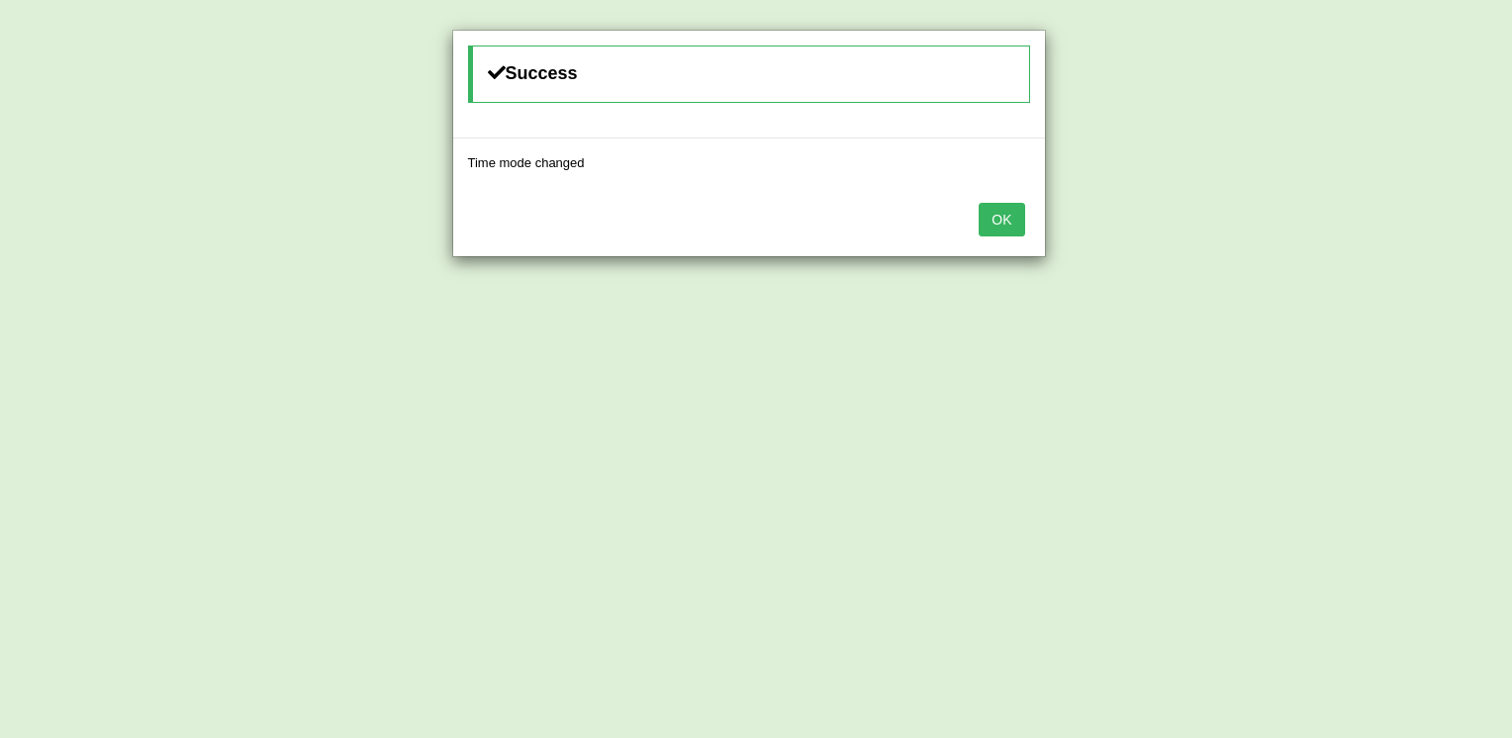
click at [1003, 220] on button "OK" at bounding box center [1002, 220] width 46 height 34
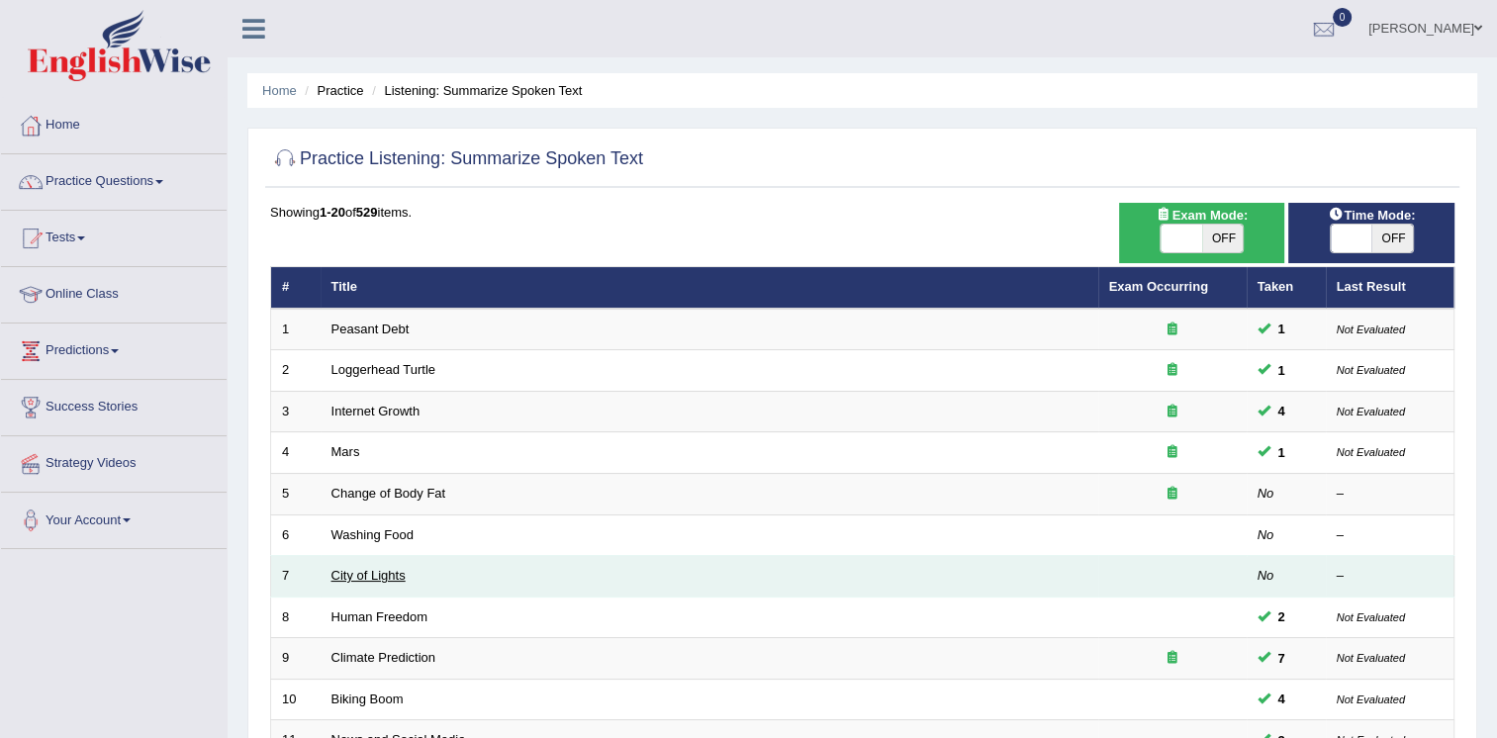
click at [371, 576] on link "City of Lights" at bounding box center [369, 575] width 74 height 15
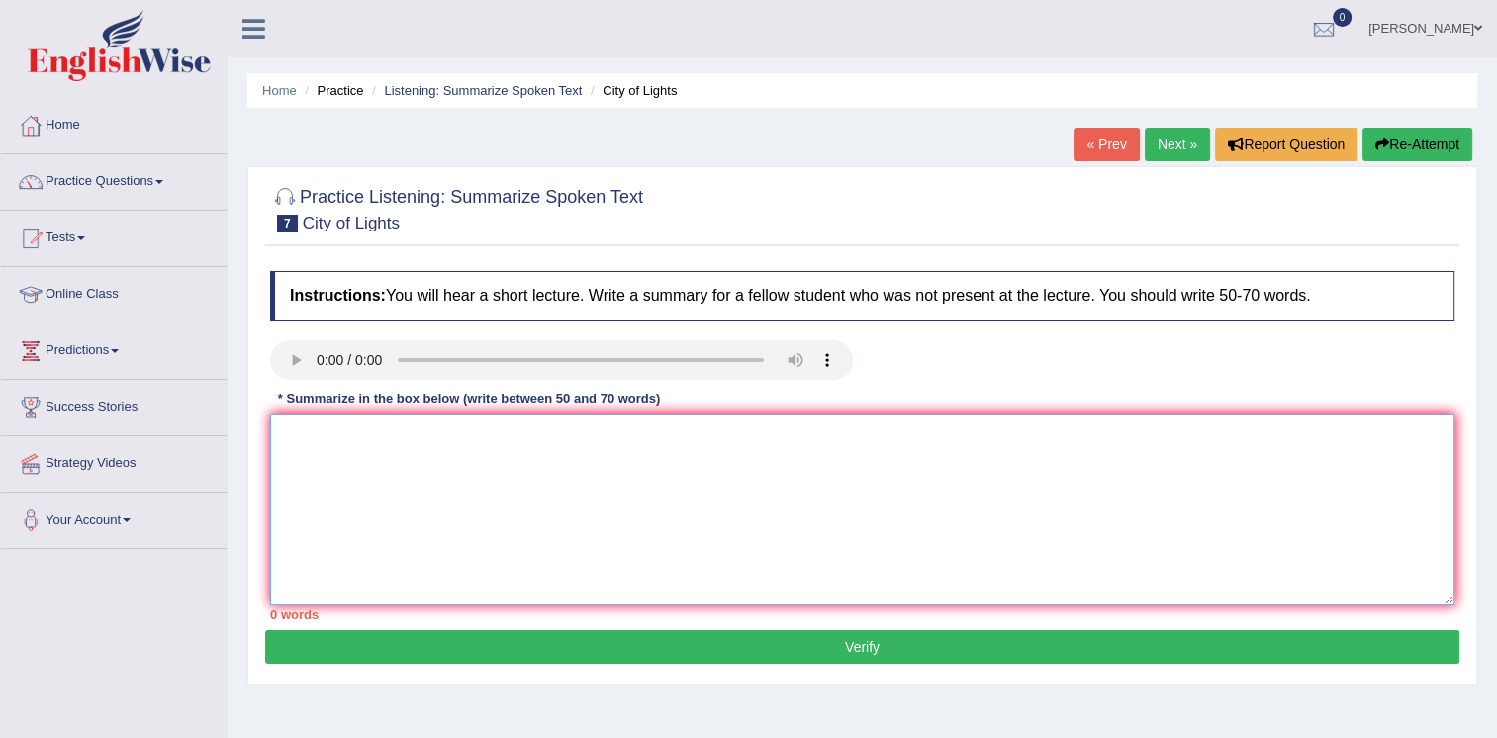
click at [338, 417] on textarea at bounding box center [862, 510] width 1185 height 192
paste textarea "The speaker provided a comprehensive overview of [main topic], highlighting sev…"
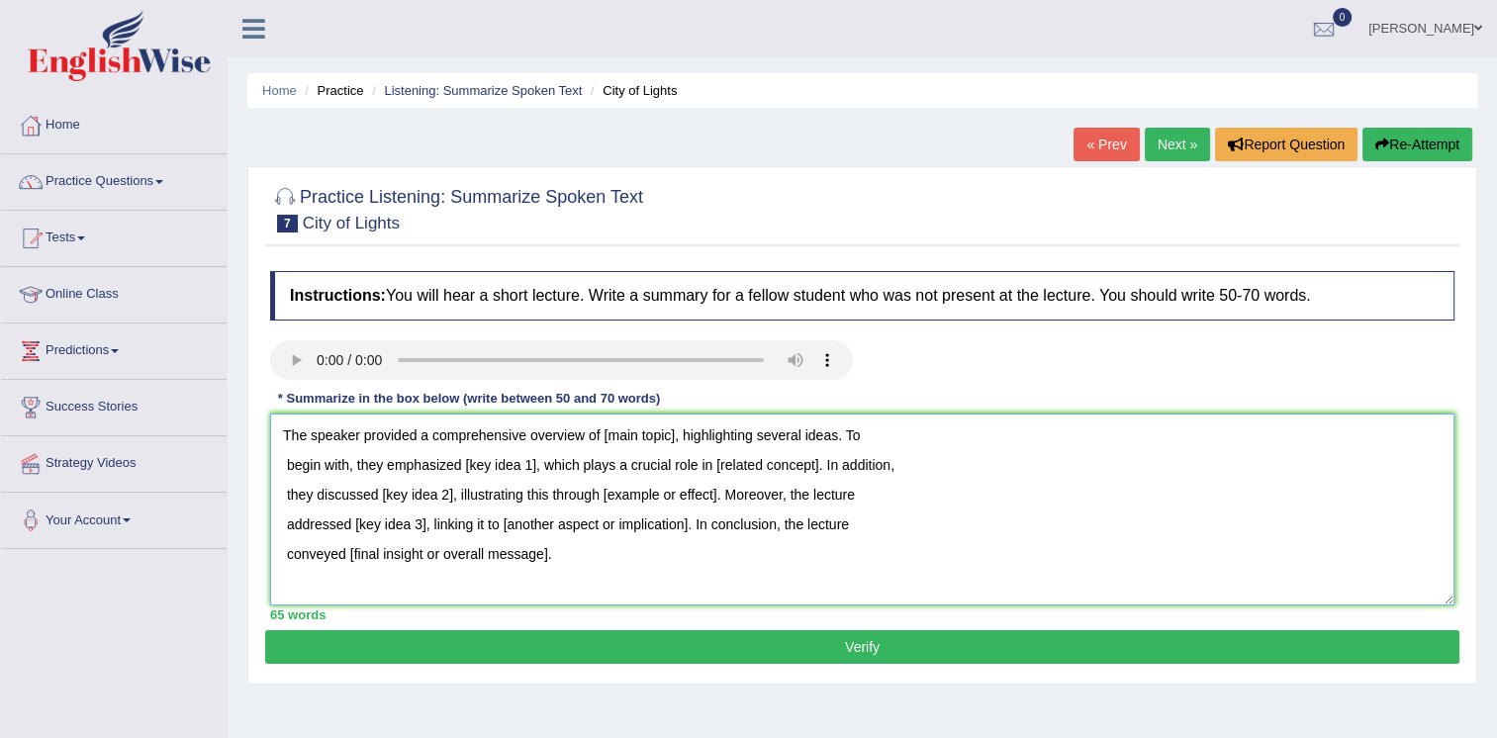
type textarea "The speaker provided a comprehensive overview of [main topic], highlighting sev…"
click at [141, 182] on link "Practice Questions" at bounding box center [114, 178] width 226 height 49
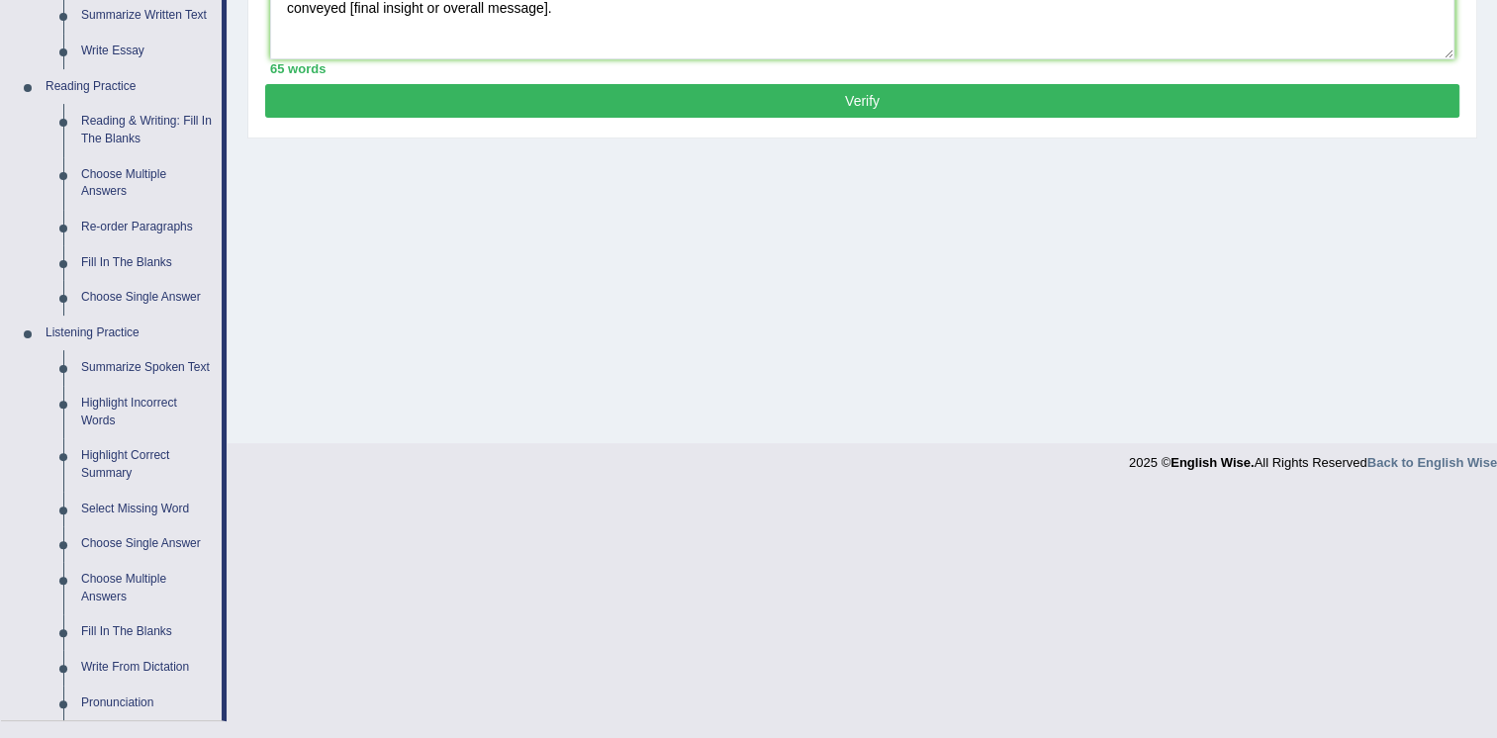
scroll to position [574, 0]
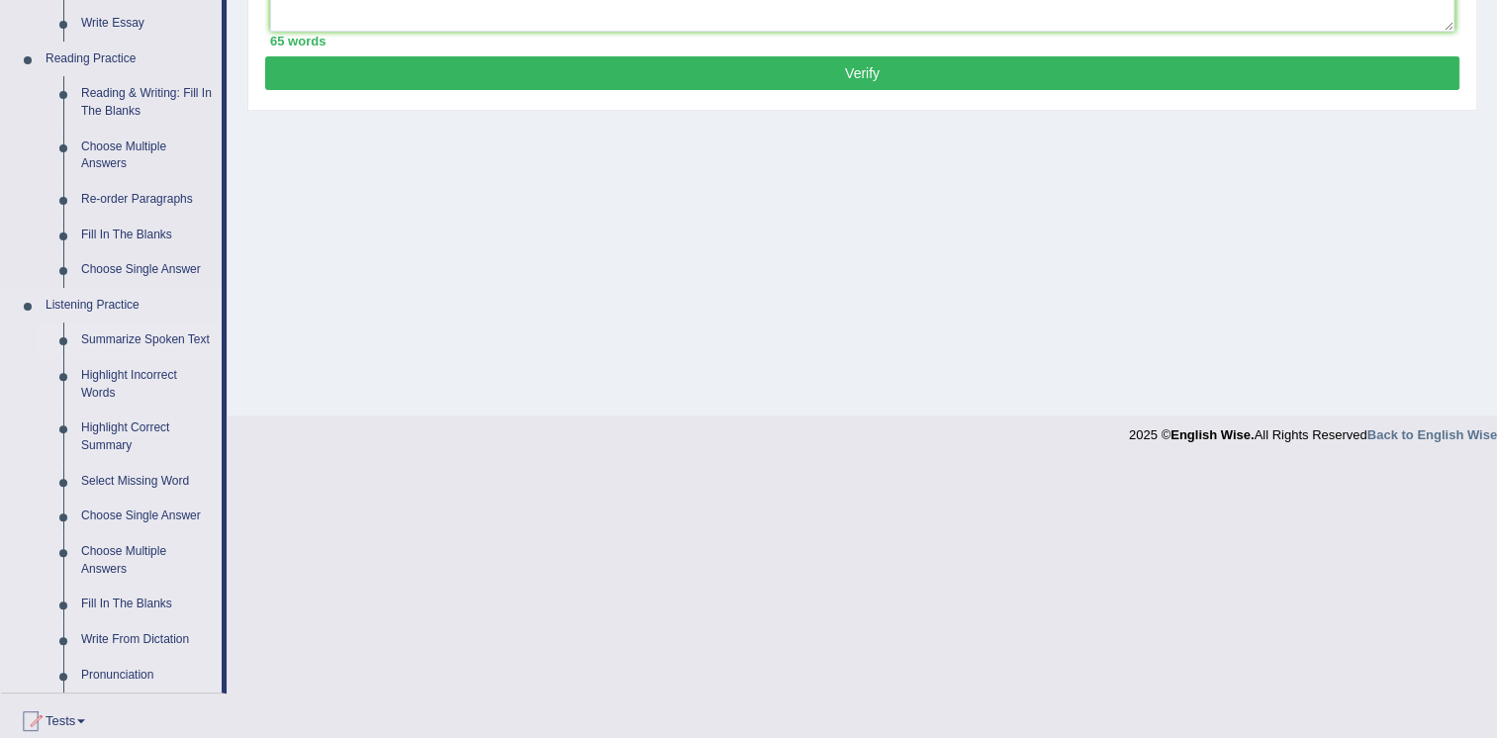
click at [112, 334] on link "Summarize Spoken Text" at bounding box center [146, 341] width 149 height 36
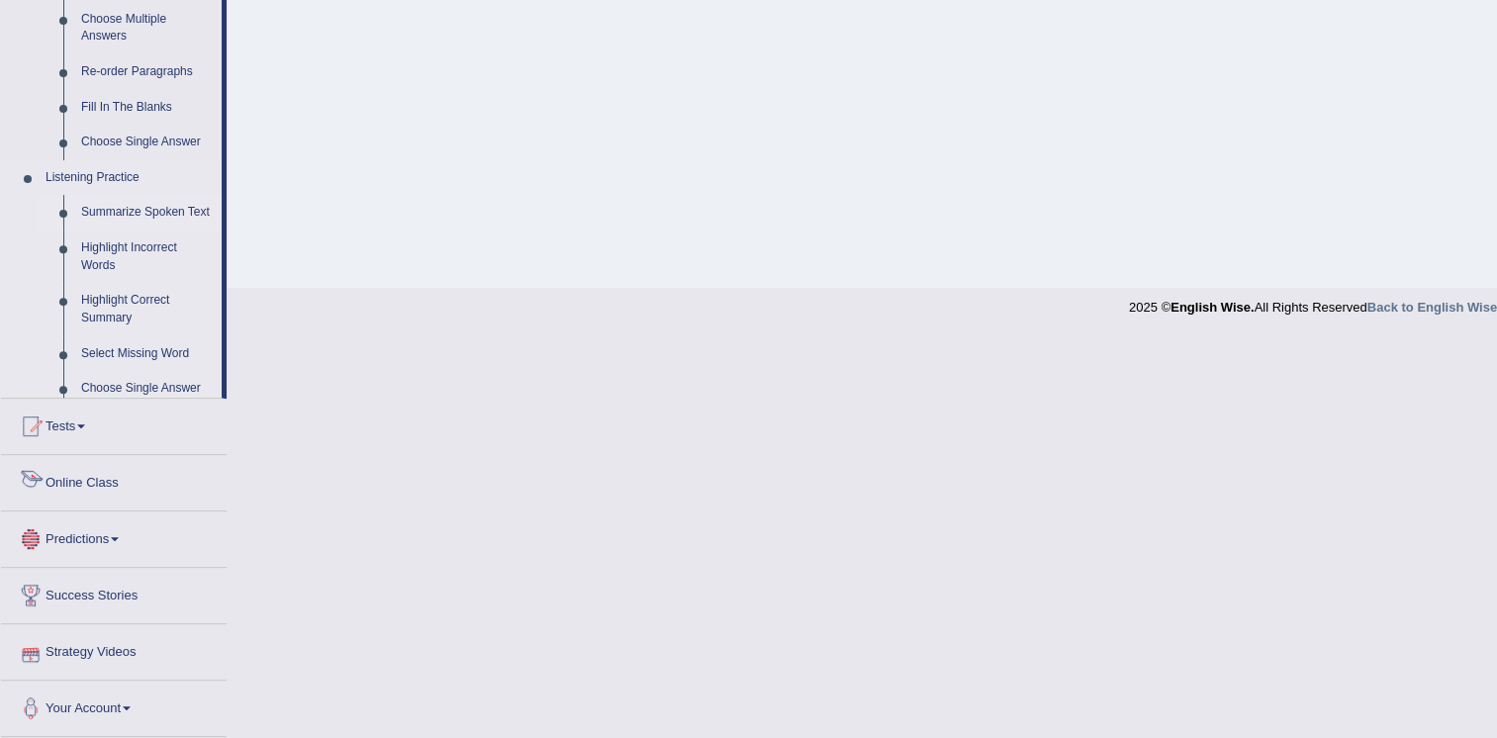
scroll to position [584, 0]
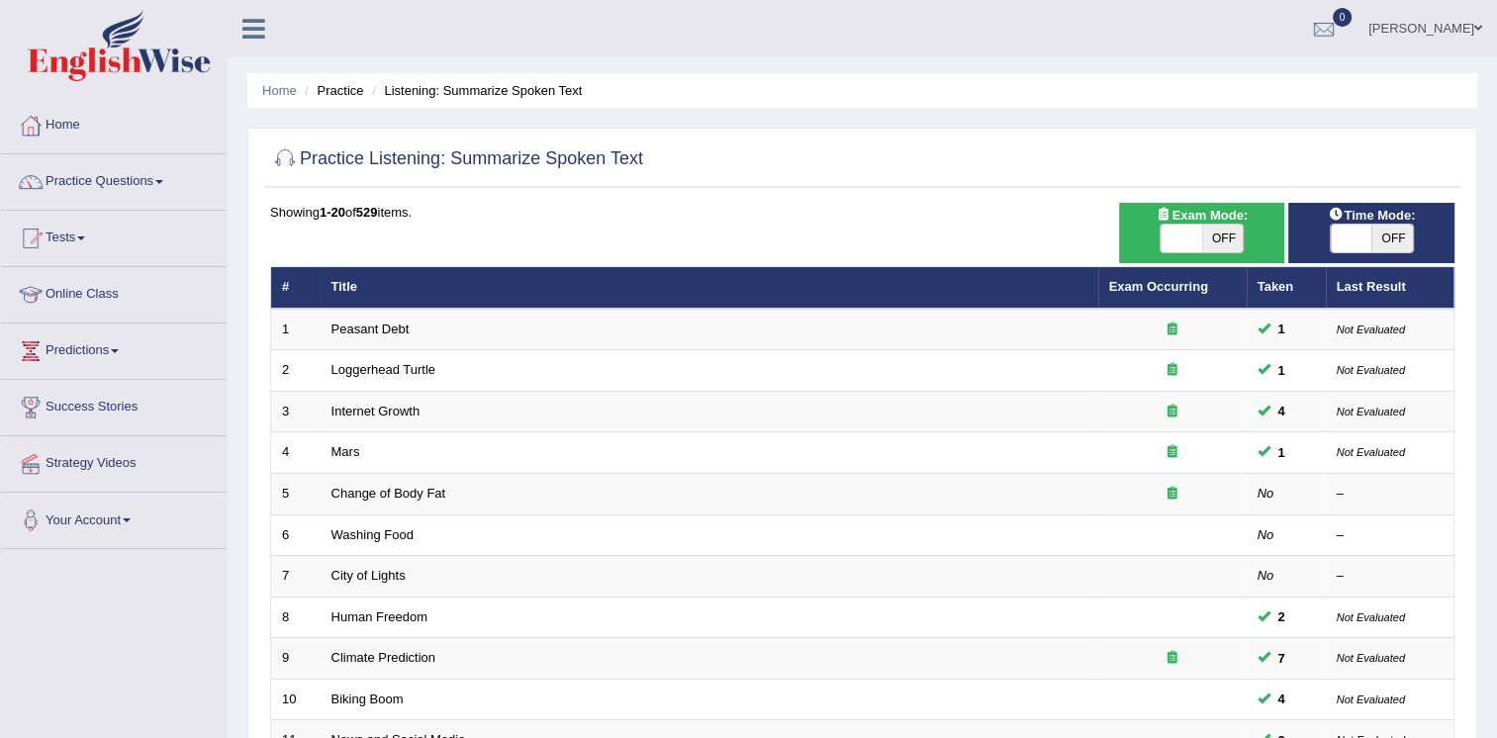
click at [368, 697] on link "Biking Boom" at bounding box center [368, 699] width 72 height 15
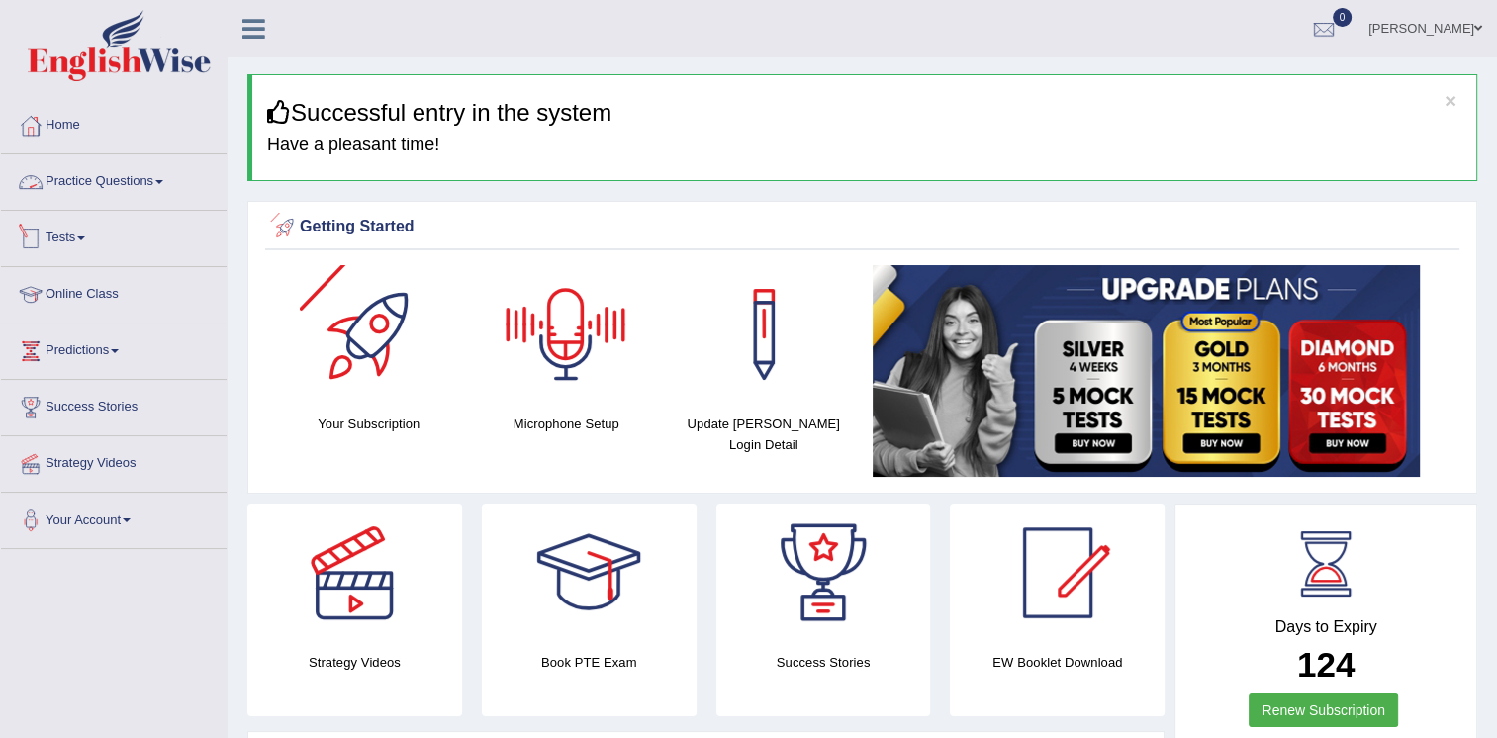
click at [128, 178] on link "Practice Questions" at bounding box center [114, 178] width 226 height 49
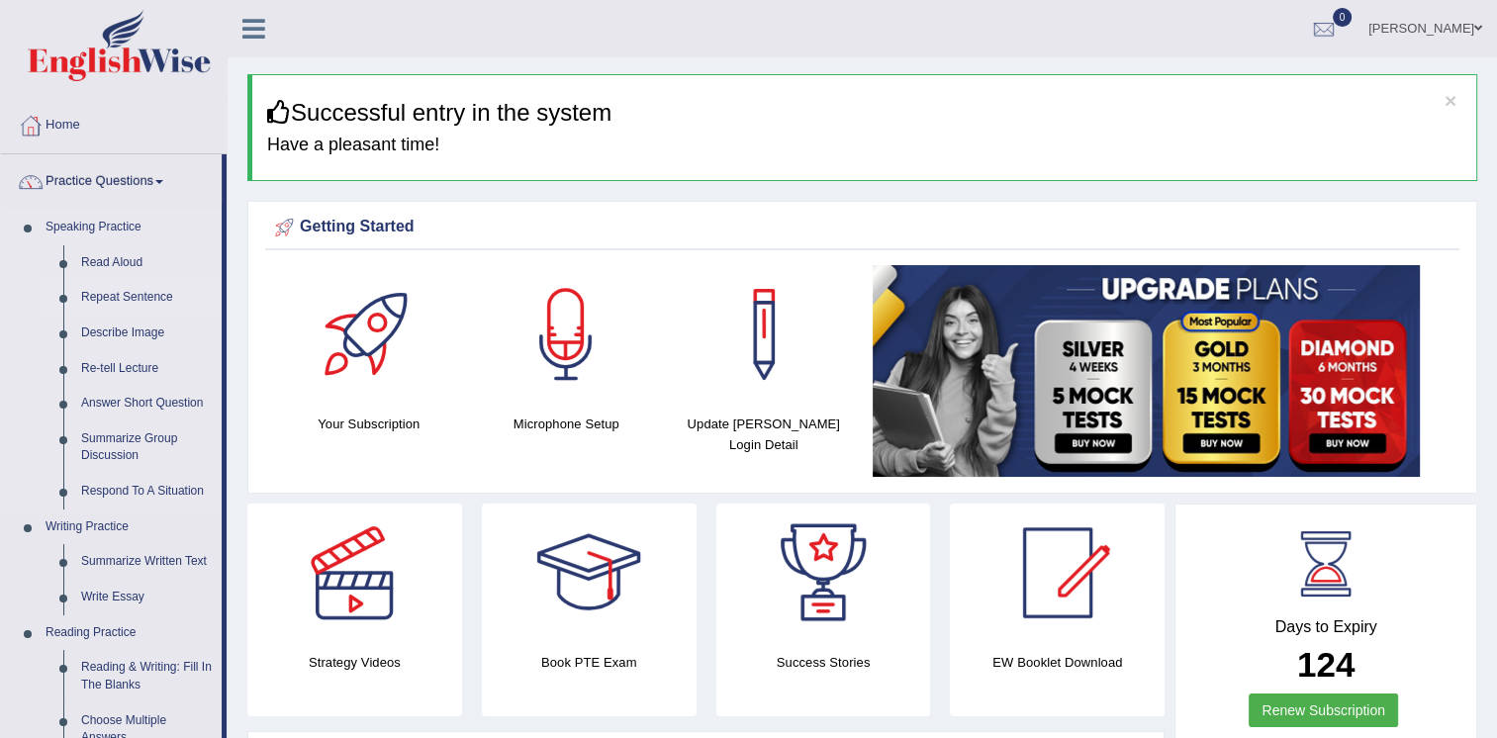
click at [90, 297] on link "Repeat Sentence" at bounding box center [146, 298] width 149 height 36
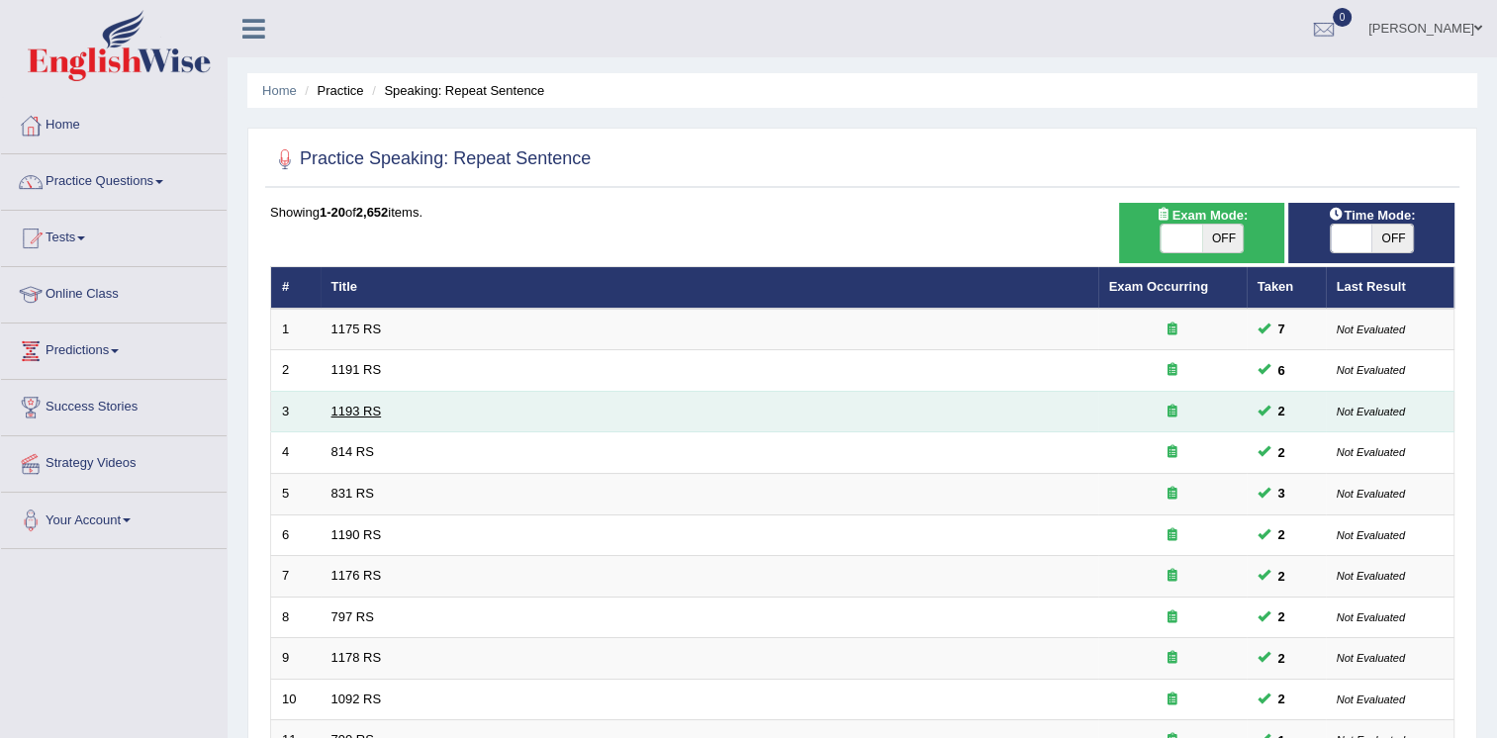
click at [356, 410] on link "1193 RS" at bounding box center [357, 411] width 50 height 15
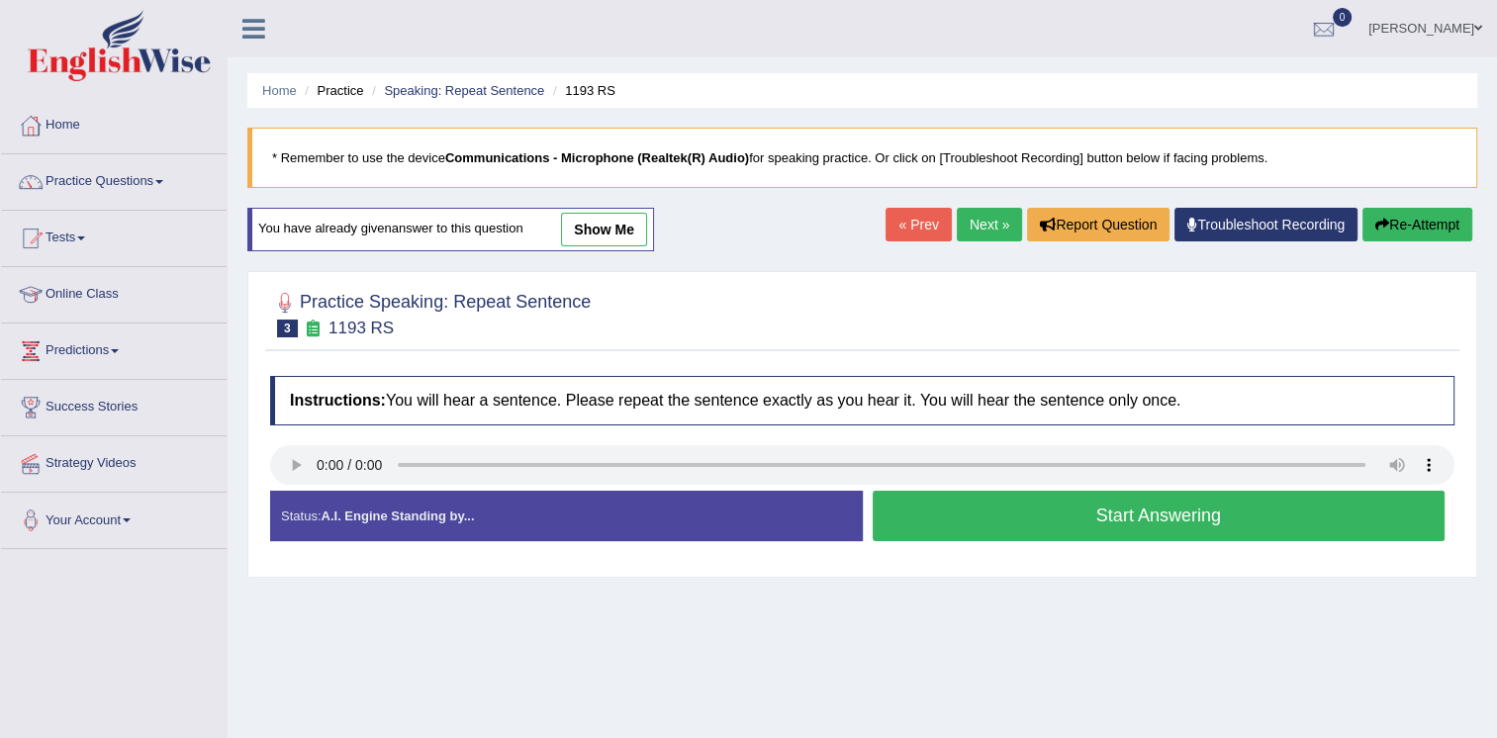
click at [1104, 501] on button "Start Answering" at bounding box center [1159, 516] width 573 height 50
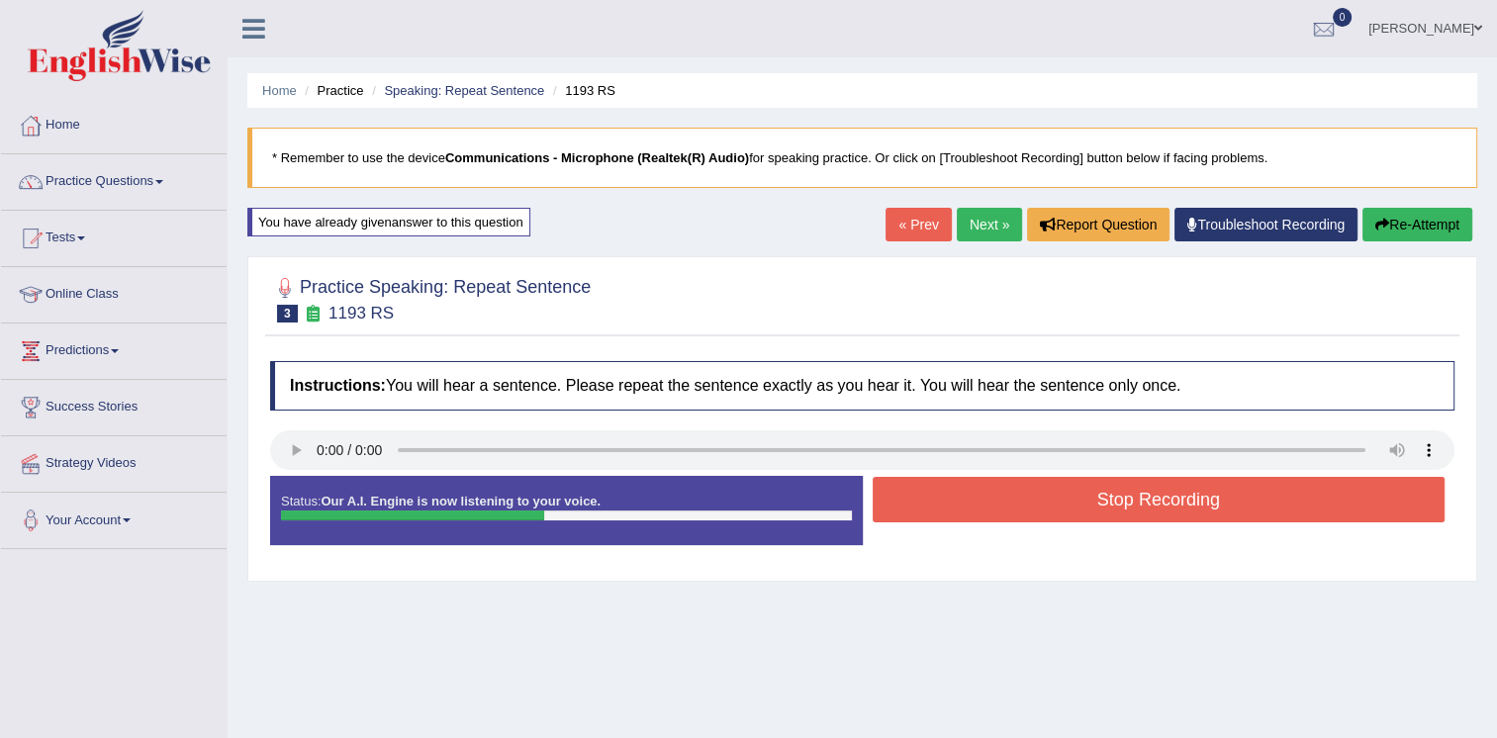
click at [1104, 501] on button "Stop Recording" at bounding box center [1159, 500] width 573 height 46
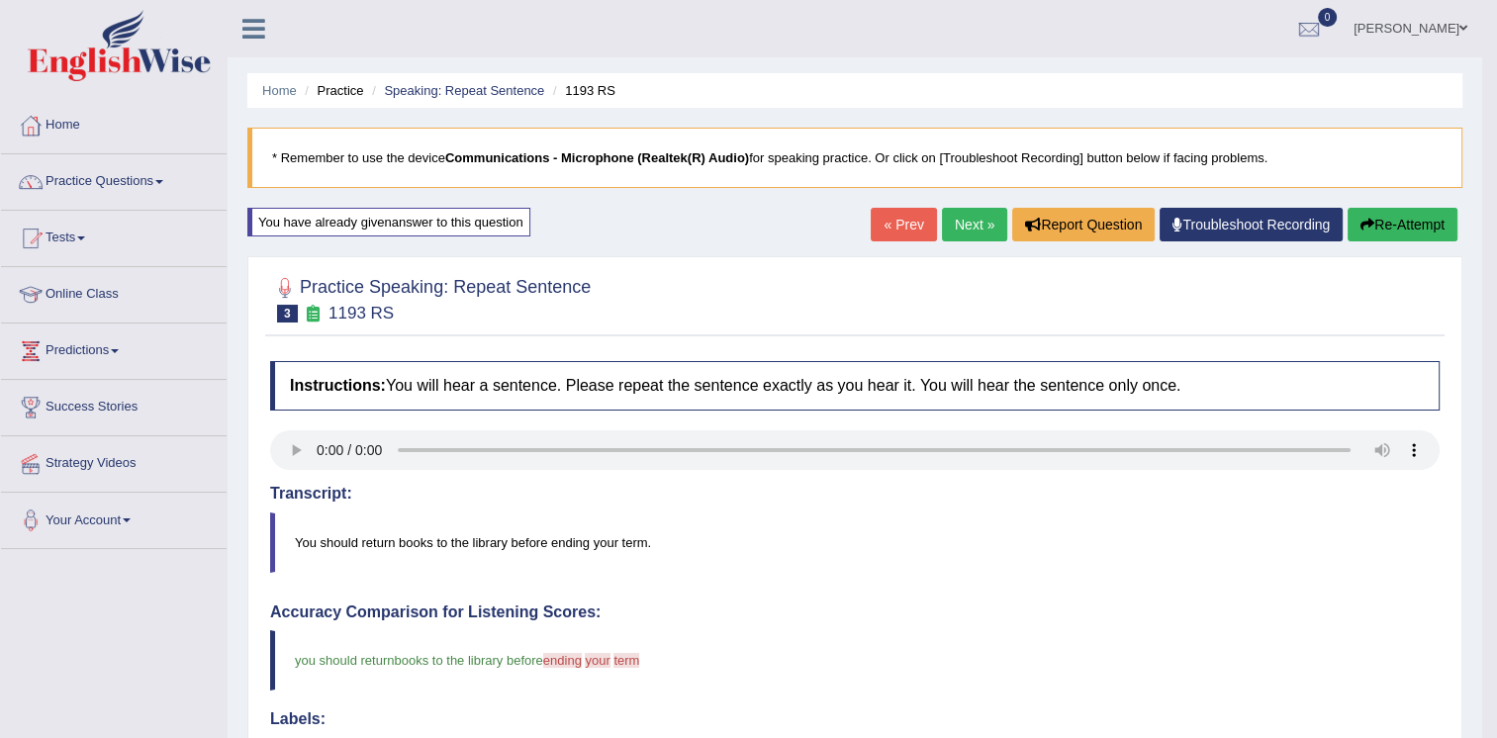
click at [970, 216] on link "Next »" at bounding box center [974, 225] width 65 height 34
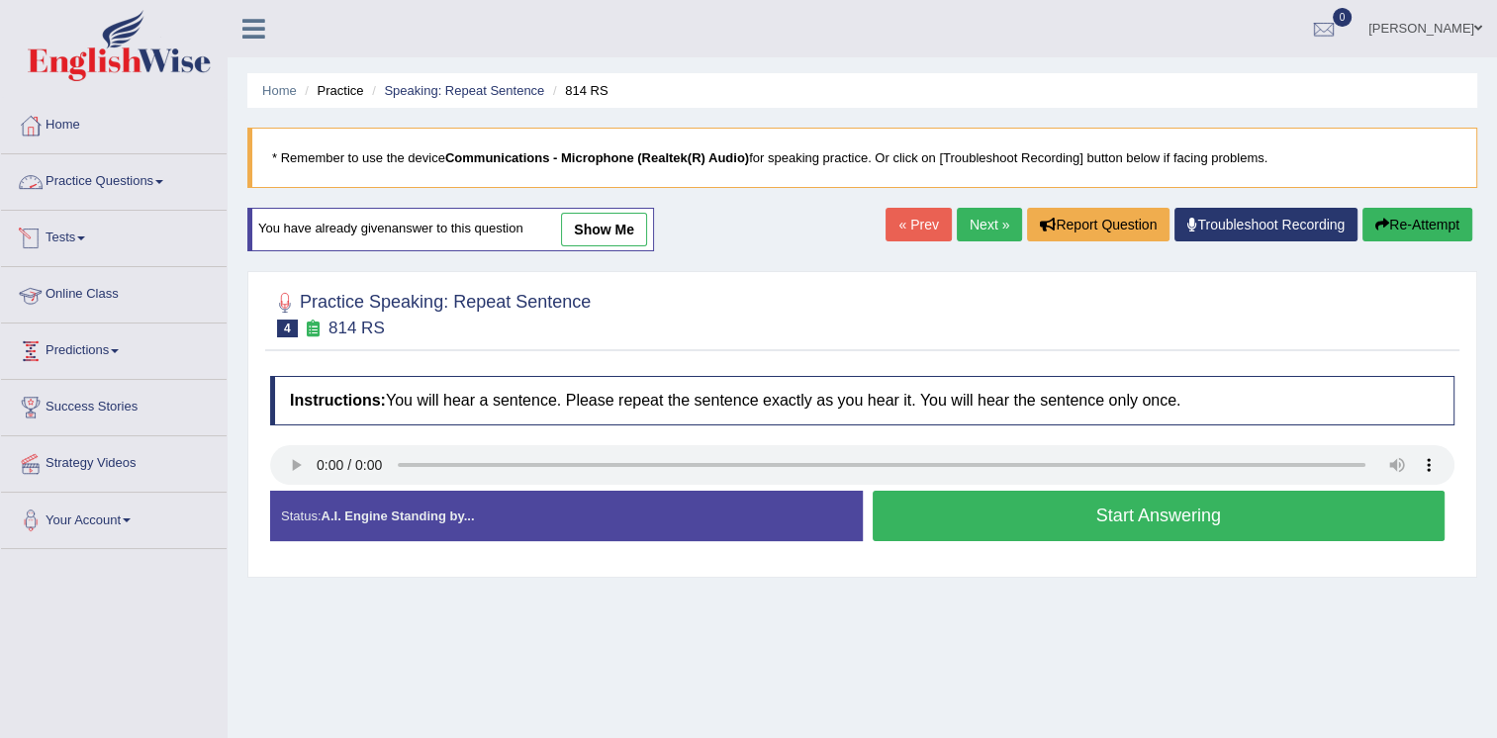
click at [143, 166] on link "Practice Questions" at bounding box center [114, 178] width 226 height 49
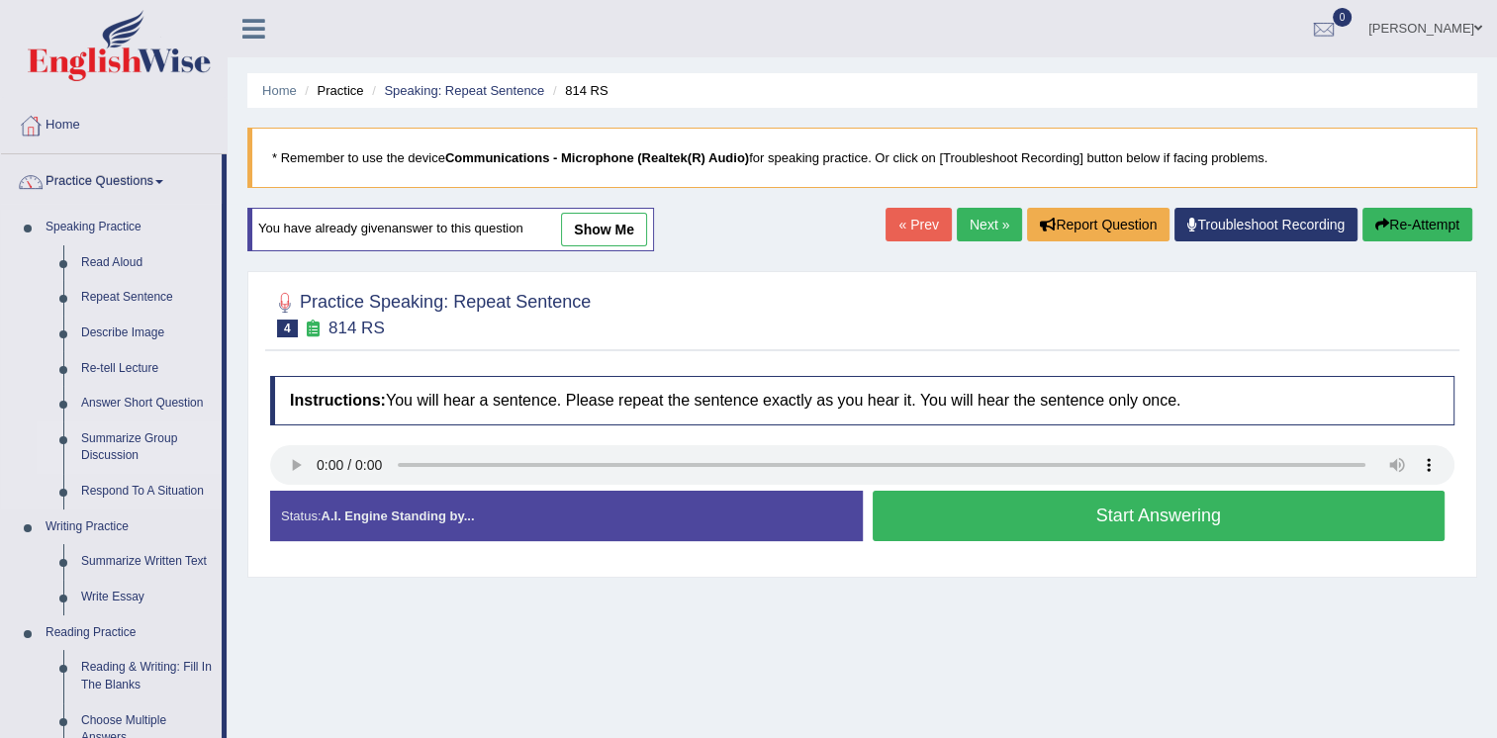
click at [115, 442] on link "Summarize Group Discussion" at bounding box center [146, 448] width 149 height 52
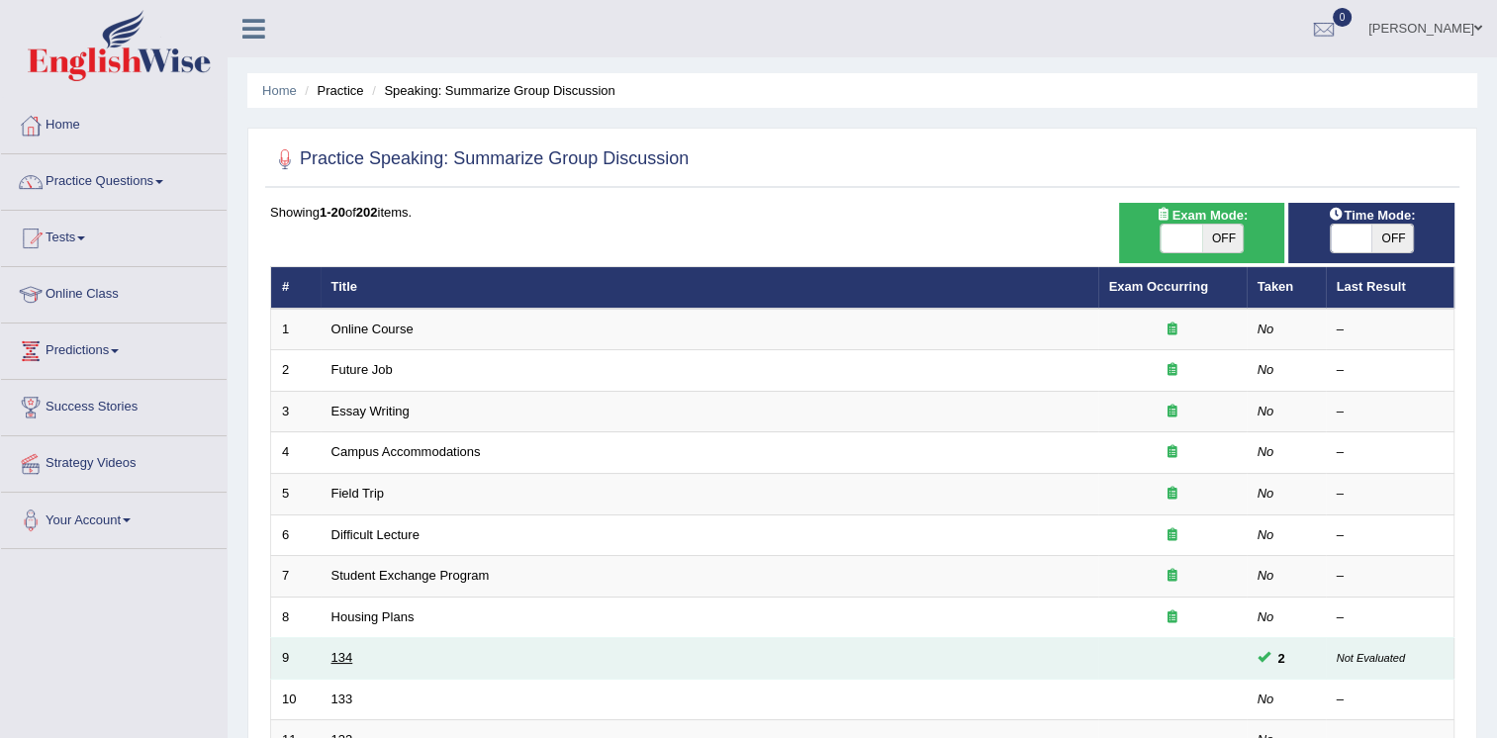
click at [344, 652] on link "134" at bounding box center [343, 657] width 22 height 15
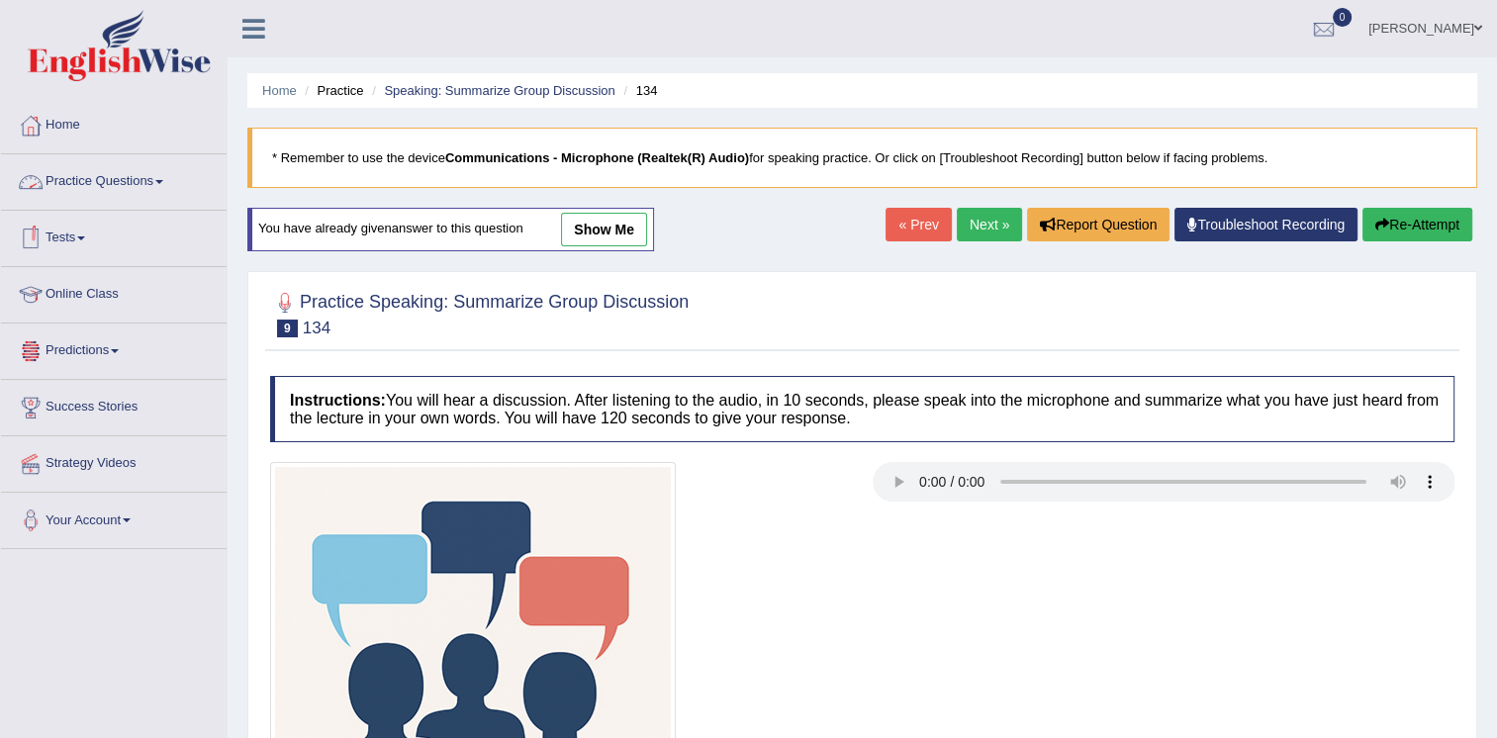
click at [52, 176] on link "Practice Questions" at bounding box center [114, 178] width 226 height 49
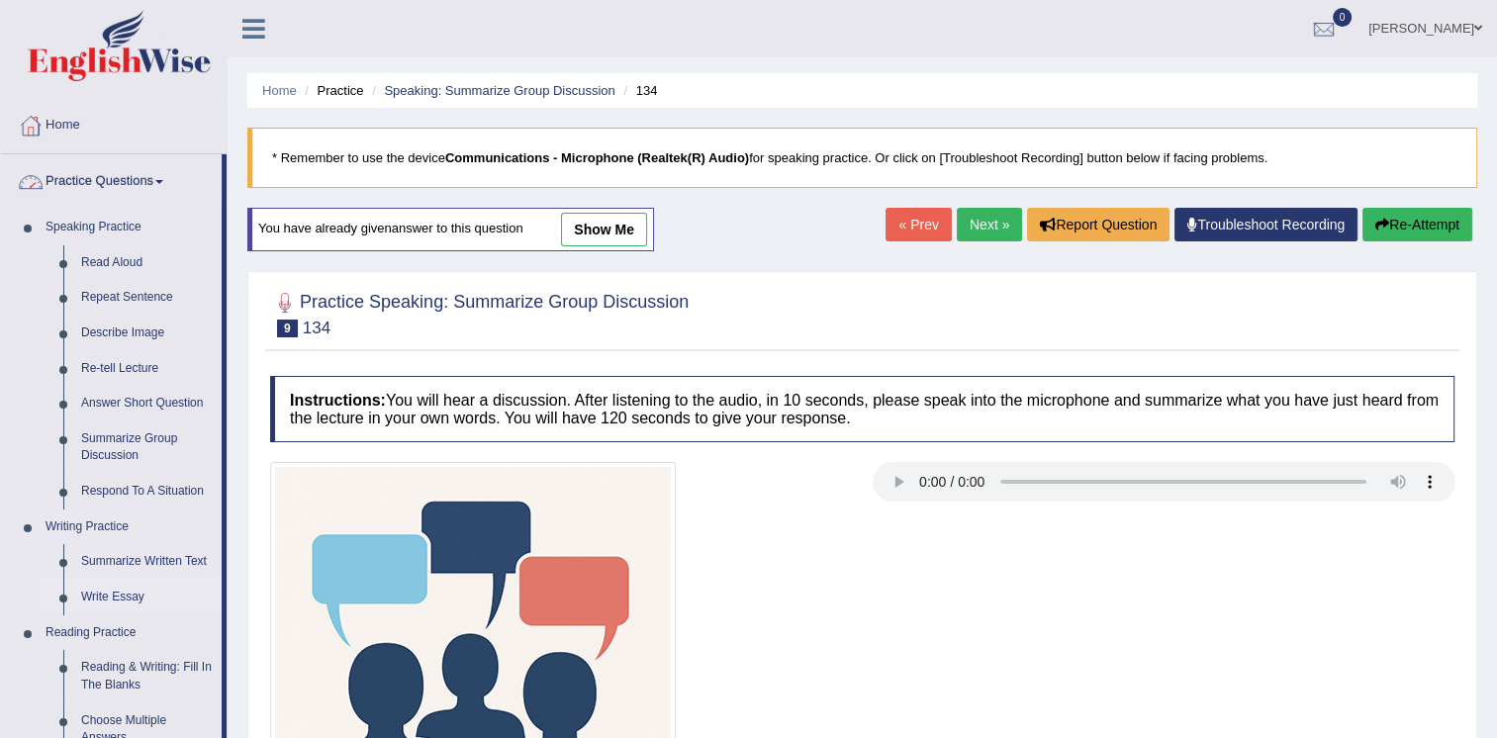
click at [132, 596] on link "Write Essay" at bounding box center [146, 598] width 149 height 36
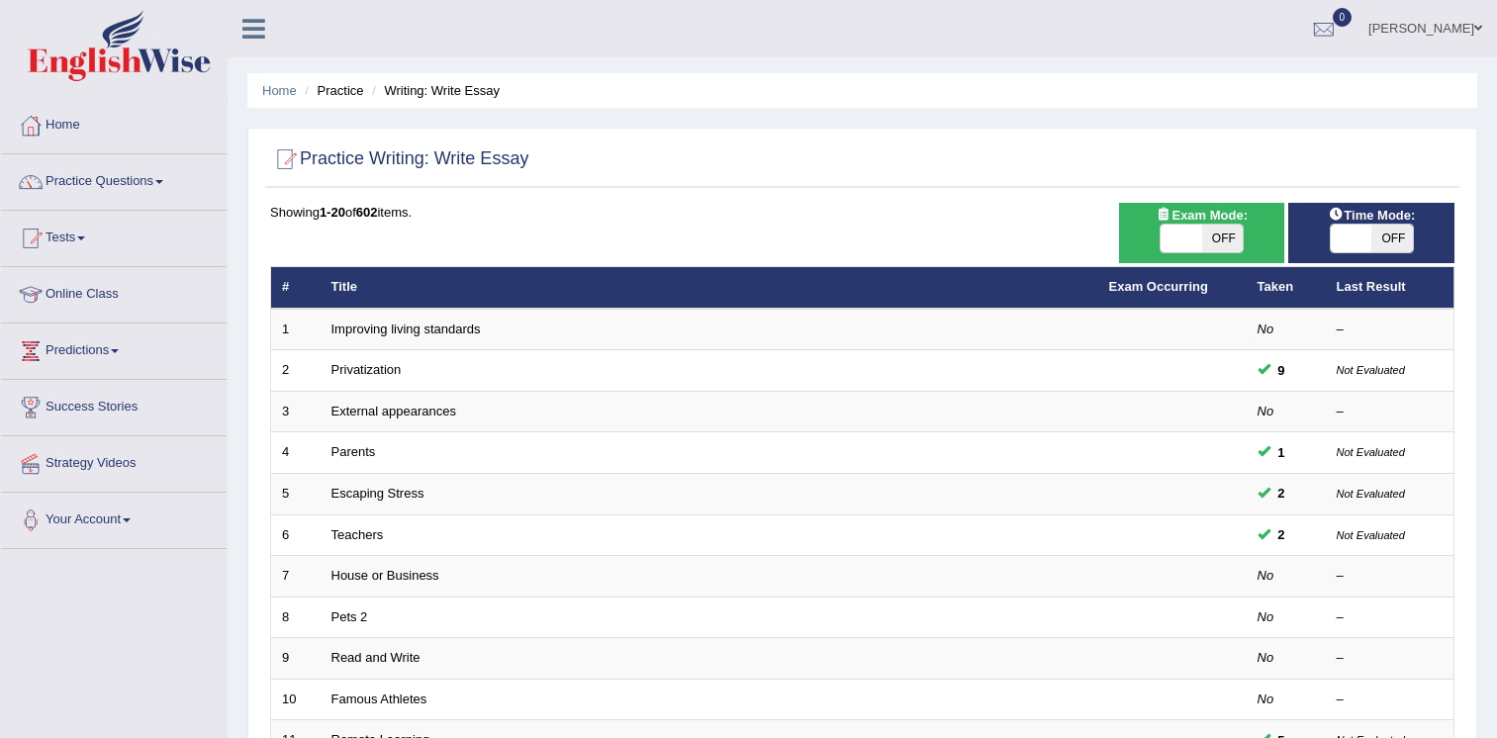
click at [380, 486] on link "Escaping Stress" at bounding box center [378, 493] width 93 height 15
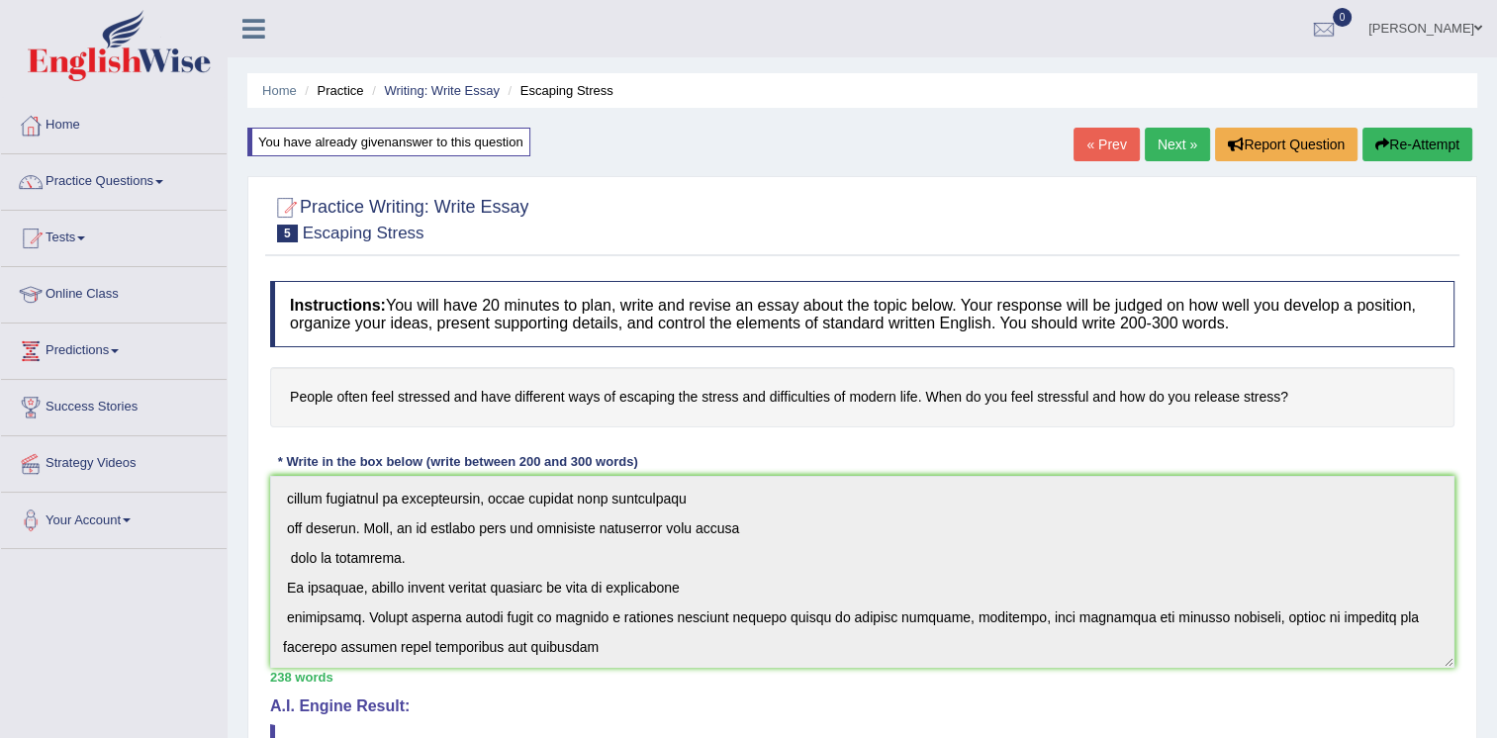
scroll to position [445, 0]
click at [85, 237] on span at bounding box center [81, 239] width 8 height 4
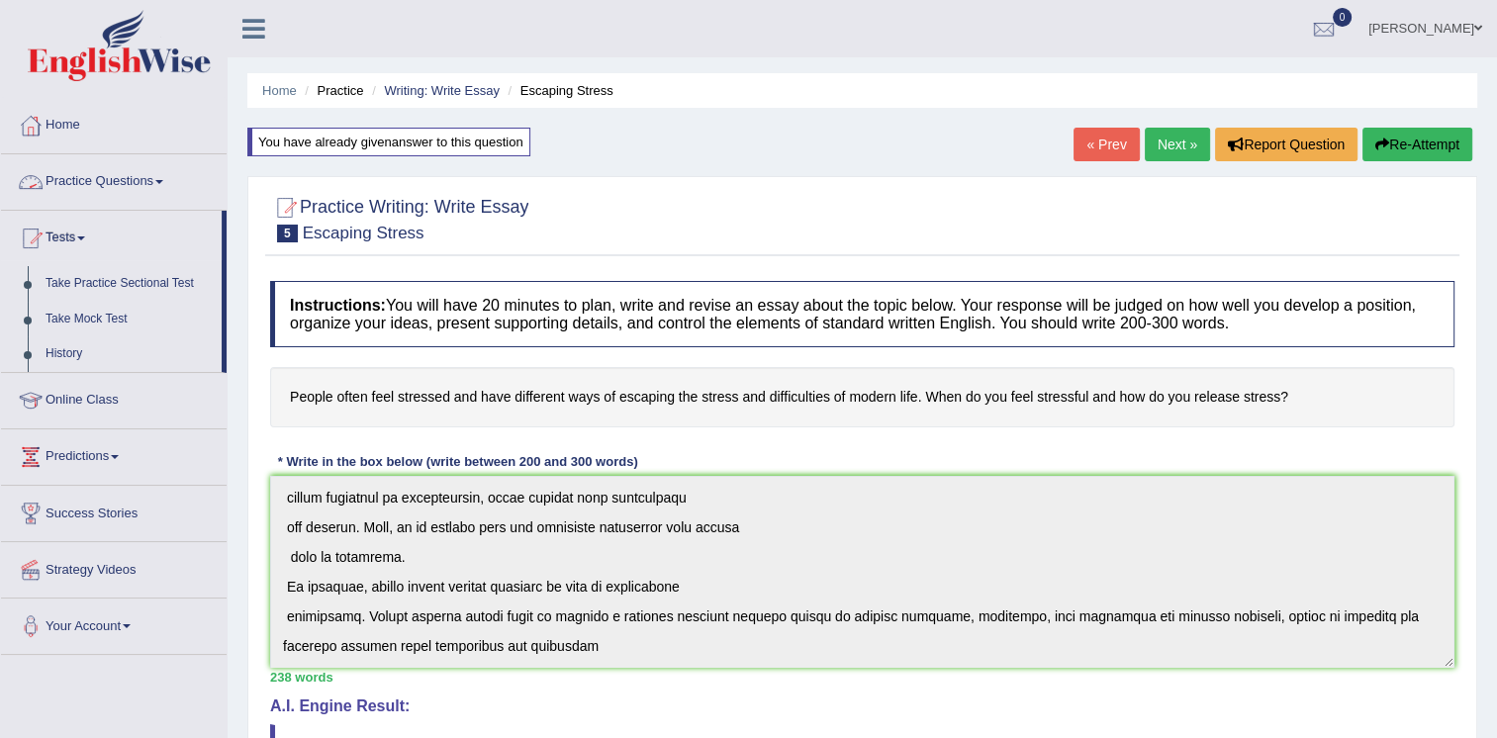
click at [148, 181] on link "Practice Questions" at bounding box center [114, 178] width 226 height 49
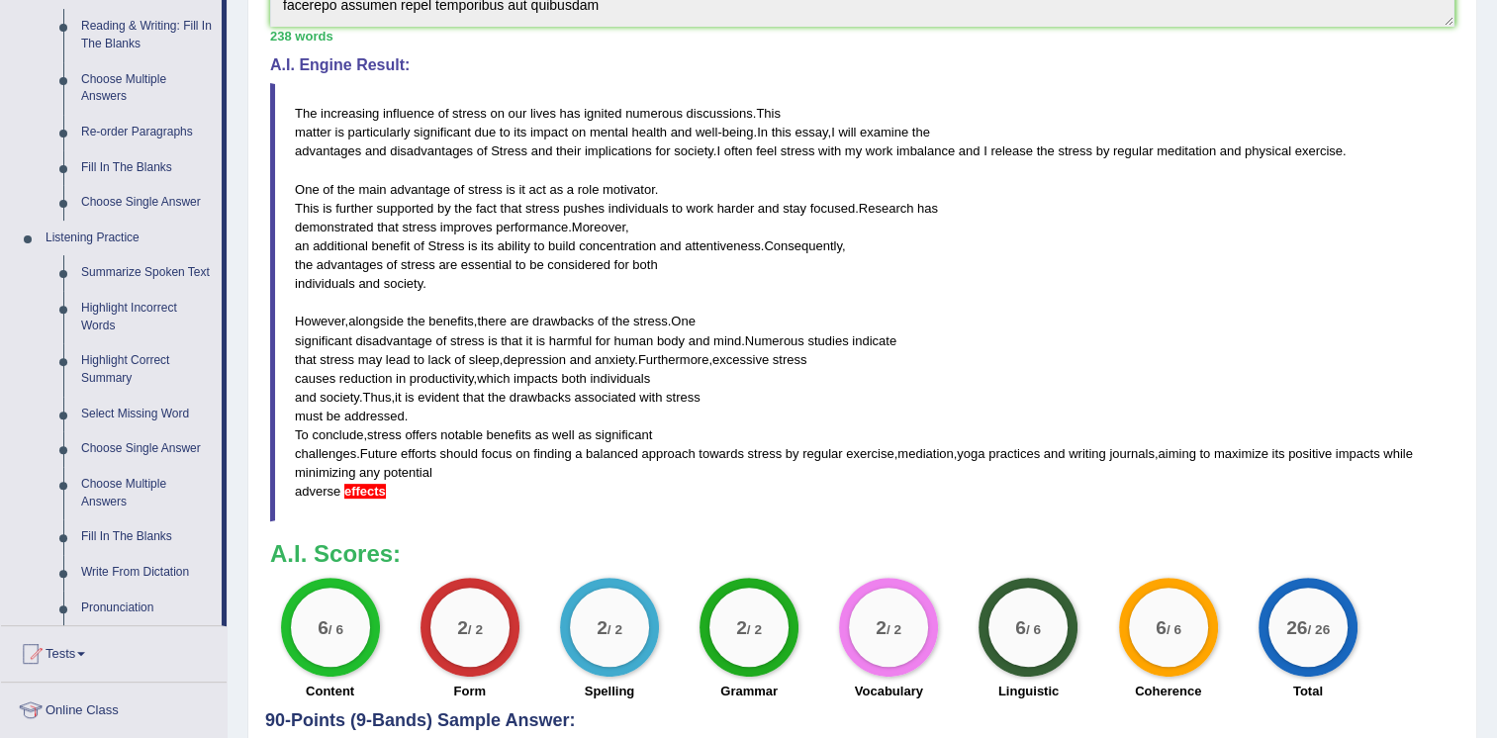
scroll to position [784, 0]
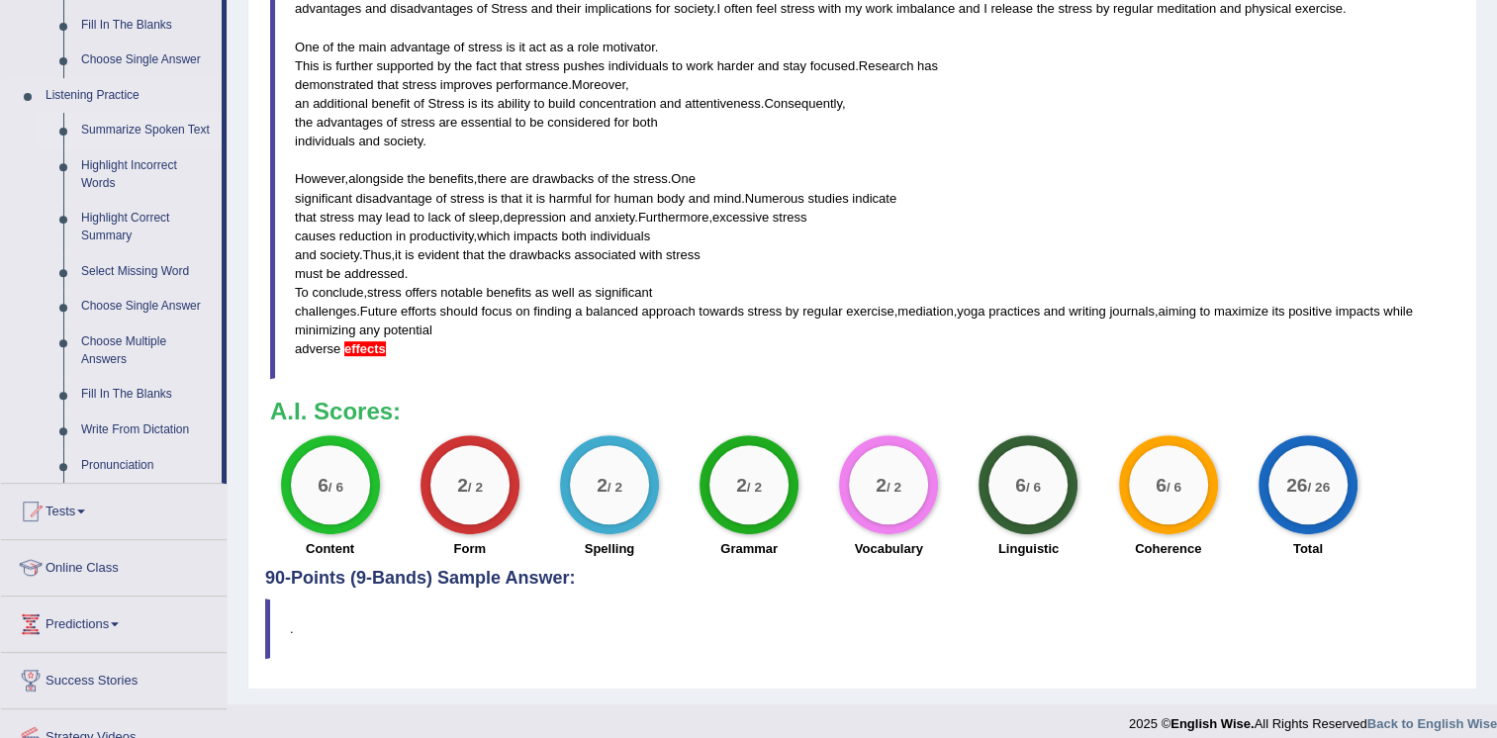
click at [123, 126] on link "Summarize Spoken Text" at bounding box center [146, 131] width 149 height 36
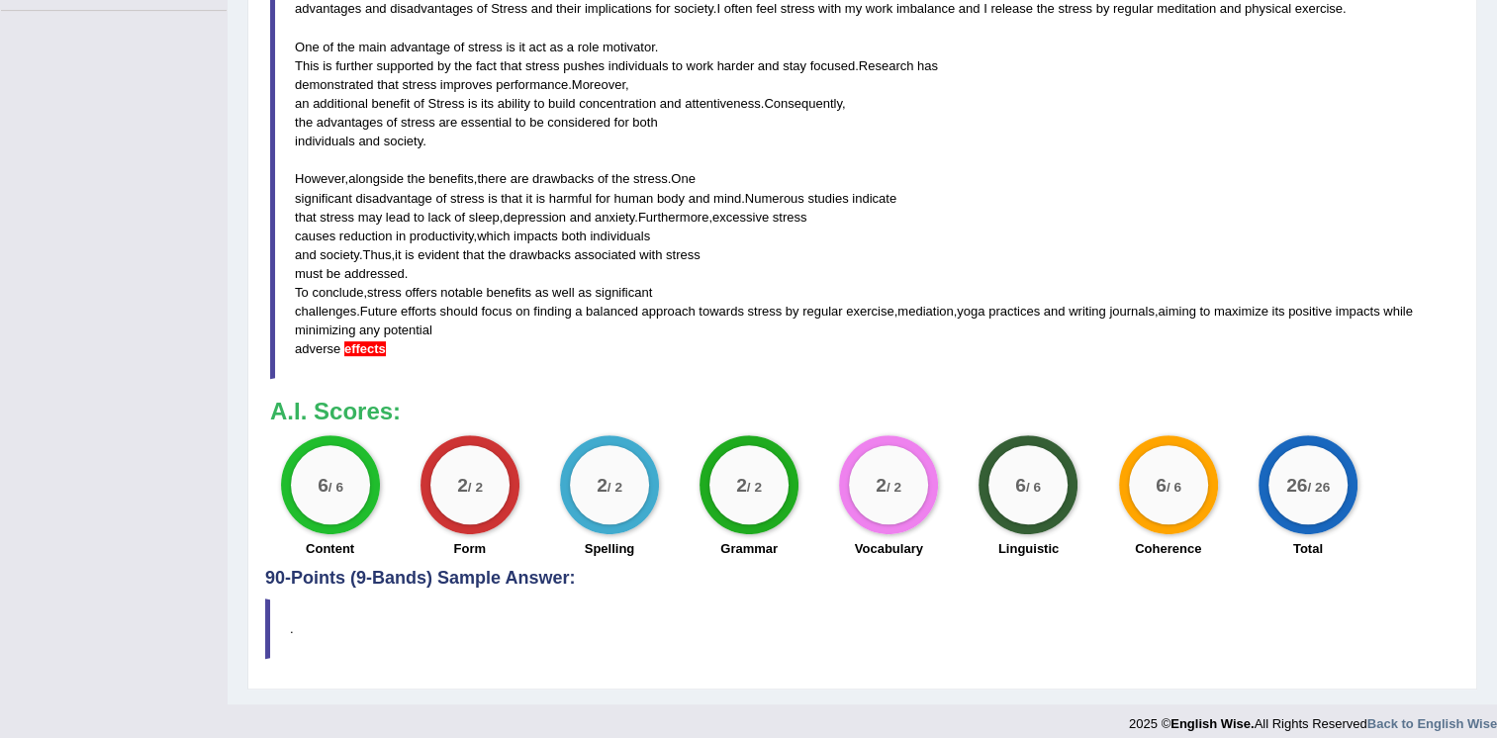
scroll to position [538, 0]
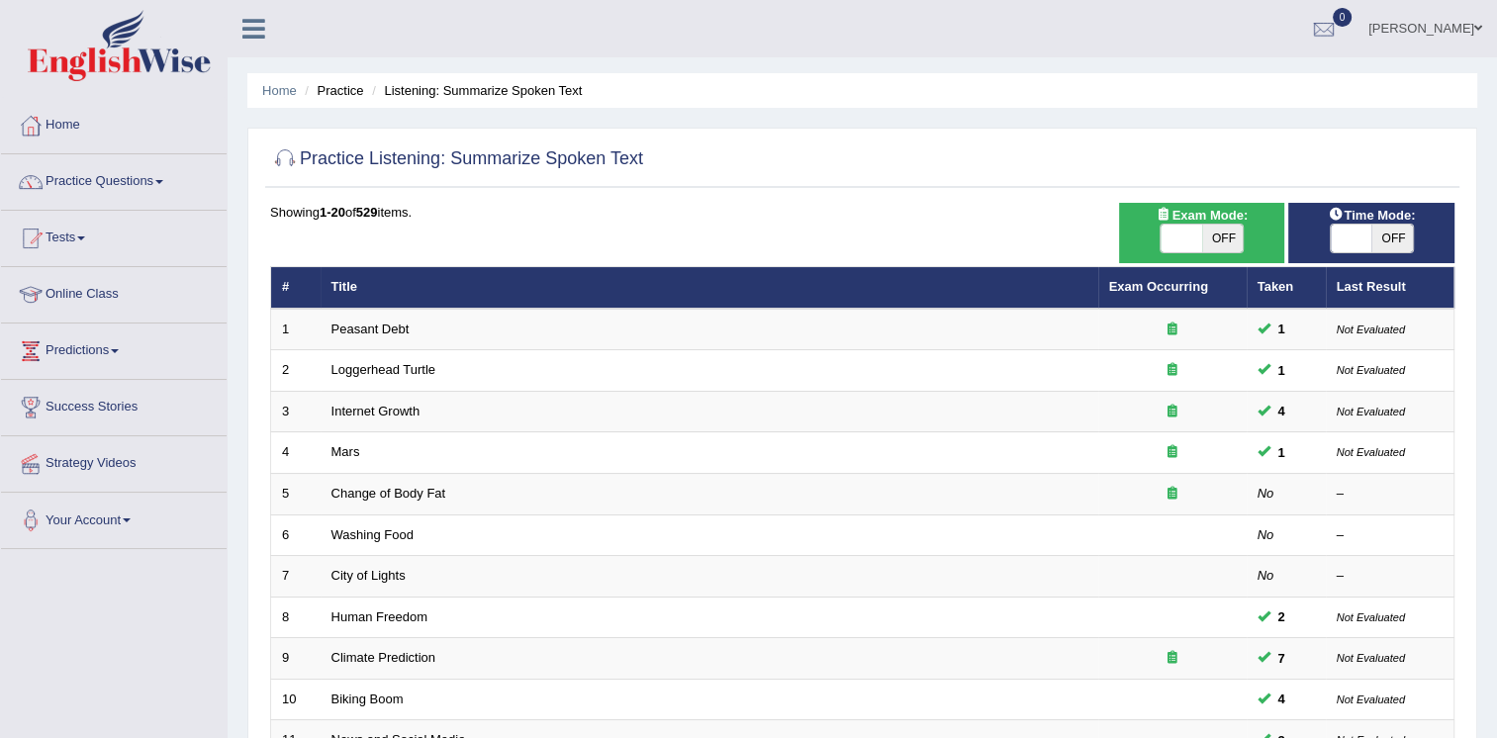
click at [769, 170] on div at bounding box center [862, 160] width 1185 height 41
click at [65, 125] on link "Home" at bounding box center [114, 122] width 226 height 49
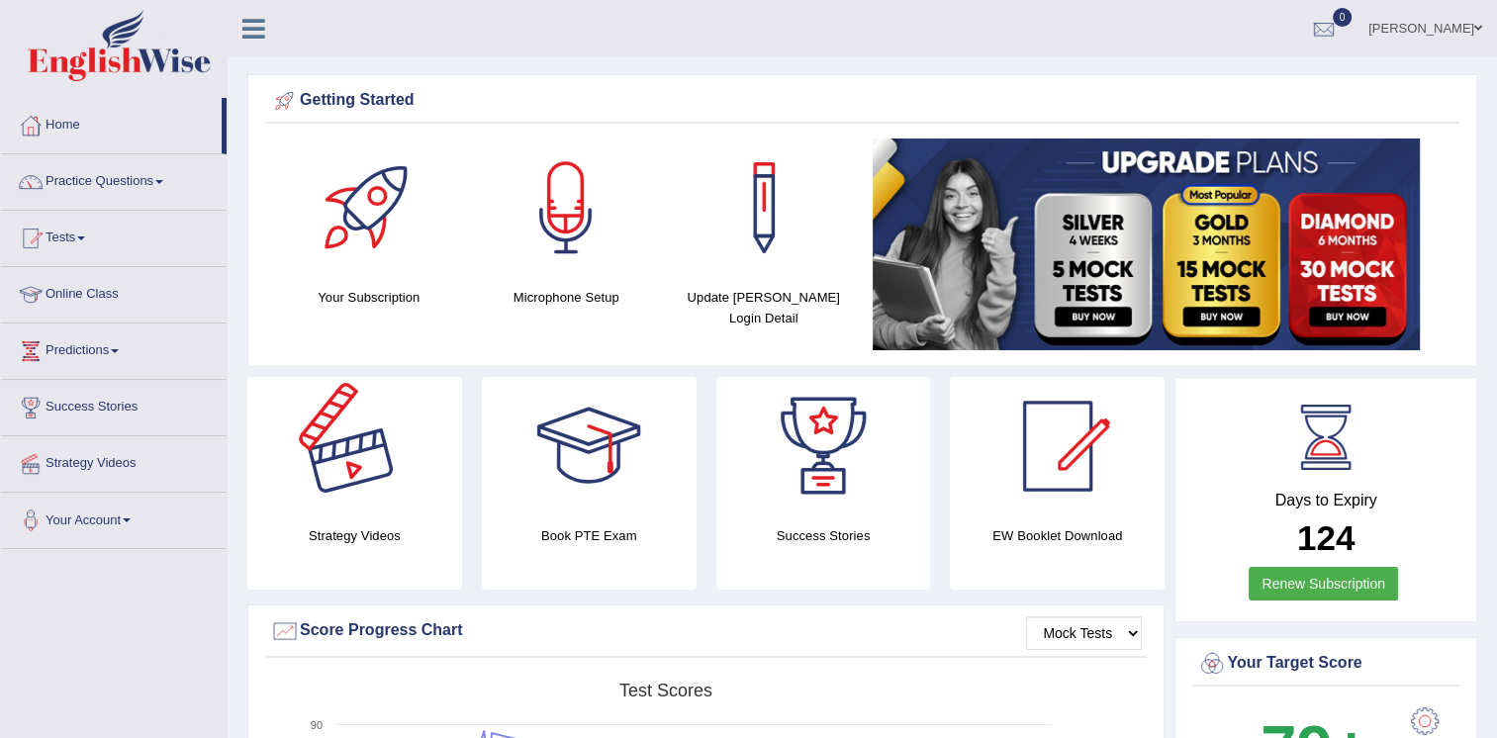
click at [328, 444] on div at bounding box center [354, 446] width 139 height 139
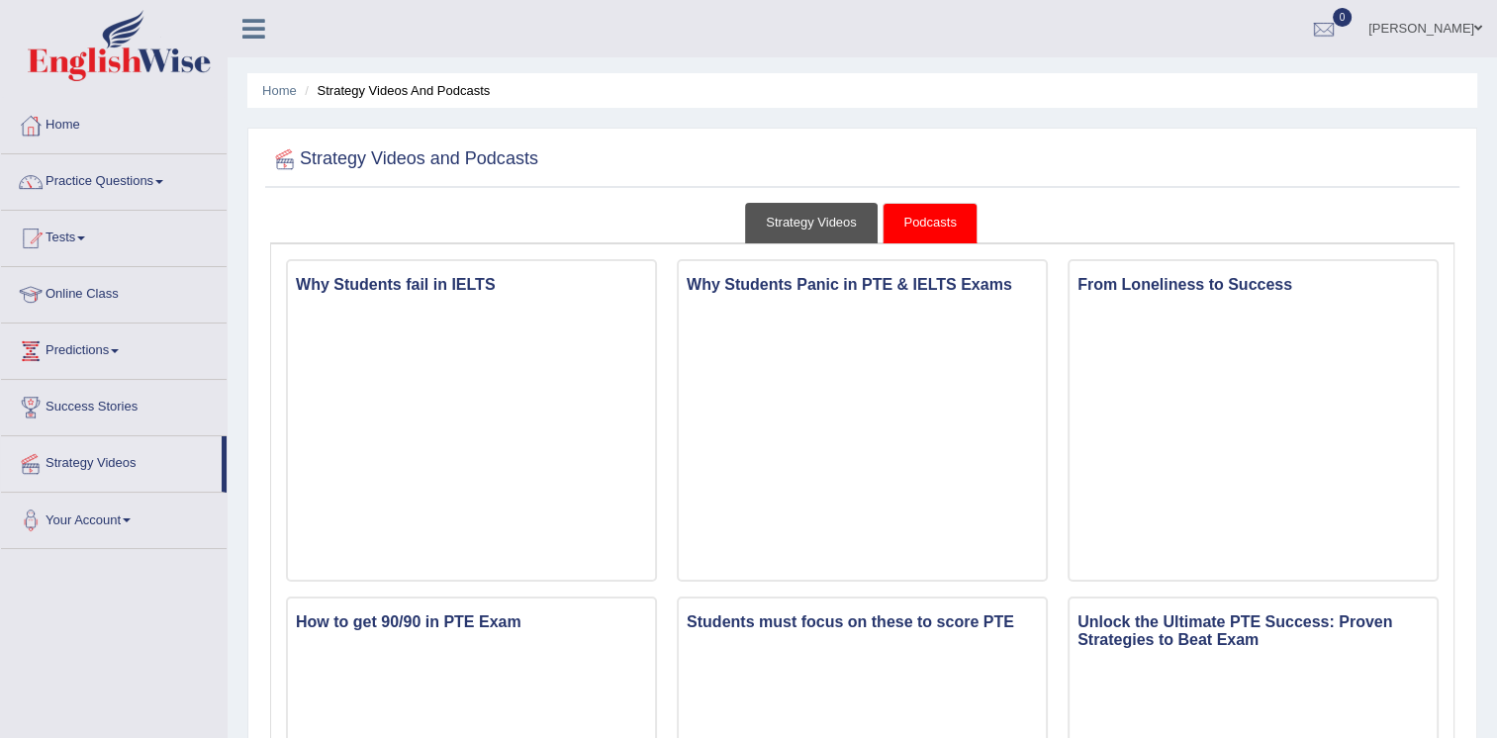
click at [812, 225] on link "Strategy Videos" at bounding box center [811, 223] width 133 height 41
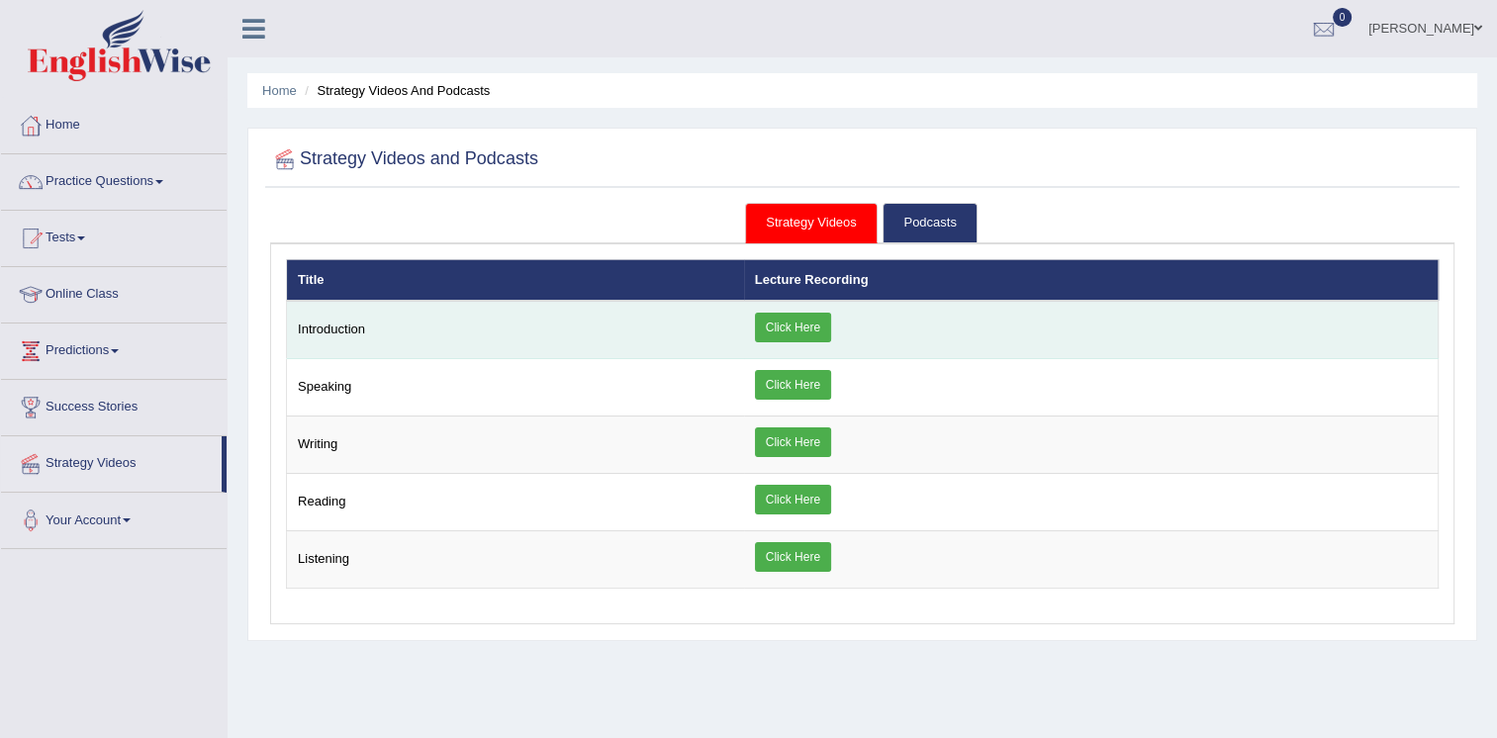
click at [811, 326] on link "Click Here" at bounding box center [793, 328] width 76 height 30
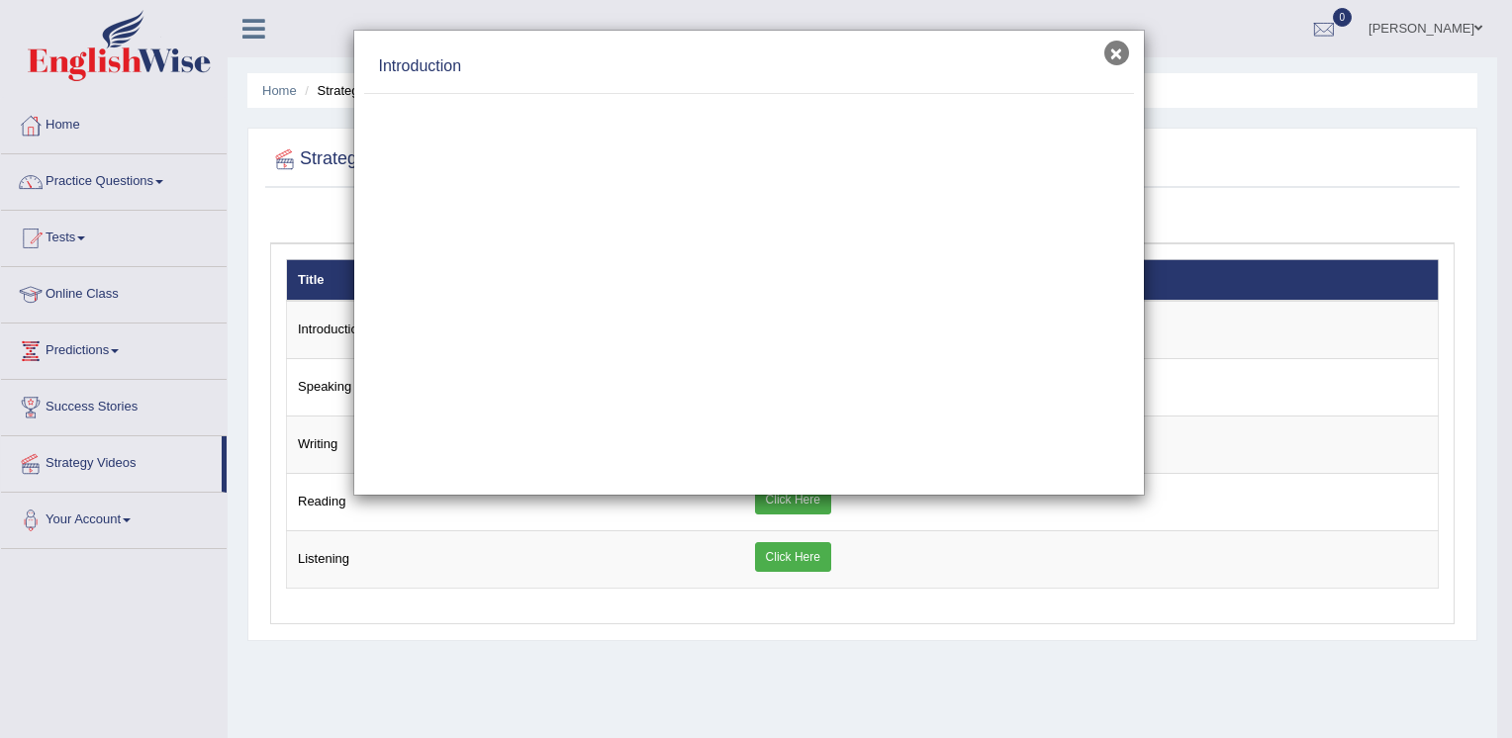
click at [1114, 45] on button "×" at bounding box center [1116, 53] width 25 height 25
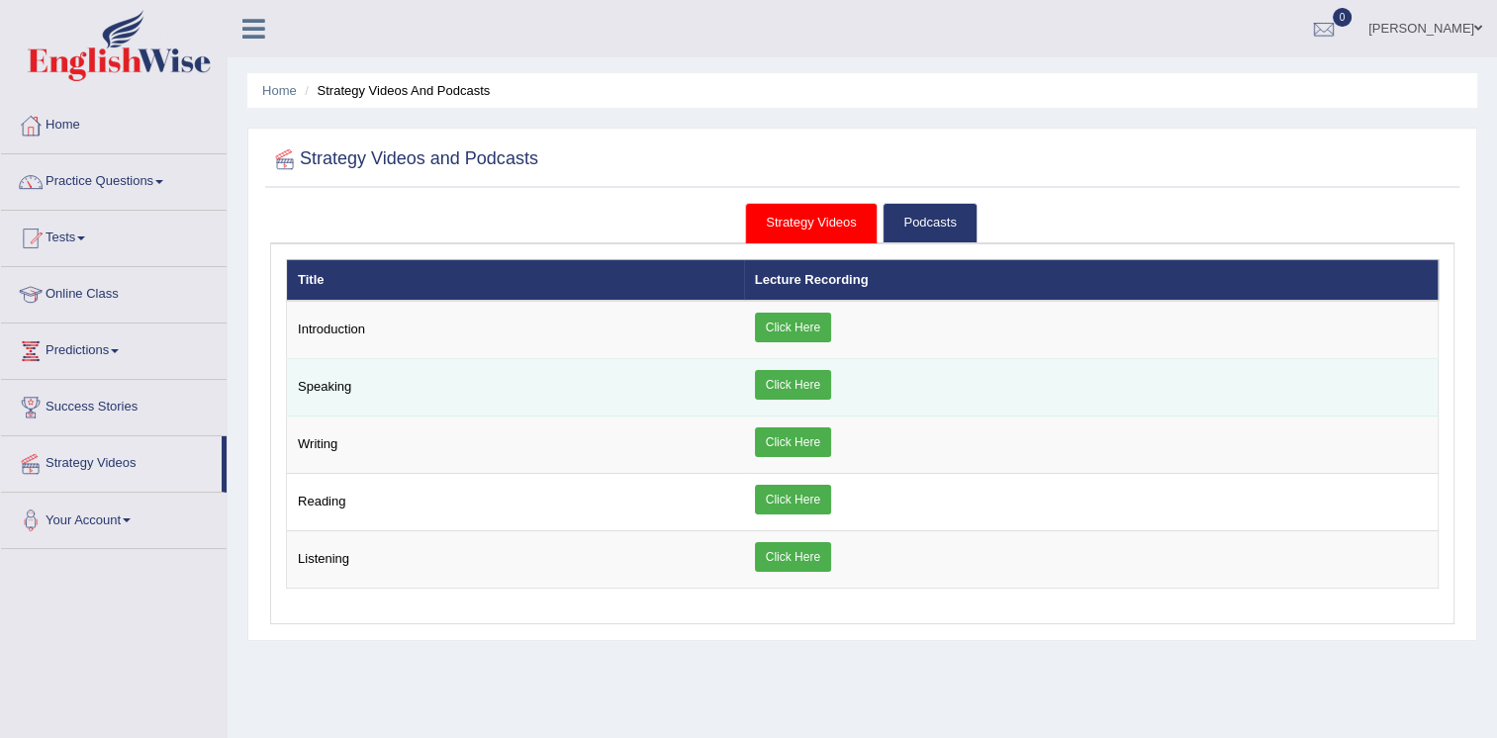
click at [826, 386] on link "Click Here" at bounding box center [793, 385] width 76 height 30
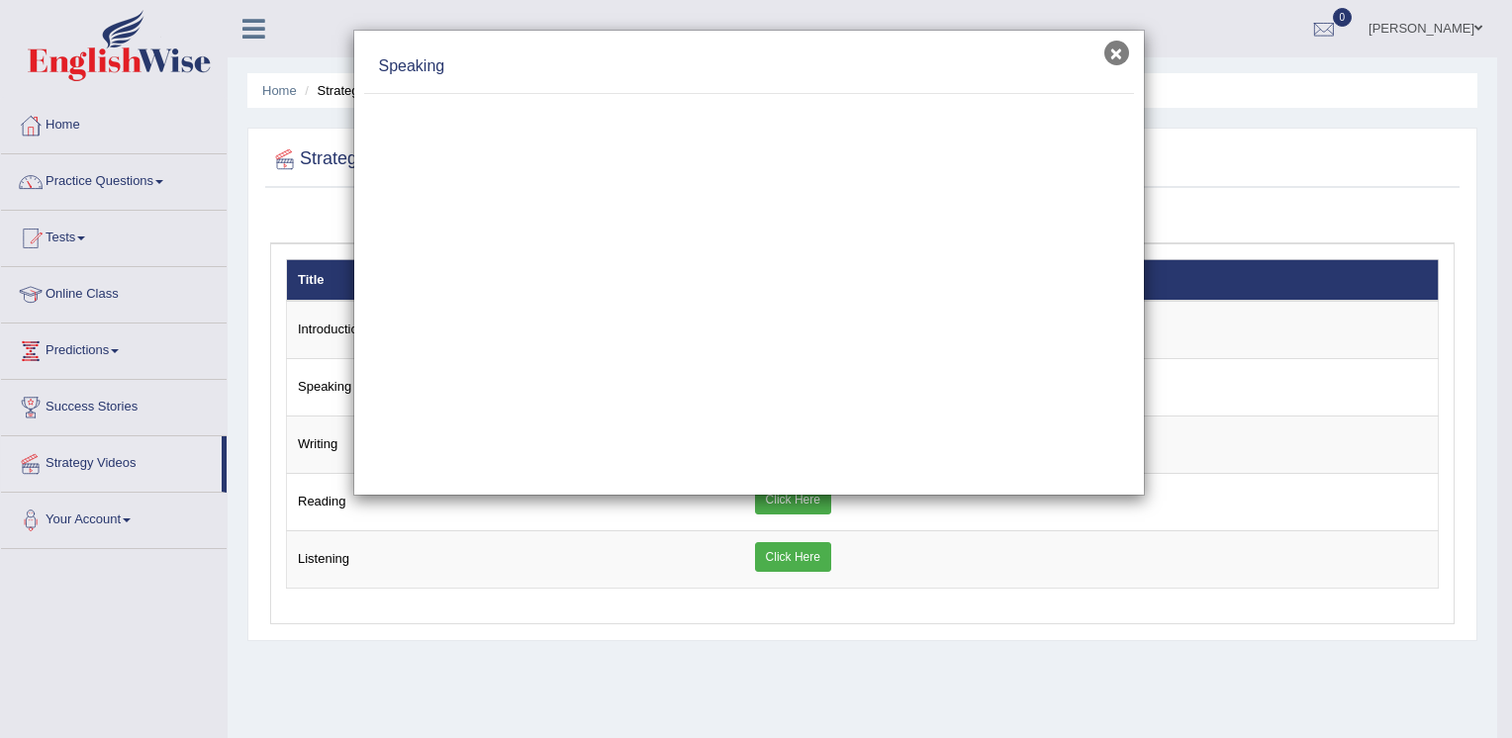
click at [1119, 52] on button "×" at bounding box center [1116, 53] width 25 height 25
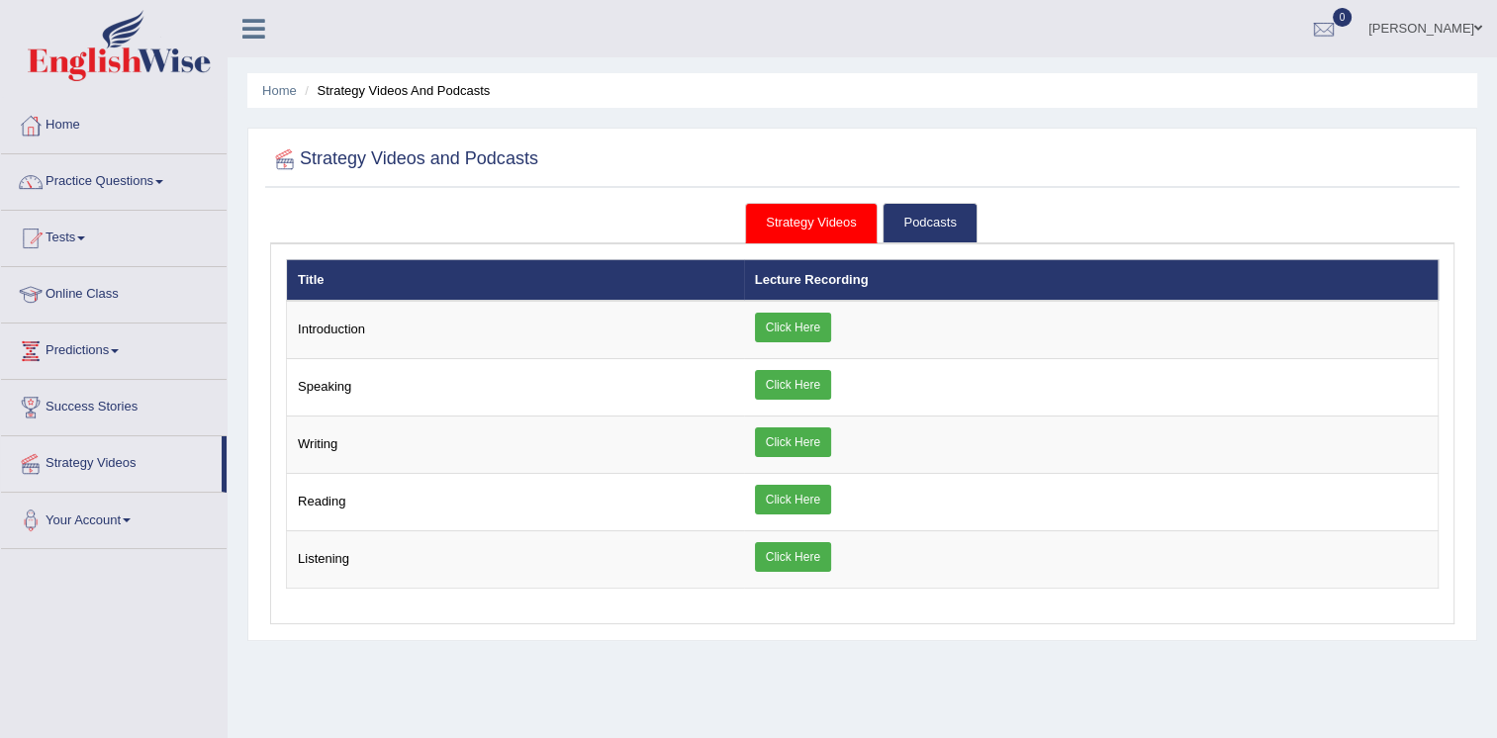
click at [1002, 675] on div "Home Strategy Videos and Podcasts Strategy Videos and Podcasts Strategy Videos …" at bounding box center [863, 495] width 1270 height 990
